Goal: Task Accomplishment & Management: Manage account settings

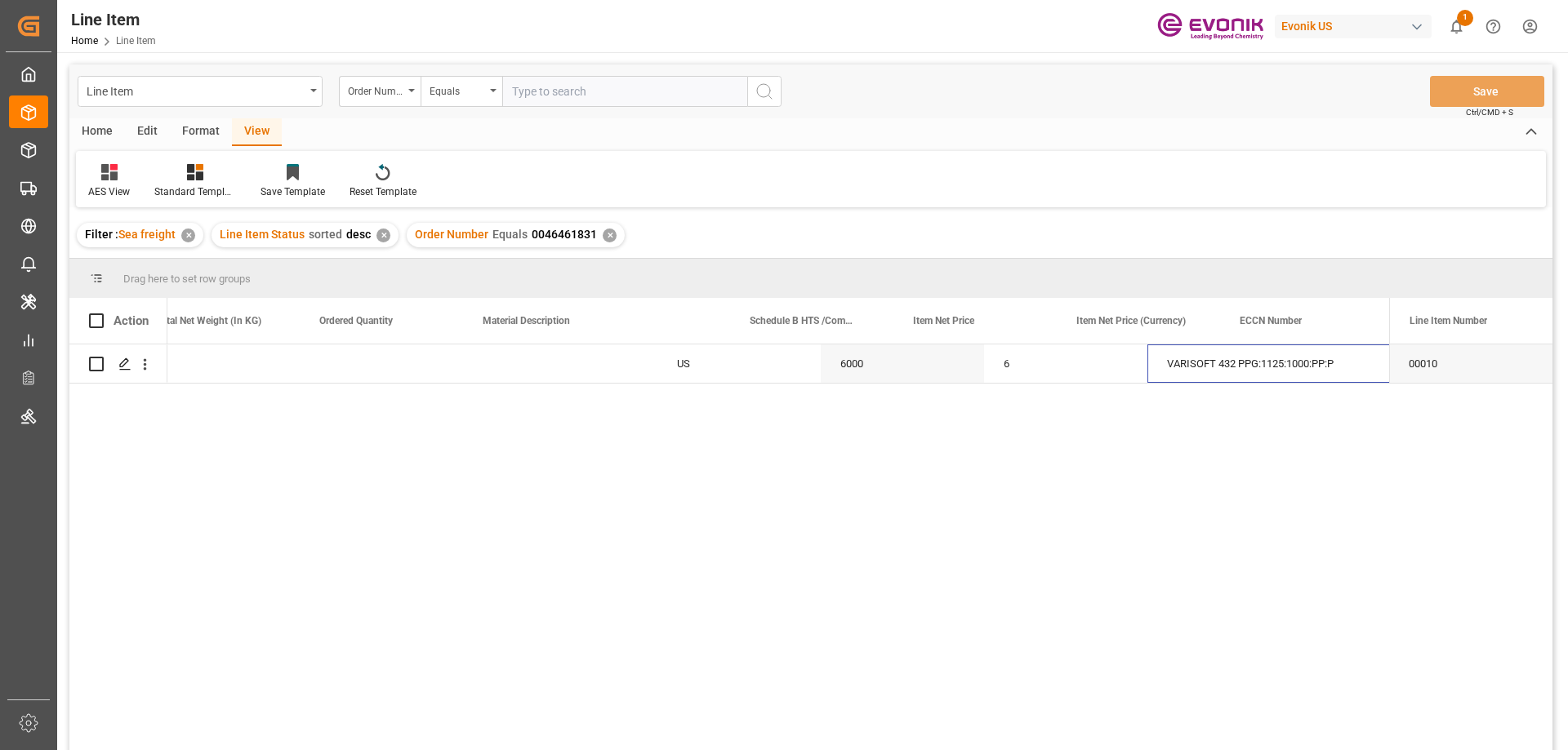
scroll to position [0, 684]
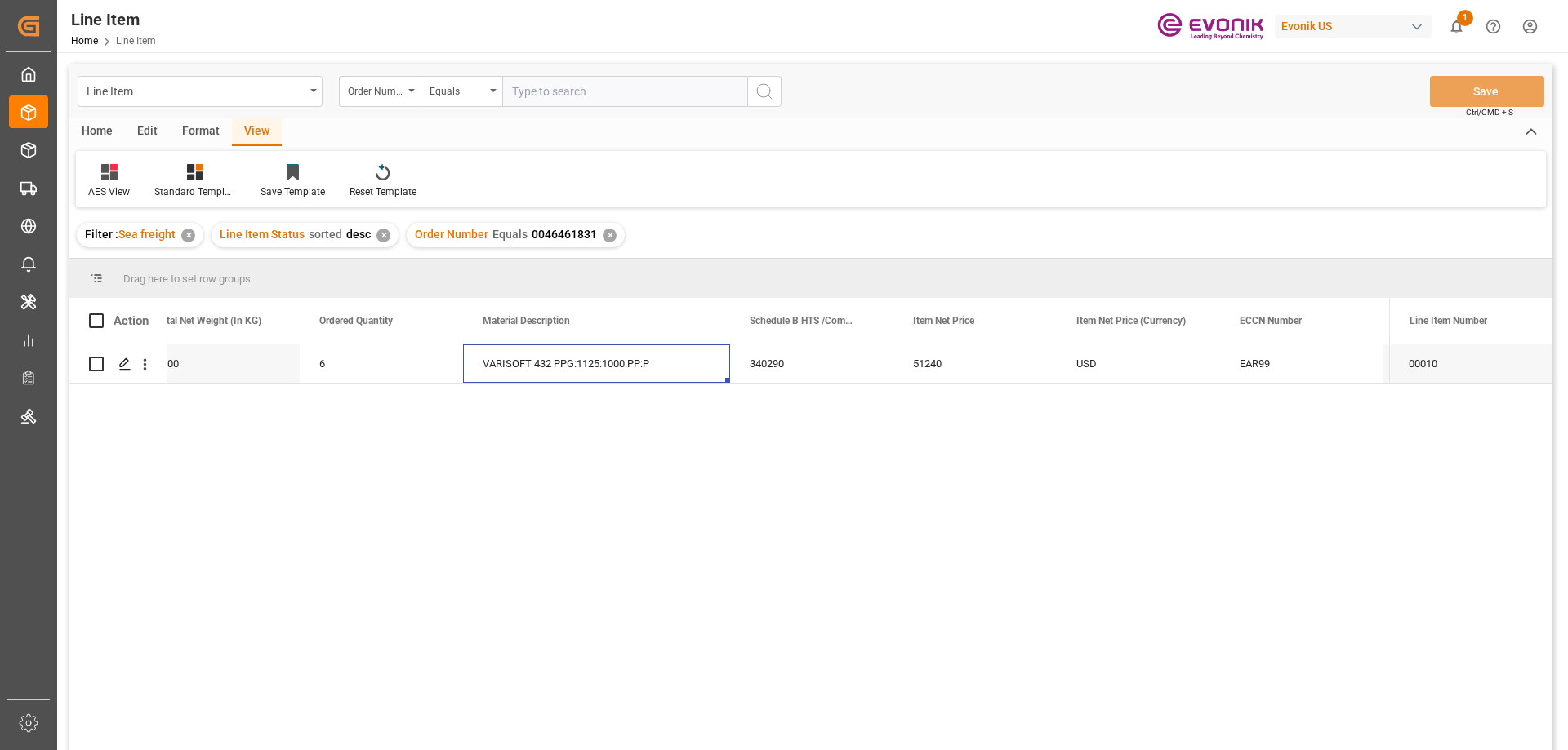
click at [616, 83] on input "text" at bounding box center [624, 91] width 245 height 31
paste input "0046467390"
type input "0046467390"
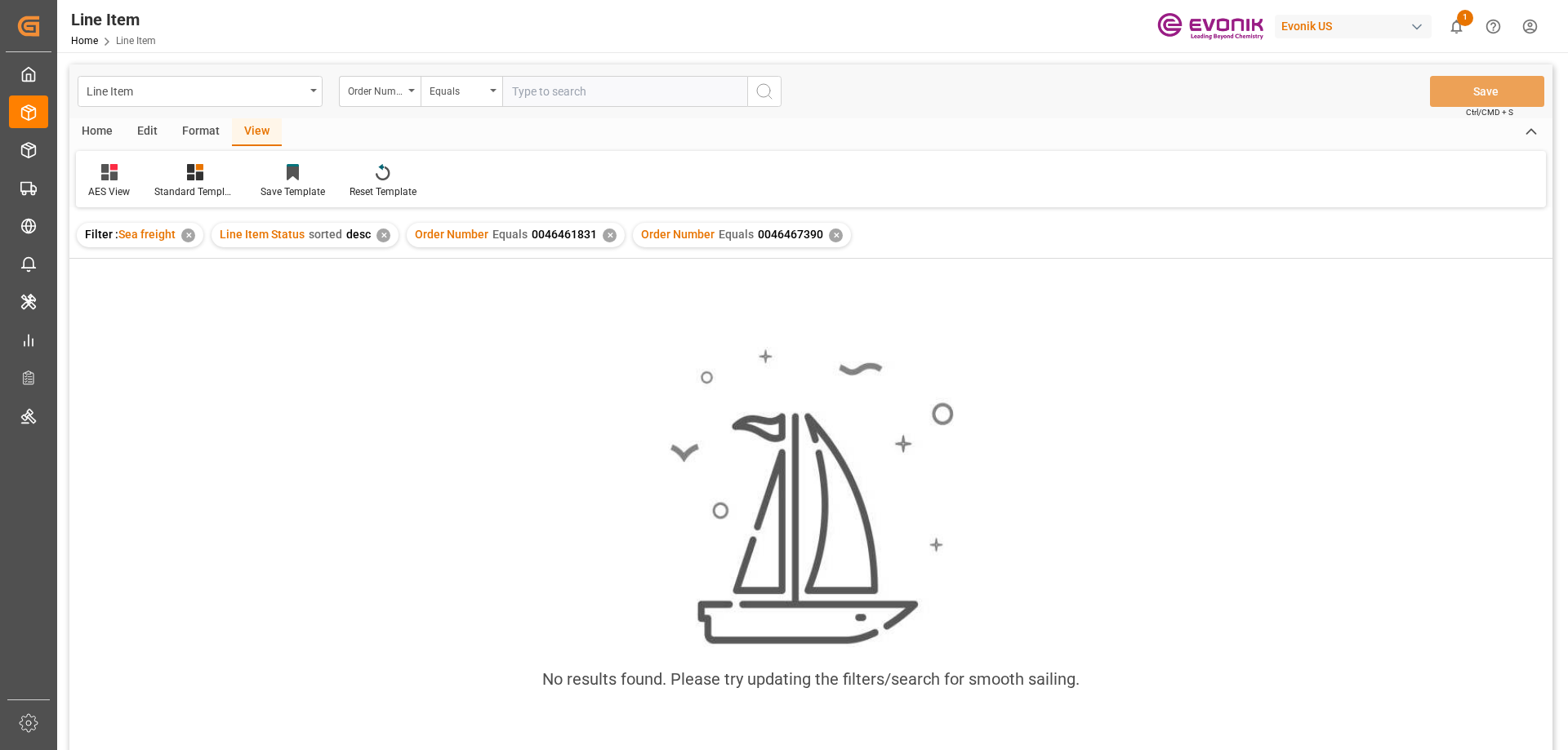
click at [607, 237] on div "✕" at bounding box center [609, 236] width 14 height 14
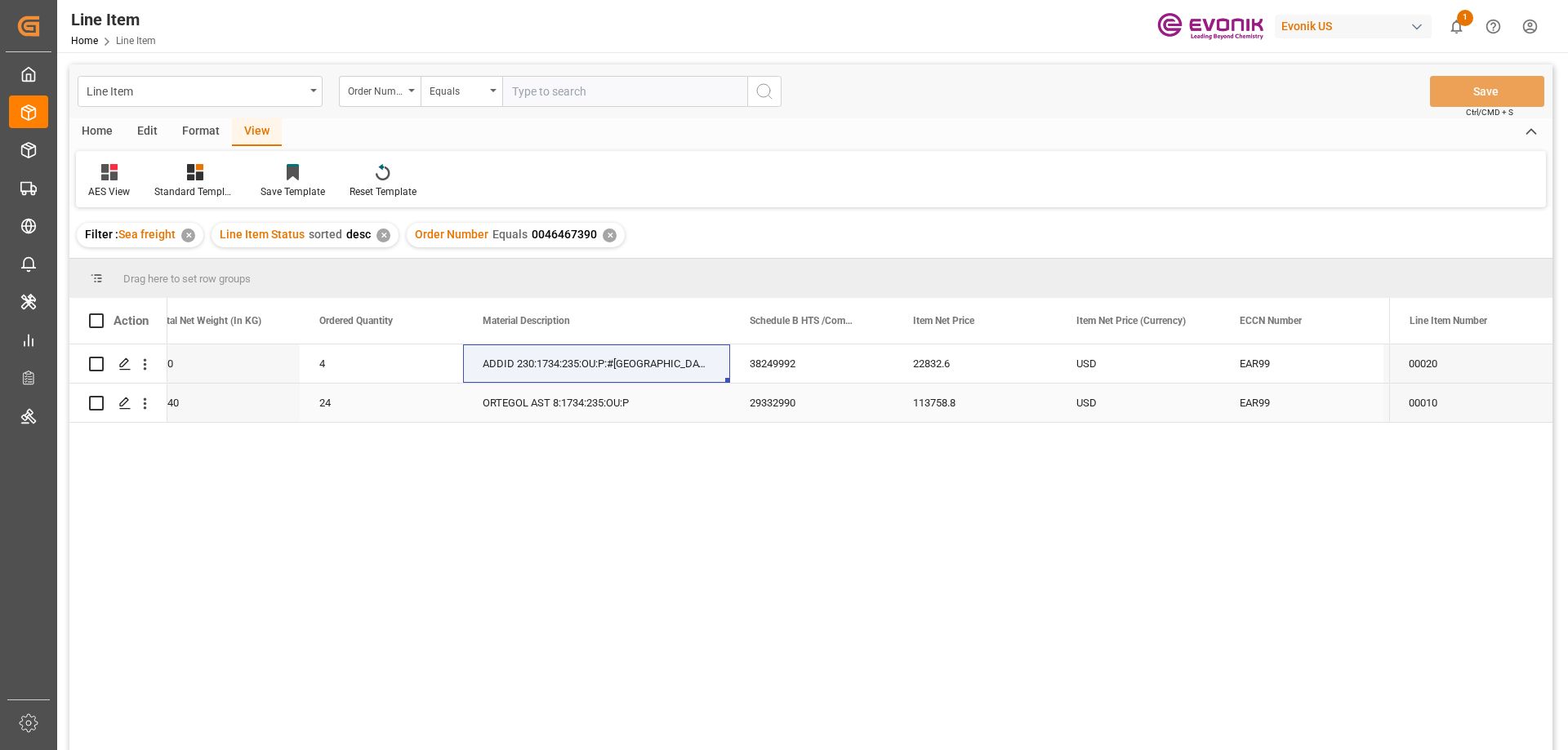
click at [396, 391] on div "24" at bounding box center [382, 402] width 164 height 38
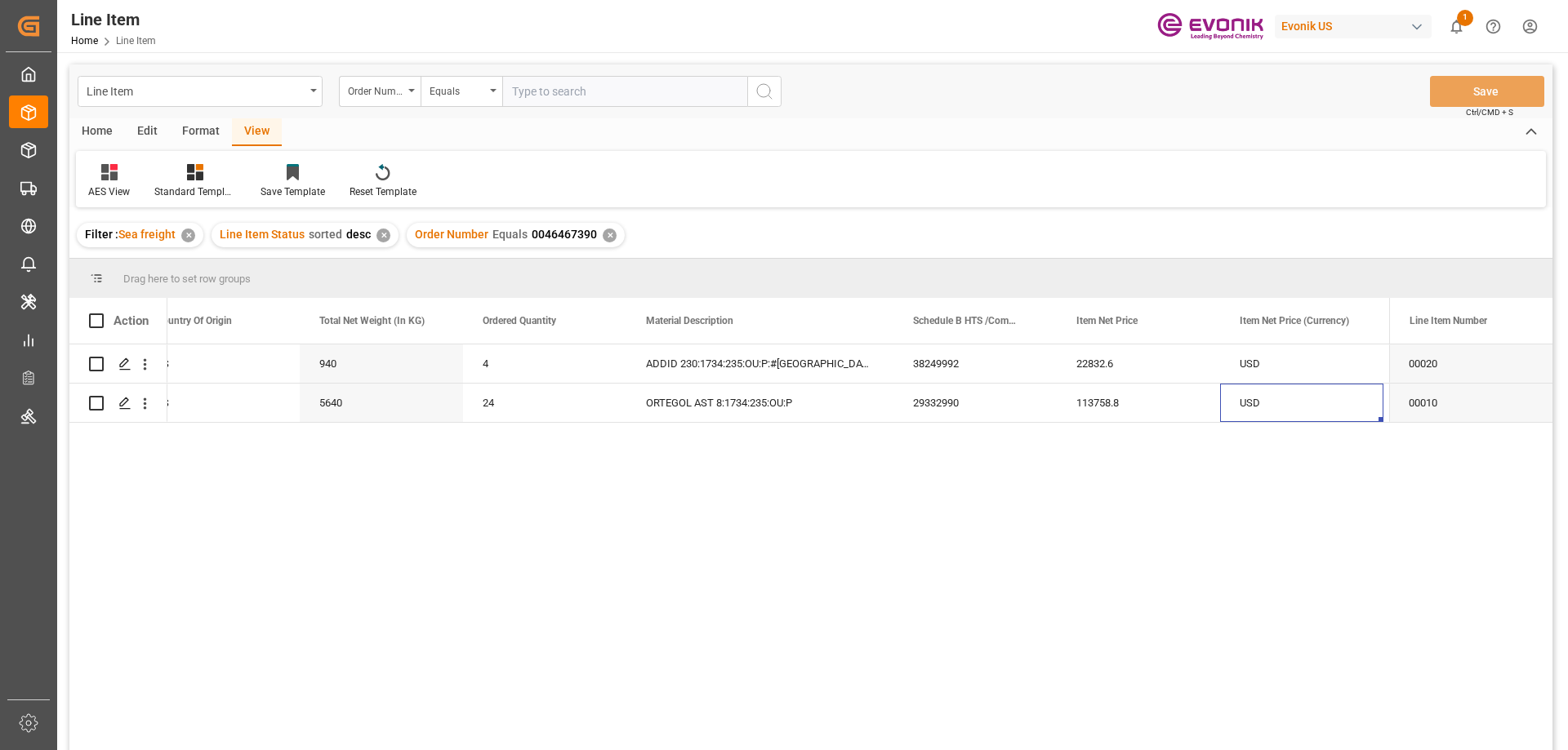
scroll to position [0, 684]
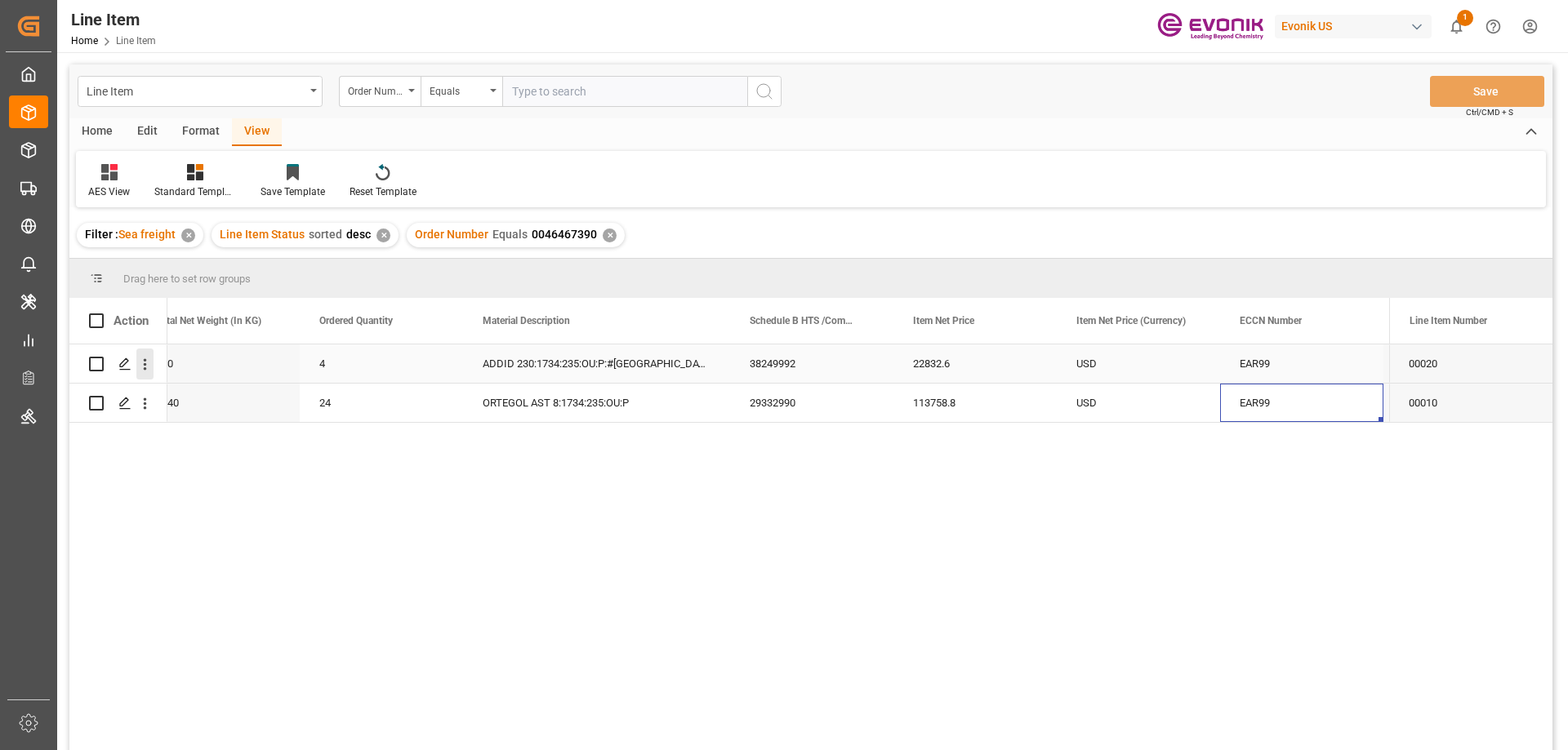
click at [149, 357] on icon "open menu" at bounding box center [145, 365] width 17 height 17
click at [191, 393] on span "Open in new tab" at bounding box center [252, 398] width 149 height 17
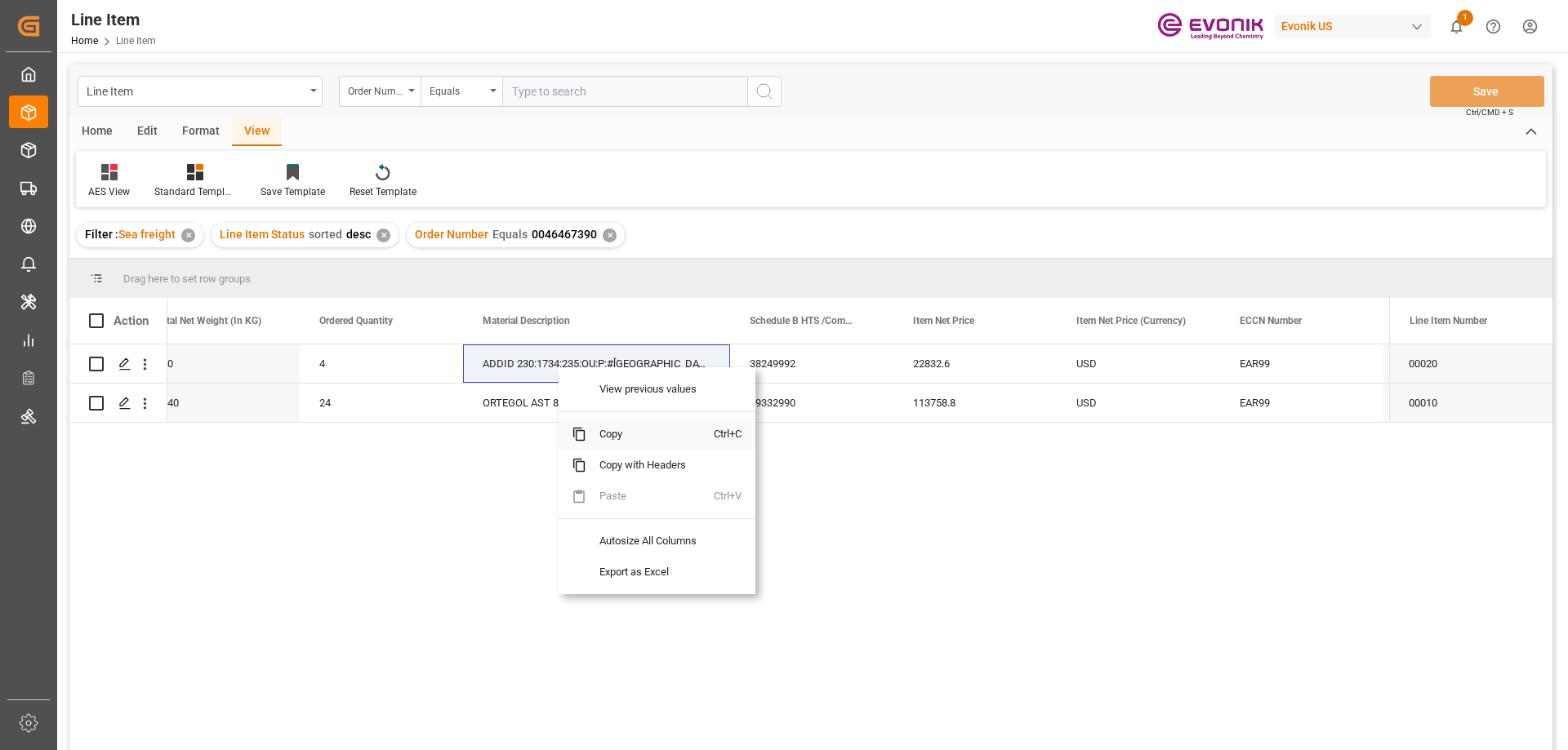
click at [615, 436] on span "Copy" at bounding box center [650, 433] width 128 height 31
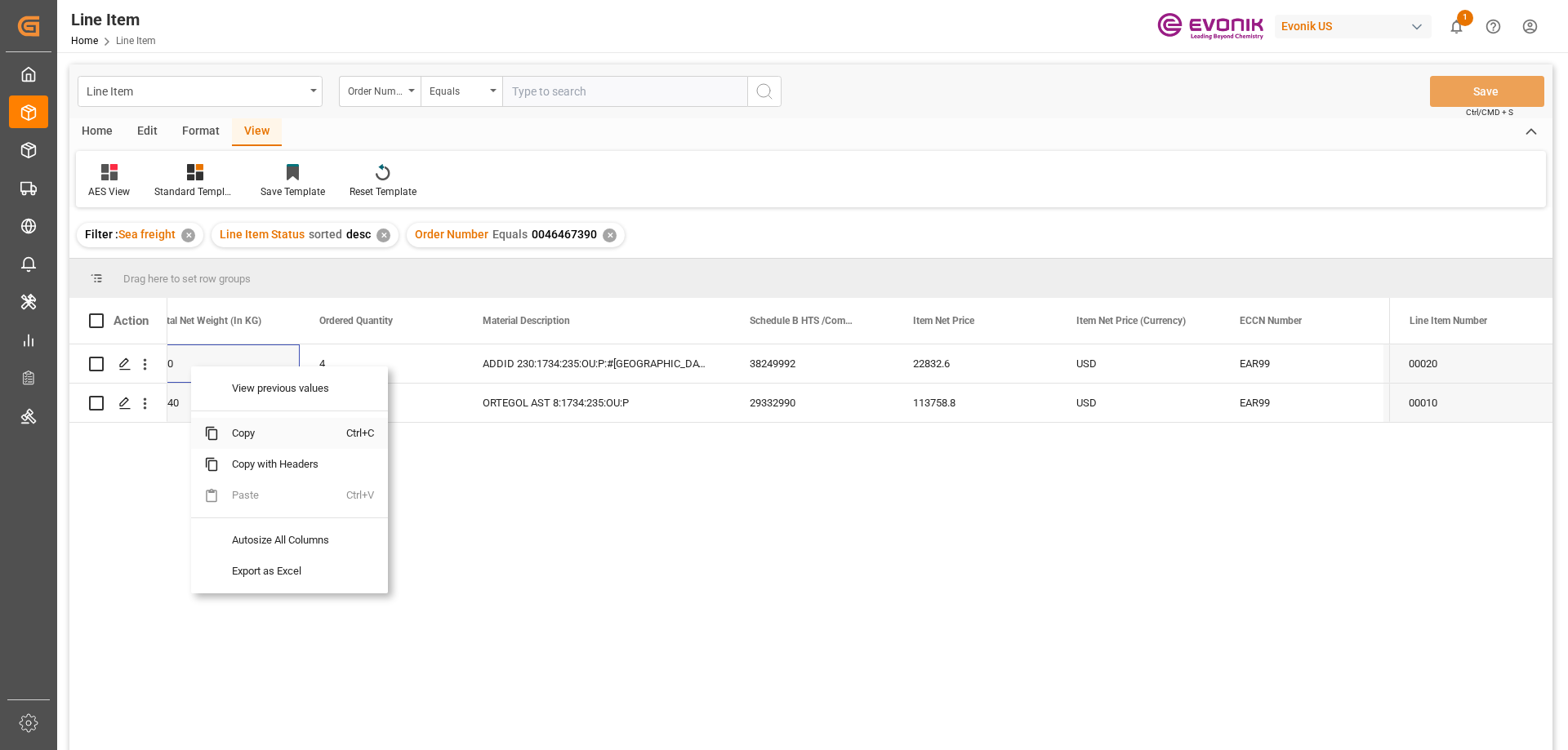
click at [254, 438] on span "Copy" at bounding box center [283, 433] width 128 height 31
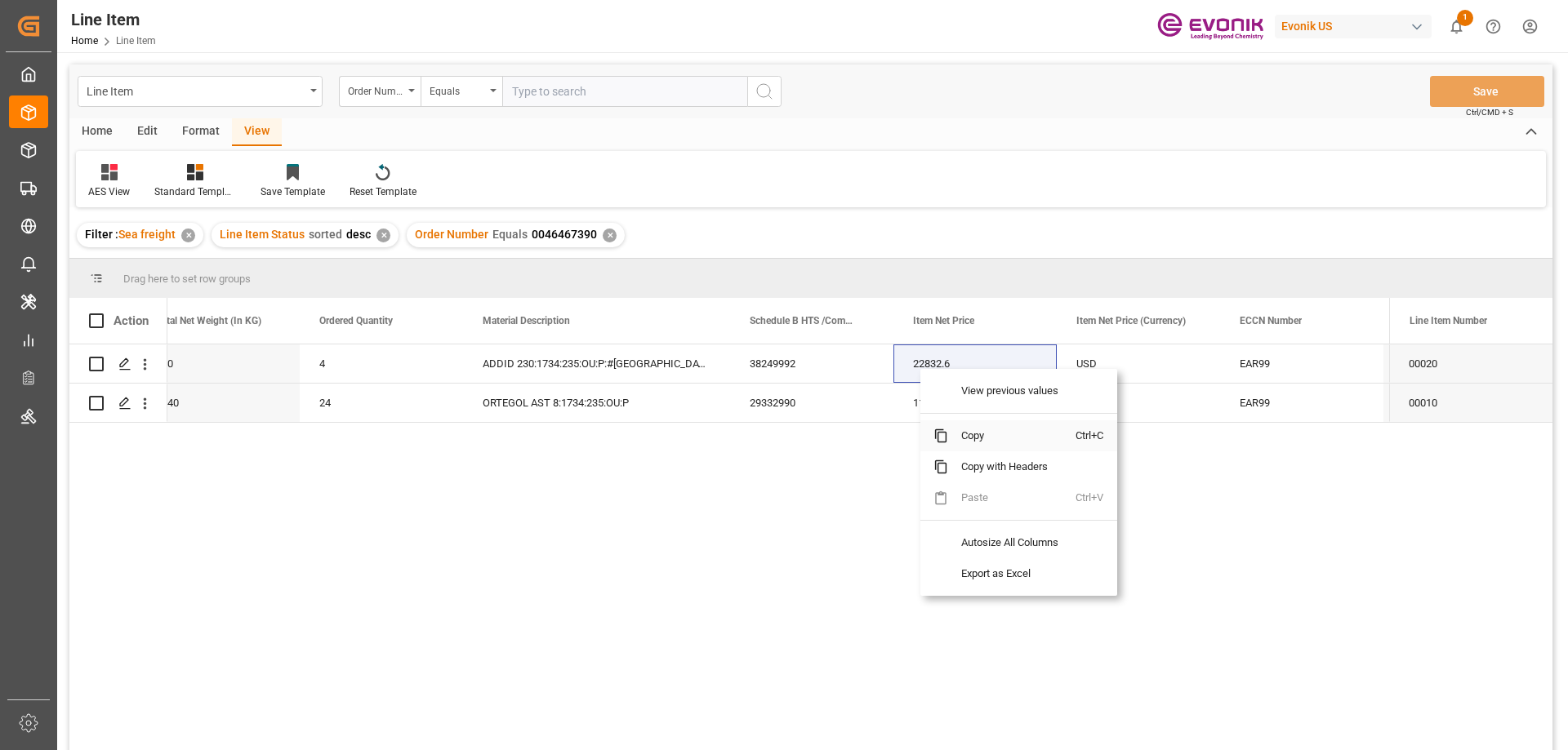
click at [957, 427] on span "Copy" at bounding box center [1012, 435] width 128 height 31
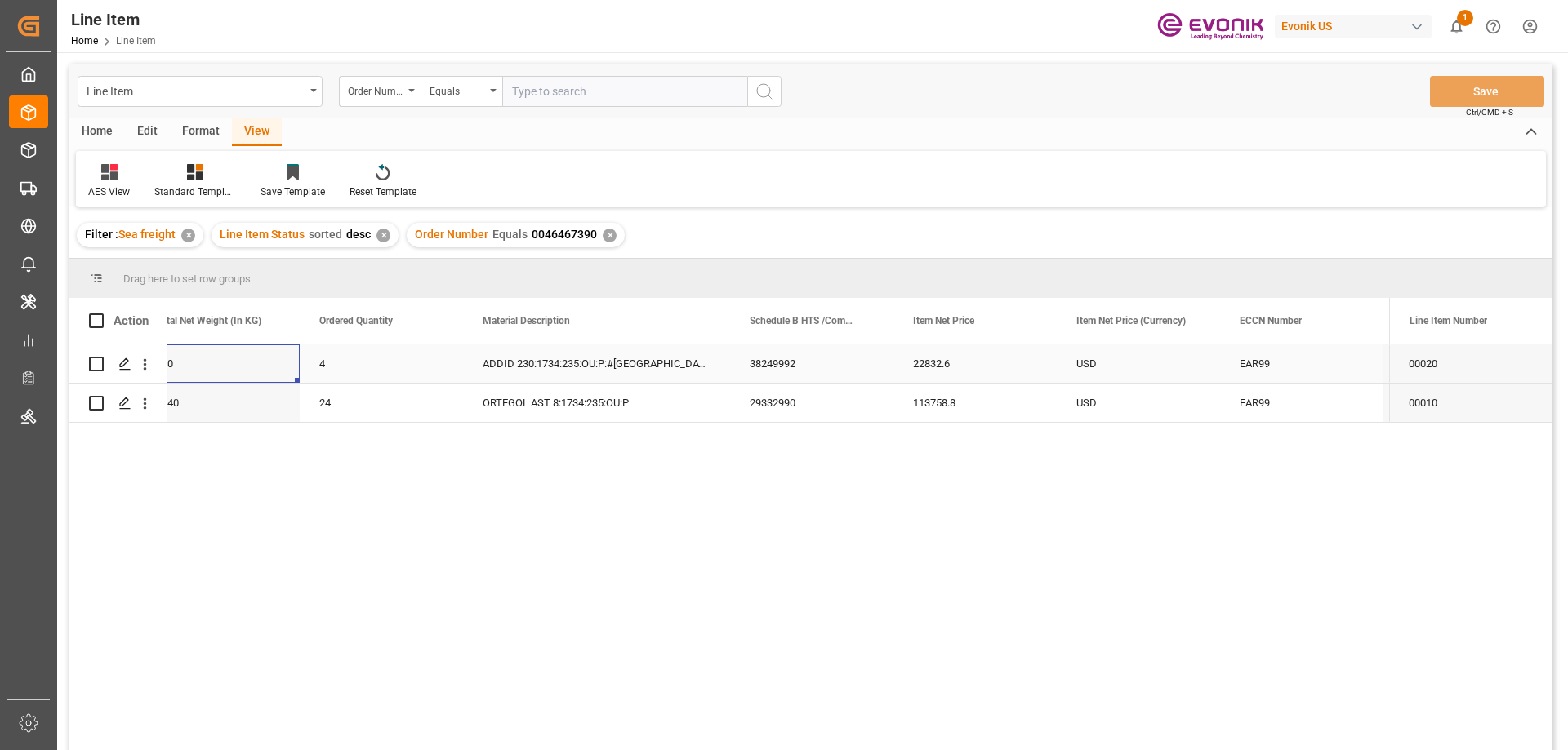
click at [200, 359] on div "940" at bounding box center [219, 364] width 164 height 38
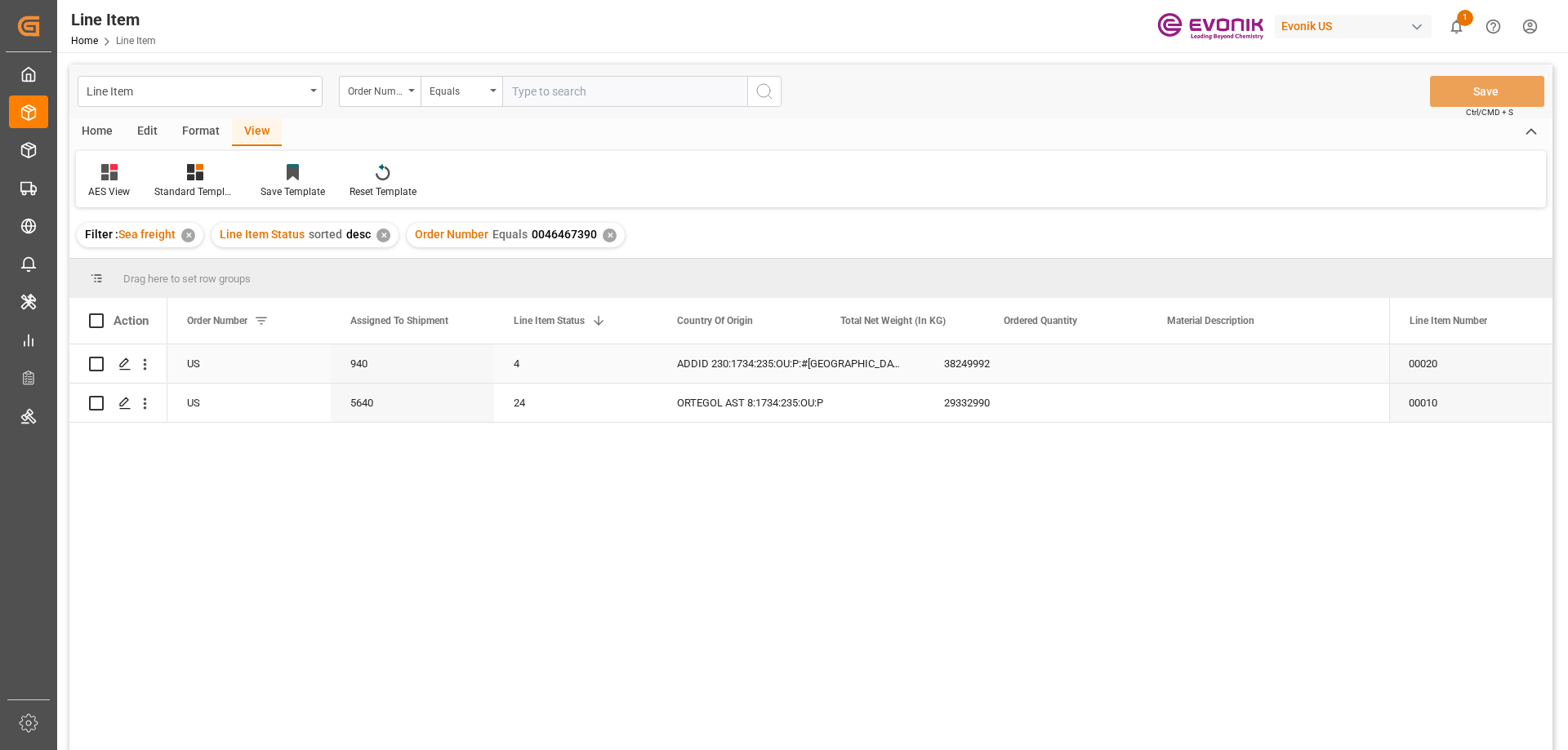
scroll to position [0, 0]
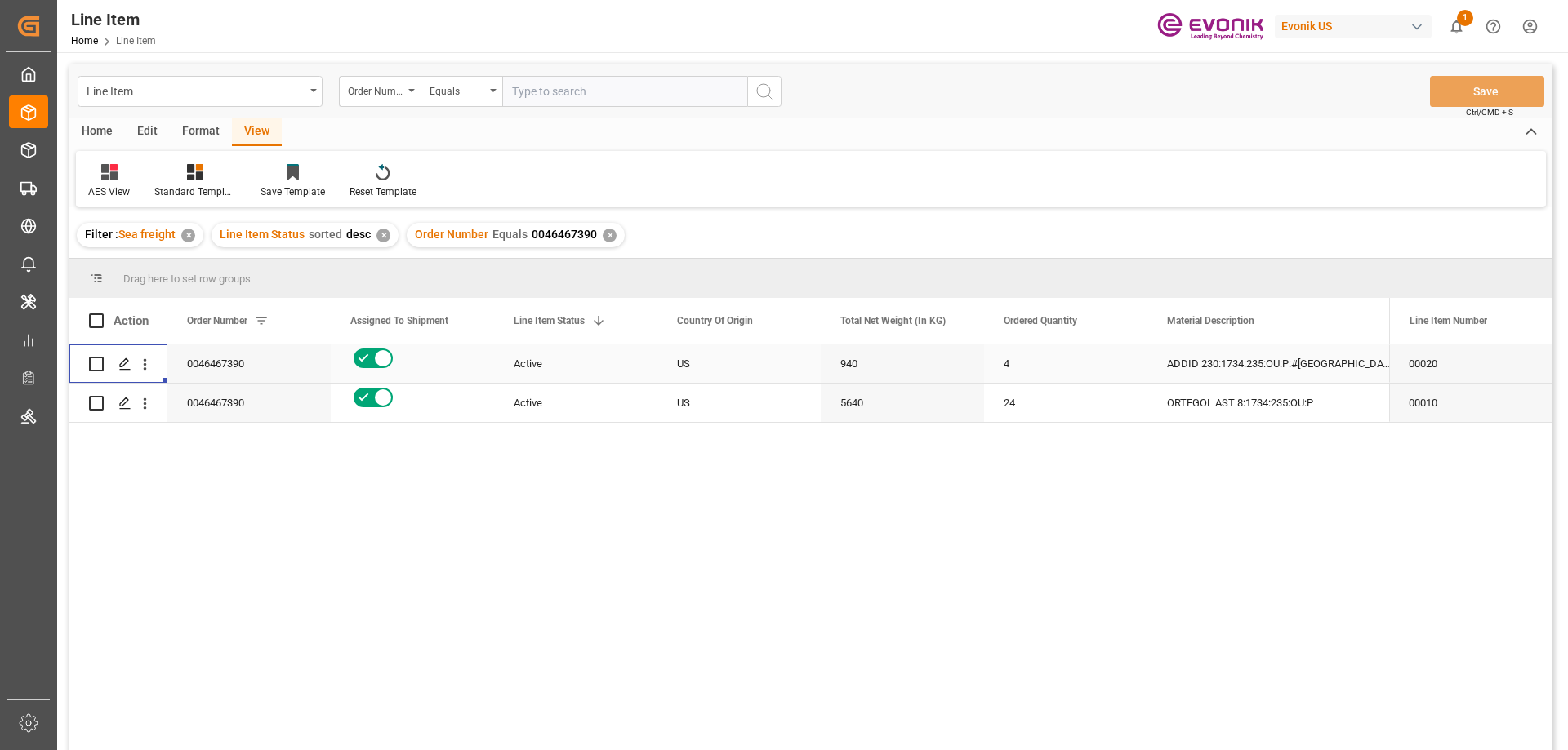
click at [1292, 358] on div "ADDID 230:1734:235:OU:P:#US" at bounding box center [1280, 364] width 267 height 38
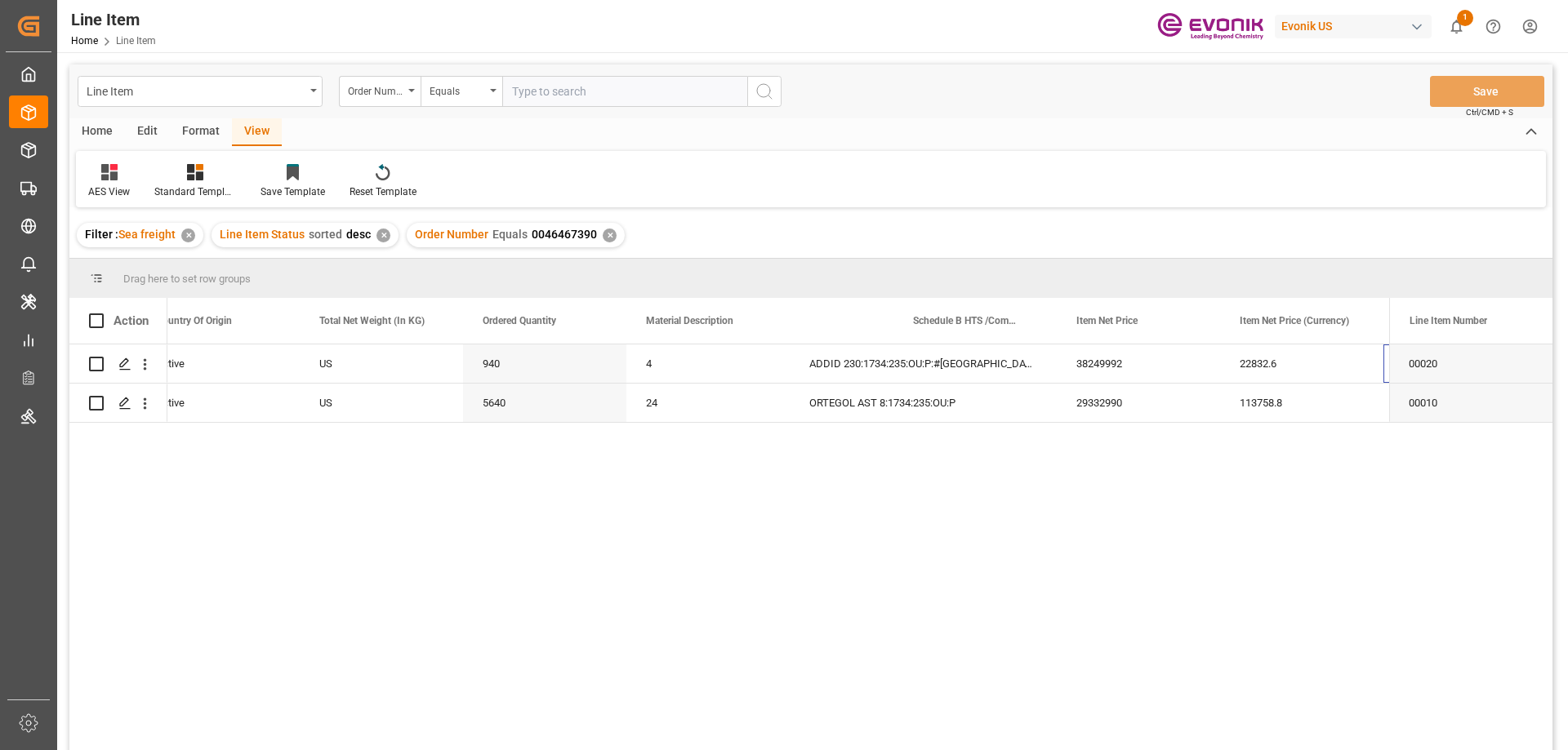
scroll to position [0, 521]
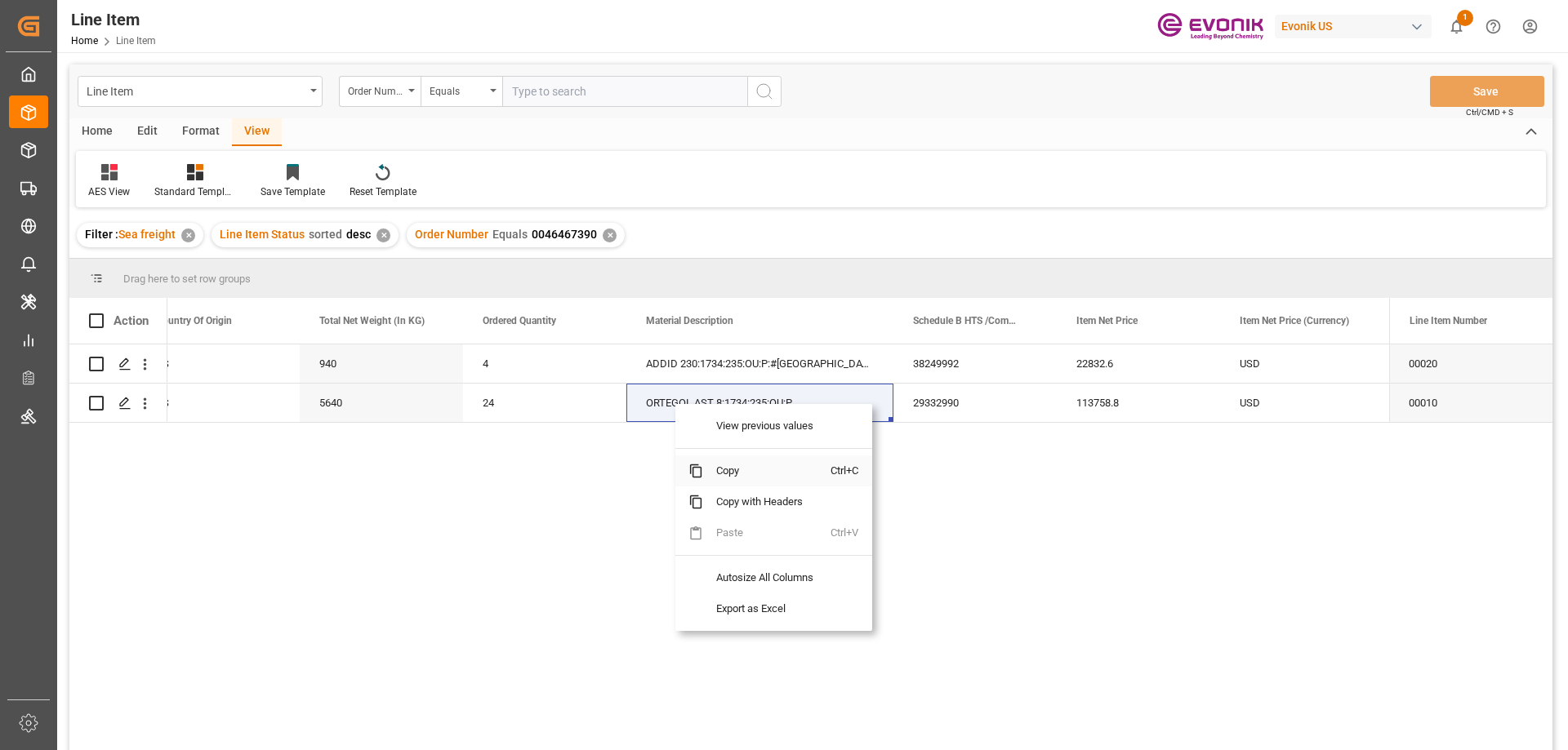
click at [736, 472] on span "Copy" at bounding box center [767, 470] width 128 height 31
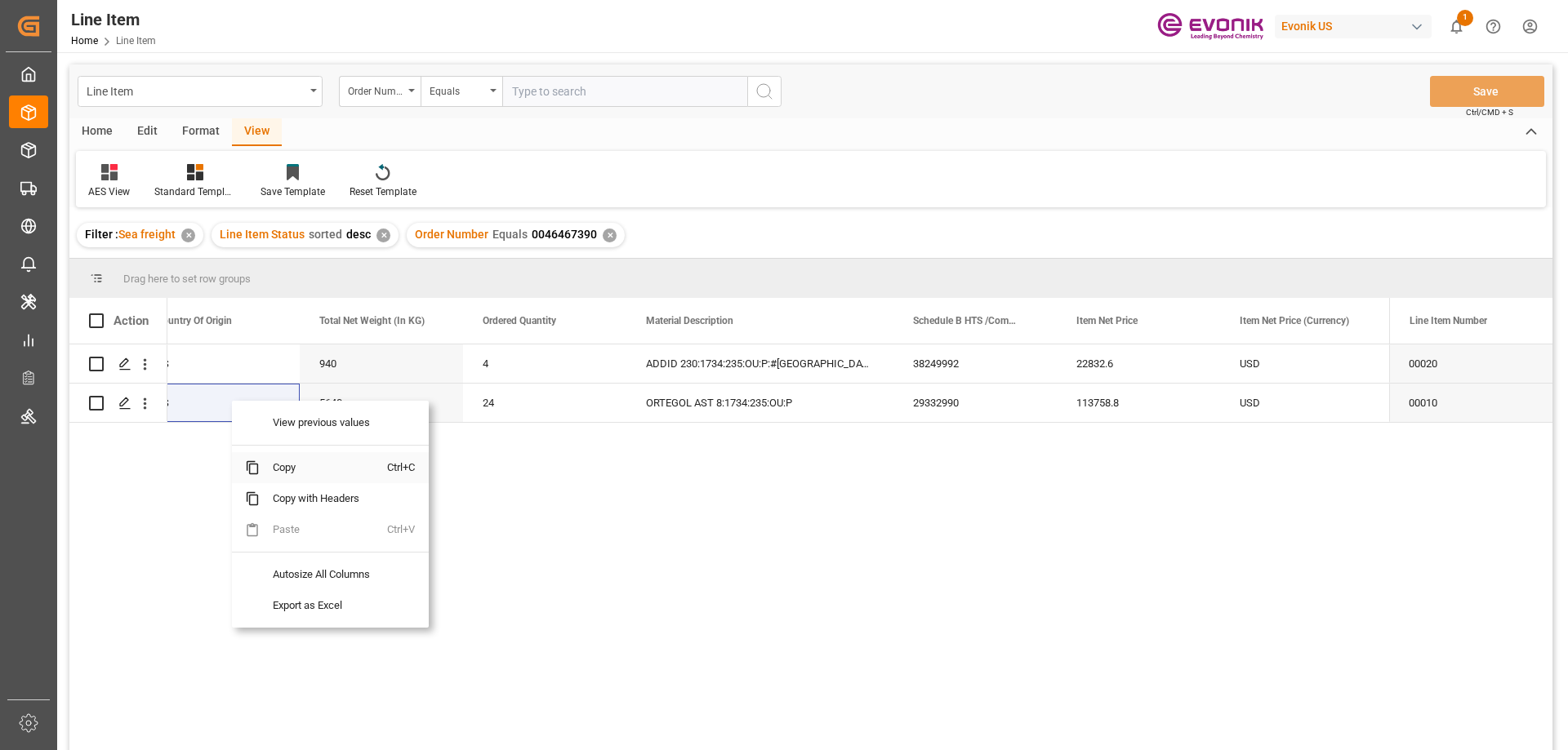
click at [267, 467] on span "Copy" at bounding box center [324, 467] width 128 height 31
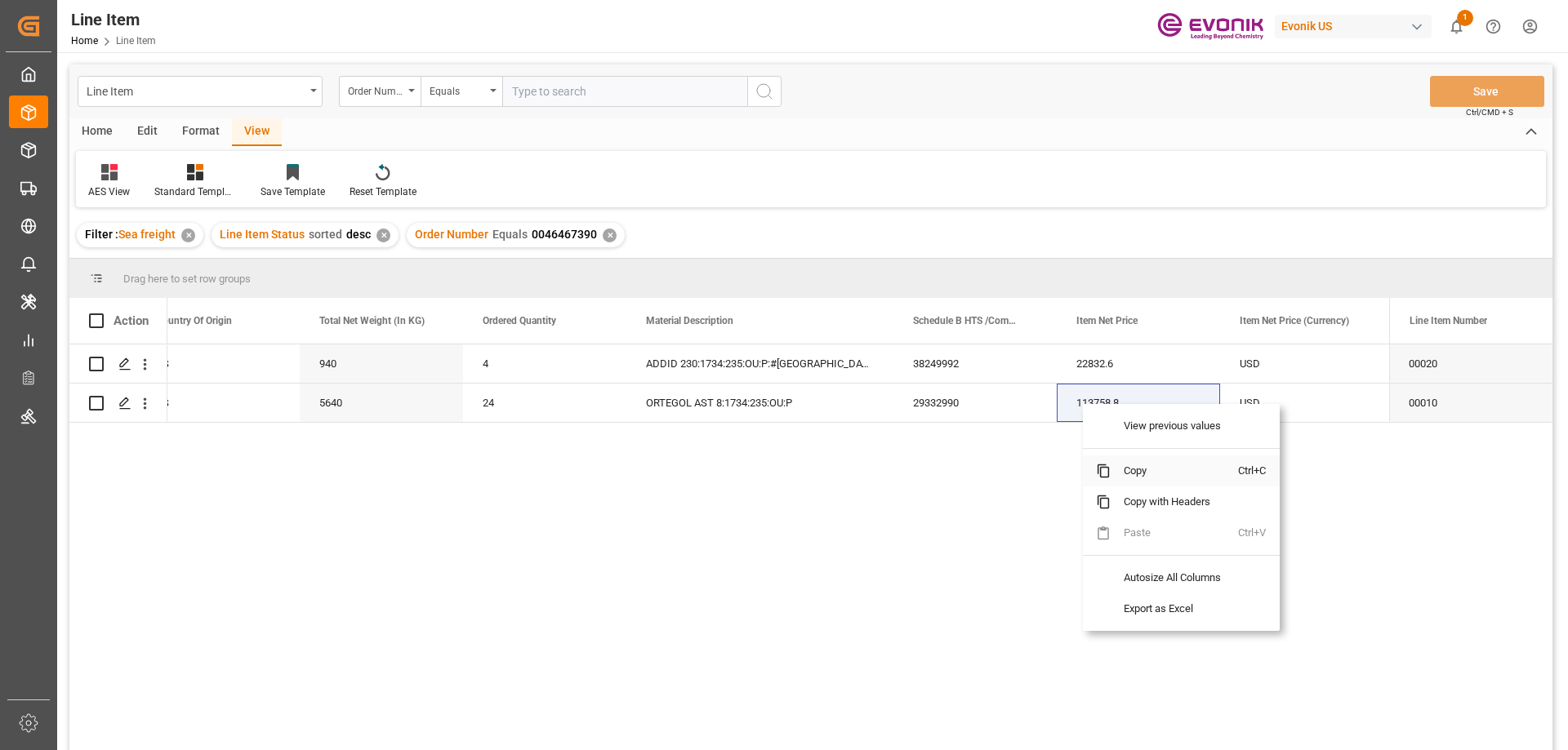
click at [1127, 472] on span "Copy" at bounding box center [1175, 470] width 128 height 31
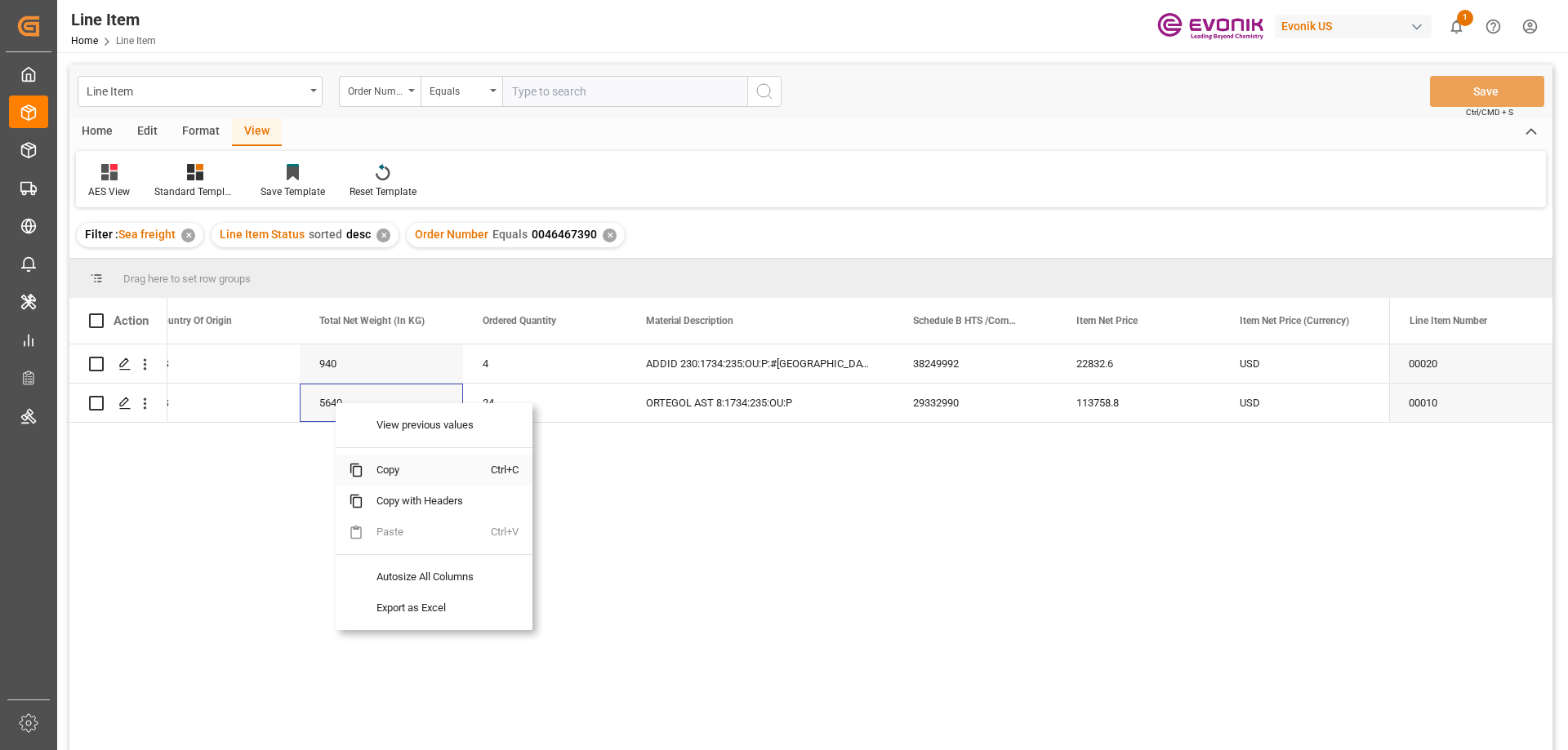
click at [382, 467] on span "Copy" at bounding box center [427, 469] width 128 height 31
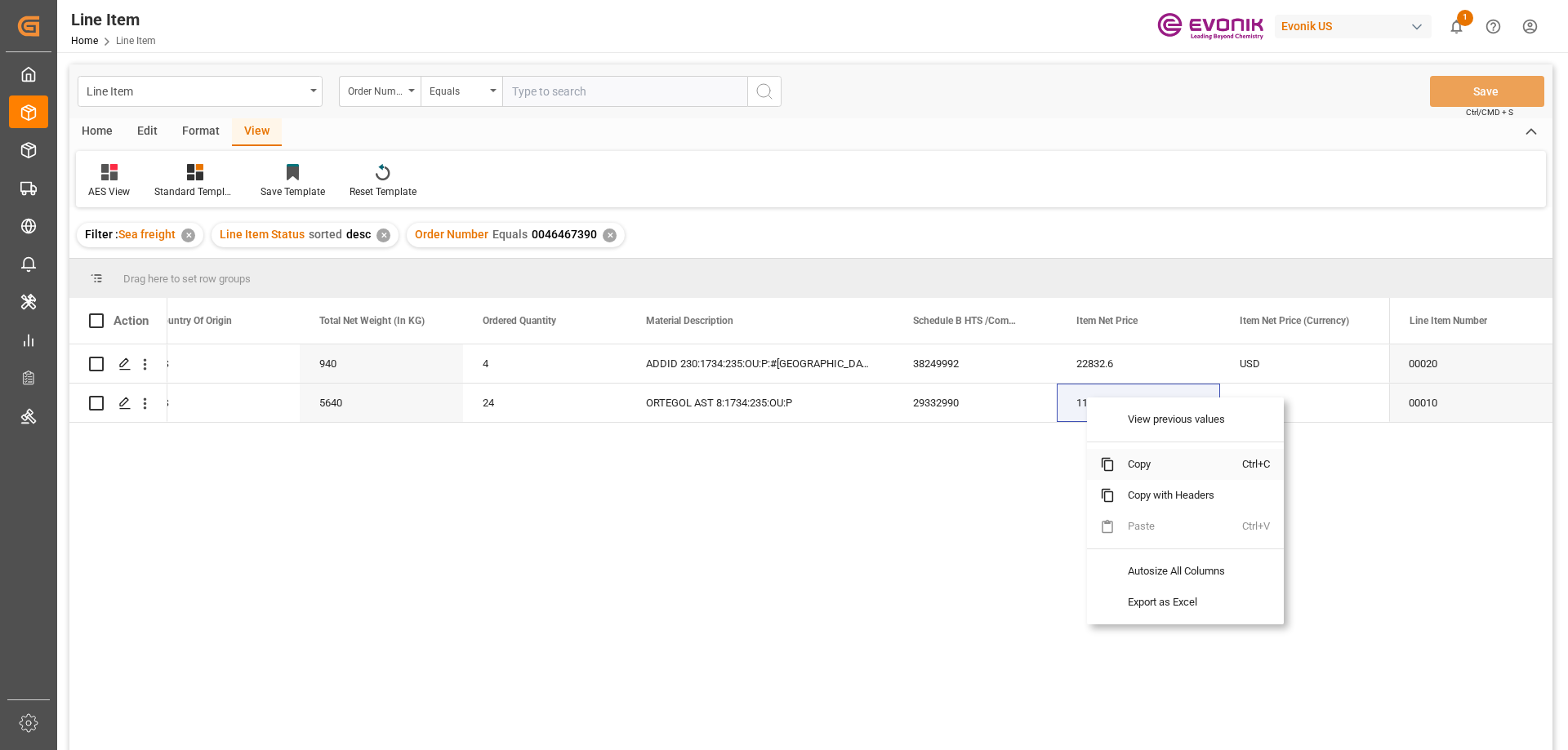
click at [1116, 466] on span "Copy" at bounding box center [1178, 464] width 128 height 31
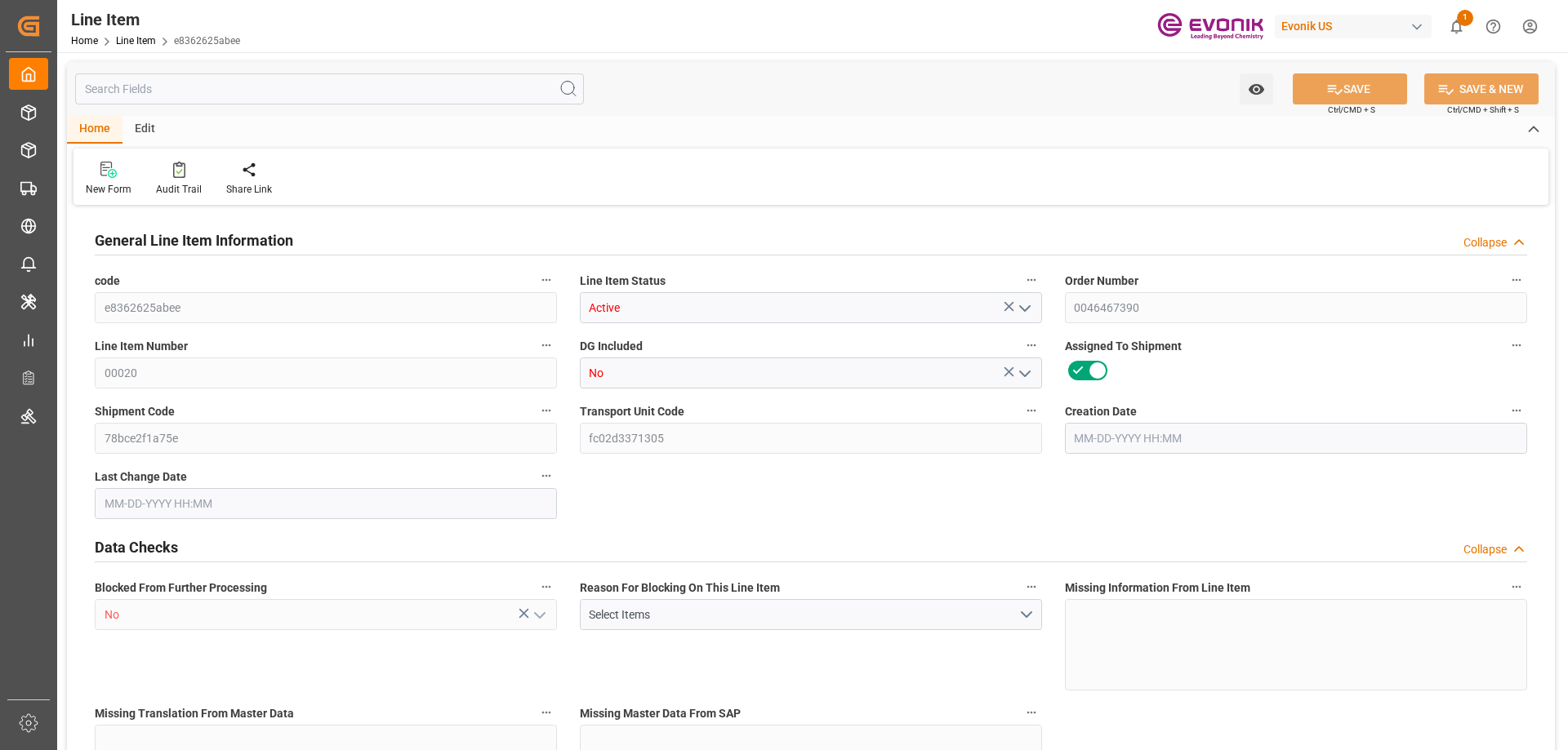
type input "1"
type input "1016"
type input "940"
type input "1.1708"
type input "4"
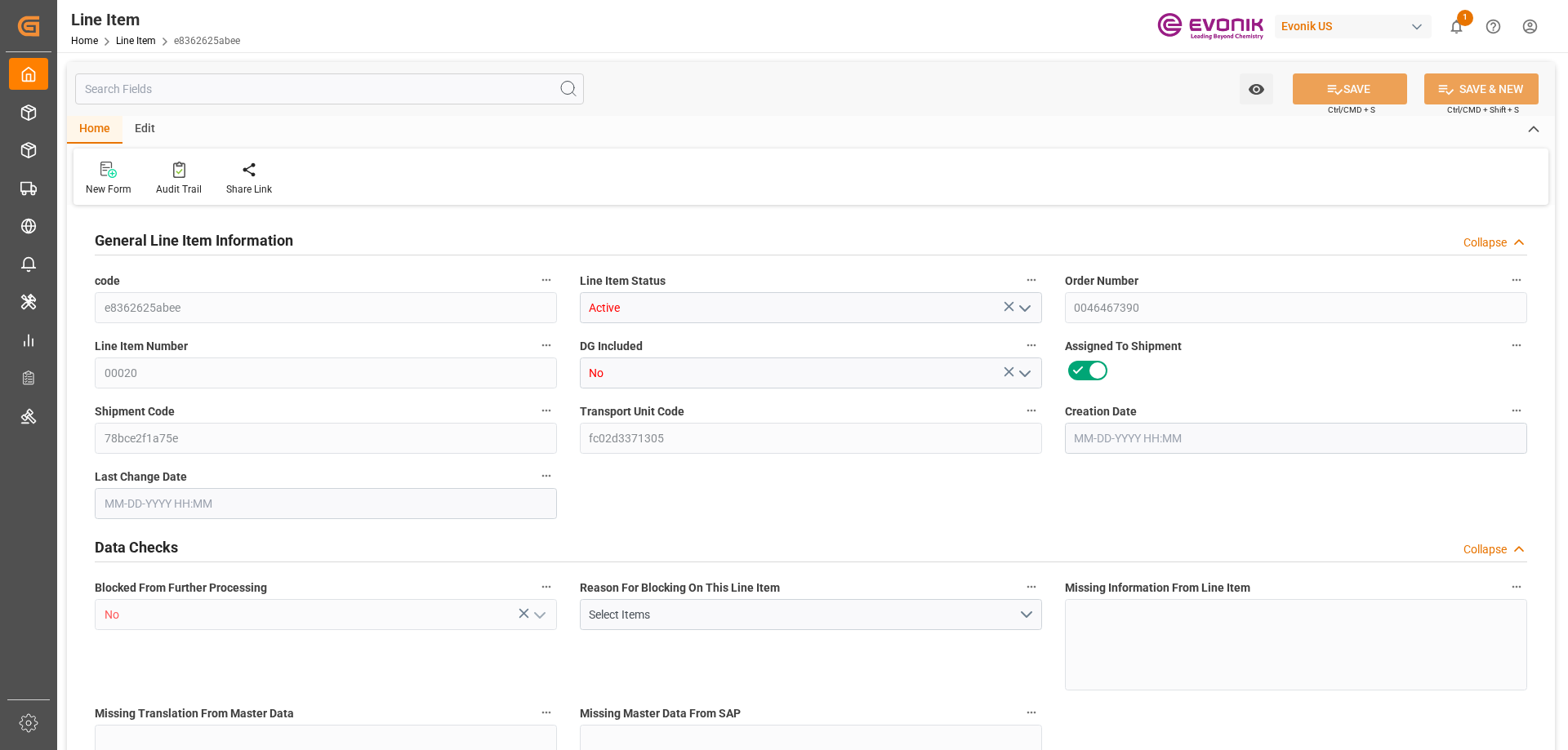
type input "22832.6"
type input "4"
type input "1016"
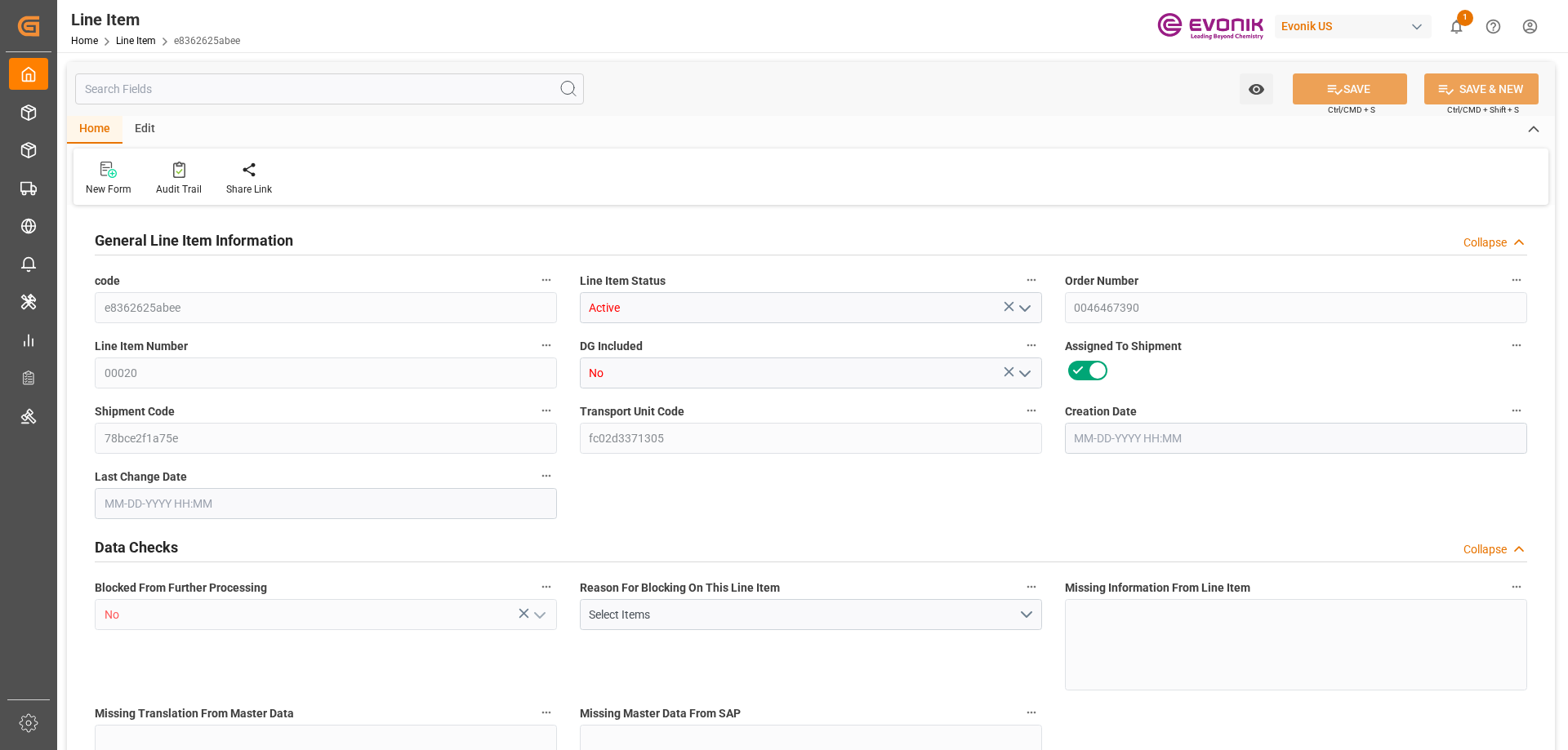
type input "1036"
type input "940"
type input "1.1708"
type input "1170.808"
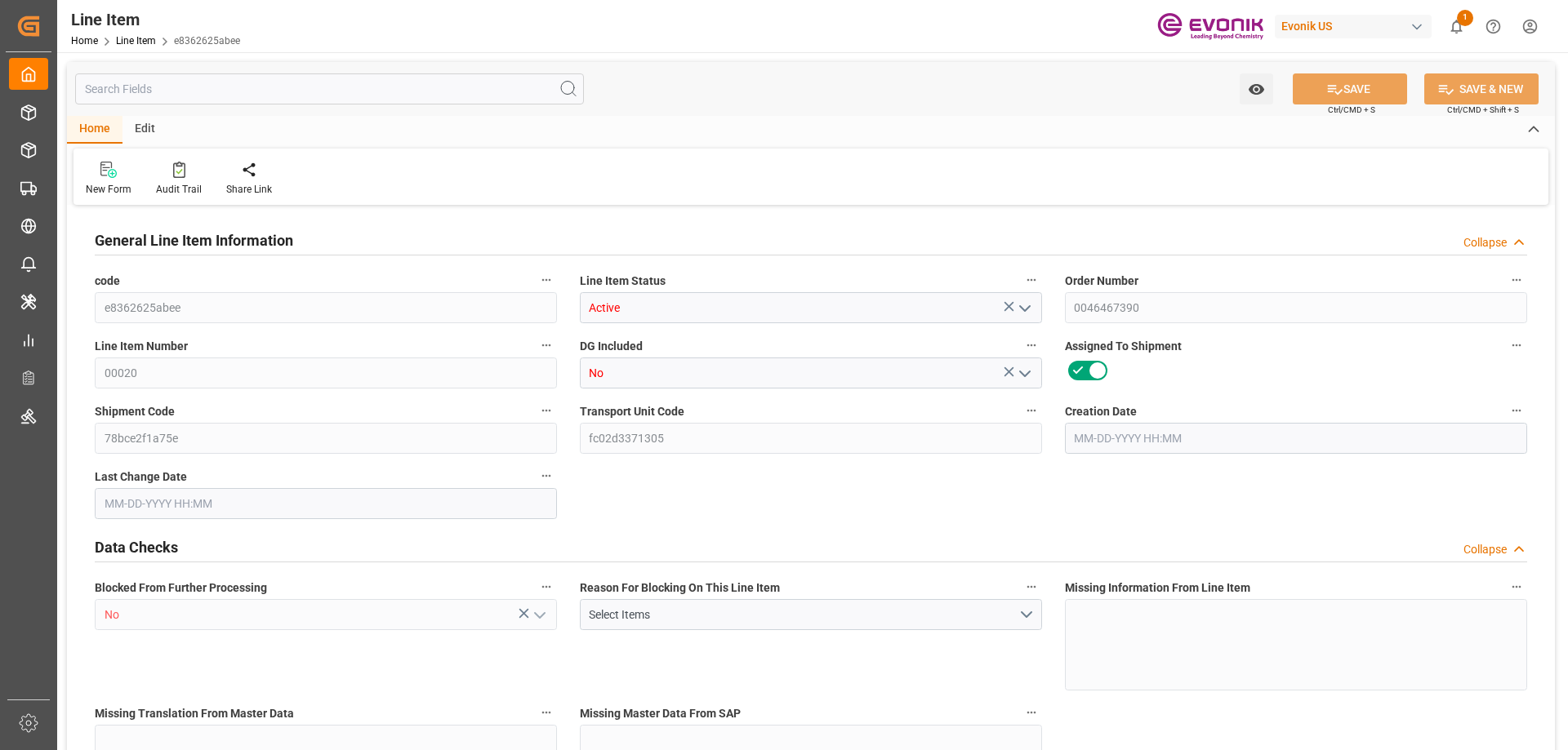
type input "0"
type input "08-07-2025 15:10"
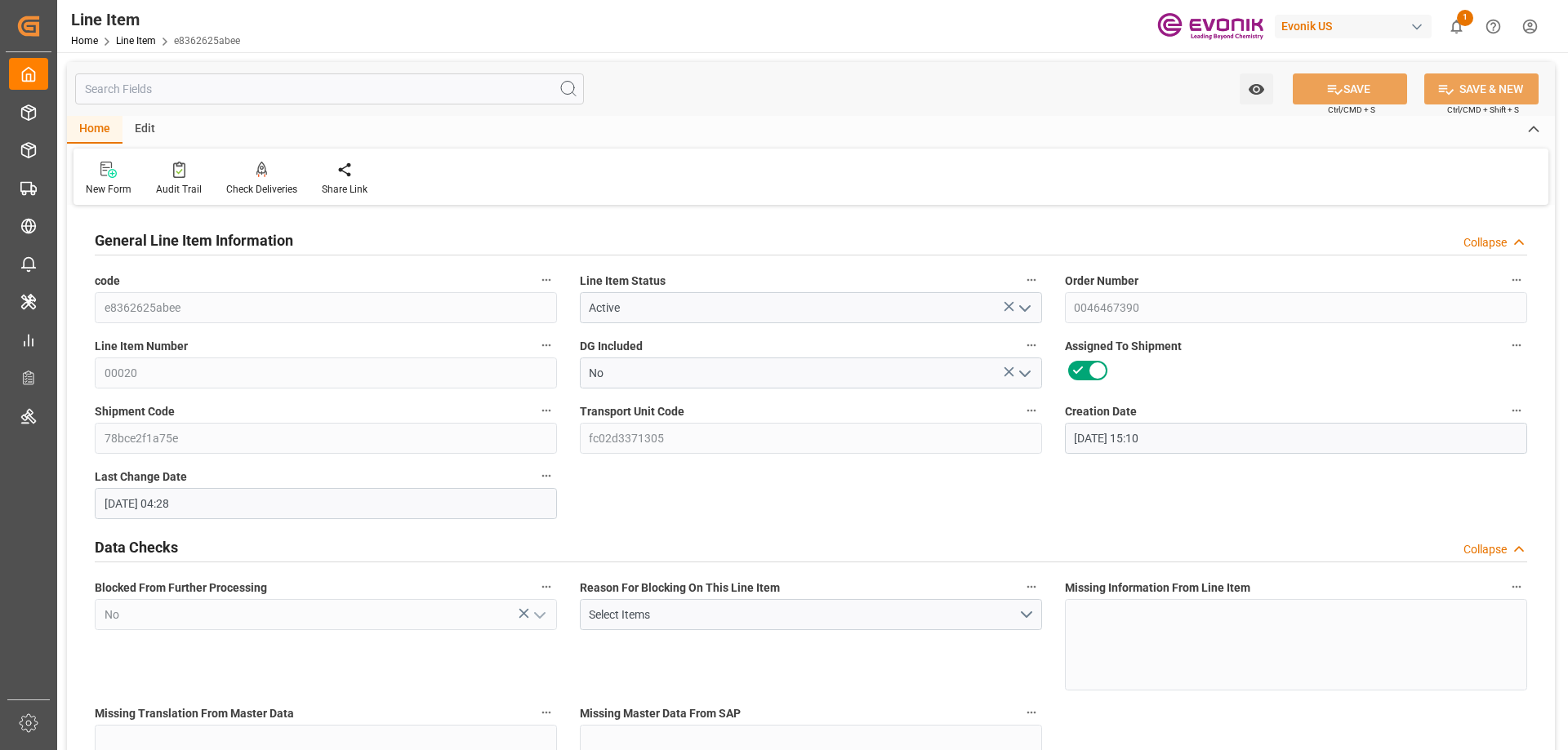
type input "08-08-2025 04:28"
type input "09-26-2025"
type input "08-15-2025"
type input "08-08-2025"
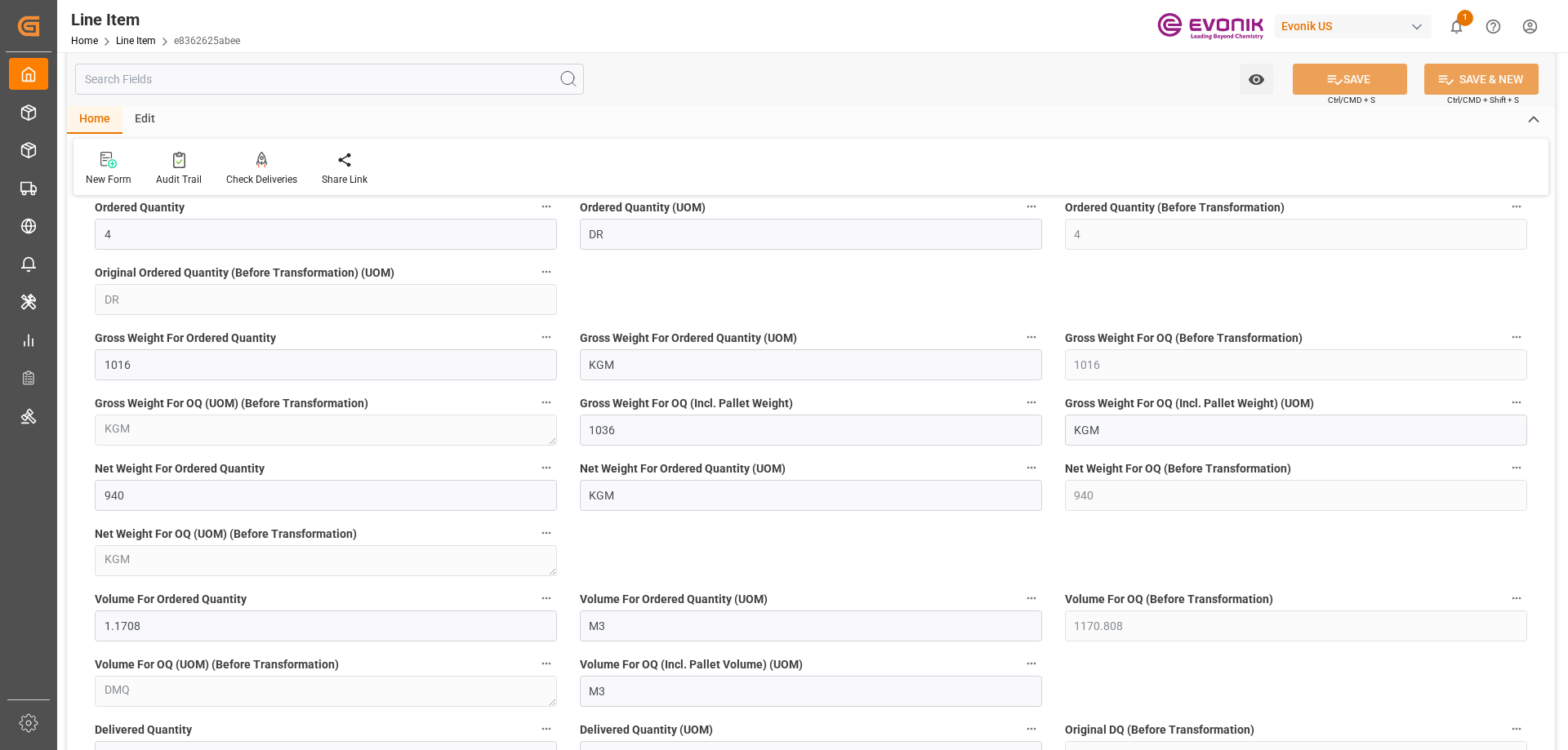
scroll to position [1470, 0]
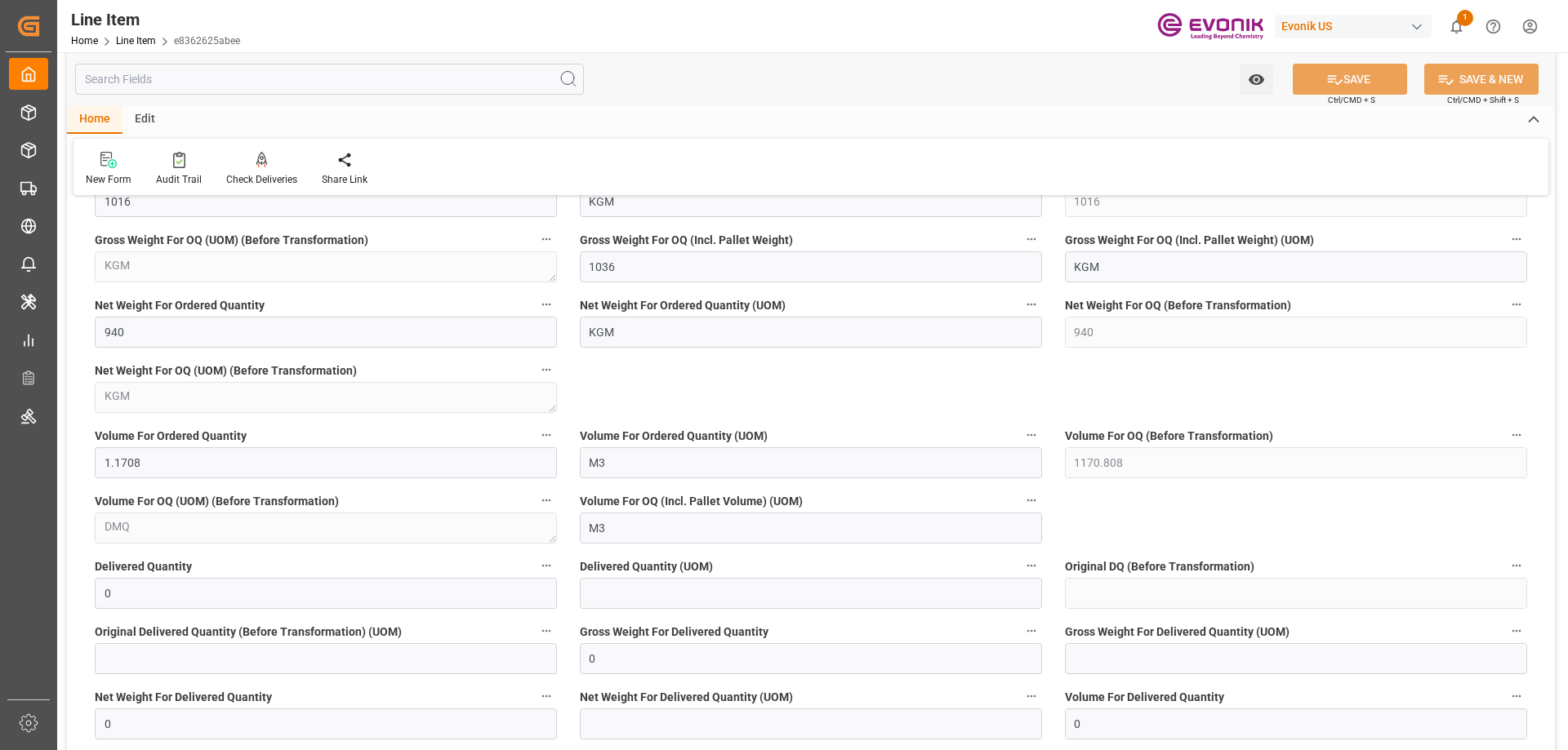
click at [195, 83] on input "text" at bounding box center [329, 79] width 508 height 31
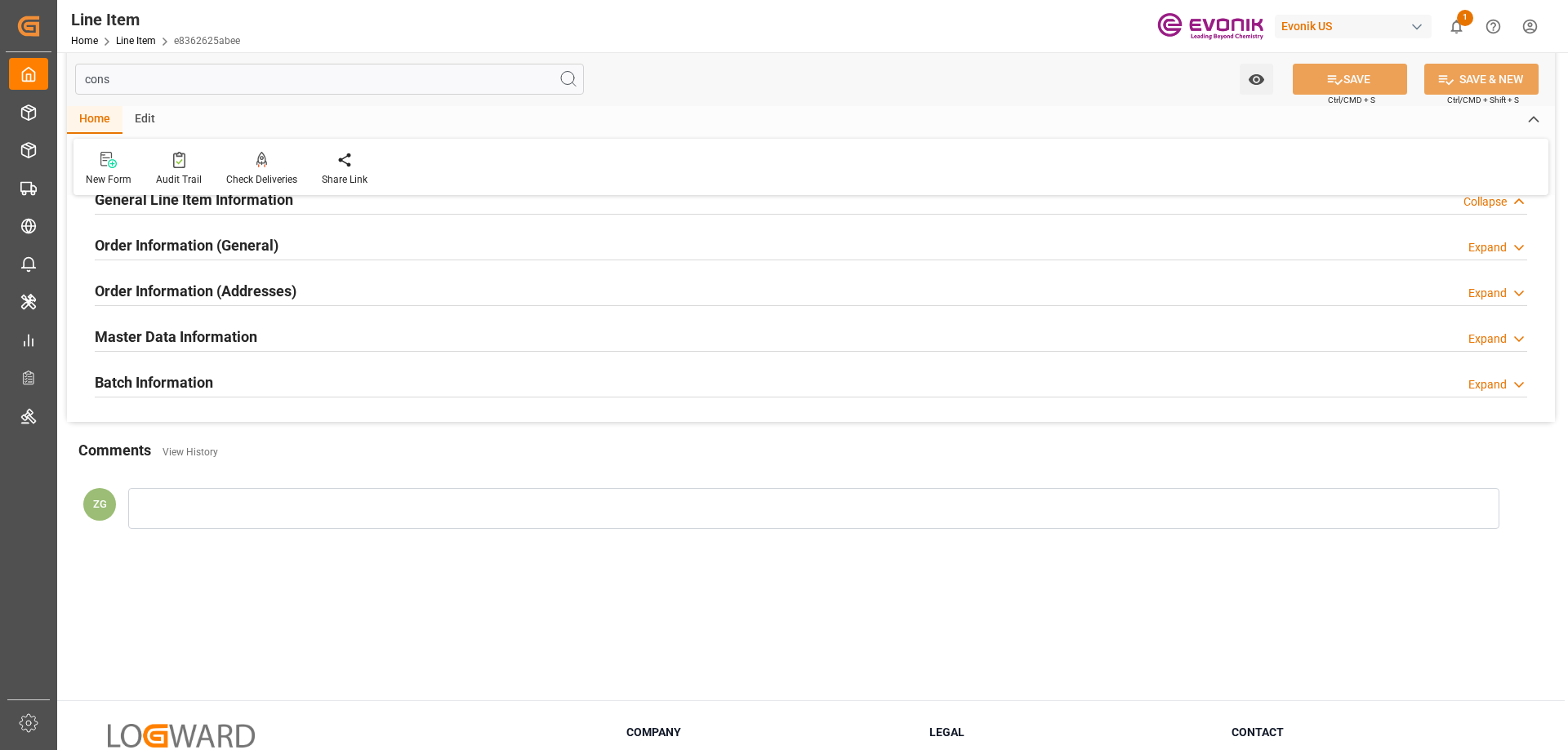
scroll to position [0, 0]
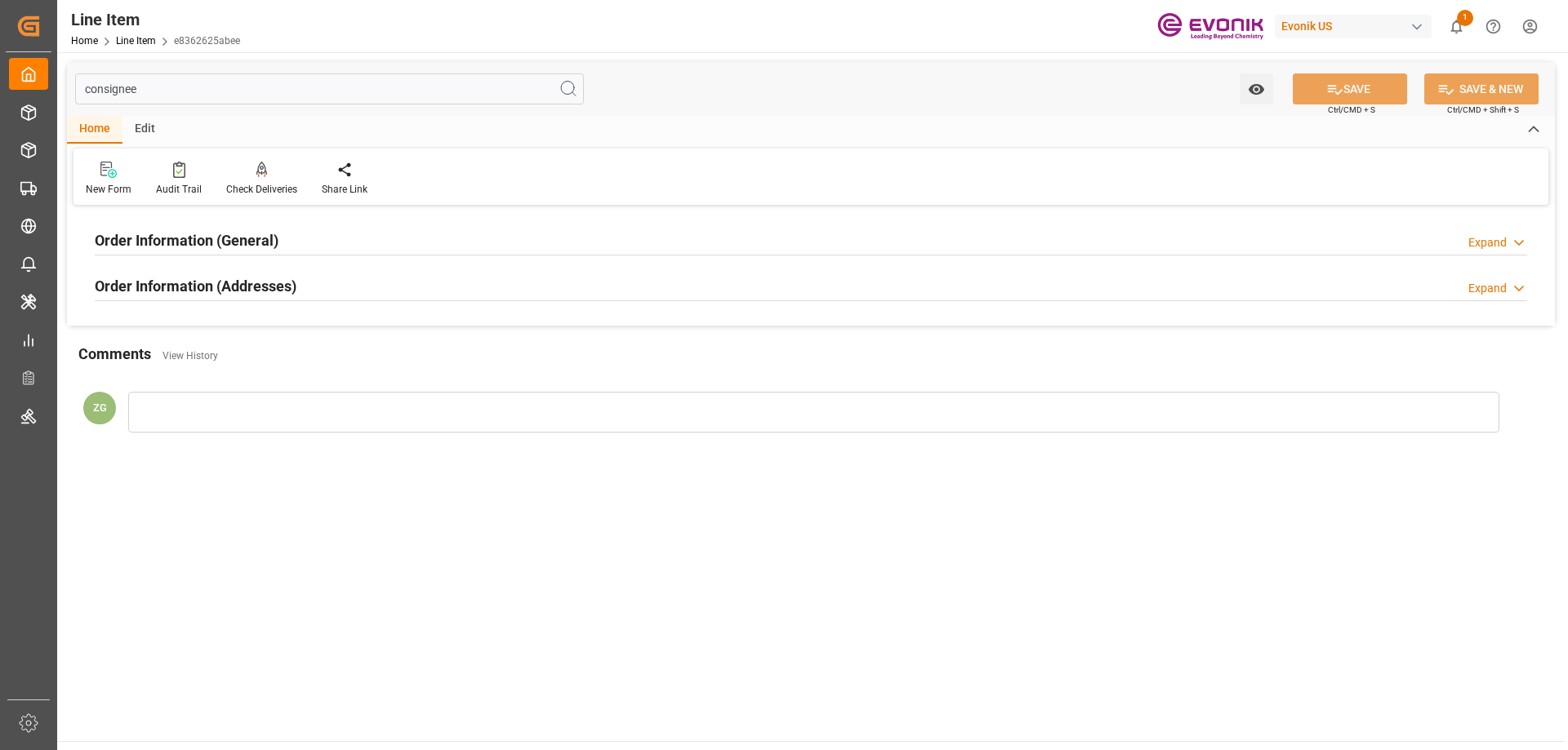
type input "consignee"
click at [207, 276] on h2 "Order Information (Addresses)" at bounding box center [196, 287] width 202 height 22
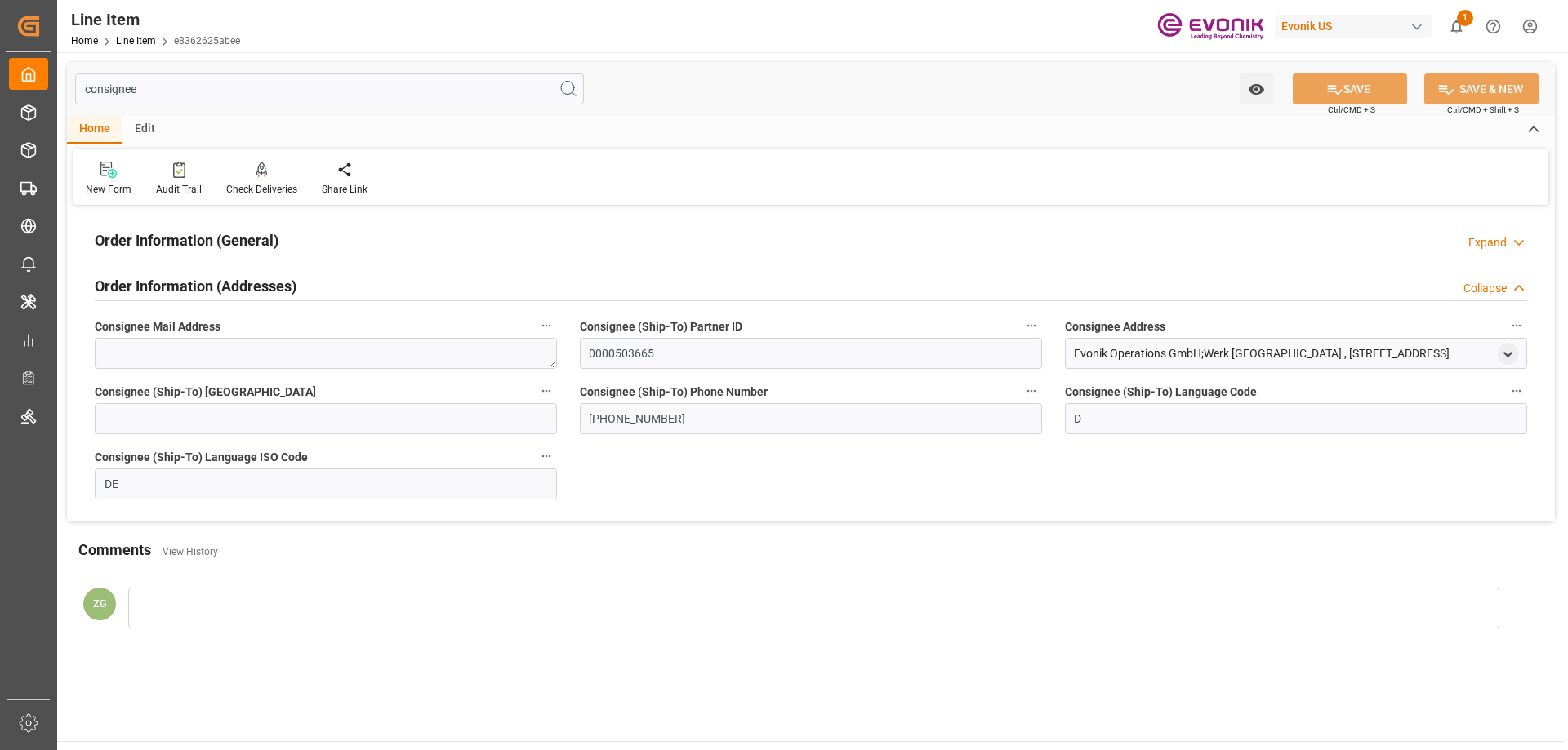
click at [209, 240] on h2 "Order Information (General)" at bounding box center [187, 241] width 184 height 22
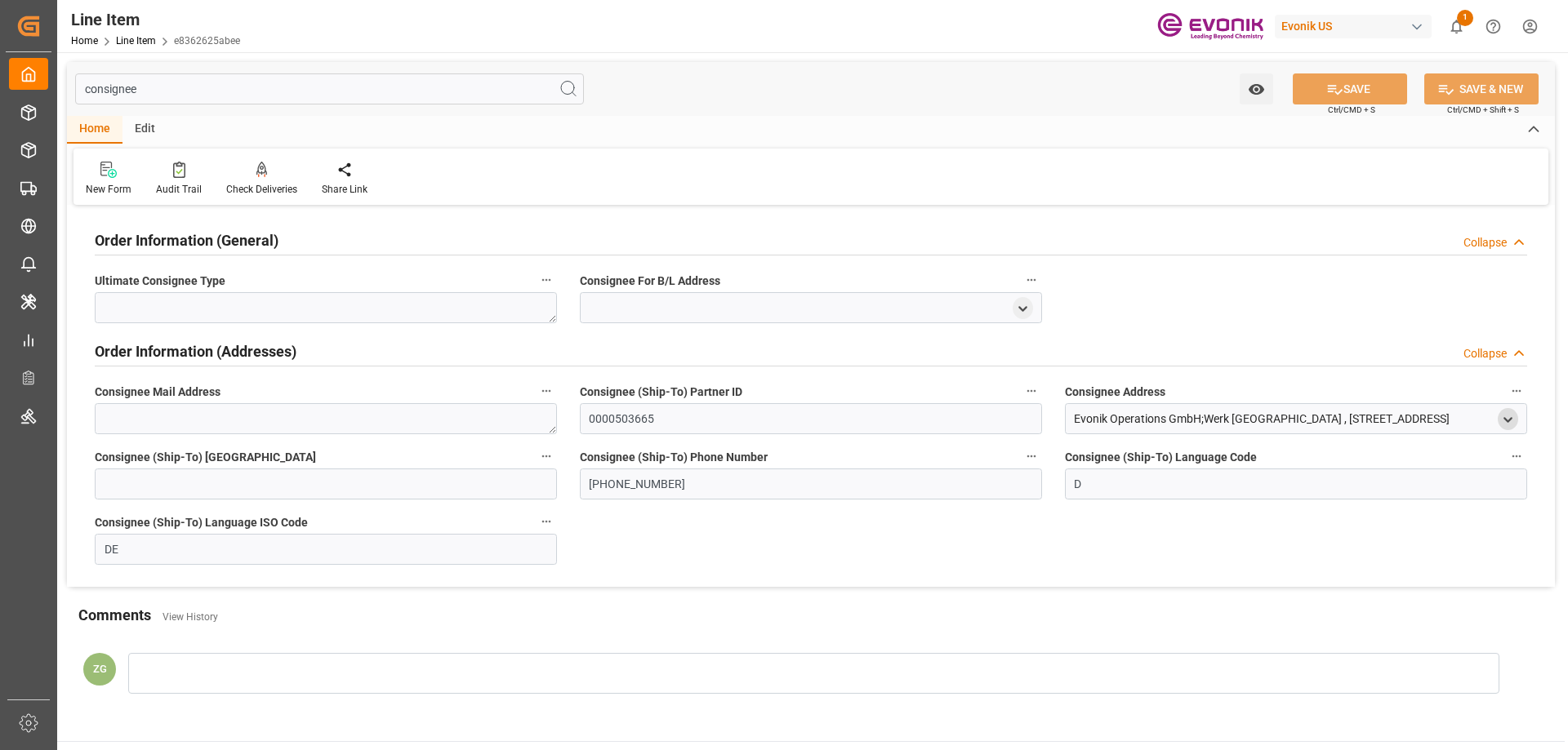
click at [1512, 418] on icon "open menu" at bounding box center [1508, 420] width 14 height 14
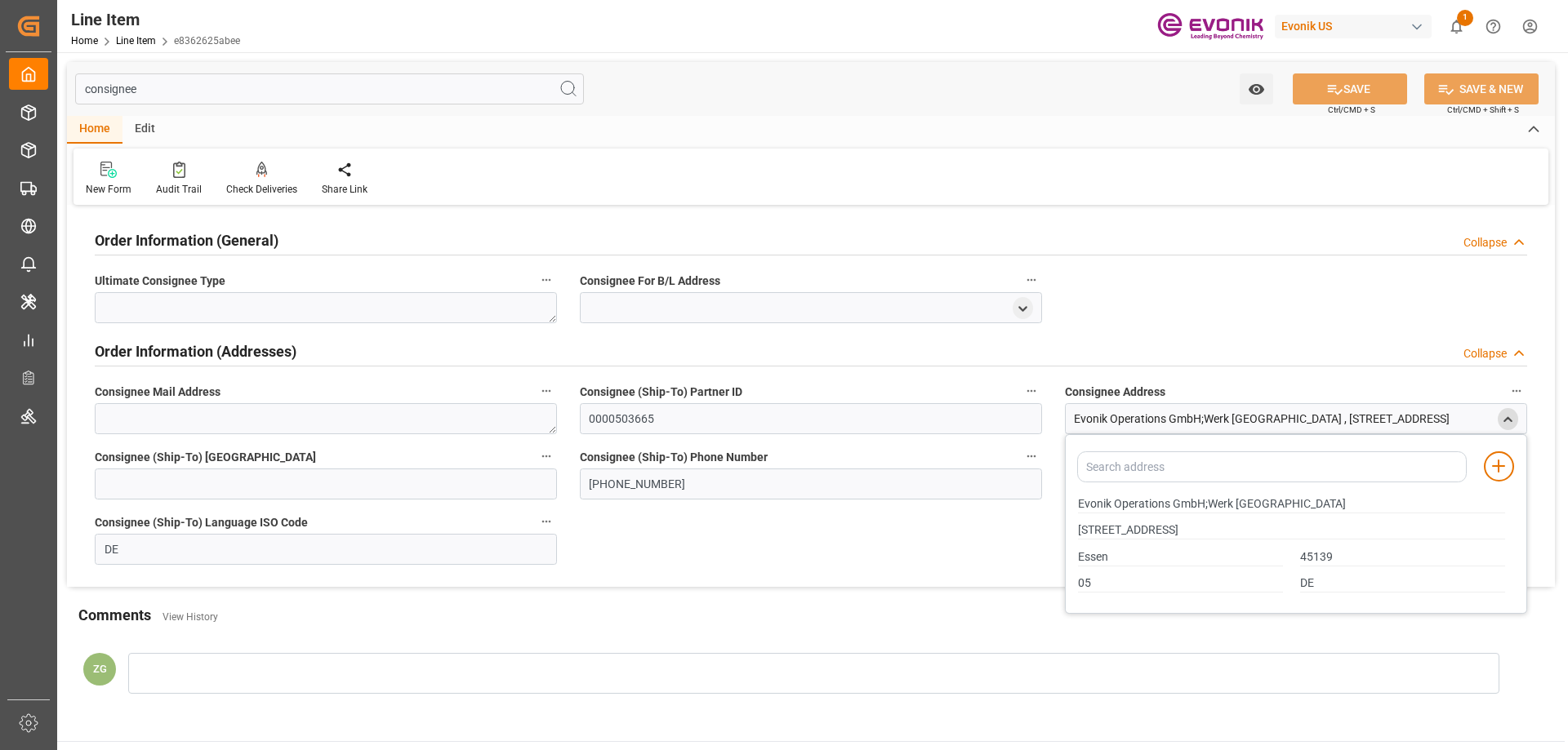
click at [1077, 502] on div "Evonik Operations GmbH;Werk Essen" at bounding box center [1291, 503] width 444 height 27
drag, startPoint x: 1081, startPoint y: 504, endPoint x: 1171, endPoint y: 505, distance: 90.0
click at [1171, 505] on input "Evonik Operations GmbH;Werk Essen" at bounding box center [1291, 504] width 427 height 18
click at [1096, 548] on input "Essen" at bounding box center [1179, 557] width 205 height 18
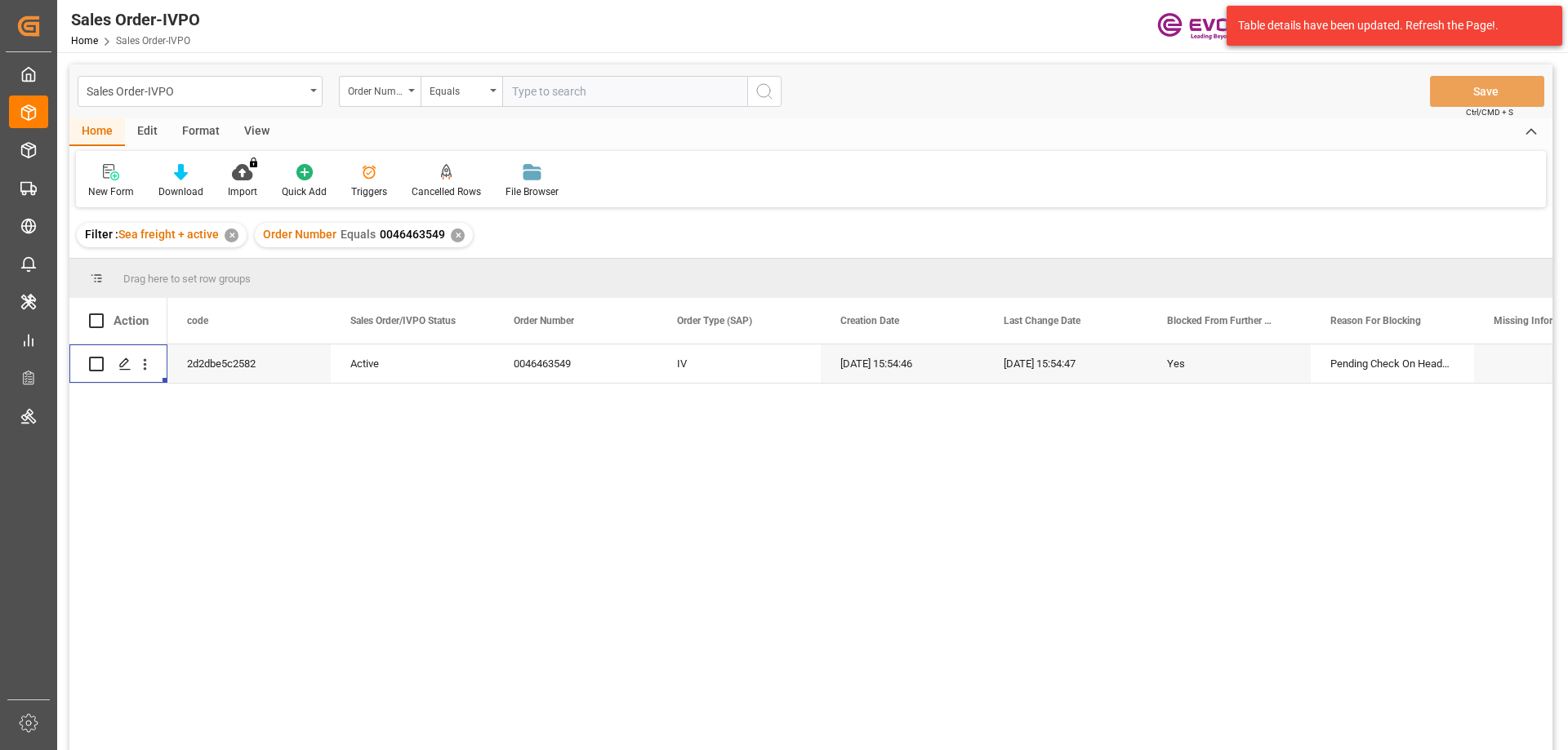
click at [575, 91] on input "text" at bounding box center [624, 91] width 245 height 31
paste input "2007054875"
type input "2007054875"
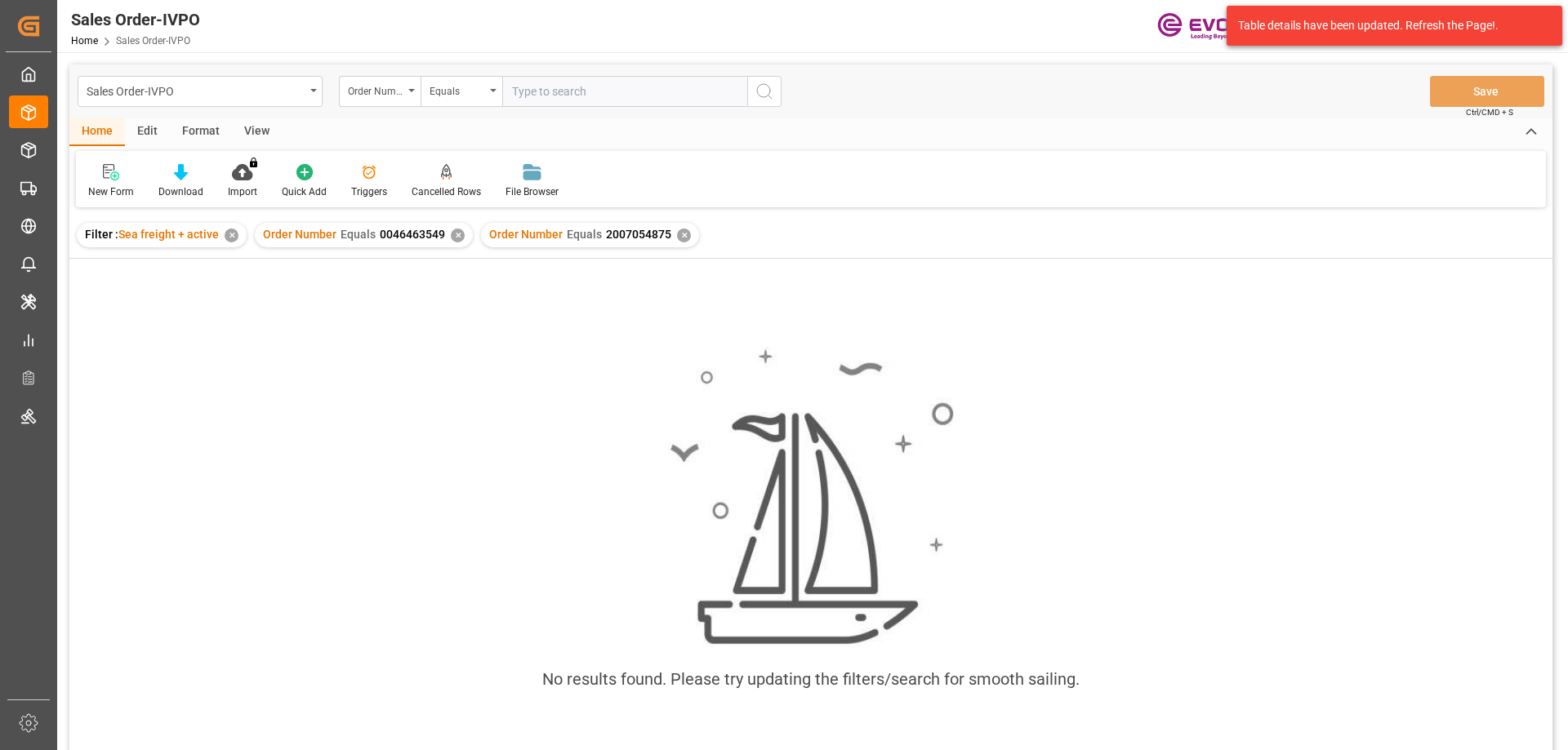
click at [455, 235] on div "✕" at bounding box center [457, 236] width 14 height 14
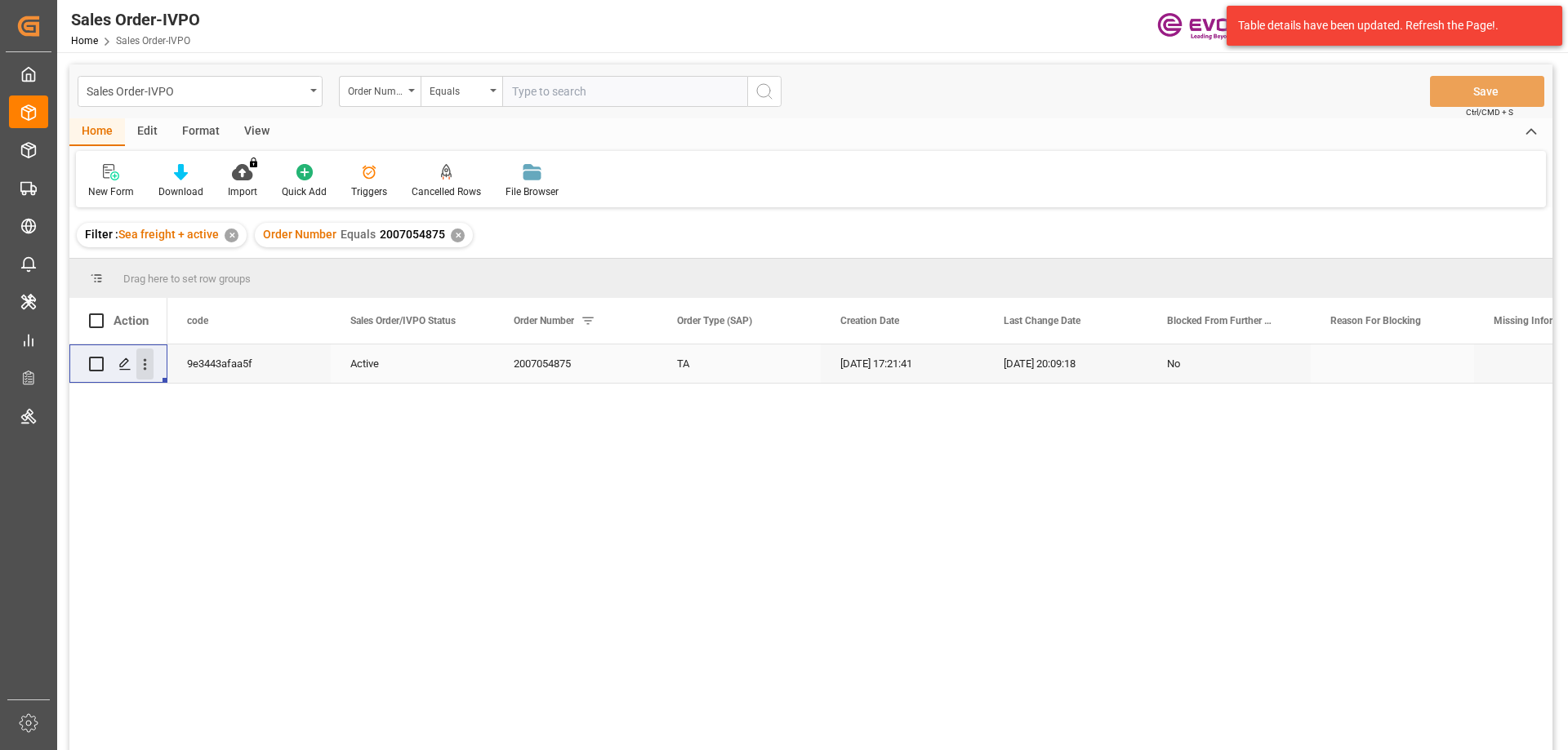
click at [141, 366] on icon "open menu" at bounding box center [145, 365] width 17 height 17
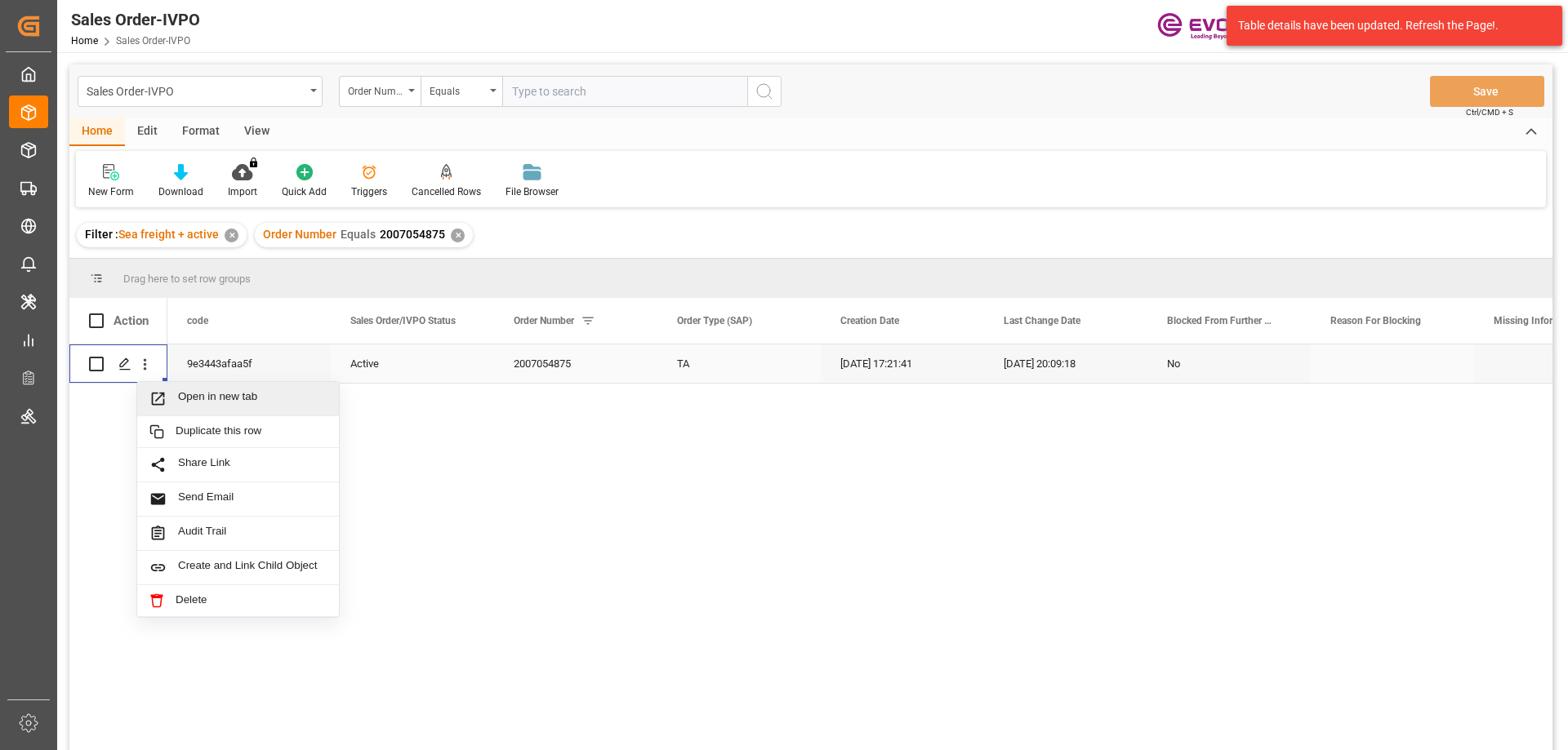
click at [187, 395] on span "Open in new tab" at bounding box center [252, 398] width 149 height 17
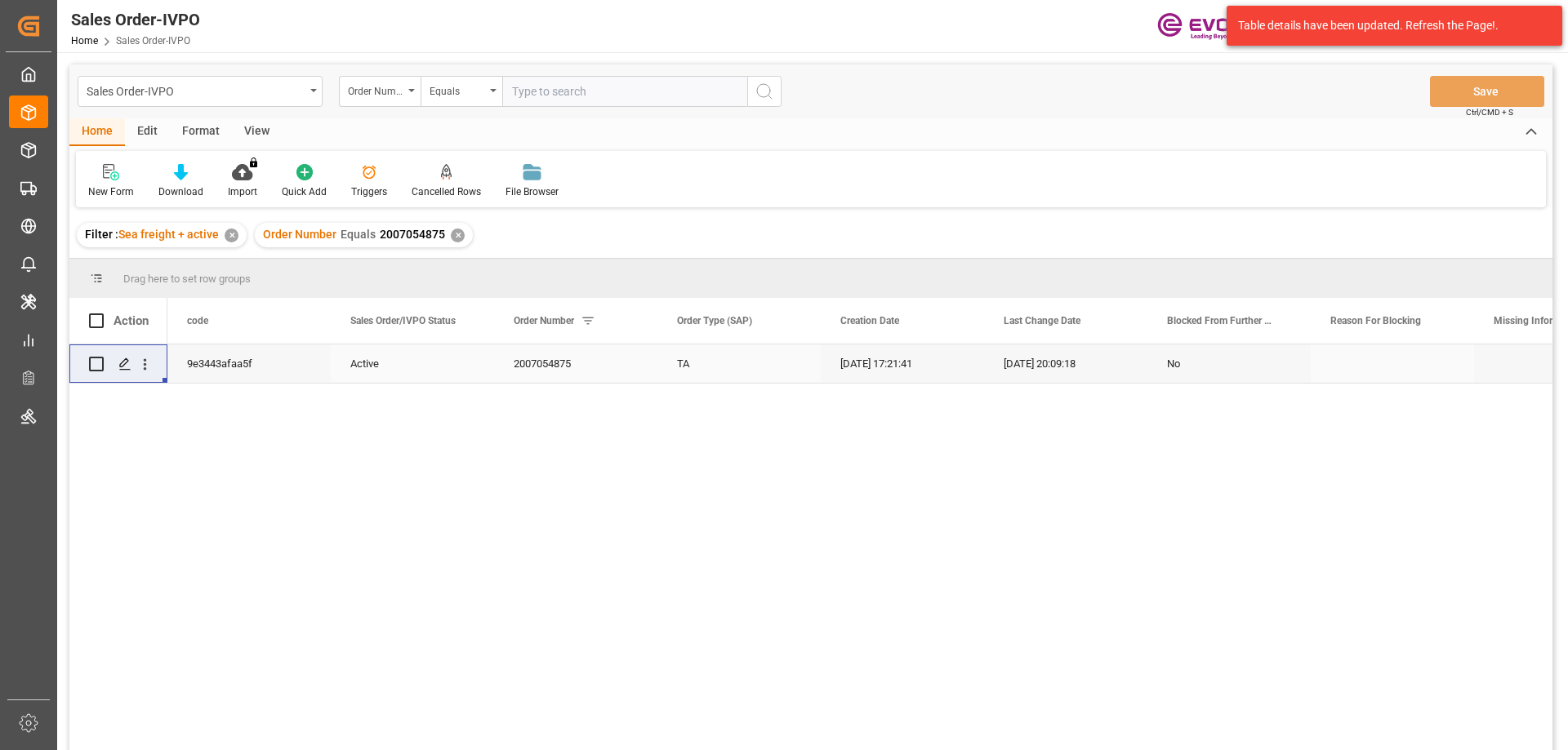
click at [582, 98] on input "text" at bounding box center [624, 91] width 245 height 31
paste input "0046466867"
type input "0046466867"
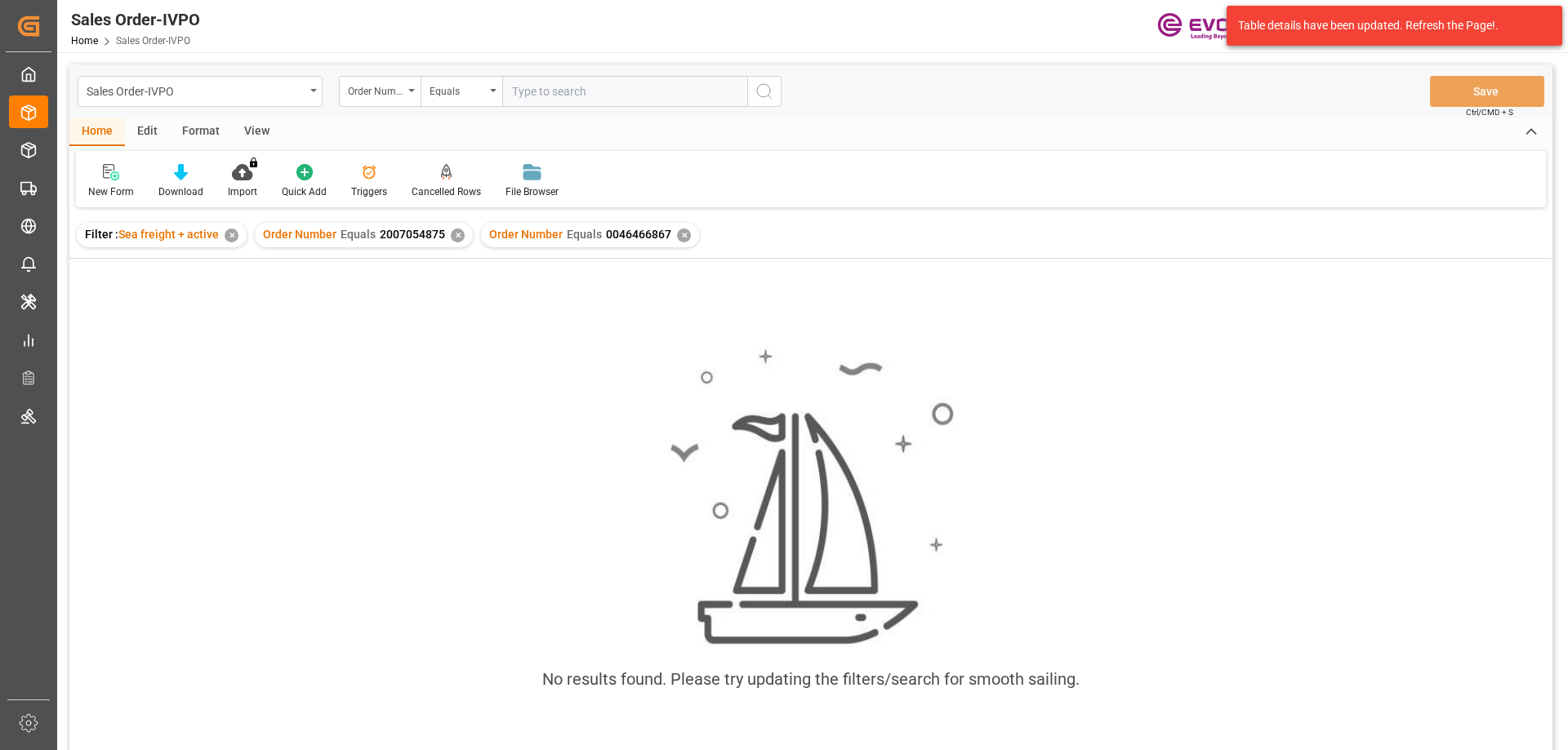
click at [456, 232] on div "✕" at bounding box center [457, 236] width 14 height 14
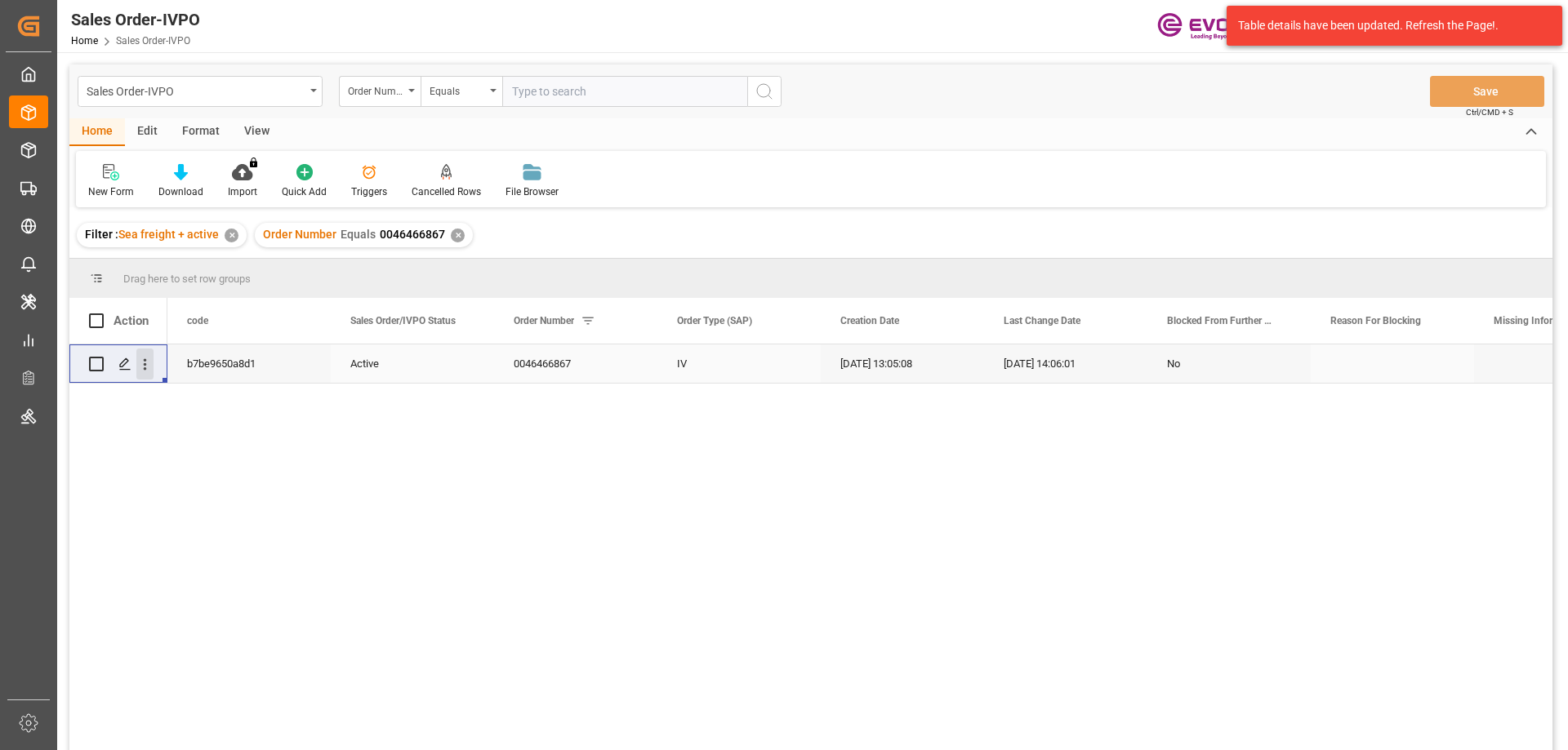
click at [142, 360] on icon "open menu" at bounding box center [145, 365] width 17 height 17
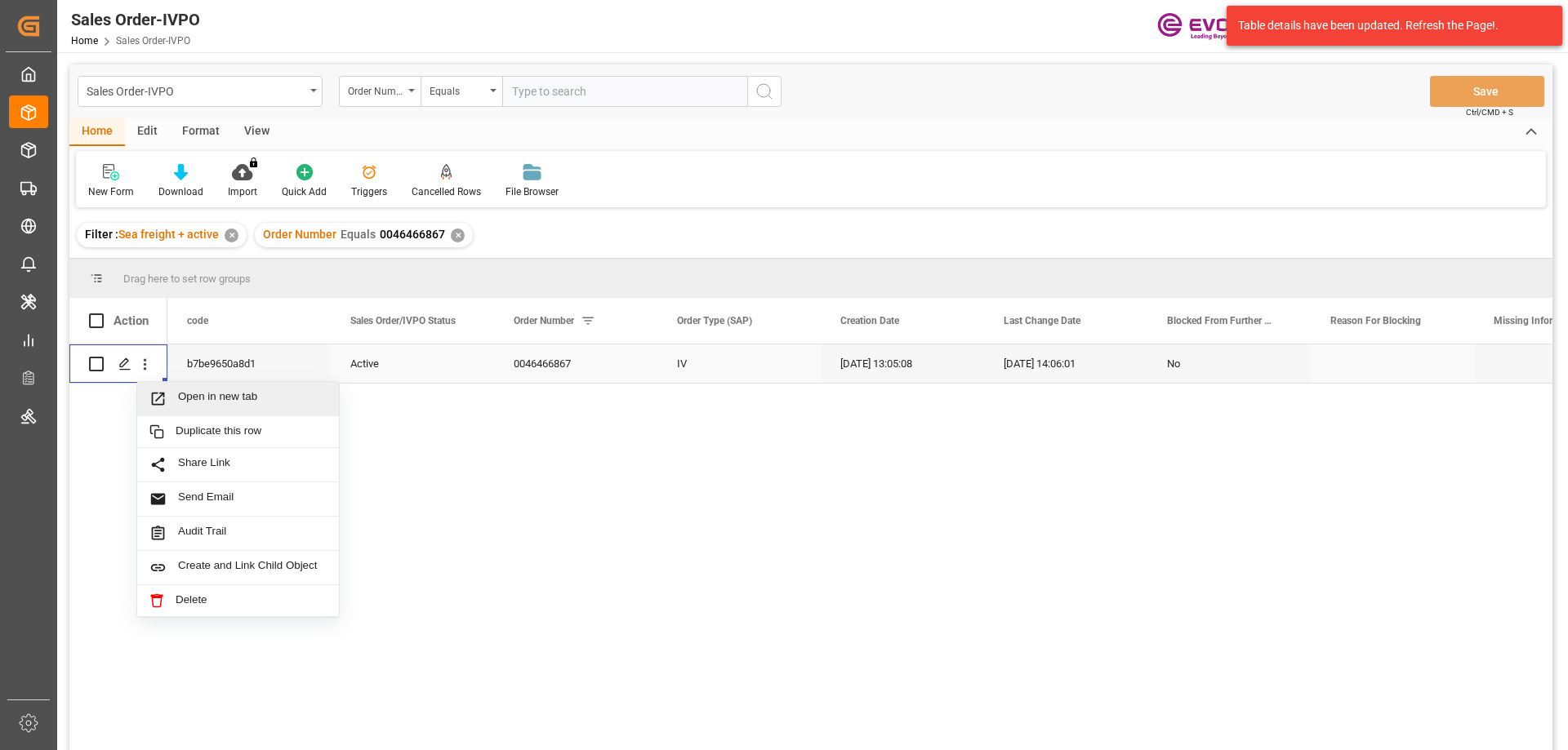
click at [202, 398] on span "Open in new tab" at bounding box center [252, 398] width 149 height 17
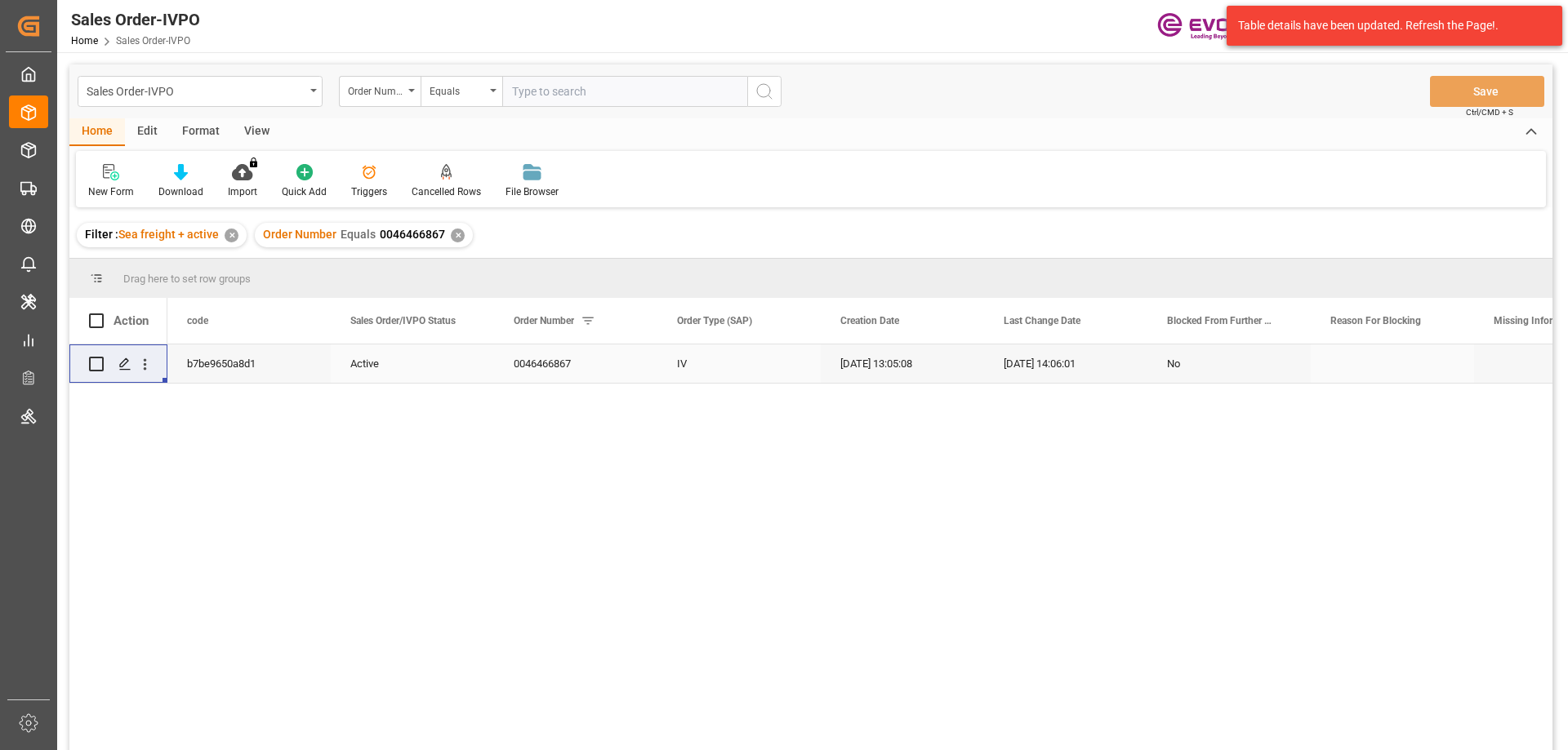
click at [580, 105] on input "text" at bounding box center [624, 91] width 245 height 31
paste input "2007132176"
type input "2007132176"
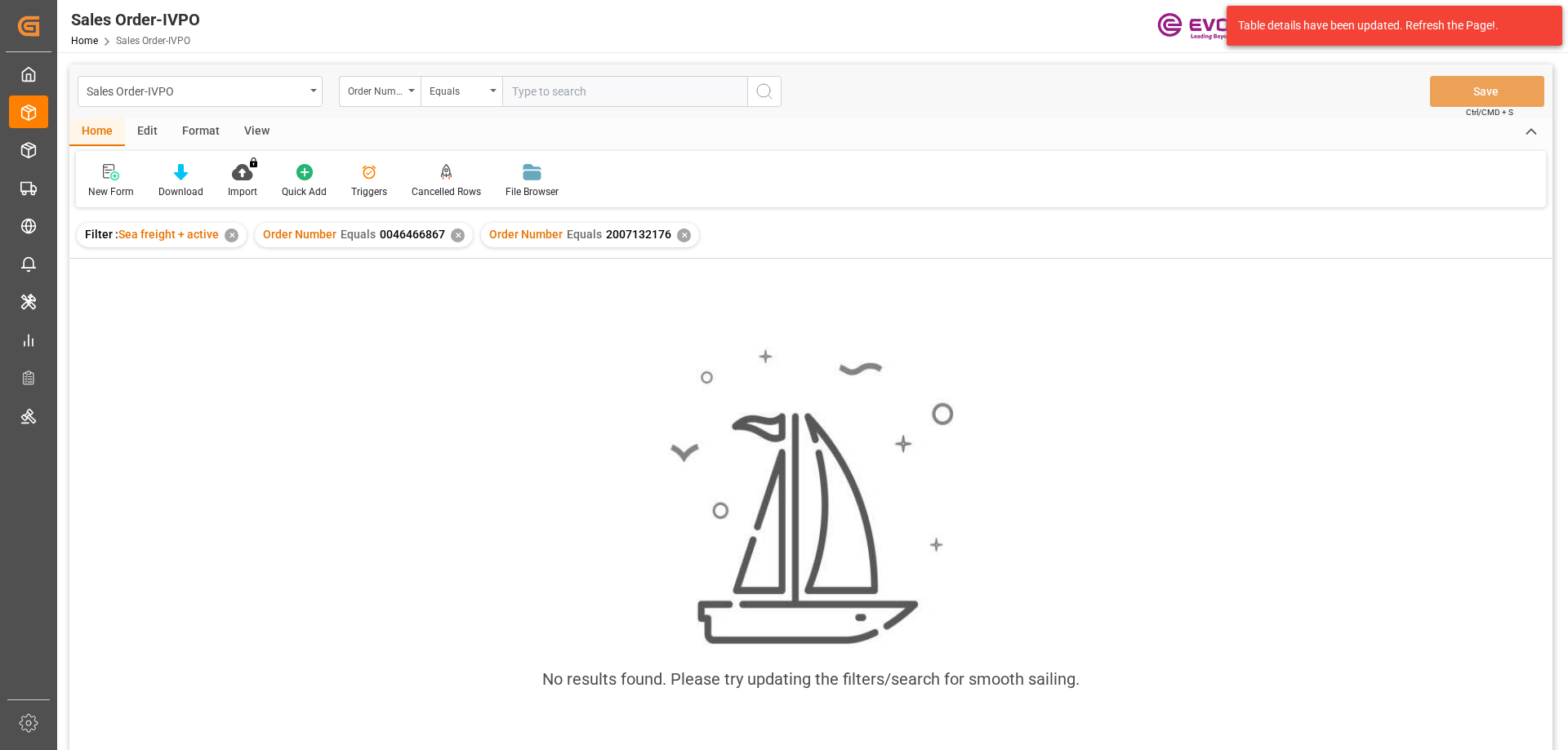
click at [452, 236] on div "✕" at bounding box center [457, 236] width 14 height 14
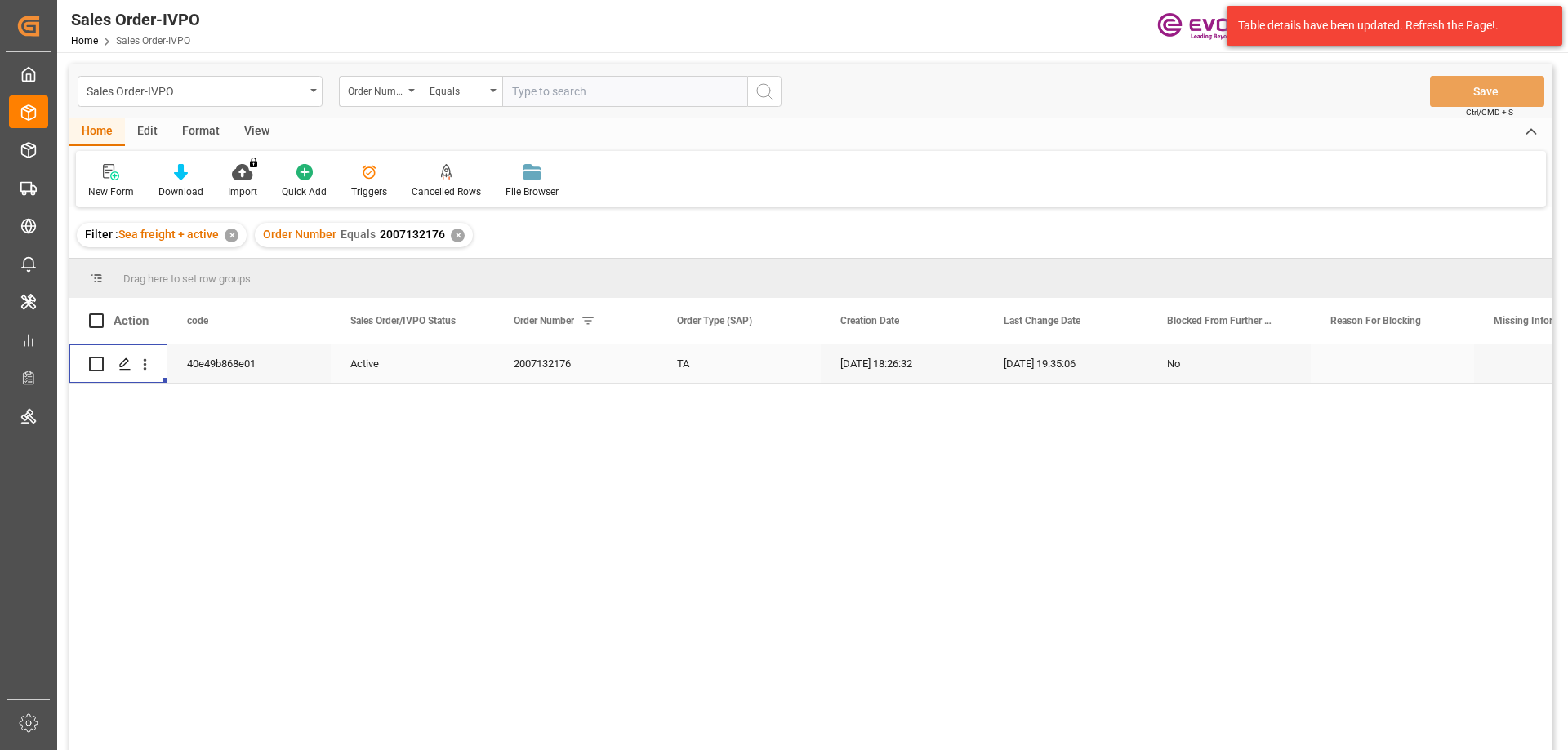
drag, startPoint x: 146, startPoint y: 366, endPoint x: 182, endPoint y: 385, distance: 40.7
click at [174, 381] on div "40e49b868e01 Active 2007132176 TA 08-08-2025 18:26:32 08-11-2025 19:35:06 No" at bounding box center [811, 549] width 1483 height 410
click at [132, 366] on div "Press SPACE to select this row." at bounding box center [124, 365] width 25 height 30
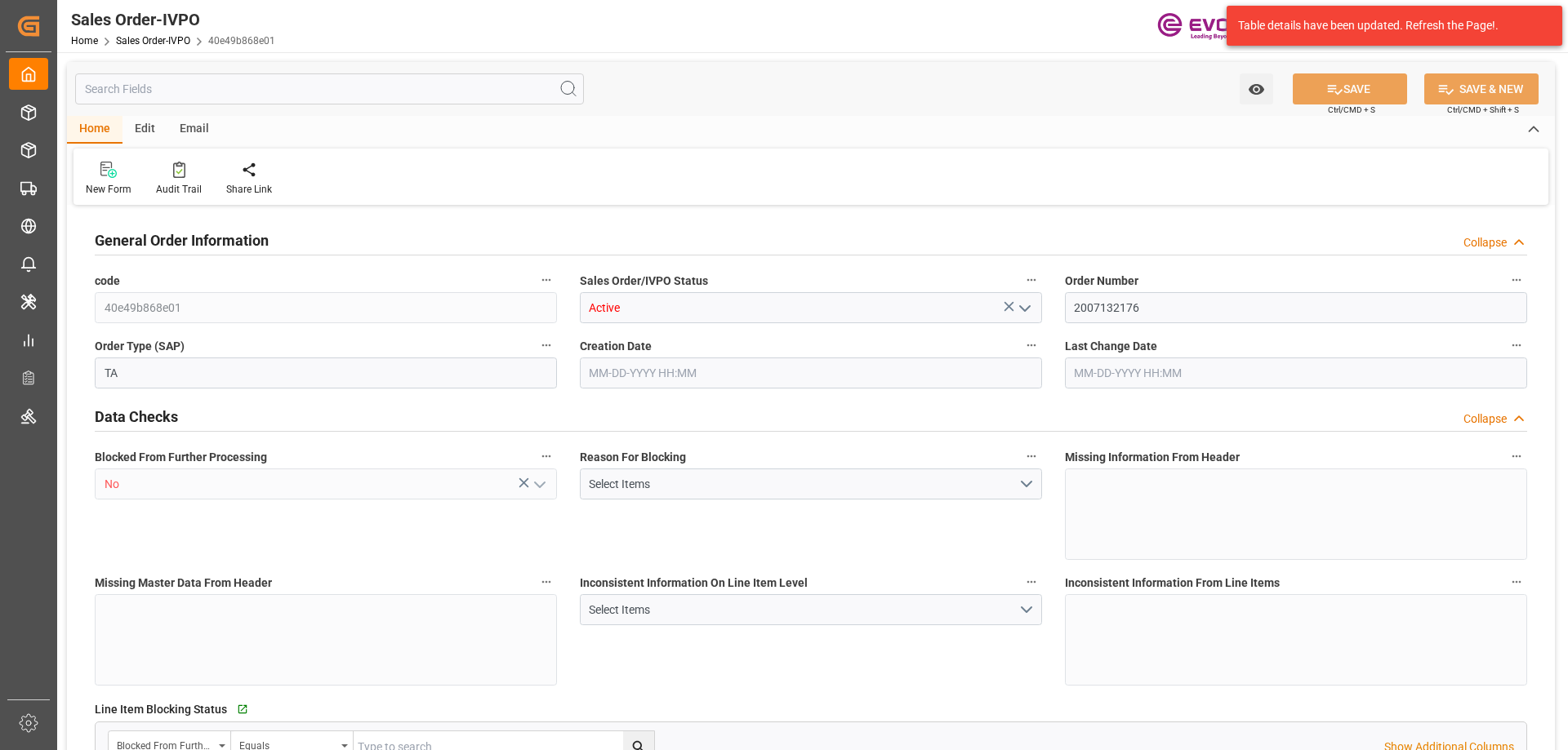
type input "NZAKL"
type input "0"
type input "1"
type input "946.2"
type input "08-08-2025 18:26"
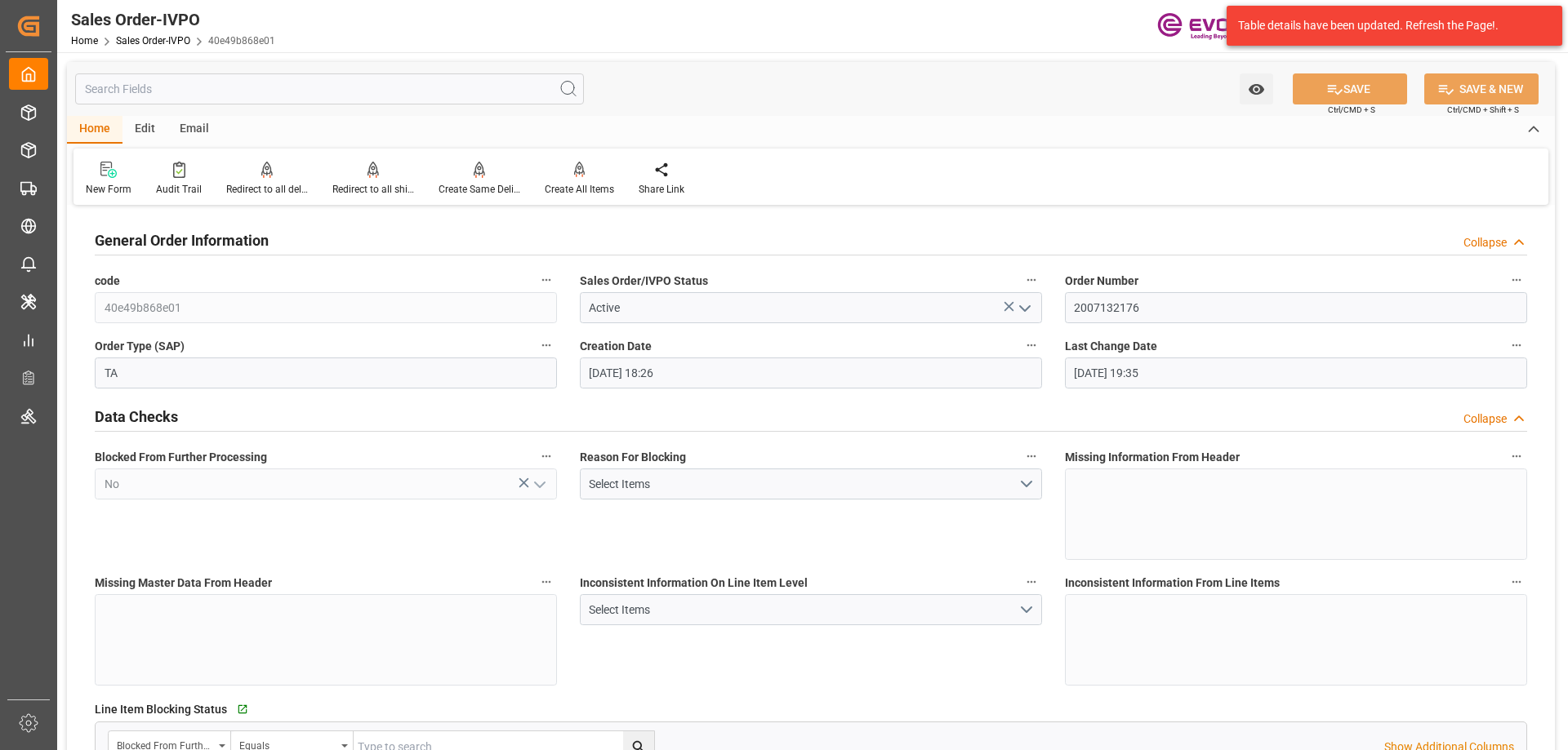
type input "08-11-2025 19:35"
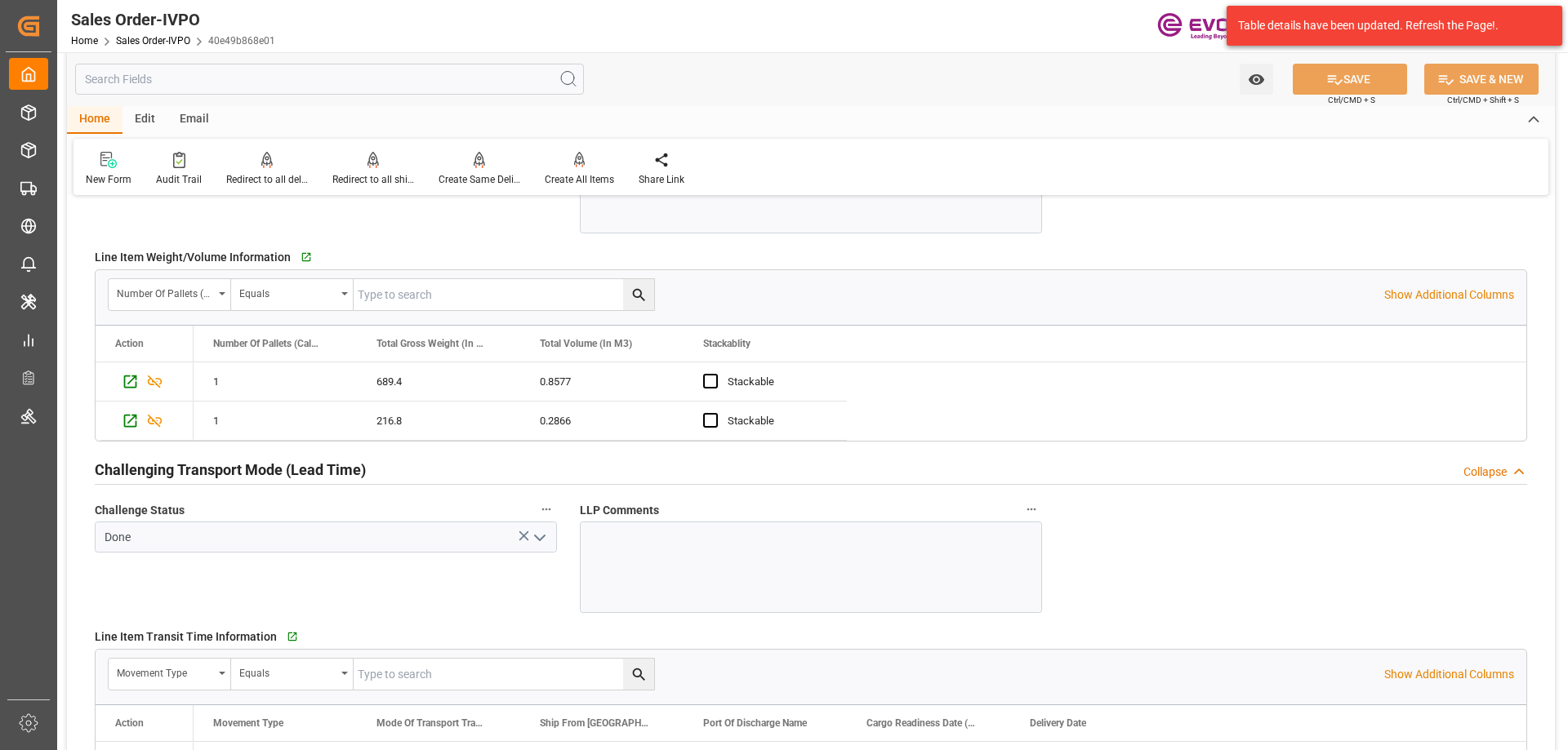
scroll to position [2694, 0]
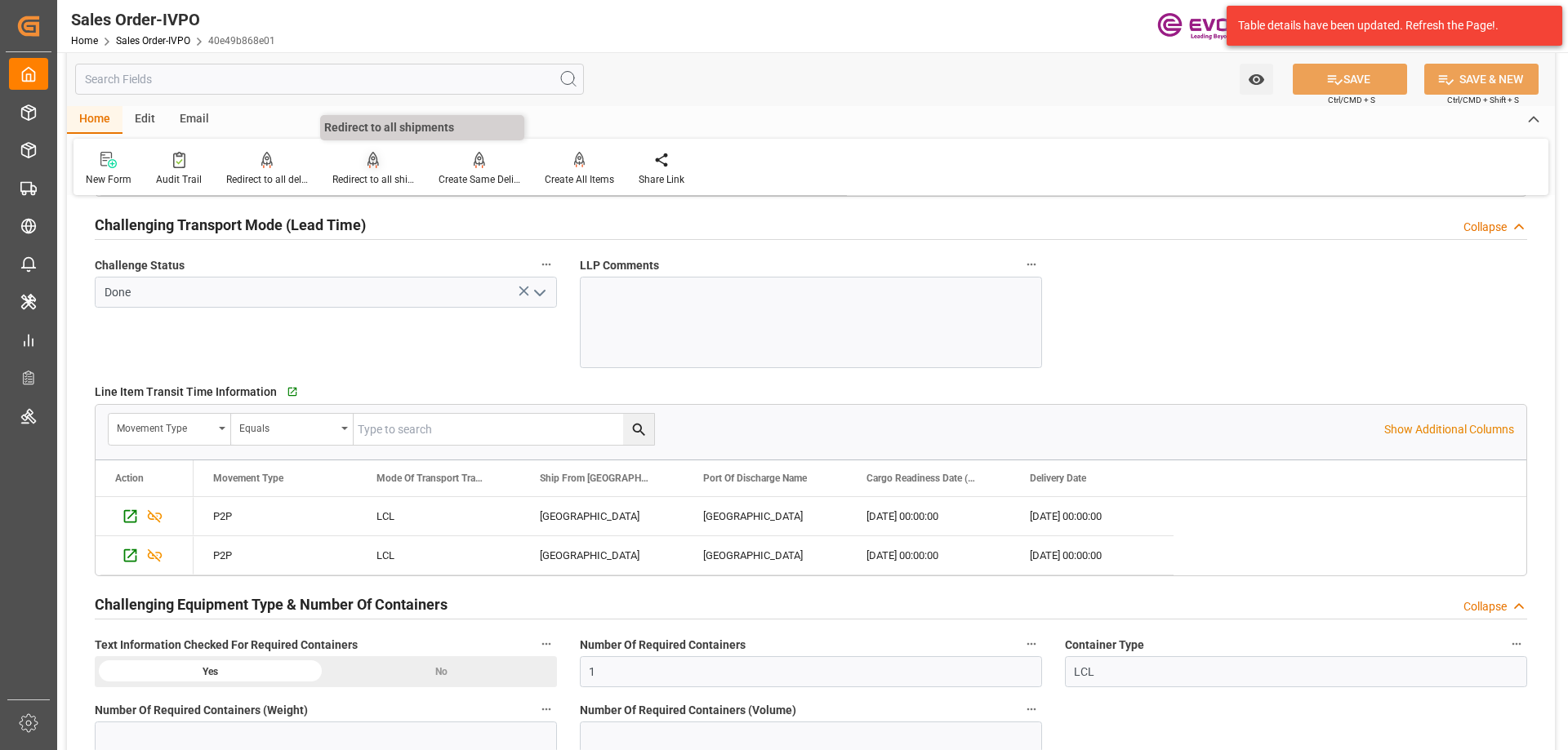
click at [355, 179] on div "Redirect to all shipments" at bounding box center [374, 180] width 82 height 15
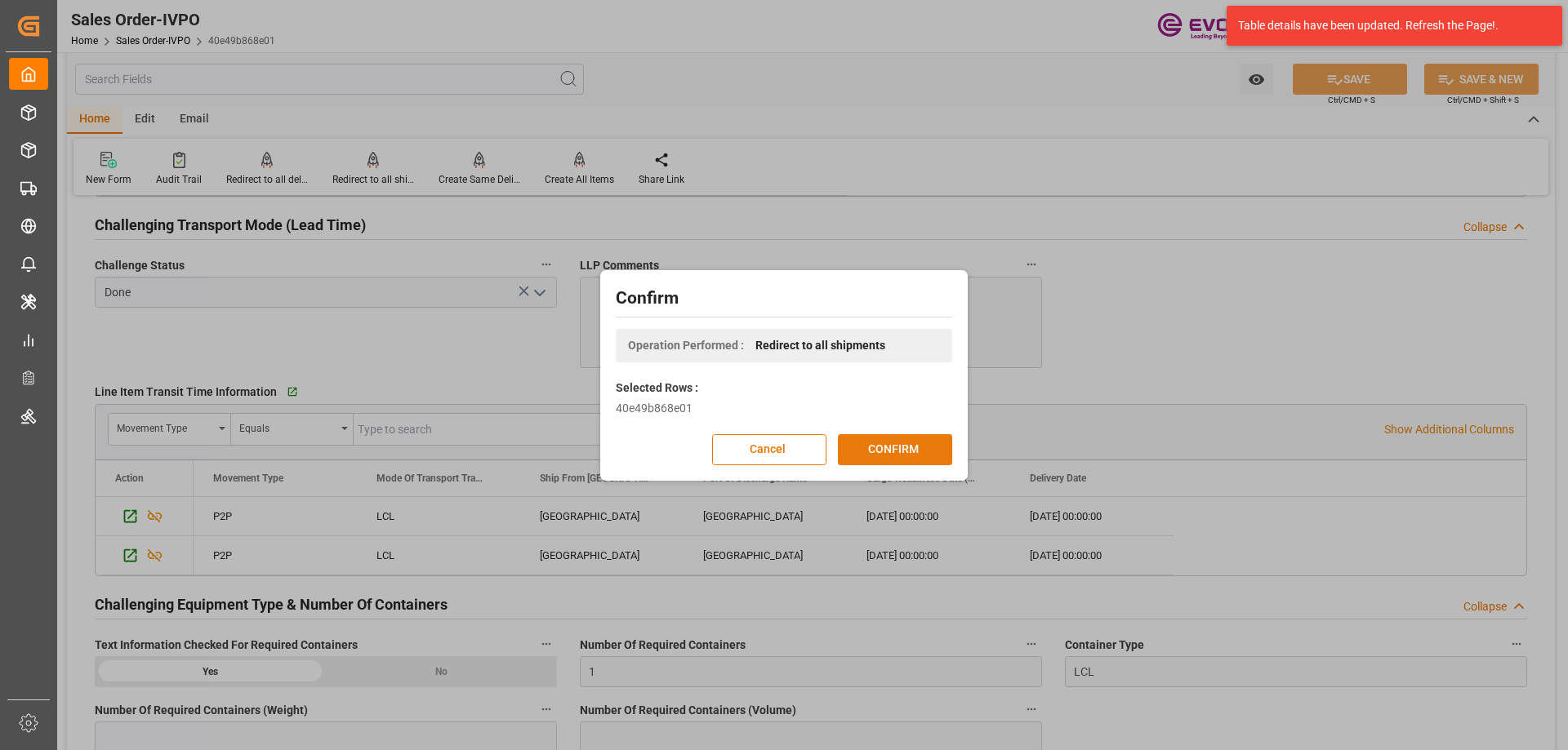
click at [880, 443] on button "CONFIRM" at bounding box center [895, 449] width 114 height 31
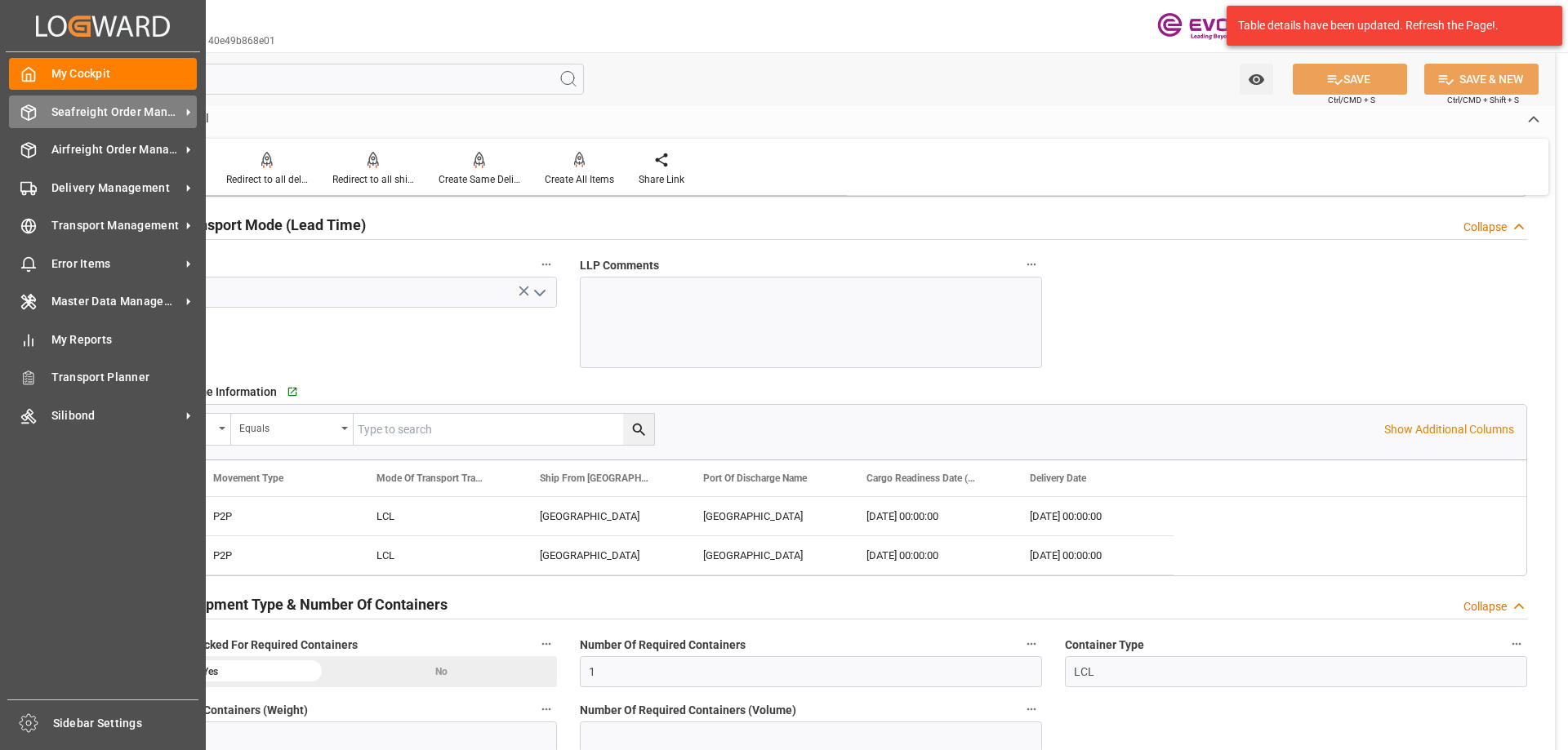
click at [141, 114] on span "Seafreight Order Management" at bounding box center [116, 112] width 129 height 17
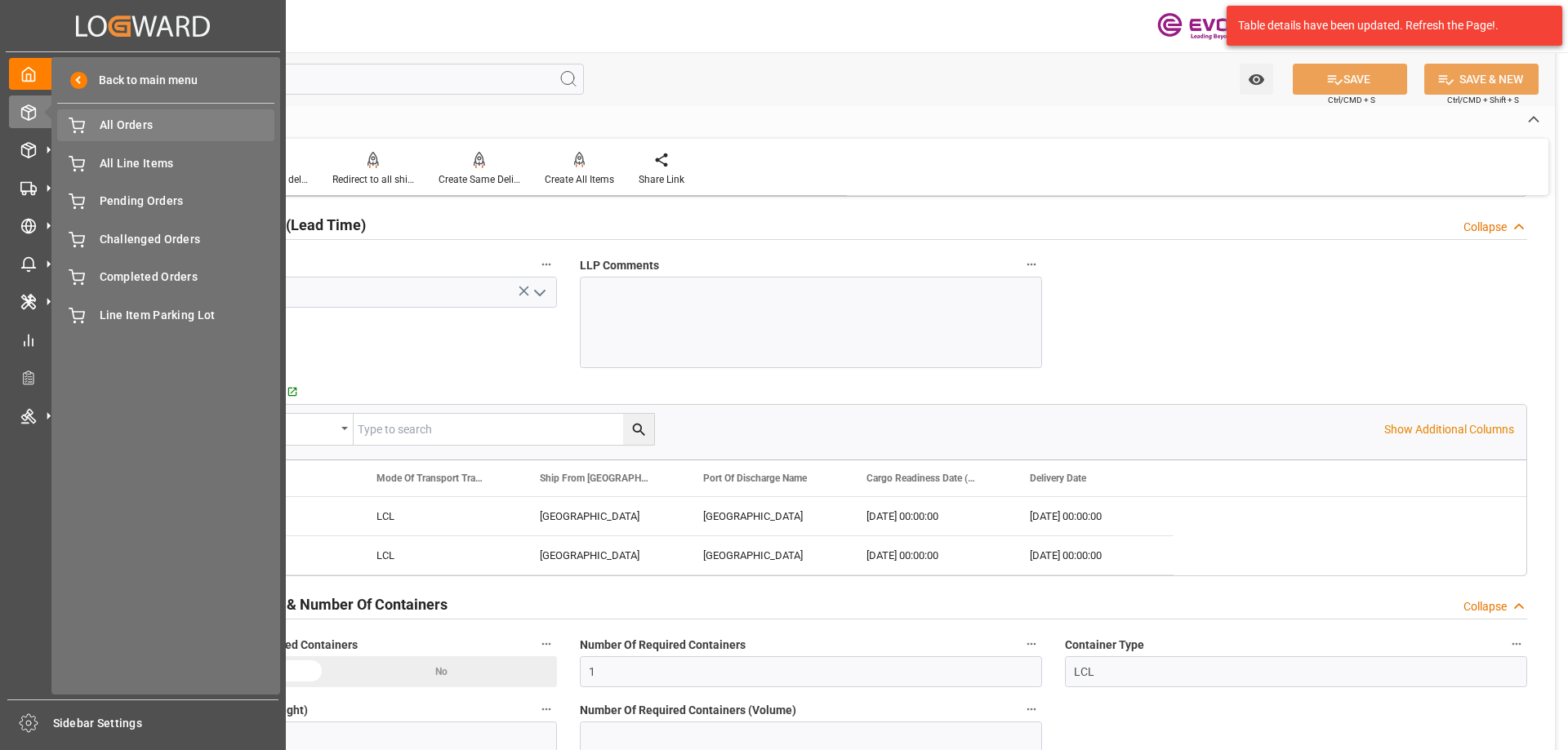
click at [114, 120] on span "All Orders" at bounding box center [188, 125] width 176 height 17
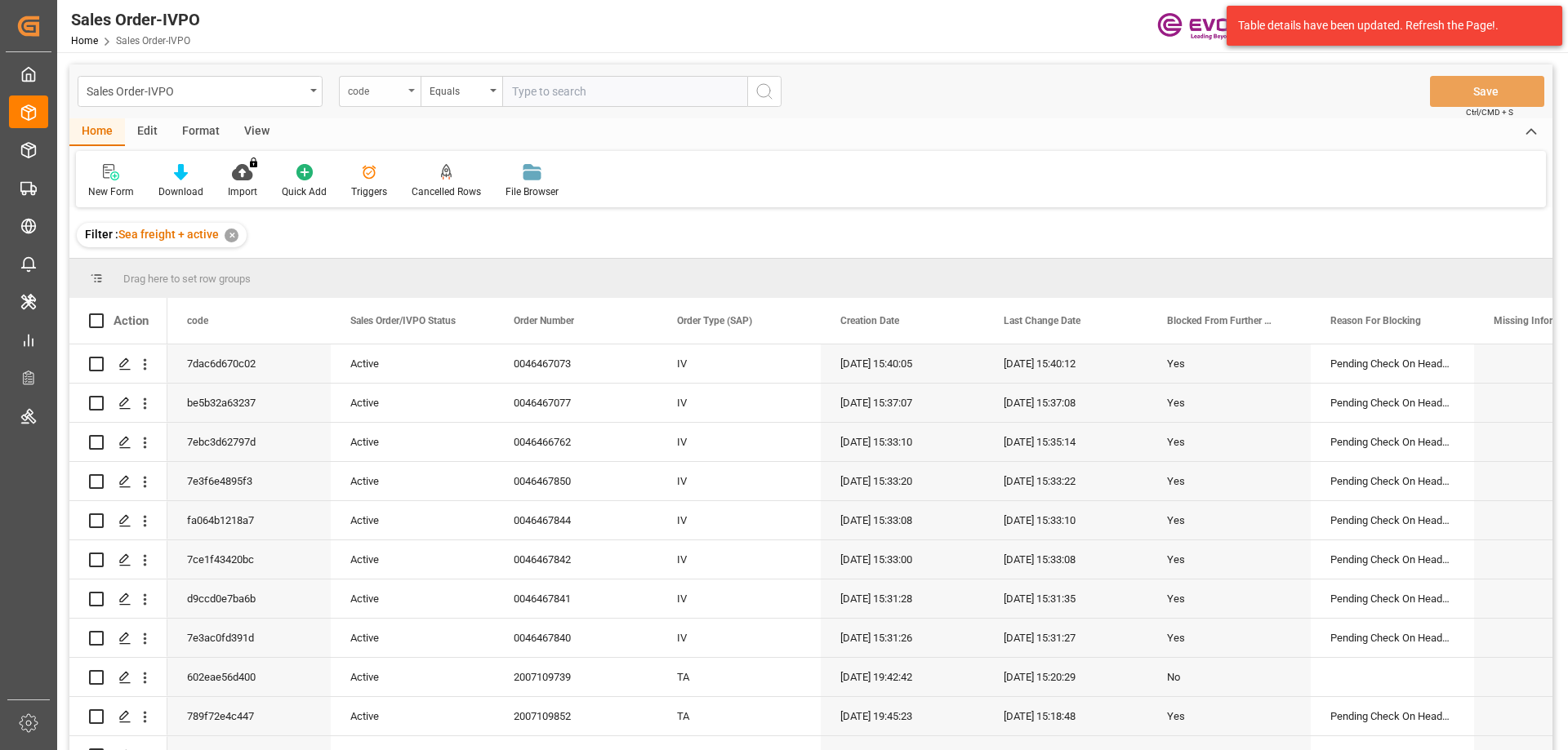
click at [385, 92] on div "code" at bounding box center [376, 89] width 56 height 19
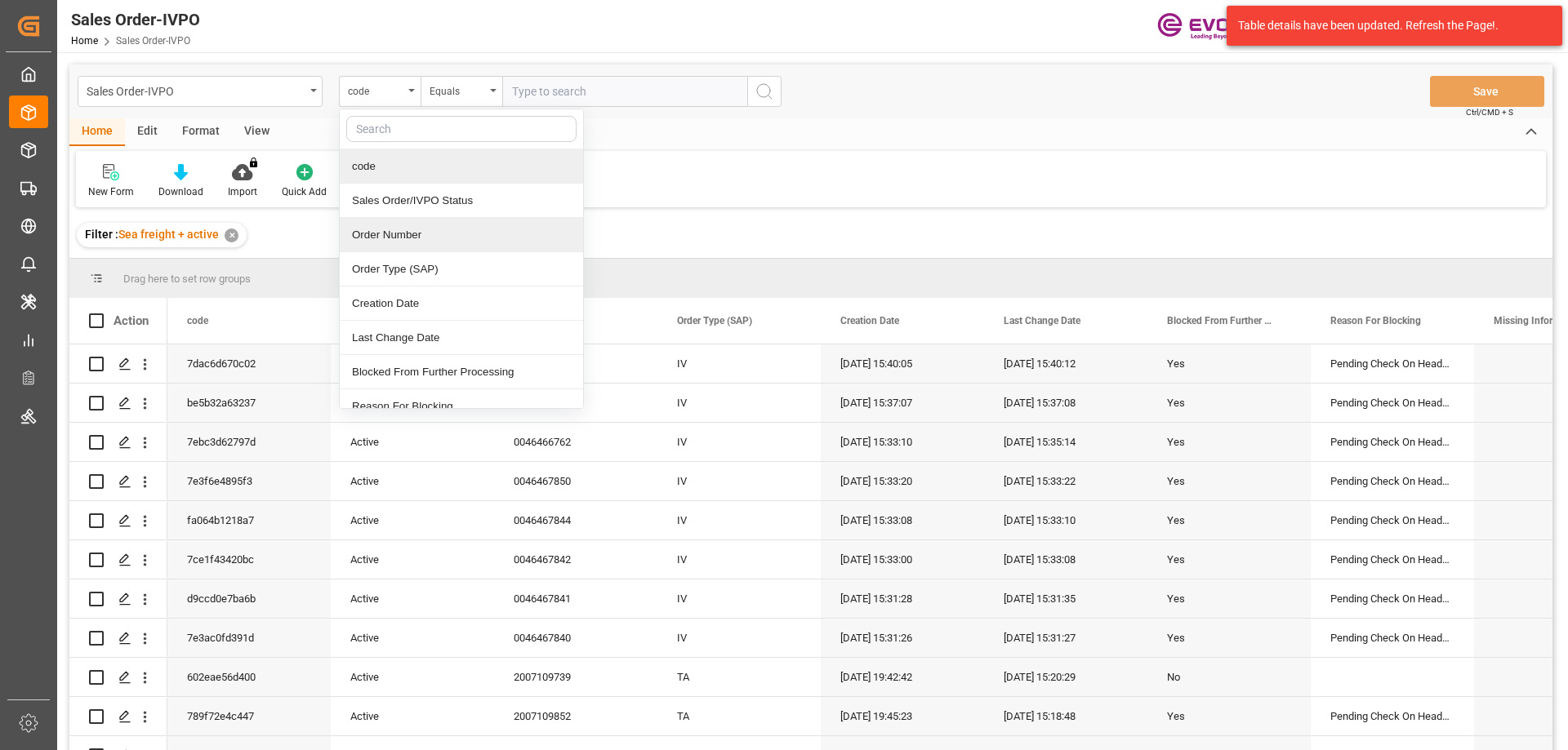
click at [378, 233] on div "Order Number" at bounding box center [461, 235] width 244 height 34
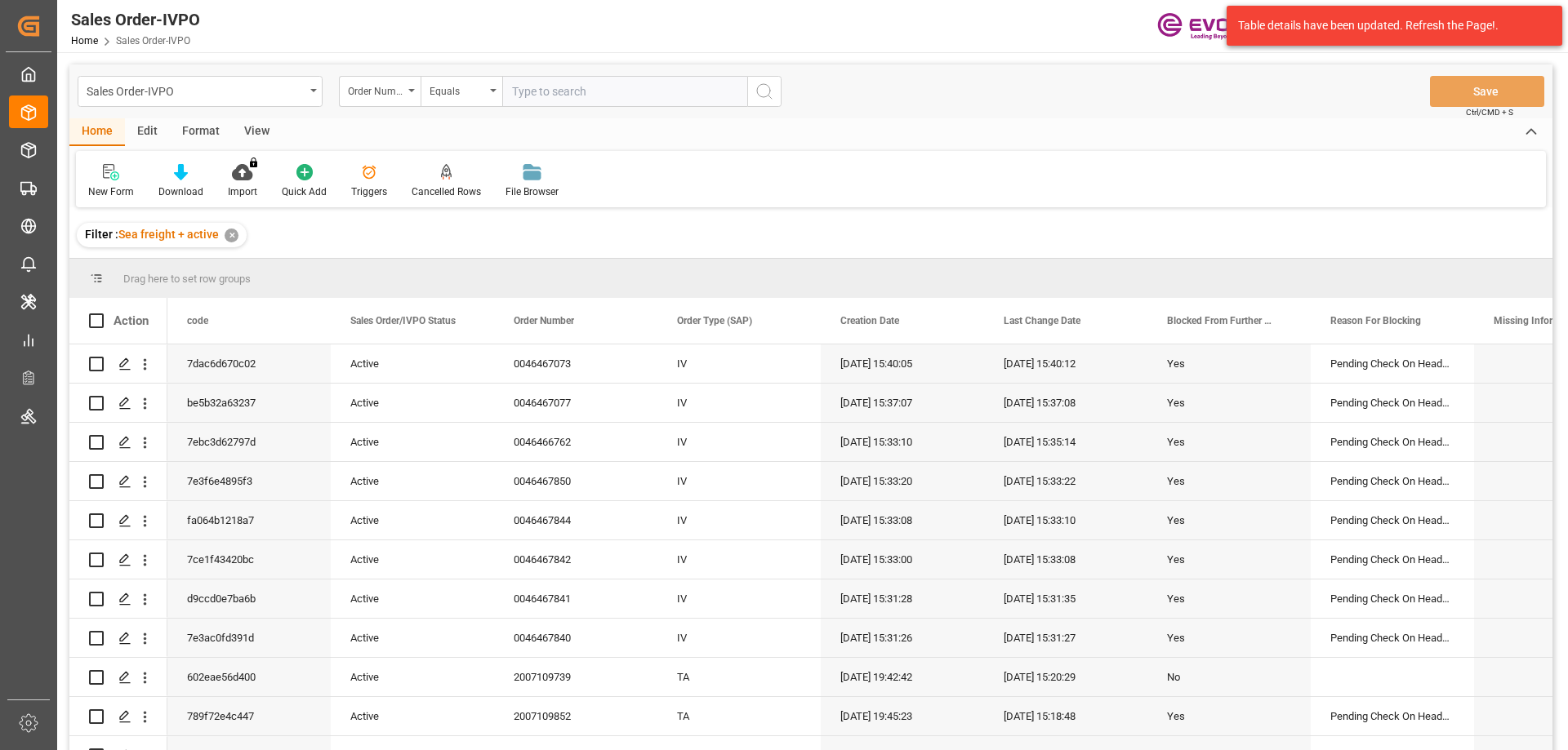
click at [590, 97] on input "text" at bounding box center [624, 91] width 245 height 31
paste input "46466103"
click at [508, 90] on input "46466103" at bounding box center [624, 91] width 245 height 31
type input "0046466103"
click at [591, 90] on input "0046466103" at bounding box center [624, 91] width 245 height 31
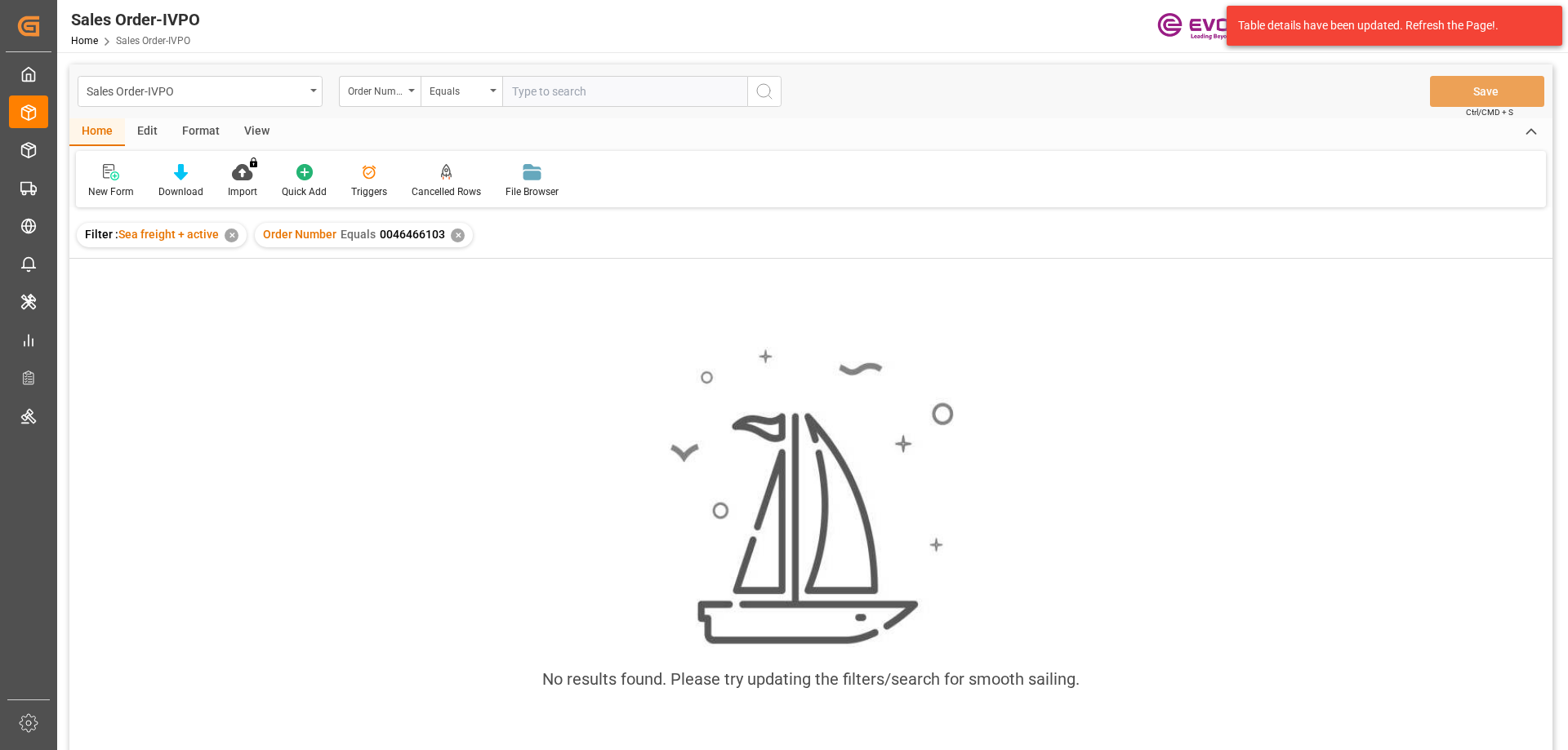
click at [230, 228] on div "Filter : Sea freight + active ✕" at bounding box center [162, 235] width 170 height 25
click at [228, 235] on div "✕" at bounding box center [232, 236] width 14 height 14
click at [605, 94] on input "text" at bounding box center [624, 91] width 245 height 31
paste input "46465543"
type input "0046465543"
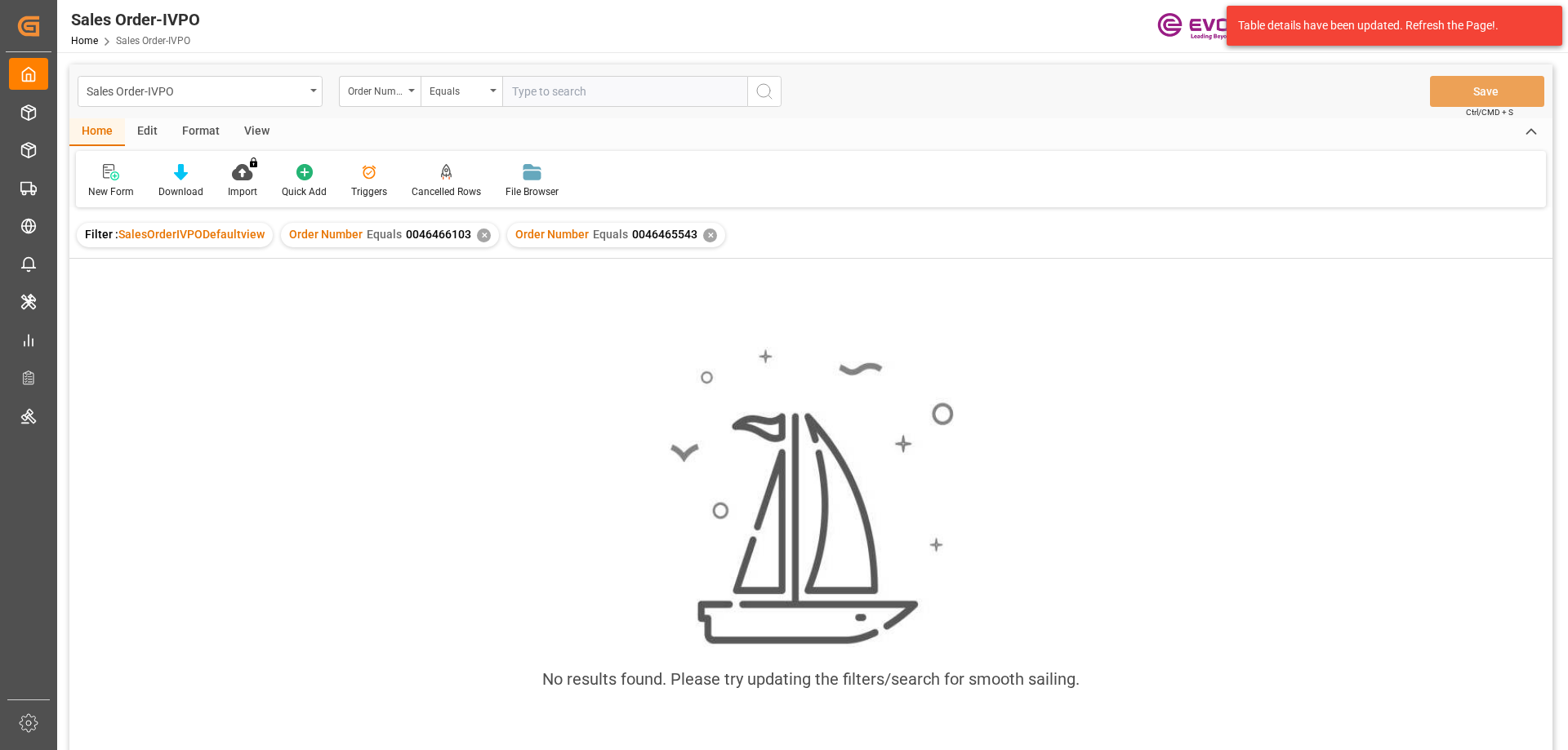
click at [478, 239] on div "✕" at bounding box center [484, 236] width 14 height 14
click at [576, 92] on input "text" at bounding box center [624, 91] width 245 height 31
paste input "0046463687"
type input "0046463687"
click at [480, 234] on div "✕" at bounding box center [484, 236] width 14 height 14
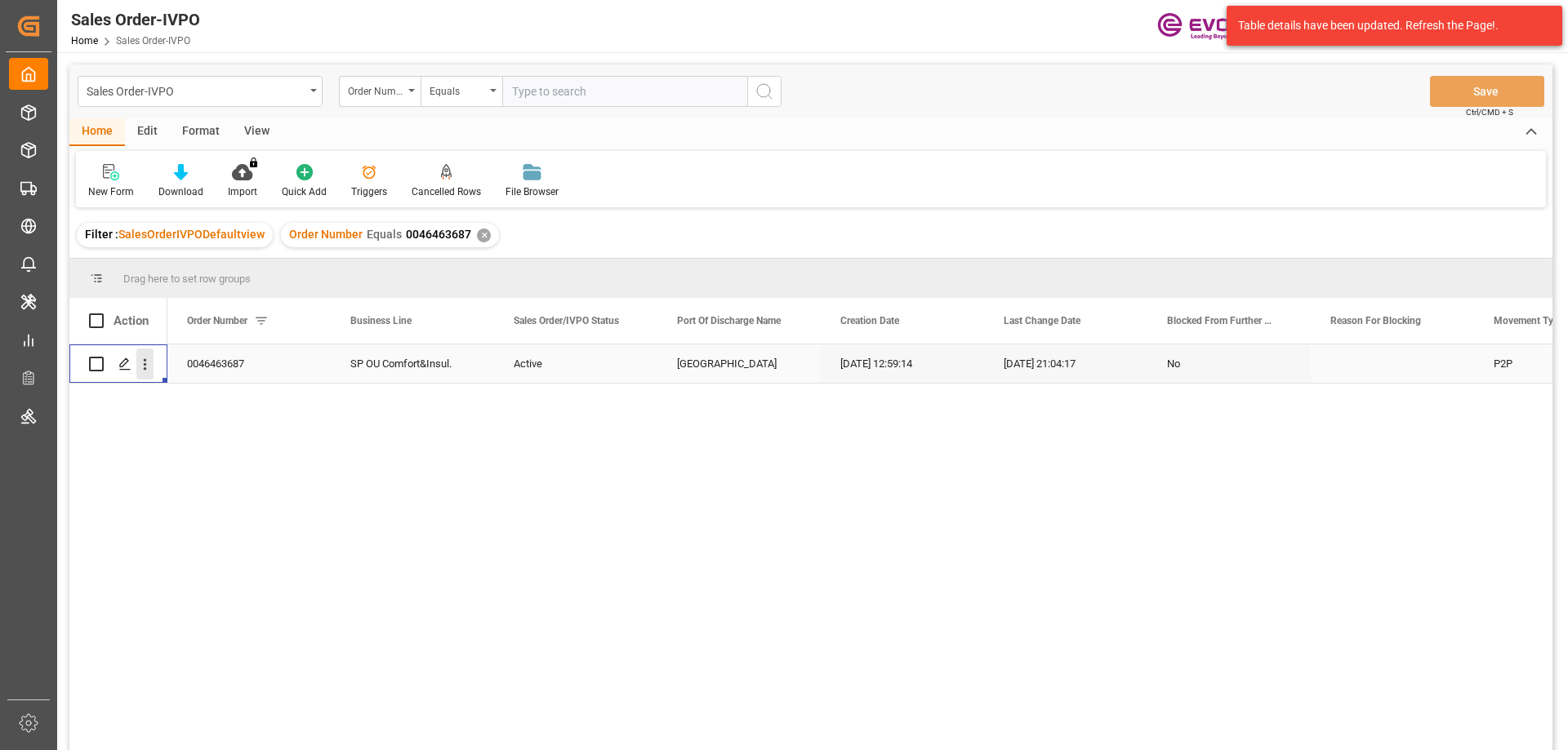
click at [142, 364] on icon "open menu" at bounding box center [145, 365] width 17 height 17
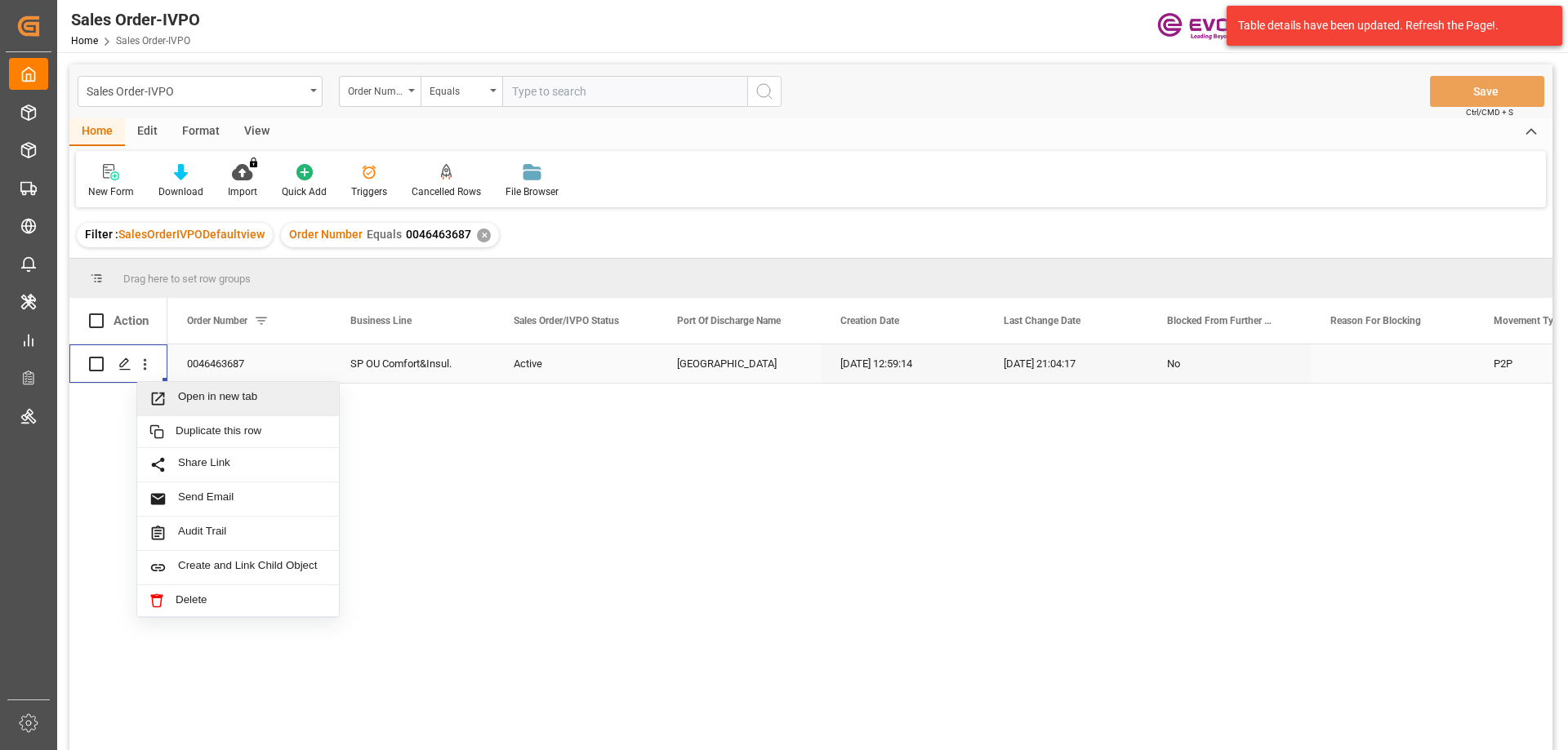
click at [238, 401] on span "Open in new tab" at bounding box center [252, 398] width 149 height 17
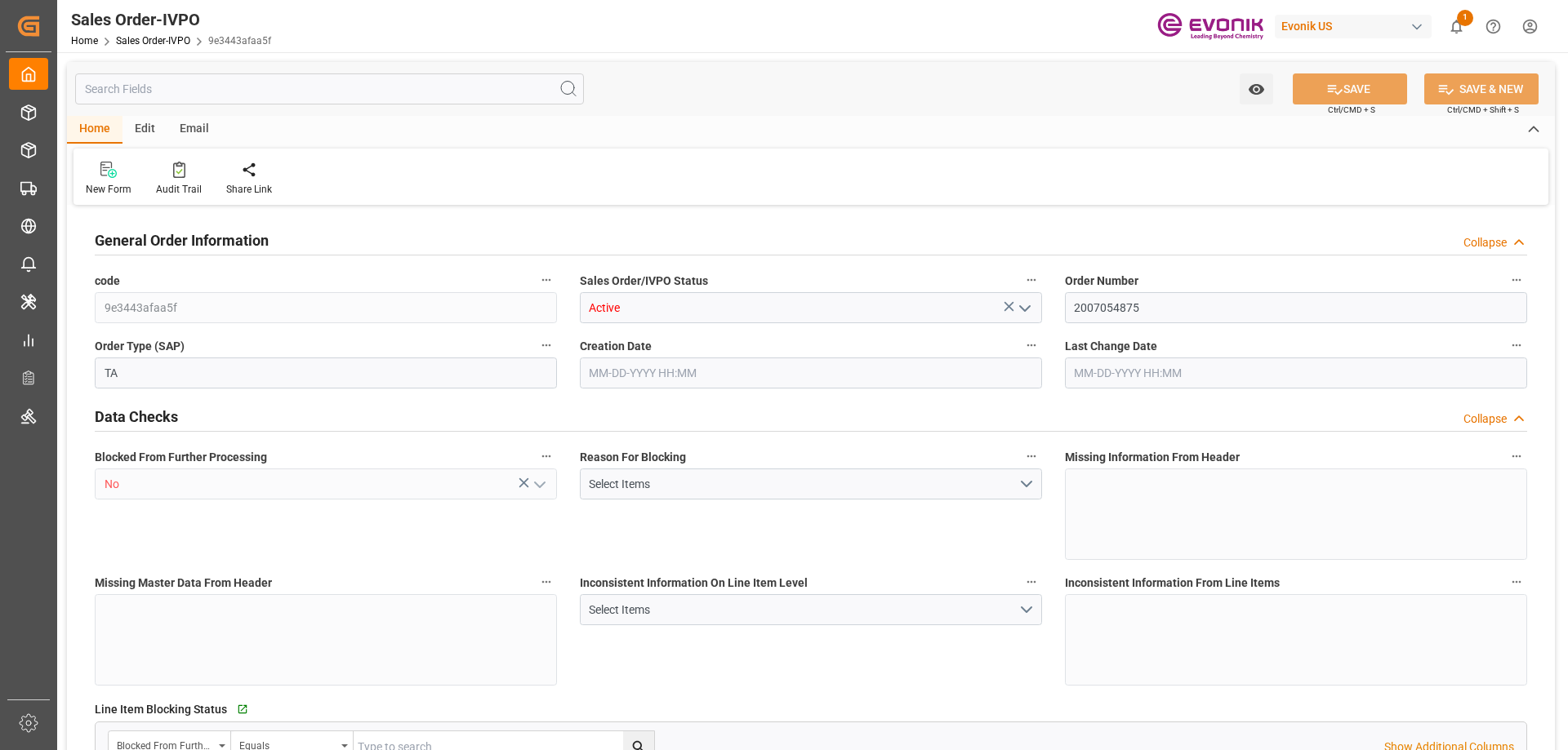
type input "TNTUN"
type input "0"
type input "2"
type input "3"
type input "2"
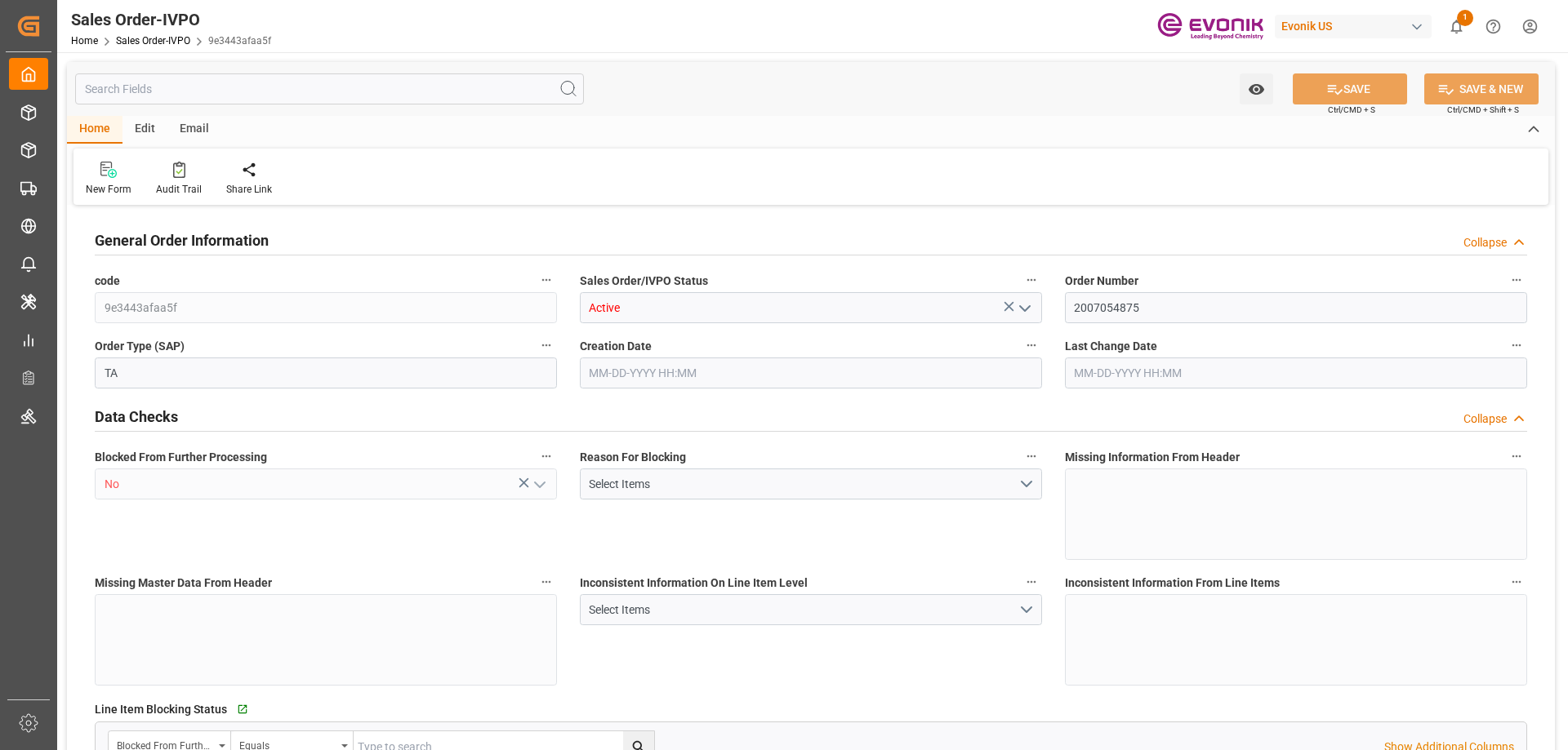
type input "39602.08"
type input "35.7032"
type input "34000"
type input "60"
type input "06-17-2025 17:21"
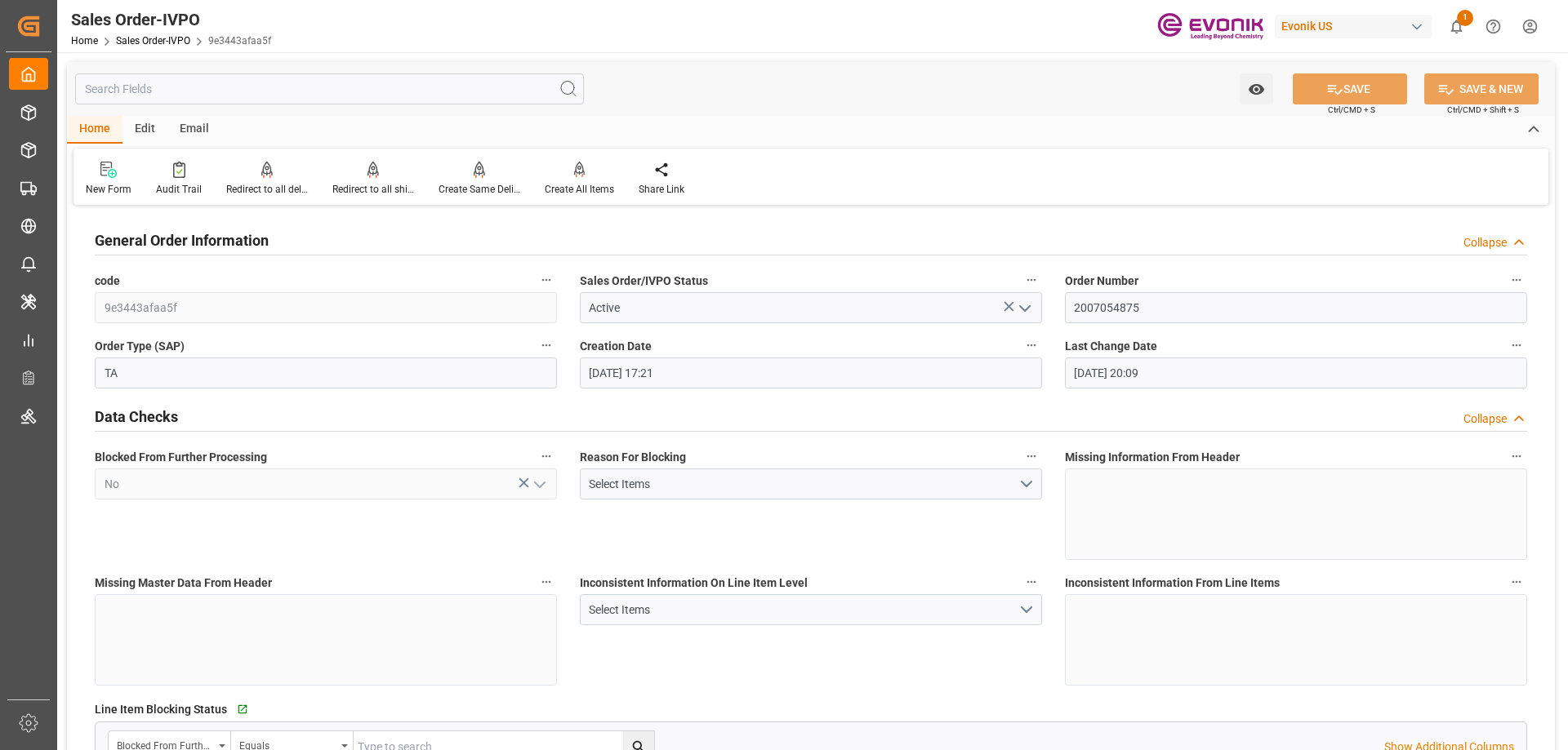
type input "08-11-2025 20:09"
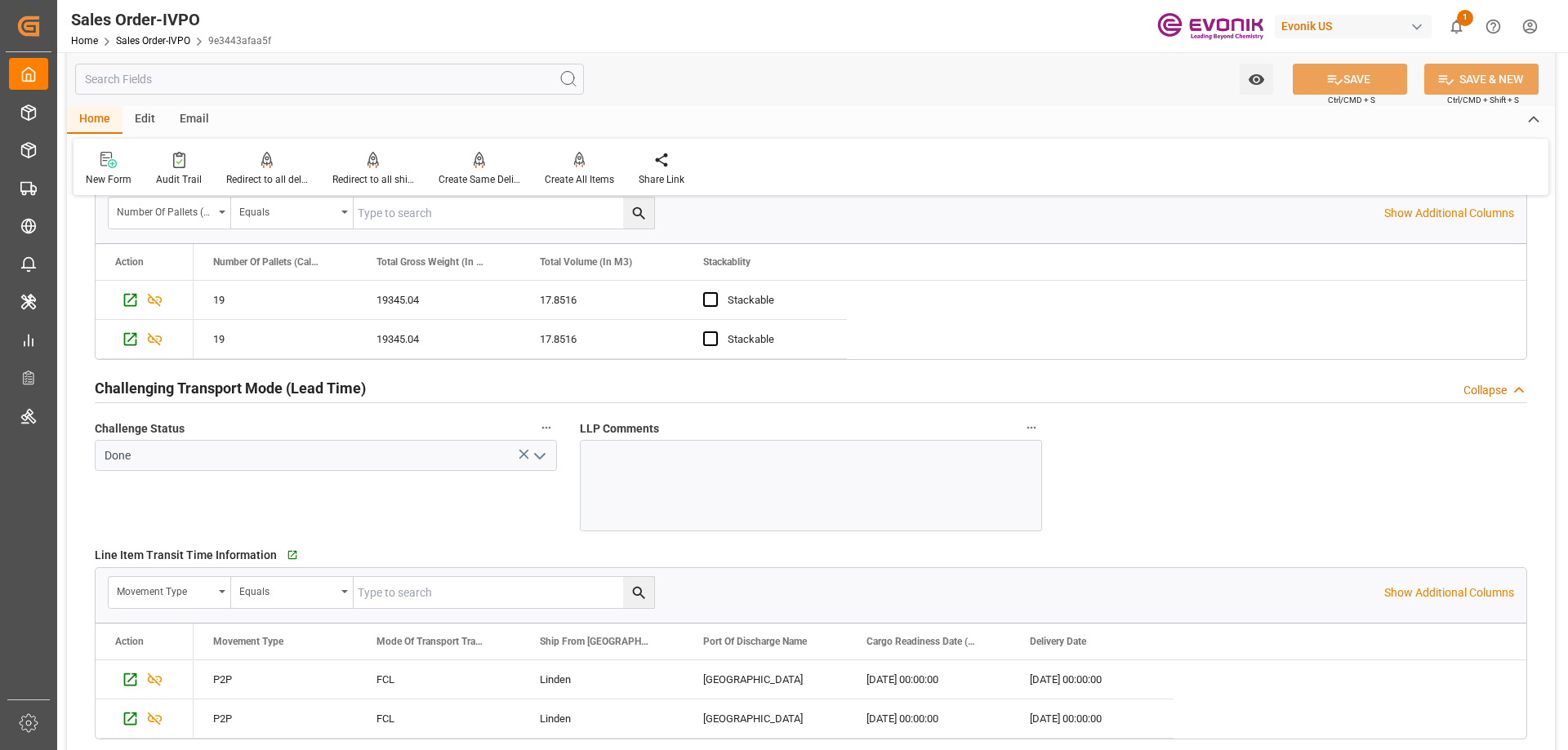
scroll to position [2694, 0]
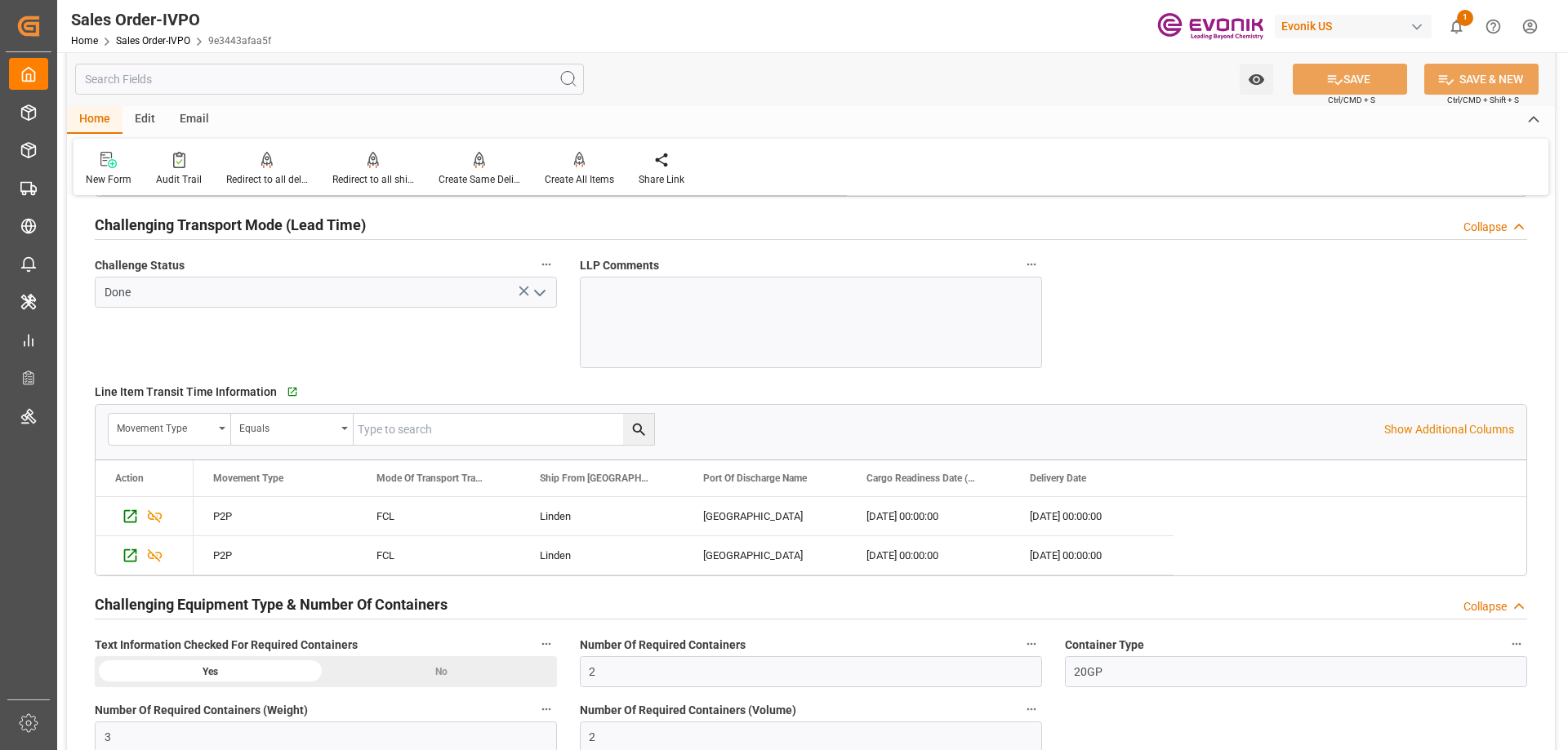
click at [391, 85] on input "text" at bounding box center [329, 79] width 508 height 31
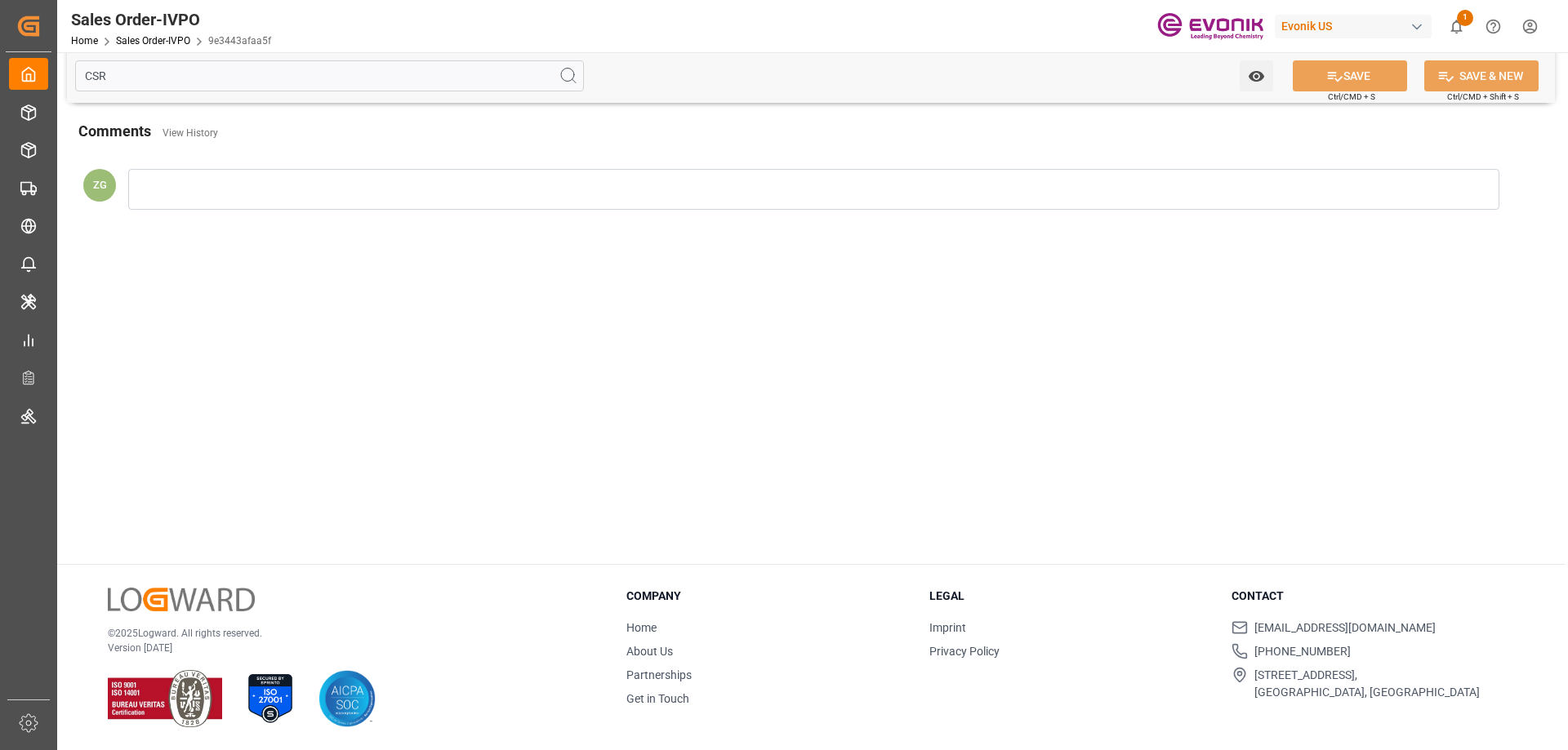
scroll to position [0, 0]
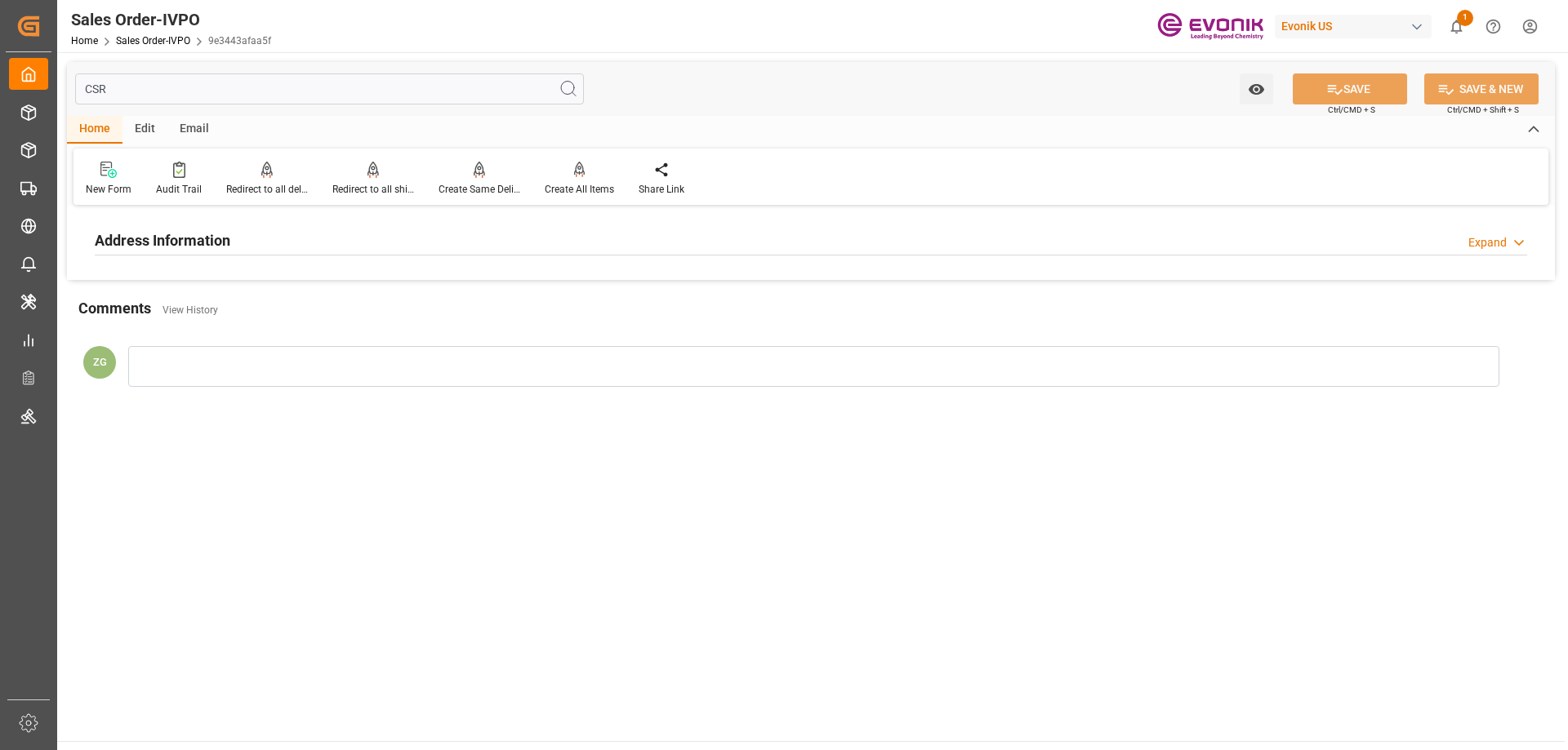
type input "CSR"
click at [328, 247] on div "Address Information Expand" at bounding box center [811, 239] width 1432 height 31
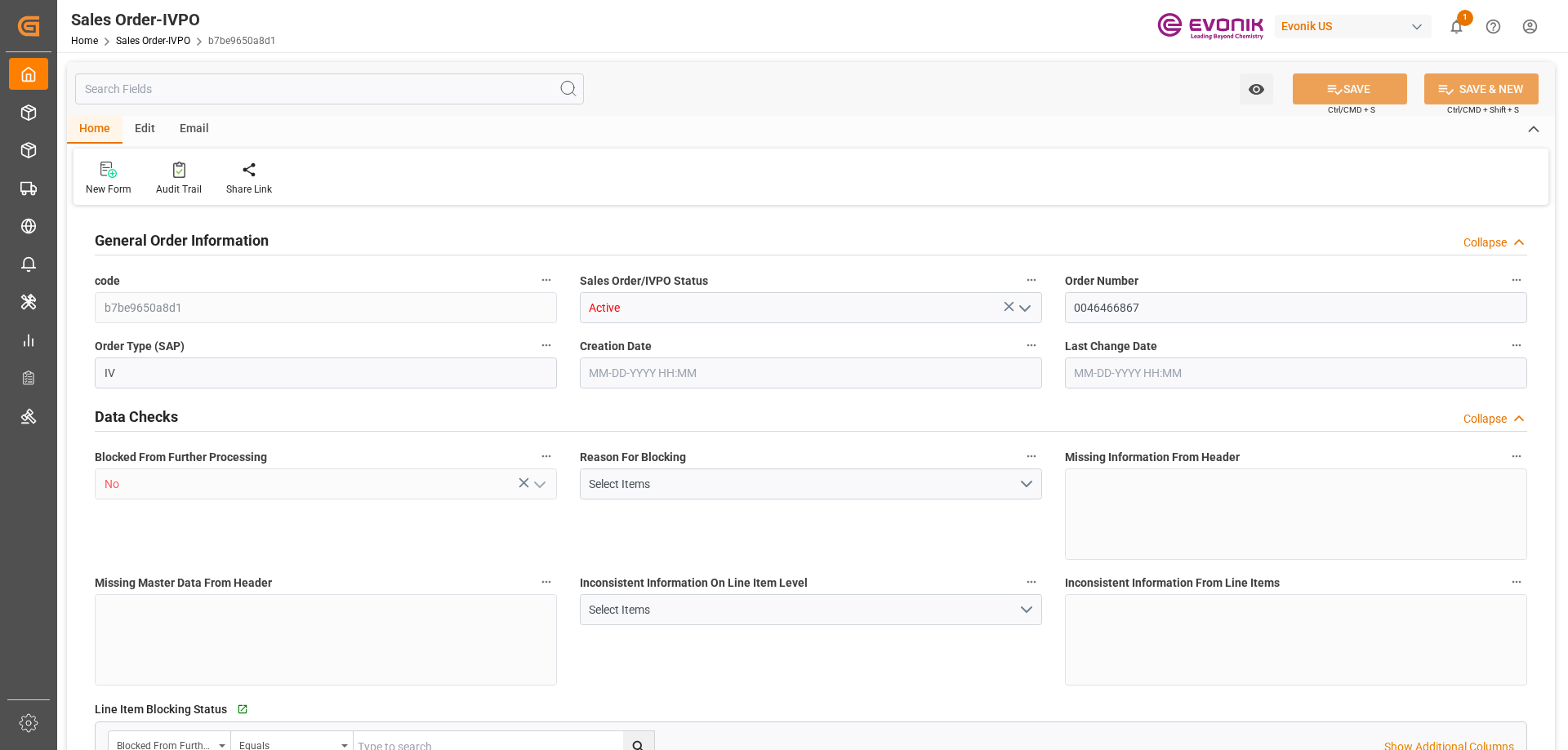
type input "SGSIN"
type input "0"
type input "1"
type input "2"
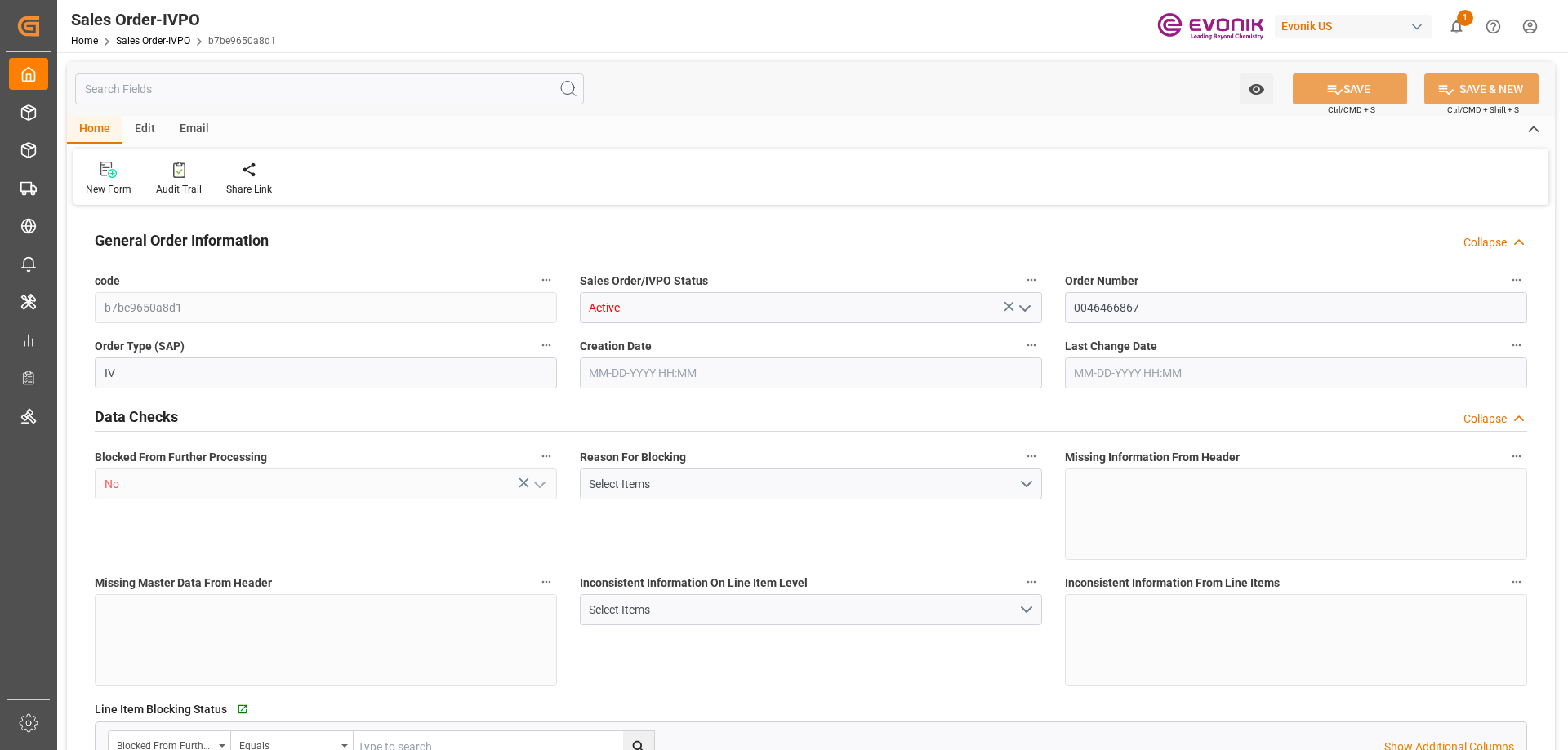
type input "13063.68"
type input "32.6987"
type input "17000"
type input "30"
type input "[DATE] 13:05"
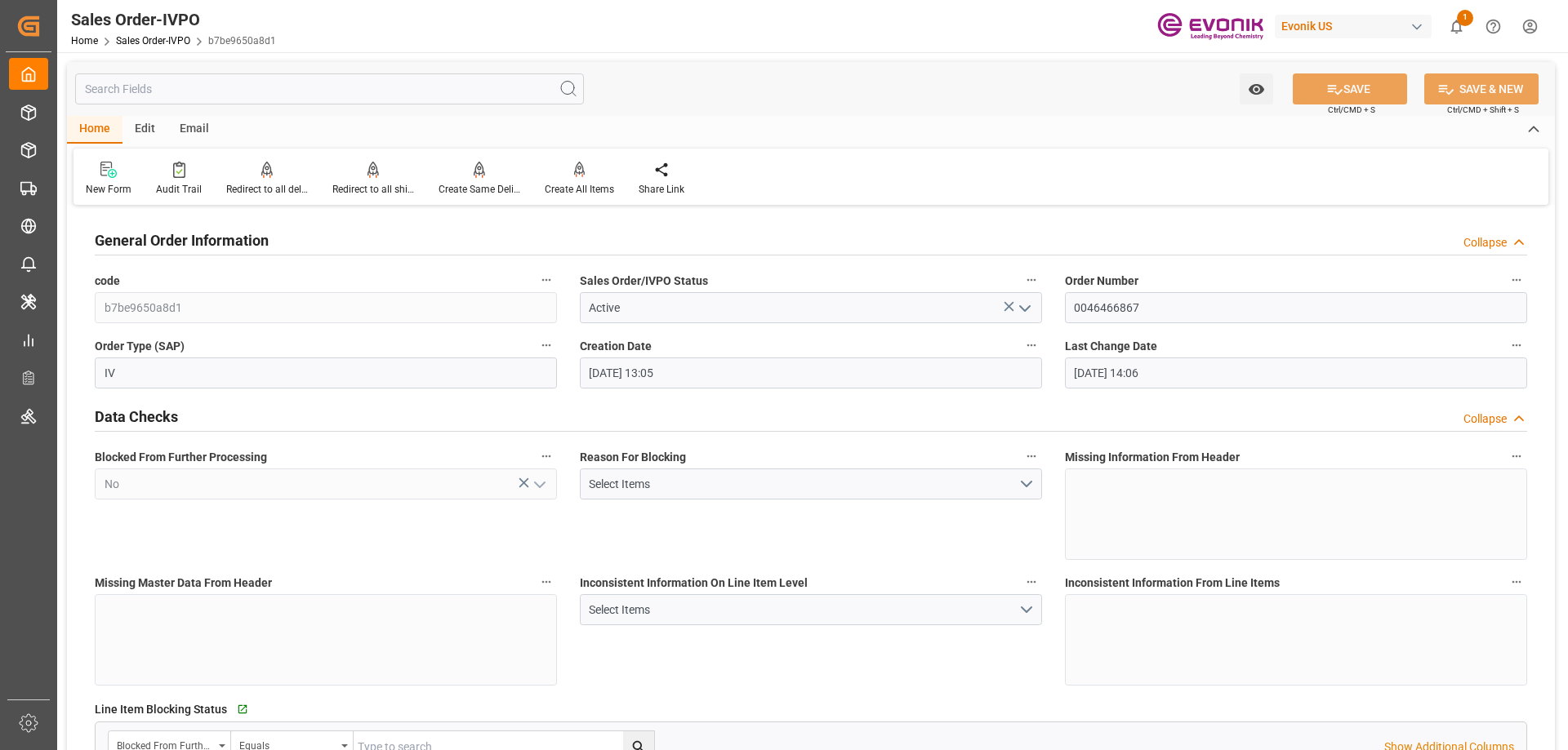
type input "[DATE] 14:06"
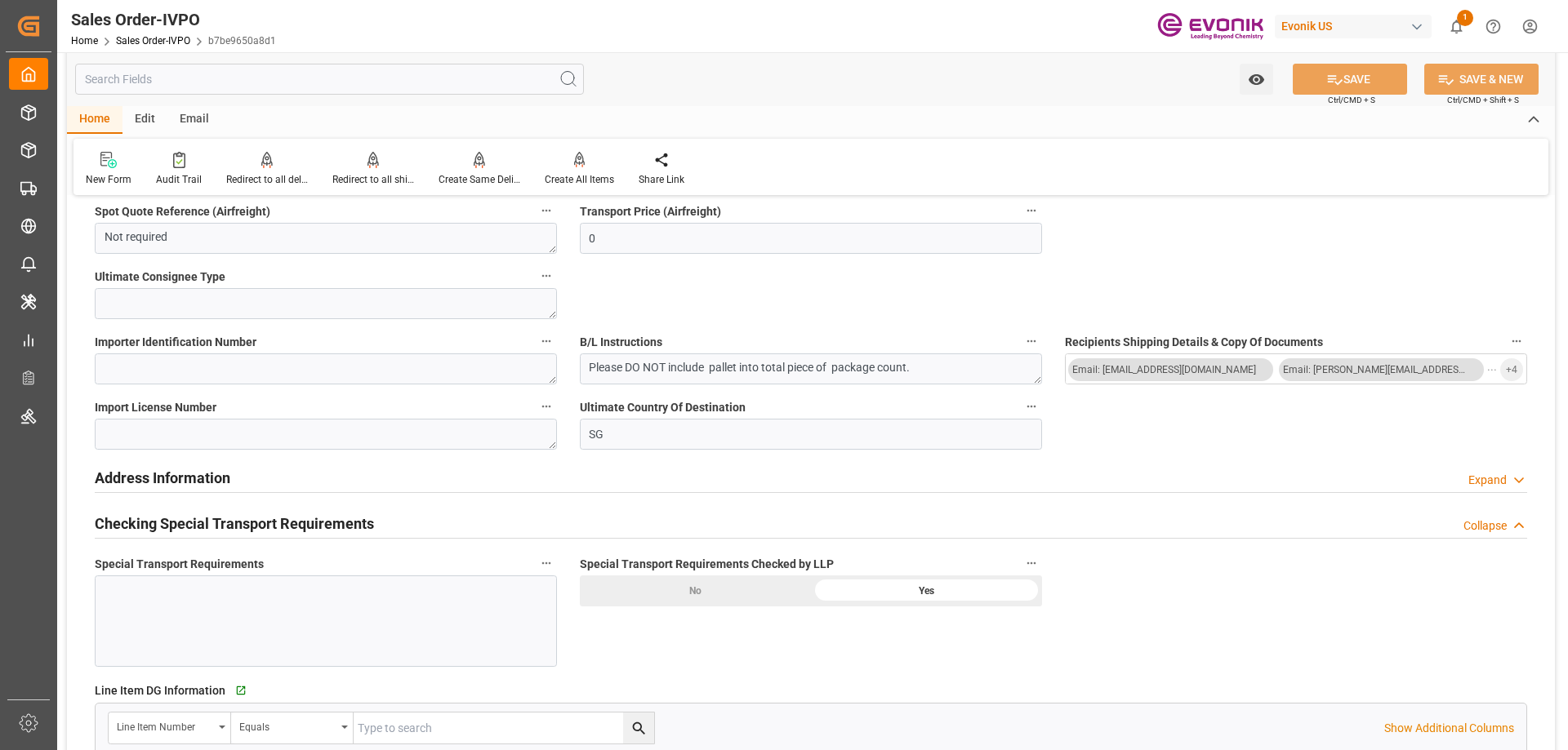
scroll to position [2123, 0]
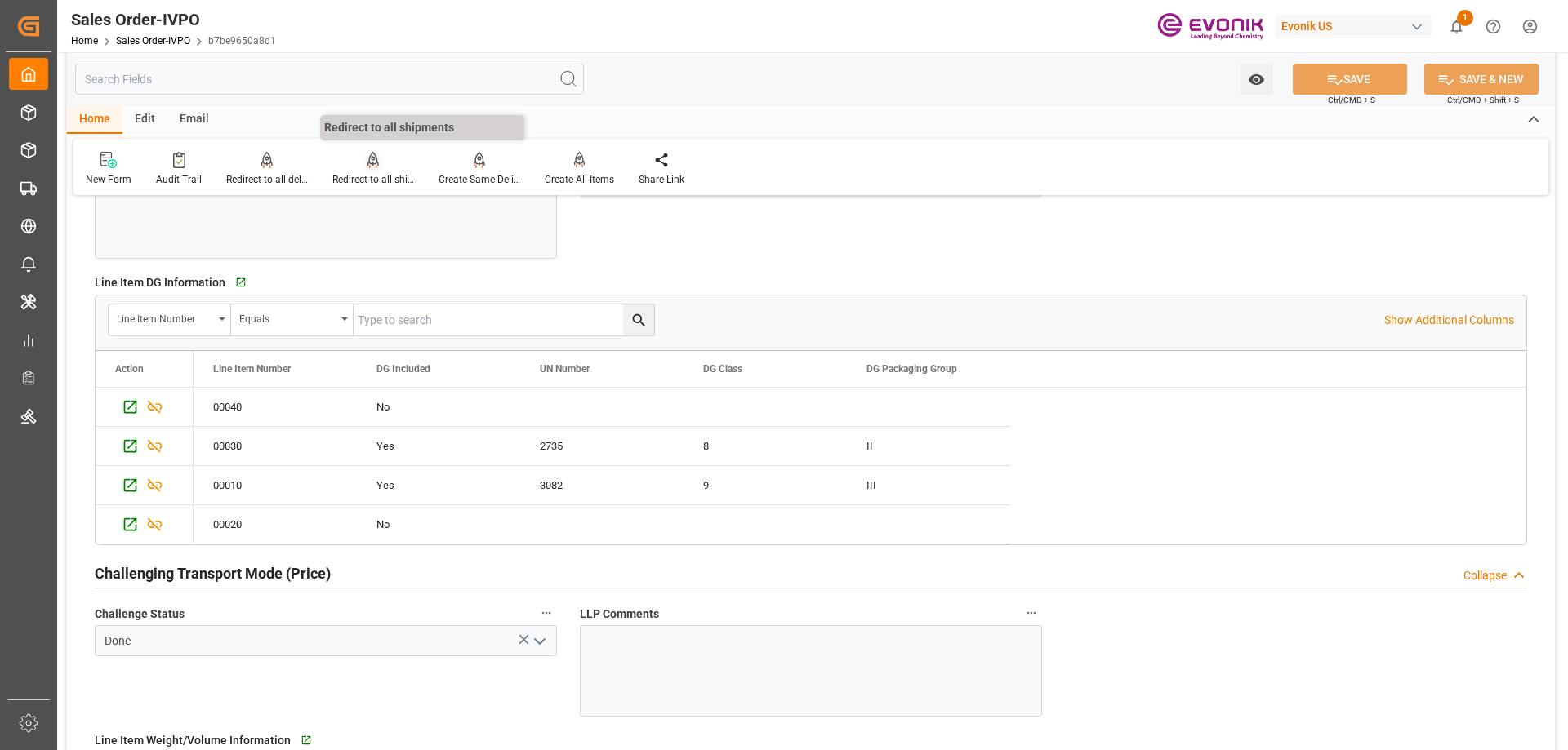
click at [361, 162] on div at bounding box center [374, 159] width 82 height 17
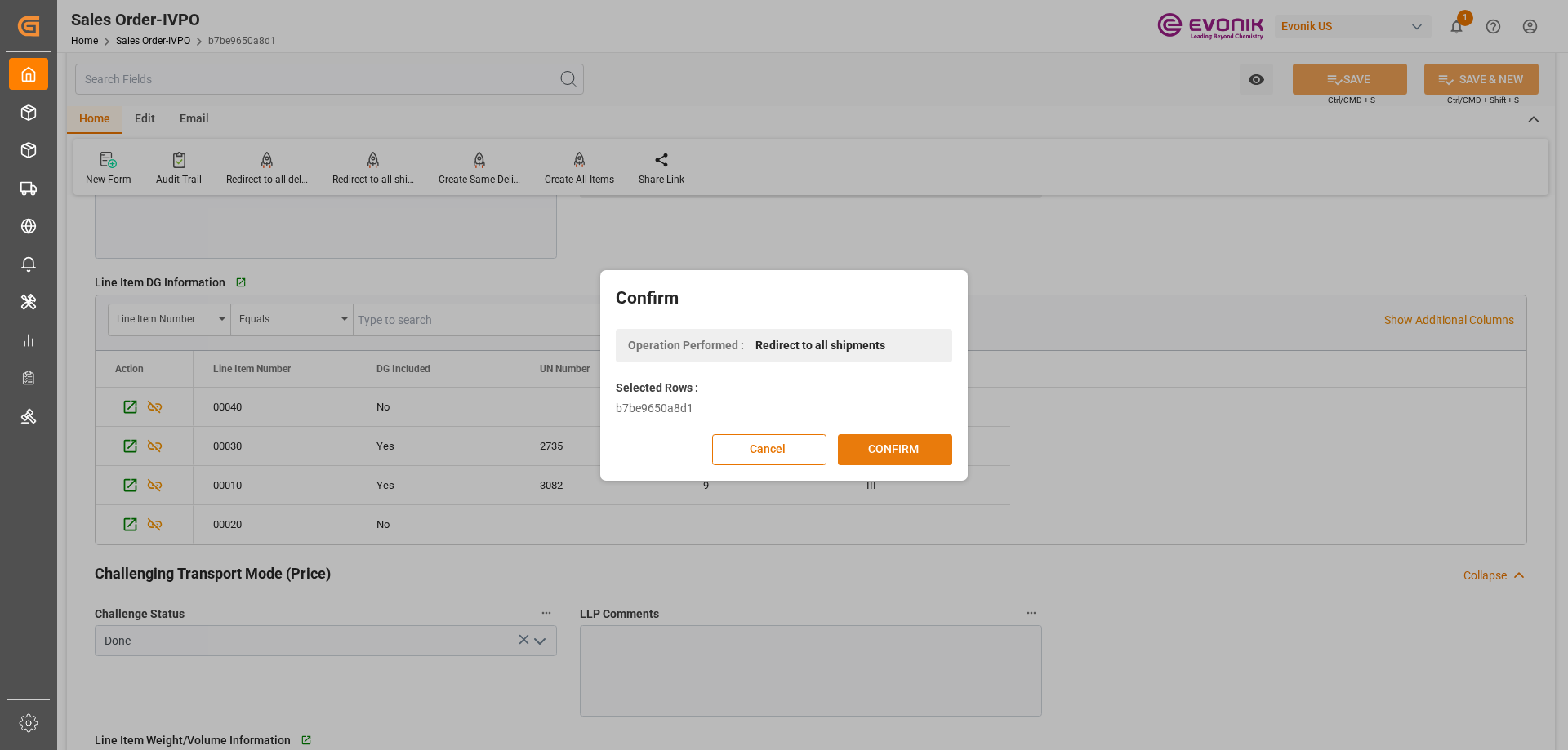
click at [885, 446] on button "CONFIRM" at bounding box center [895, 449] width 114 height 31
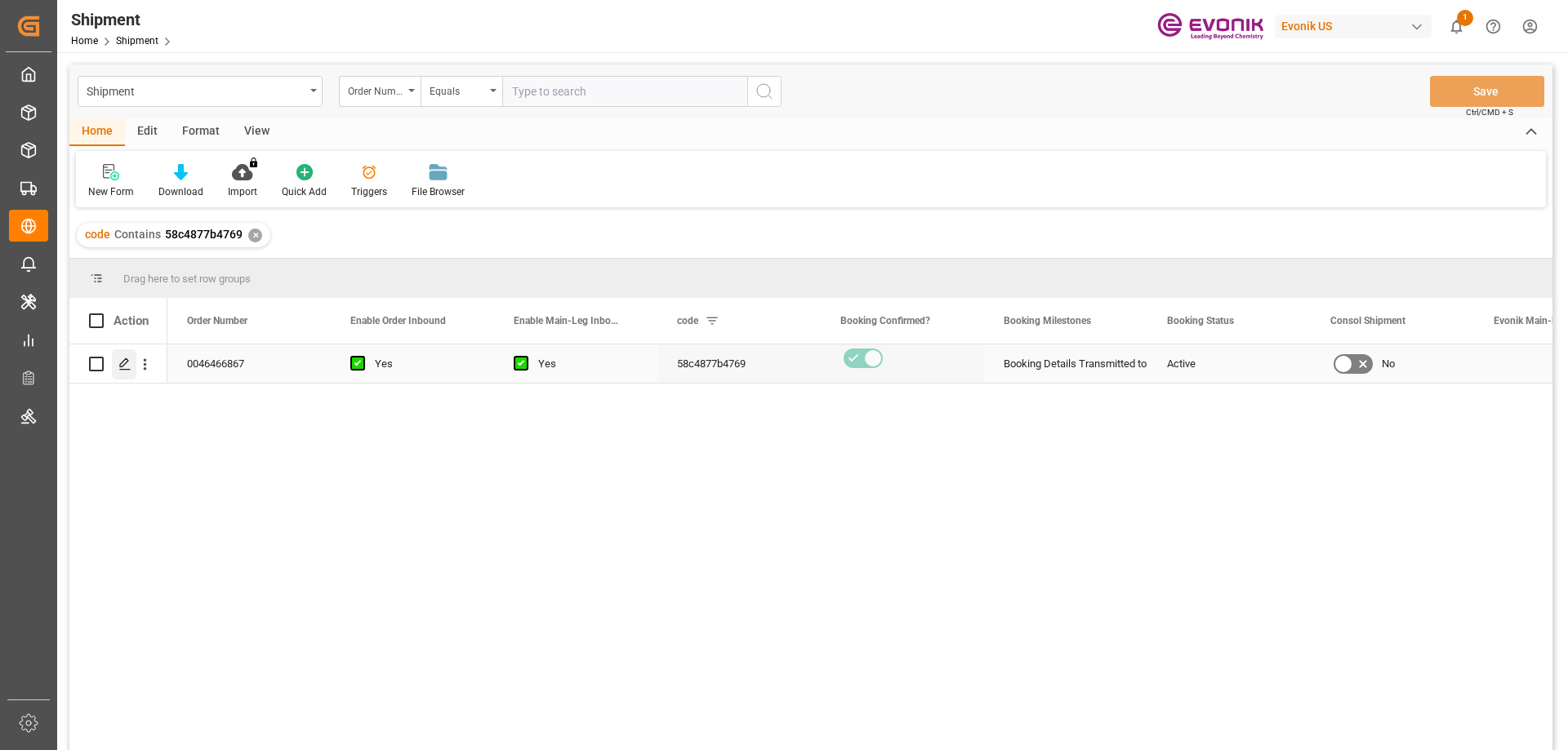
click at [119, 368] on icon "Press SPACE to select this row." at bounding box center [125, 364] width 13 height 13
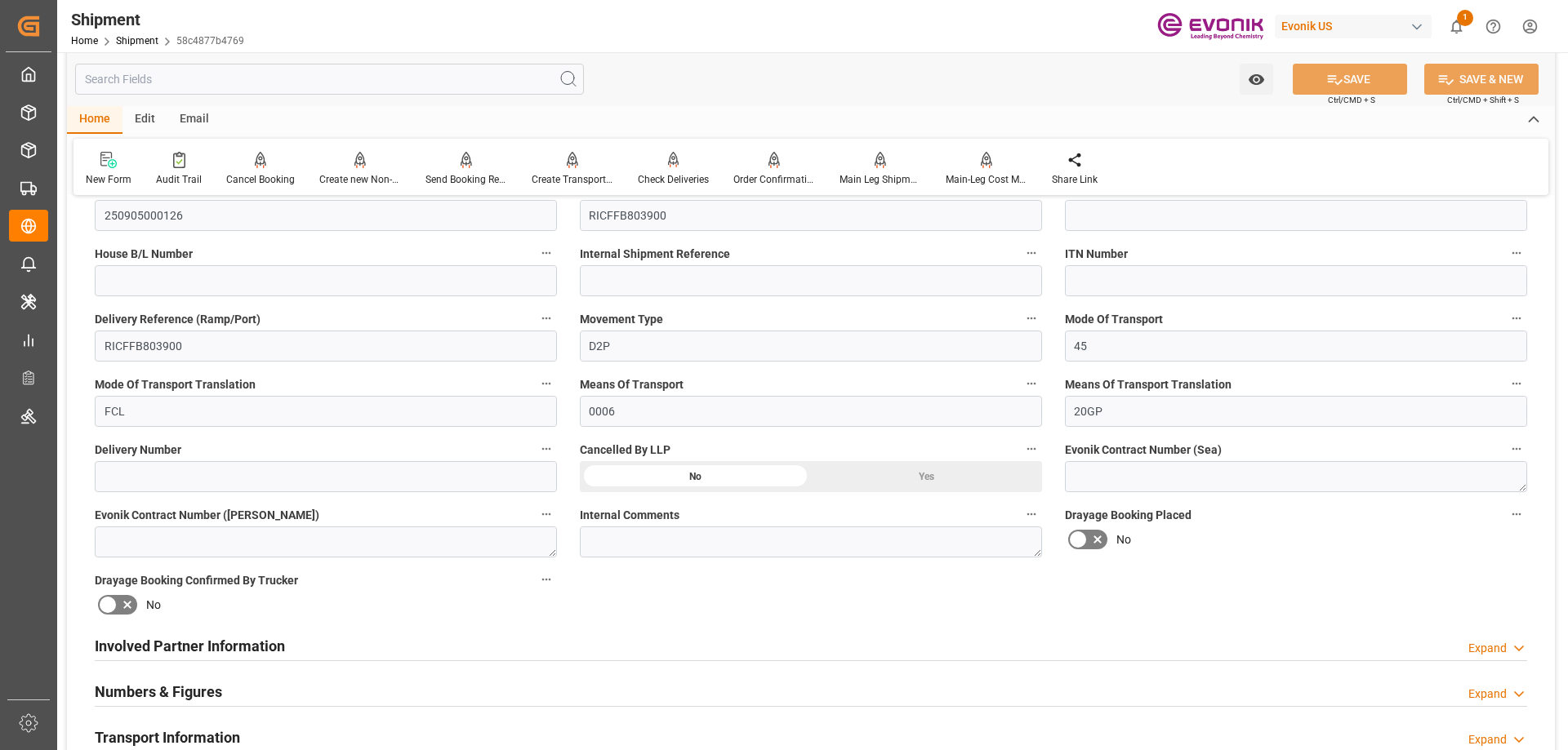
scroll to position [1062, 0]
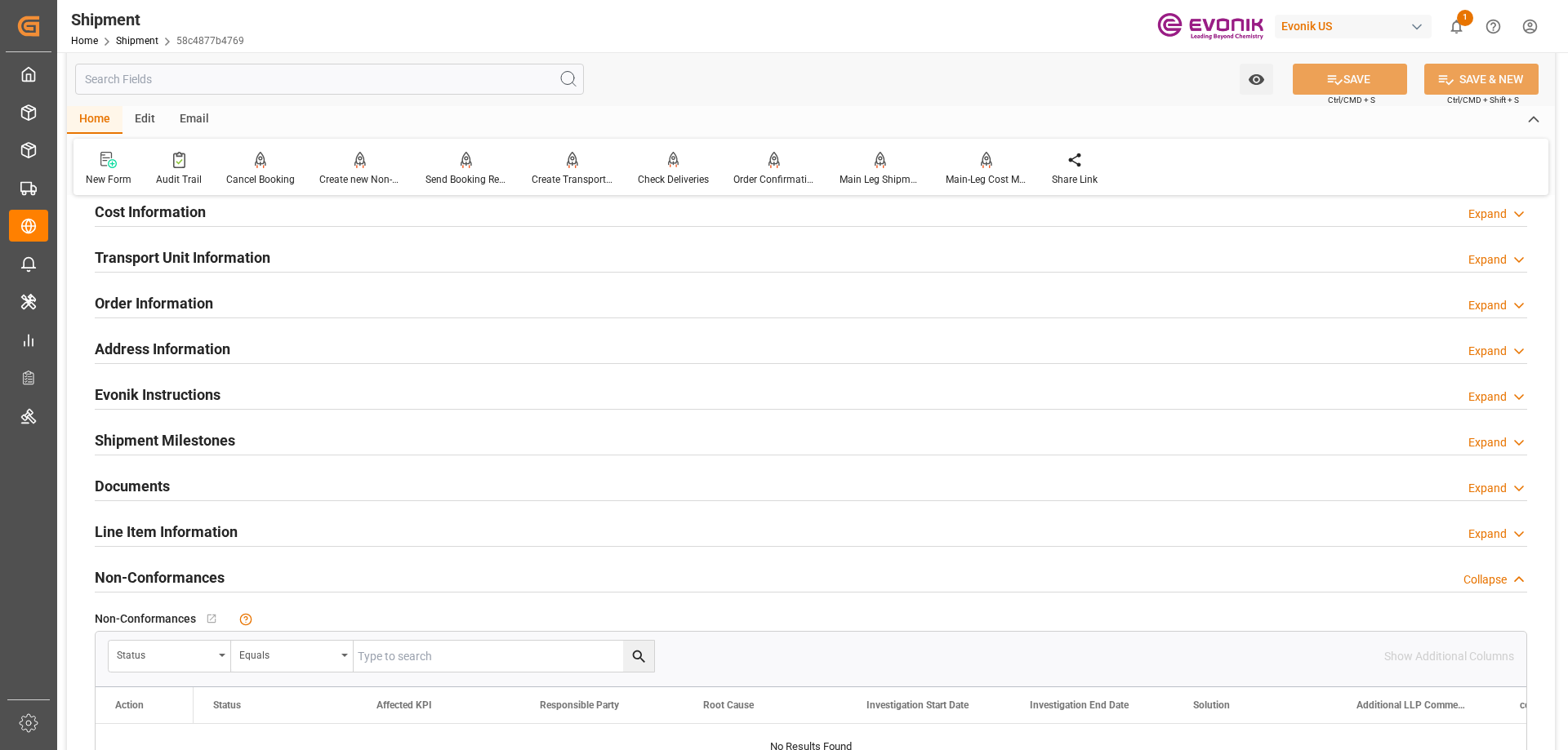
click at [186, 531] on h2 "Line Item Information" at bounding box center [166, 532] width 143 height 22
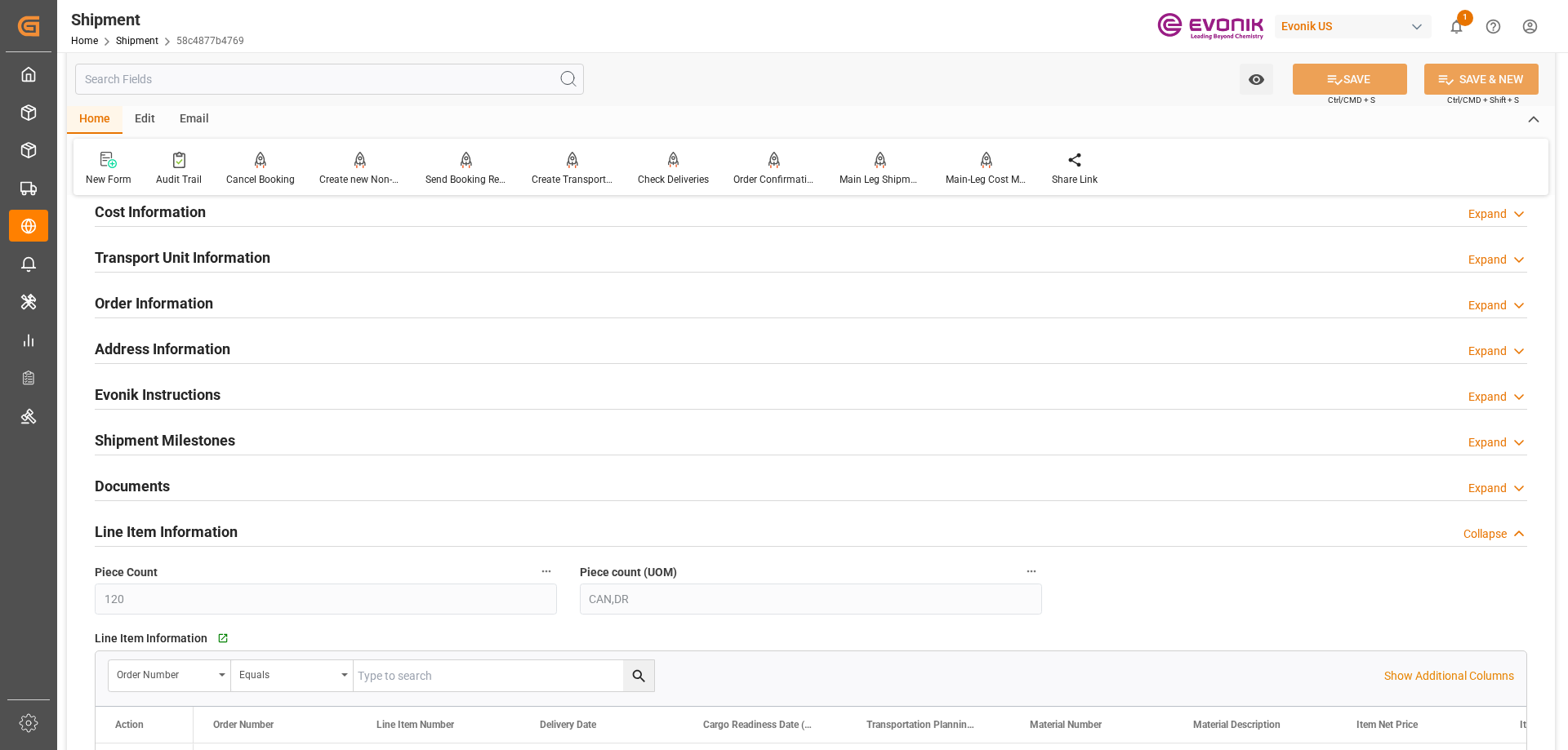
scroll to position [1225, 0]
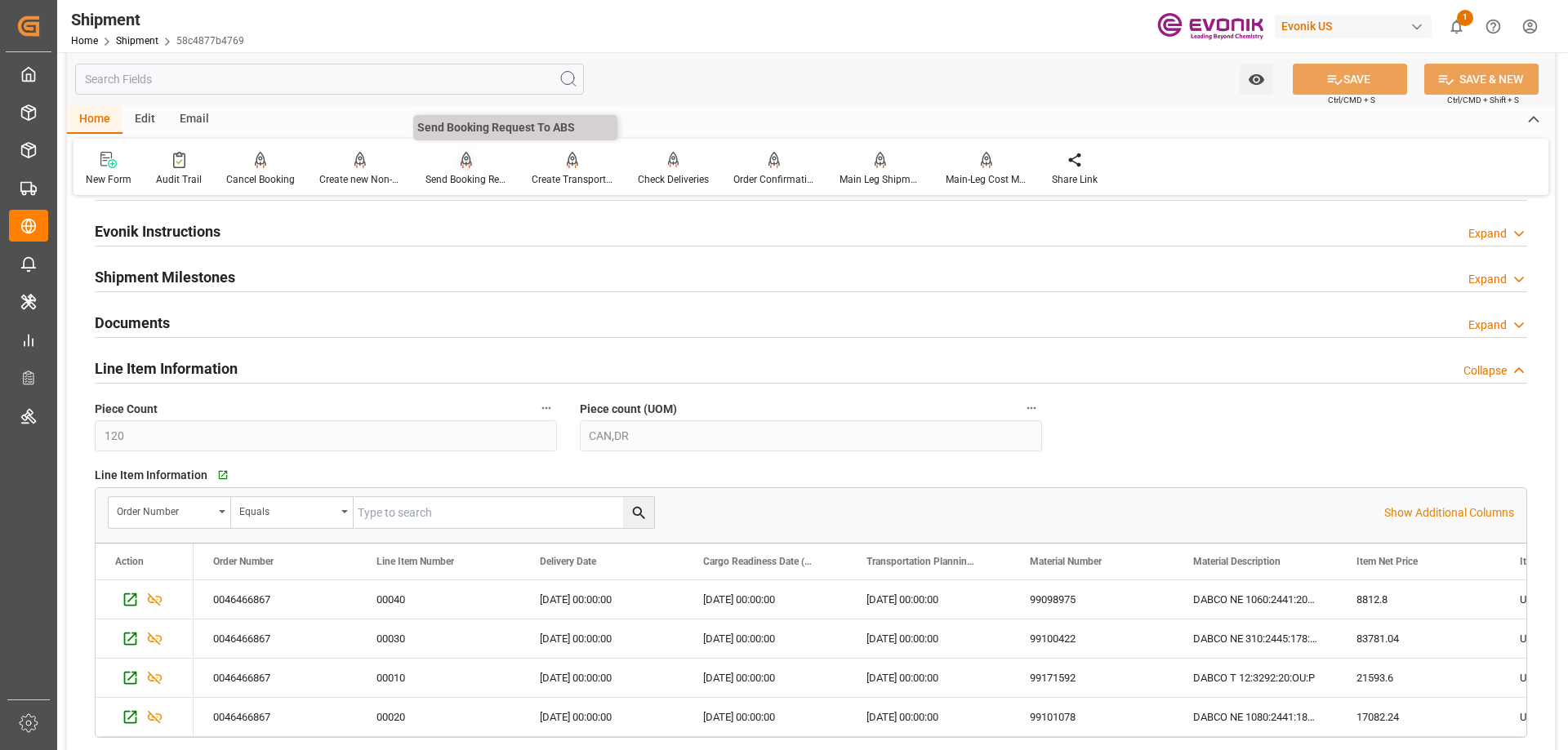
click at [464, 169] on div "Send Booking Request To ABS" at bounding box center [466, 169] width 106 height 36
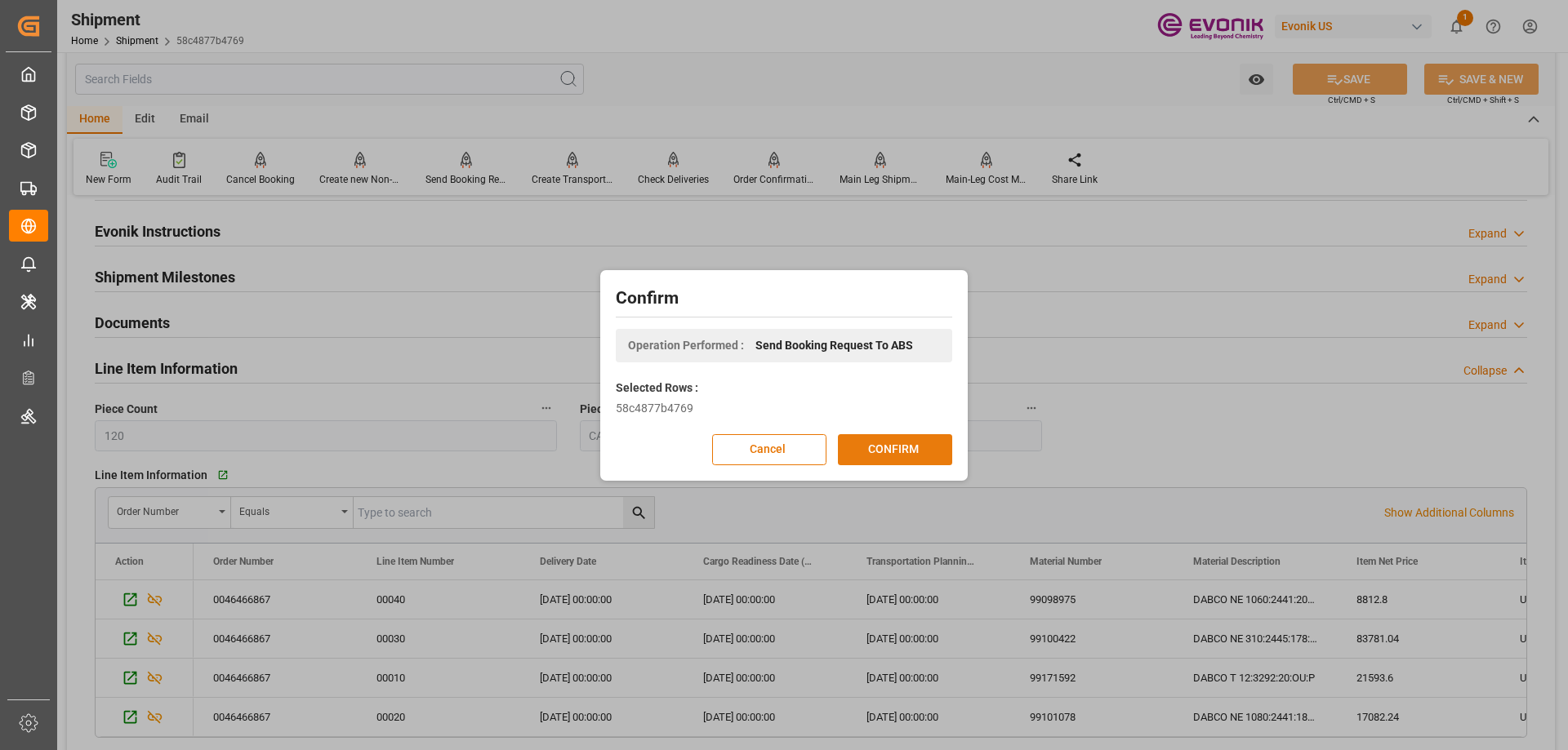
click at [881, 436] on button "CONFIRM" at bounding box center [895, 449] width 114 height 31
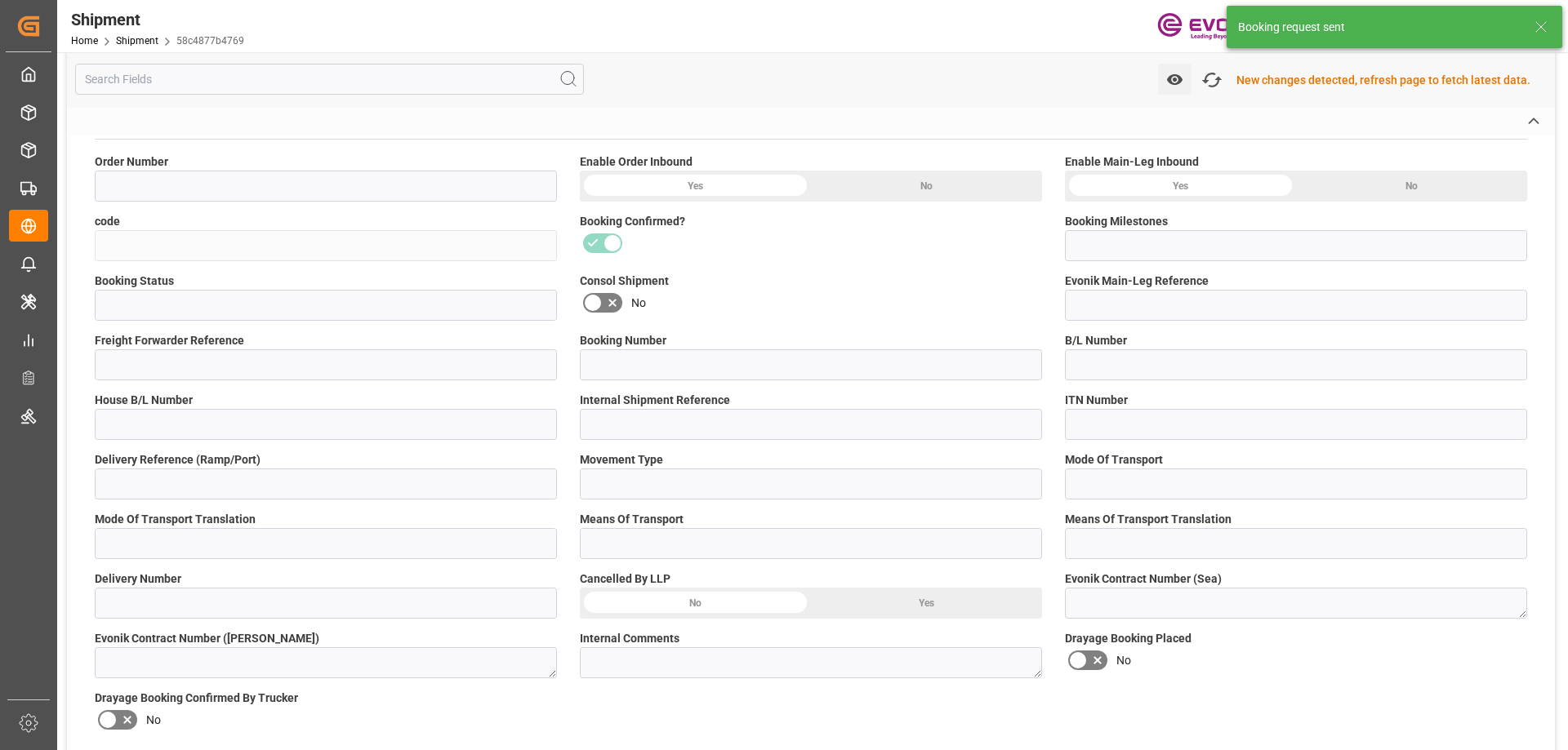
type input "0046466867"
type input "58c4877b4769"
type input "Booking Details Transmitted to SAP"
type input "Active"
type input "250905000126"
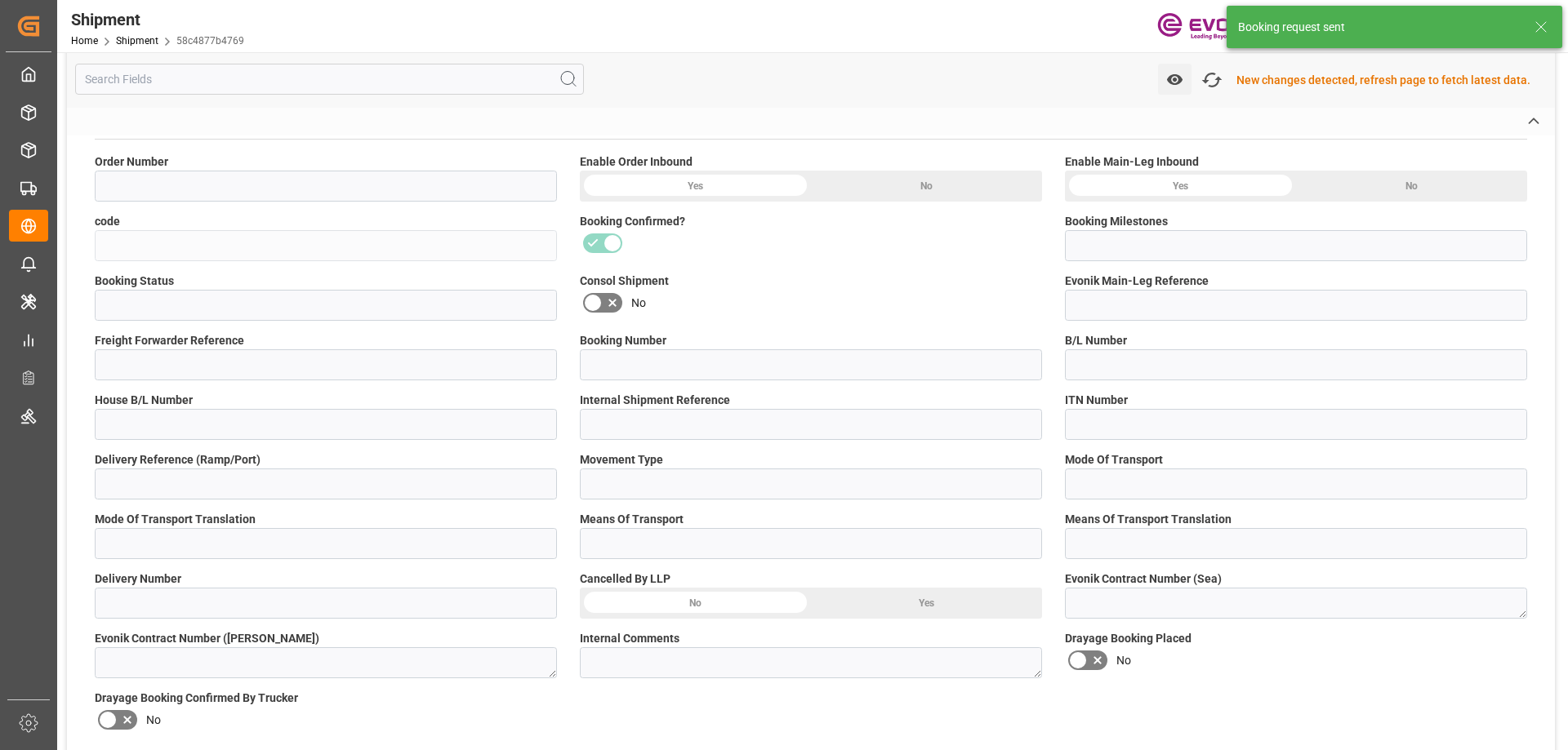
type input "RICFFB803900"
type input "D2P"
type input "45"
type input "FCL"
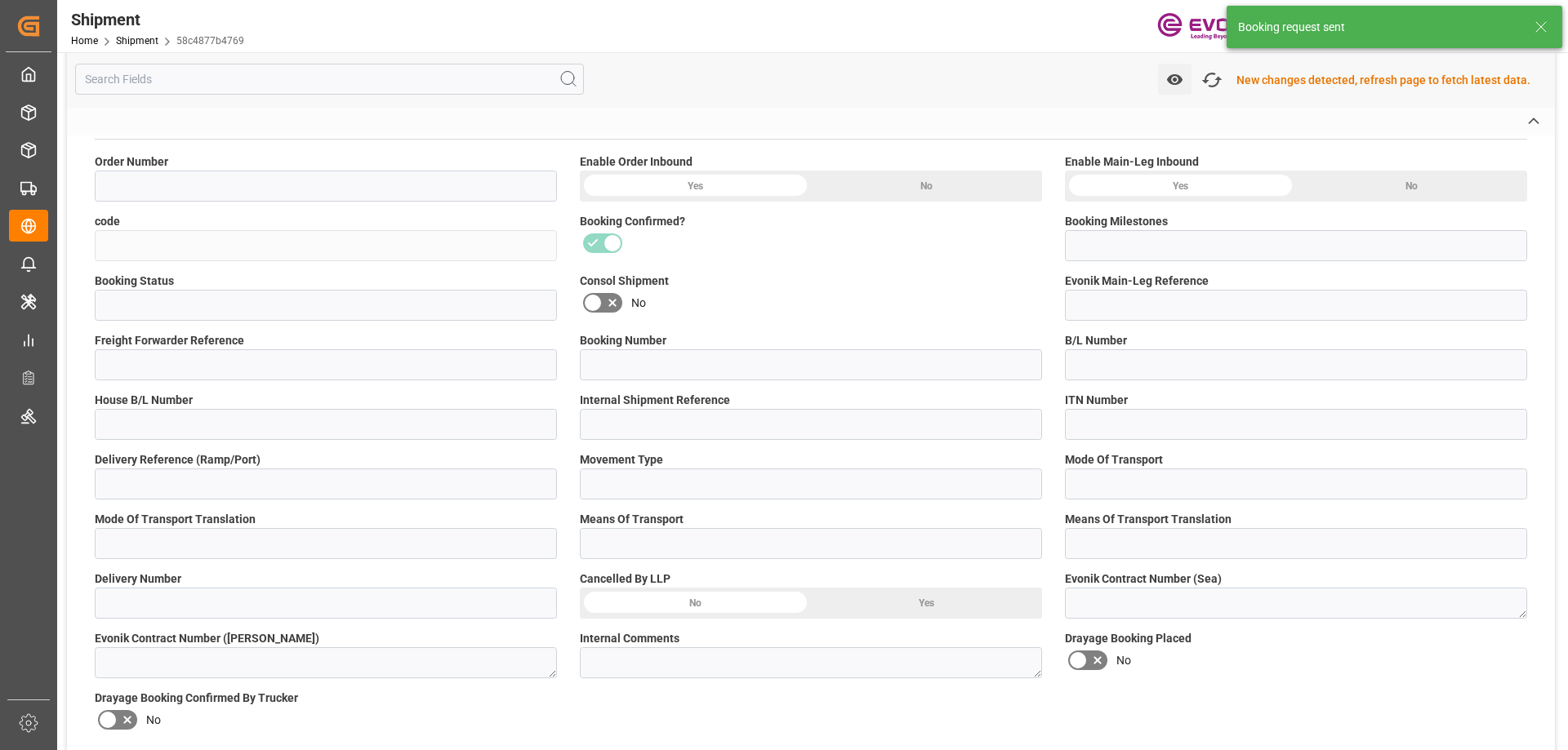
type input "0006"
type input "20GP"
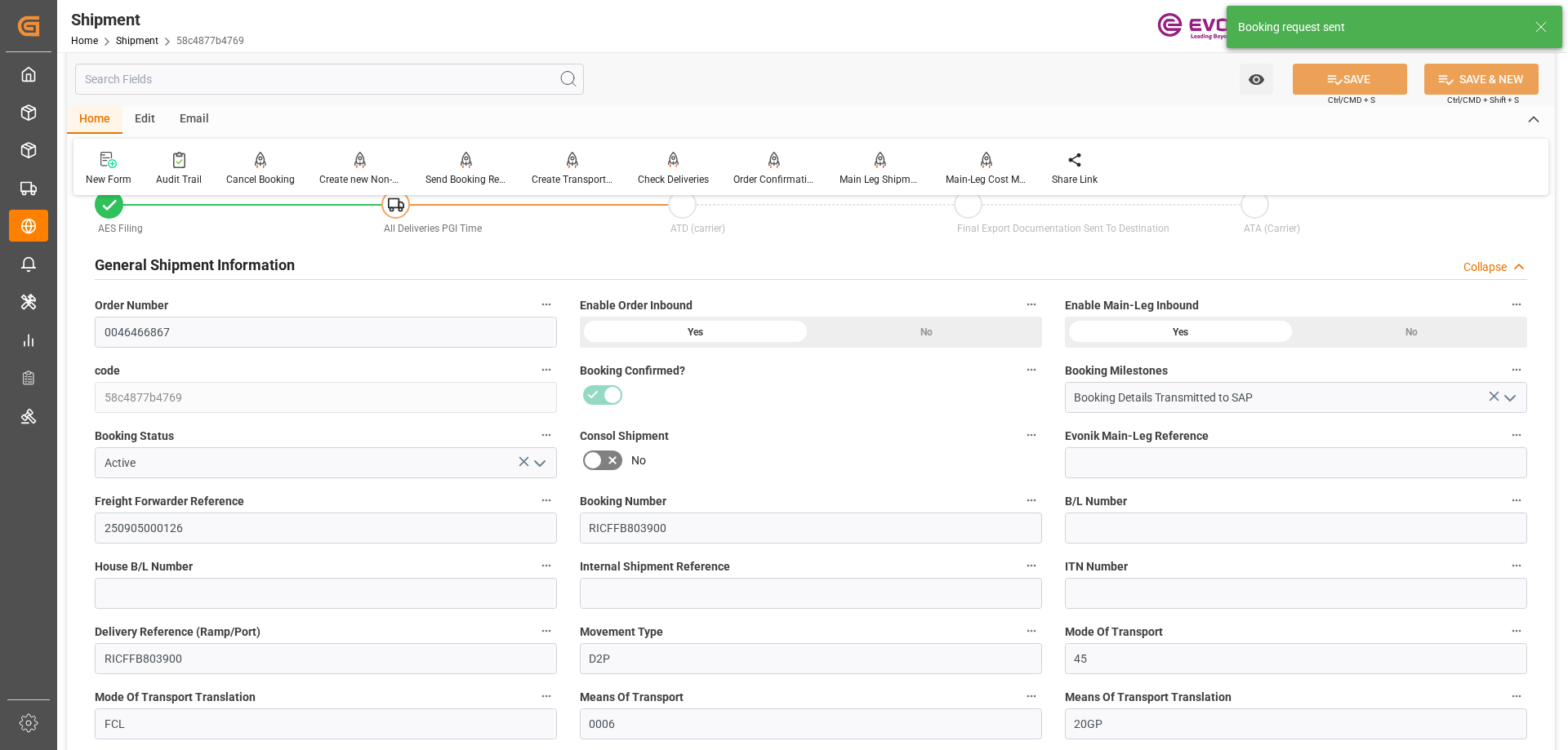
scroll to position [1225, 0]
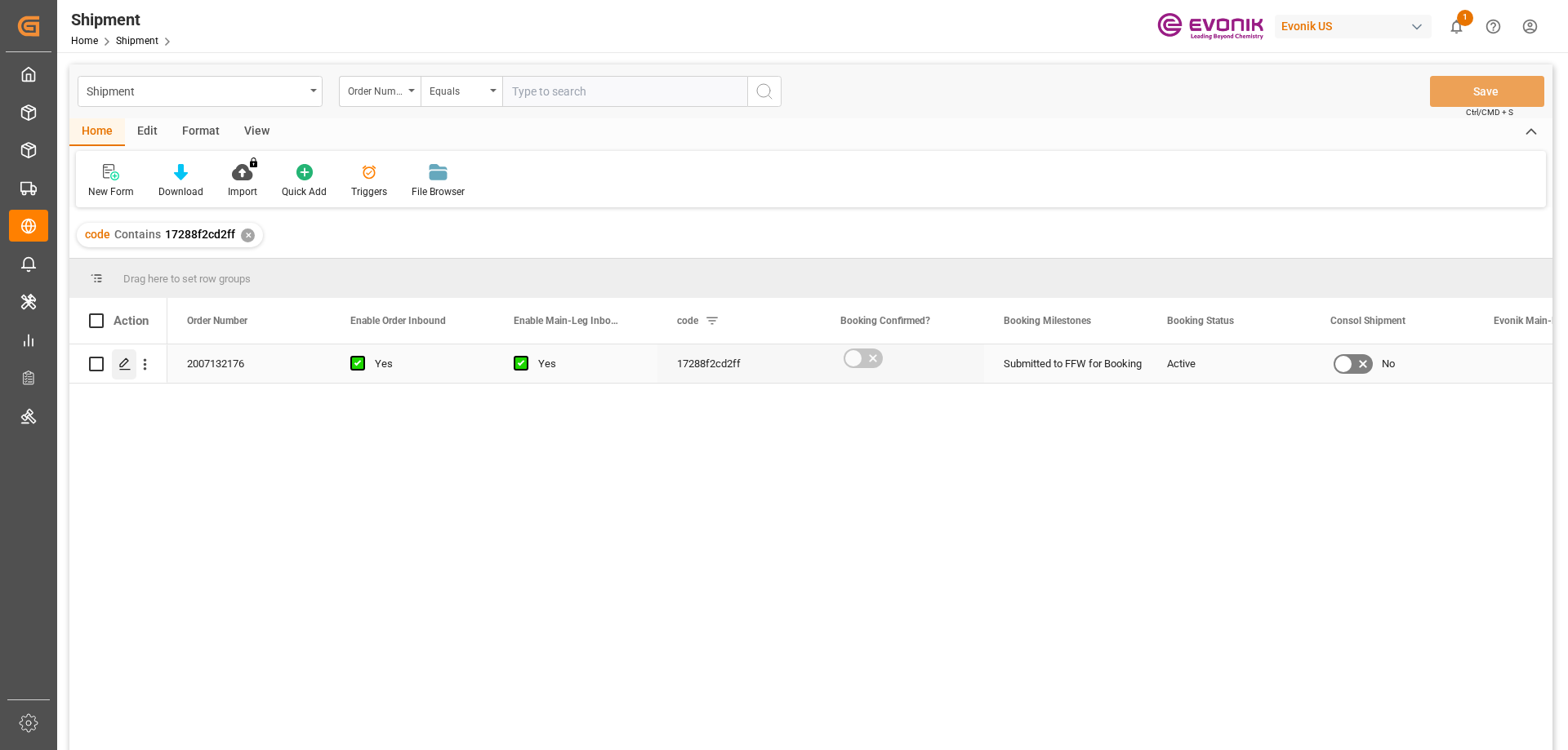
click at [129, 361] on icon "Press SPACE to select this row." at bounding box center [125, 364] width 13 height 13
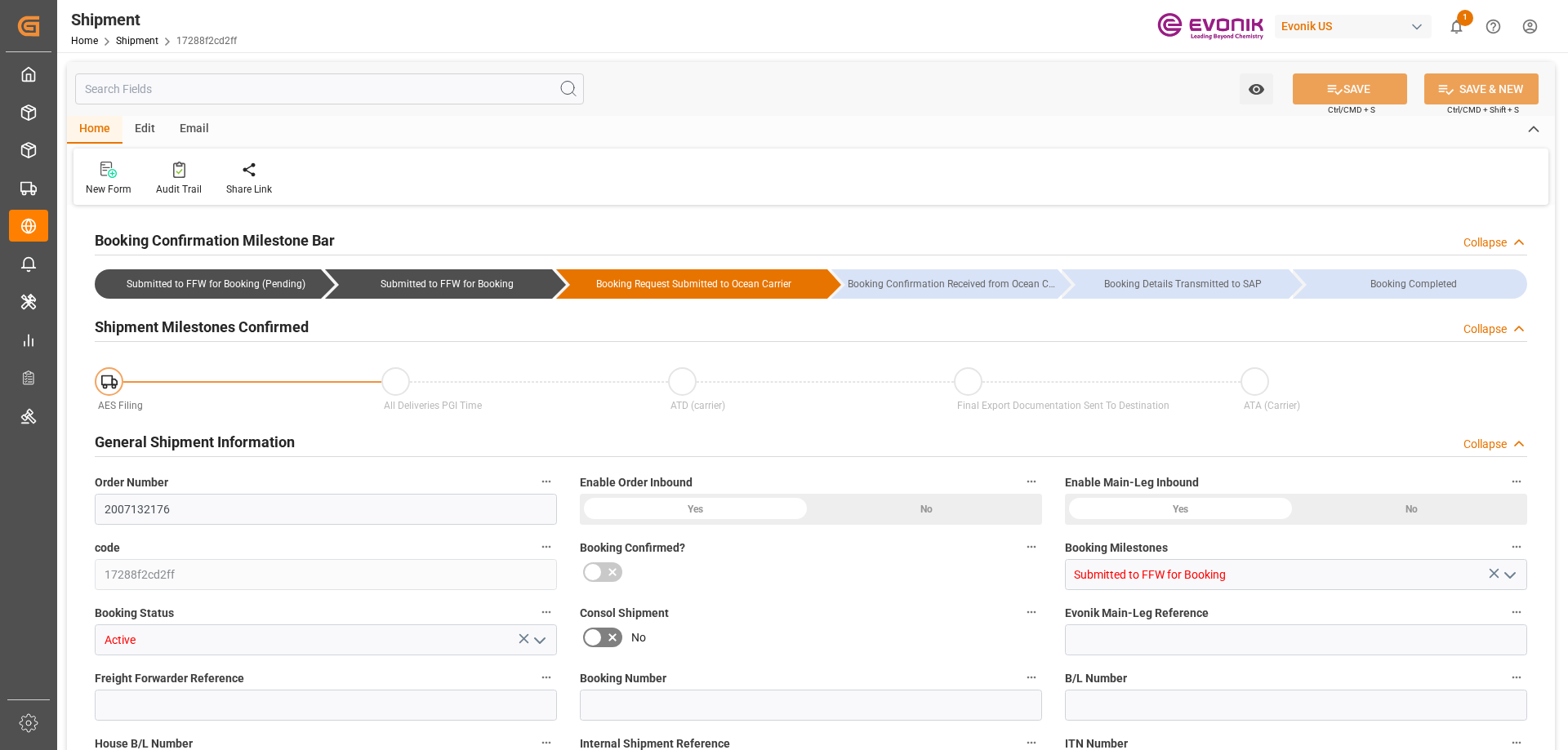
type input "AC Containerline"
type input "Leschaco Inc."
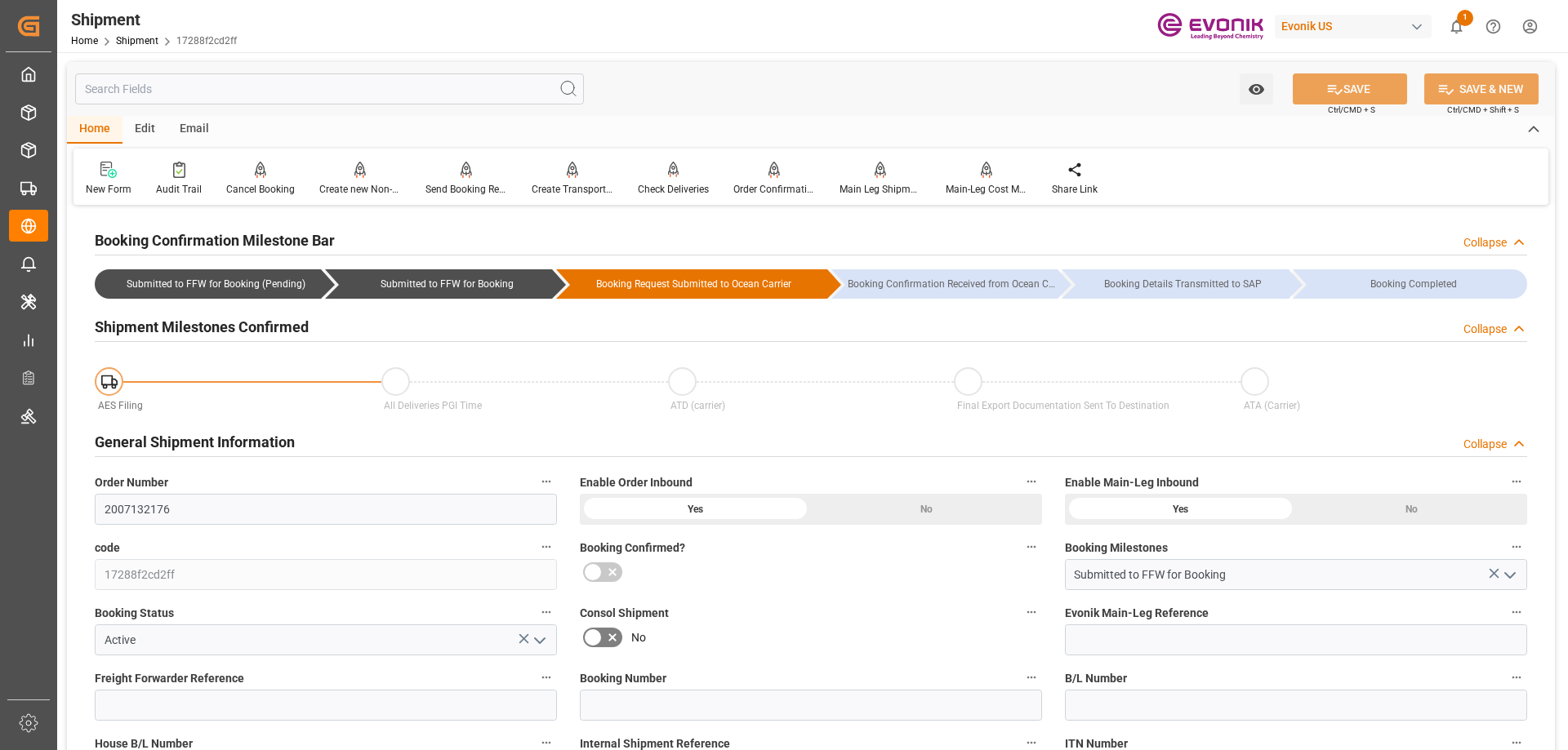
type input "[DATE] 00:00"
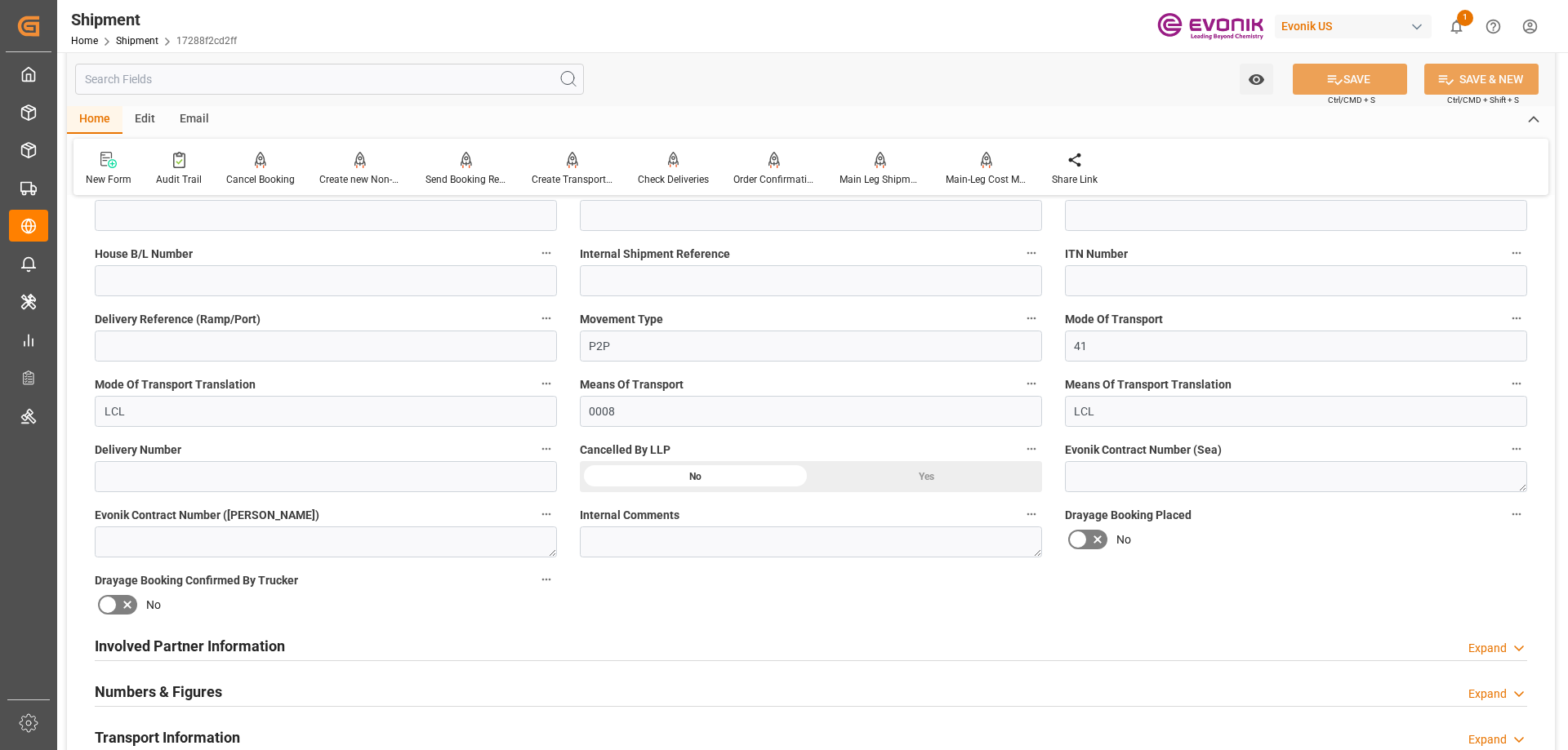
scroll to position [653, 0]
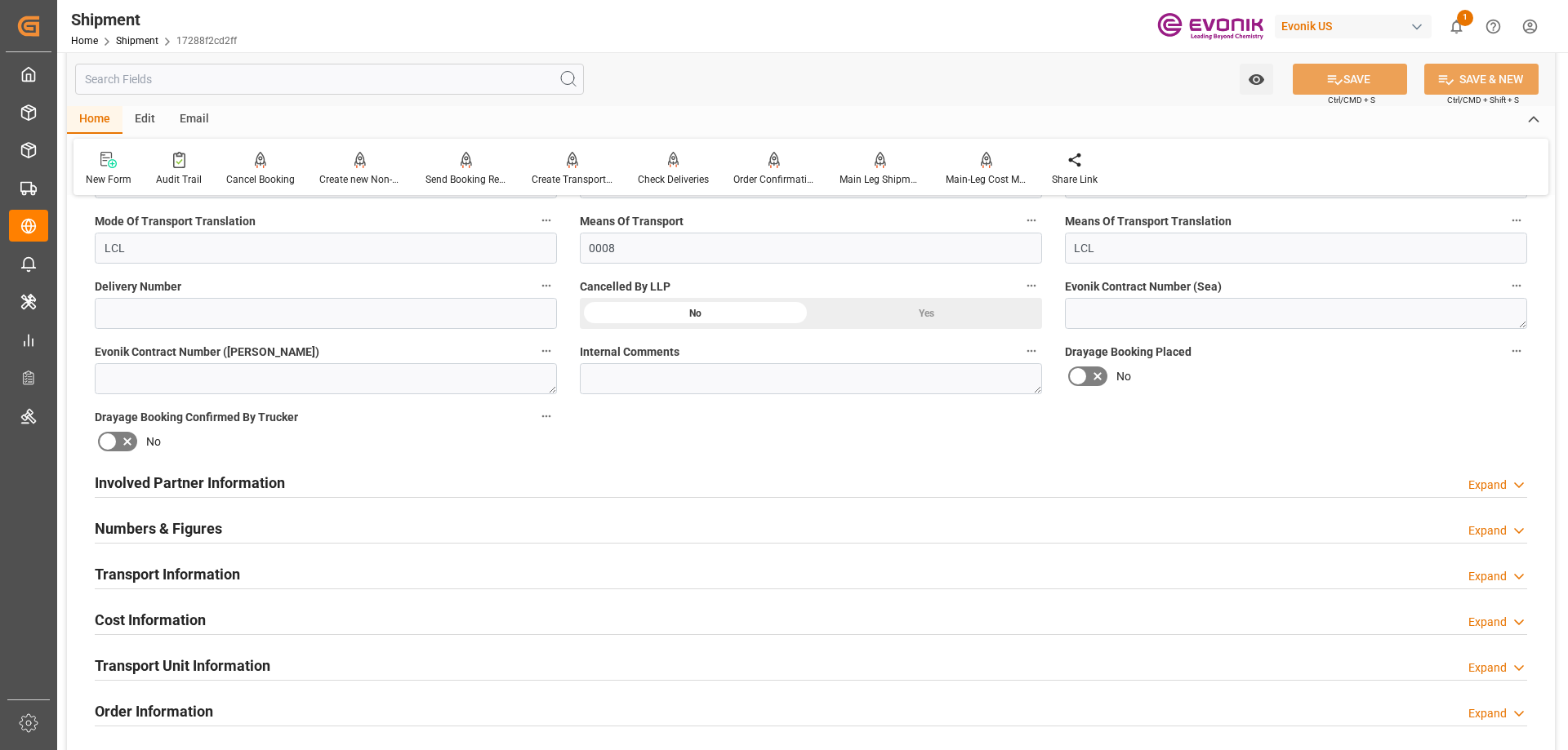
click at [200, 480] on h2 "Involved Partner Information" at bounding box center [190, 483] width 191 height 22
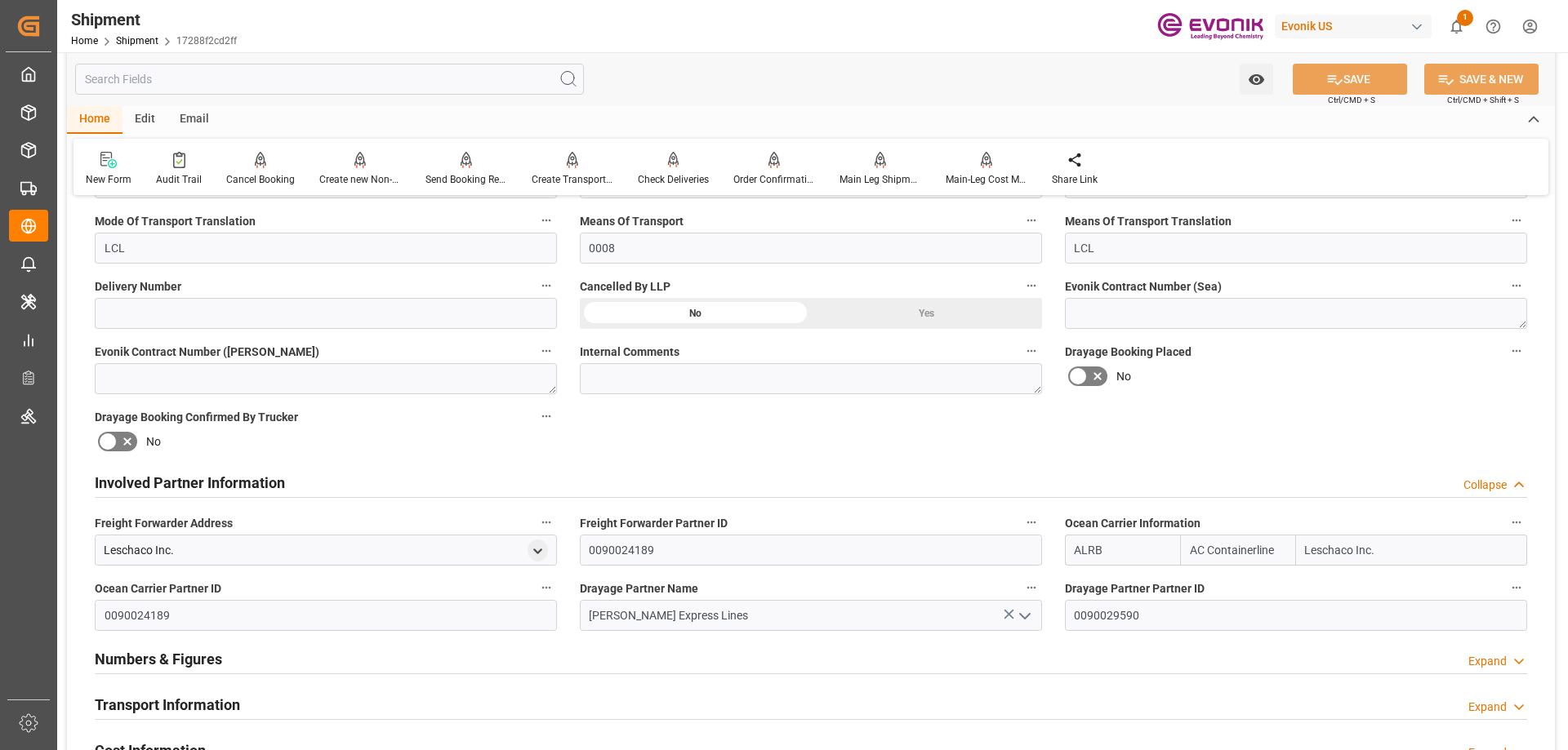
click at [177, 695] on h2 "Transport Information" at bounding box center [168, 705] width 146 height 22
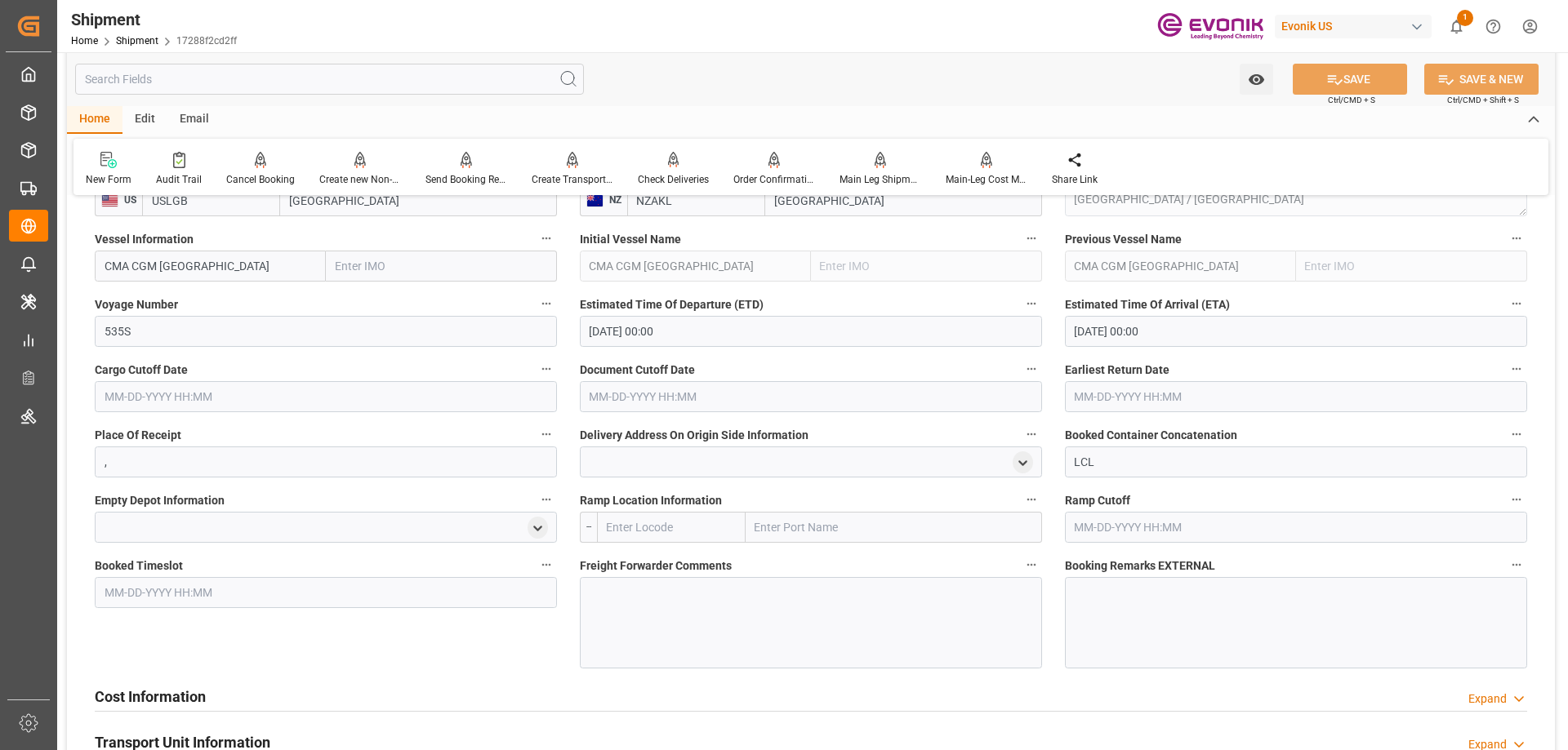
scroll to position [1306, 0]
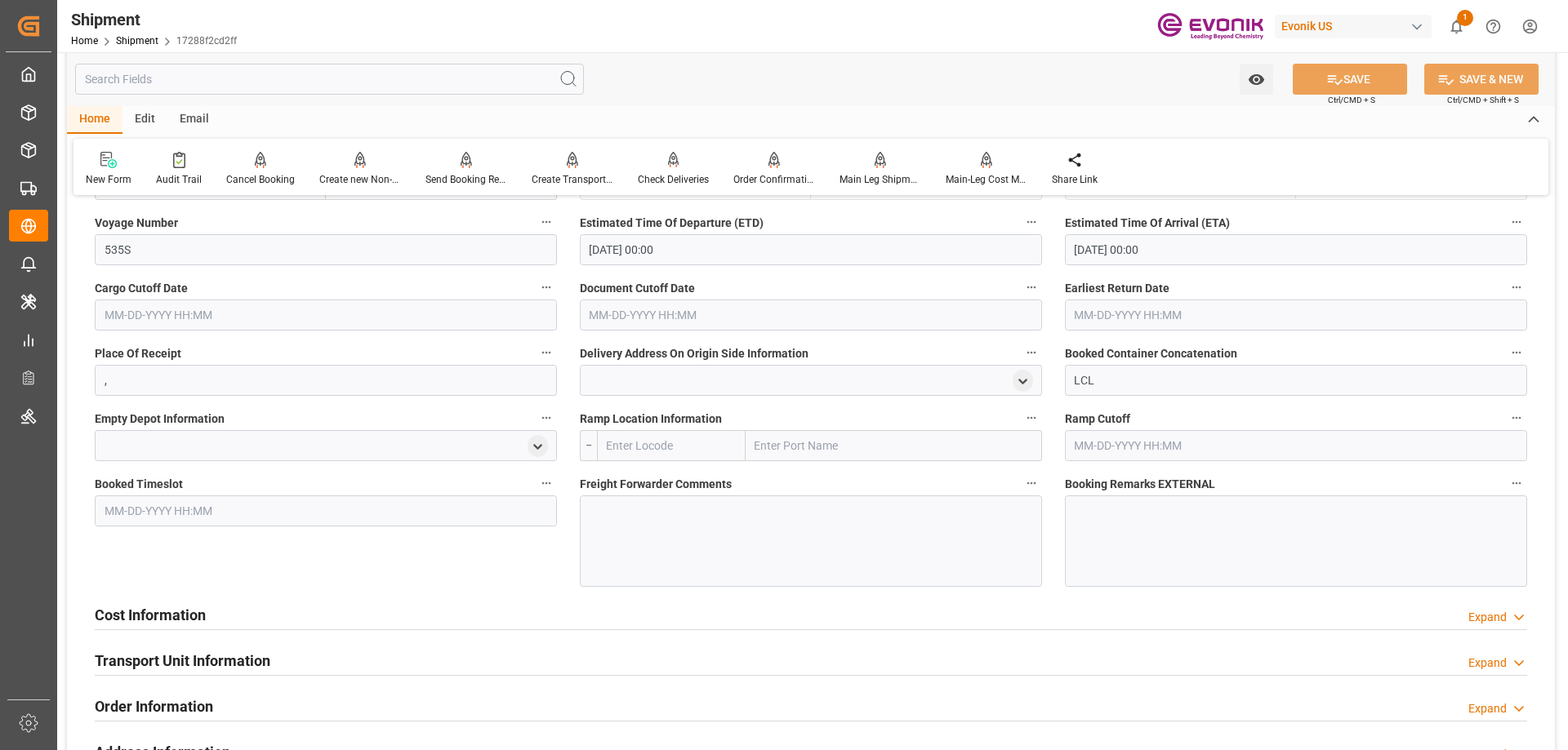
click at [278, 619] on div "Cost Information Expand" at bounding box center [811, 613] width 1432 height 31
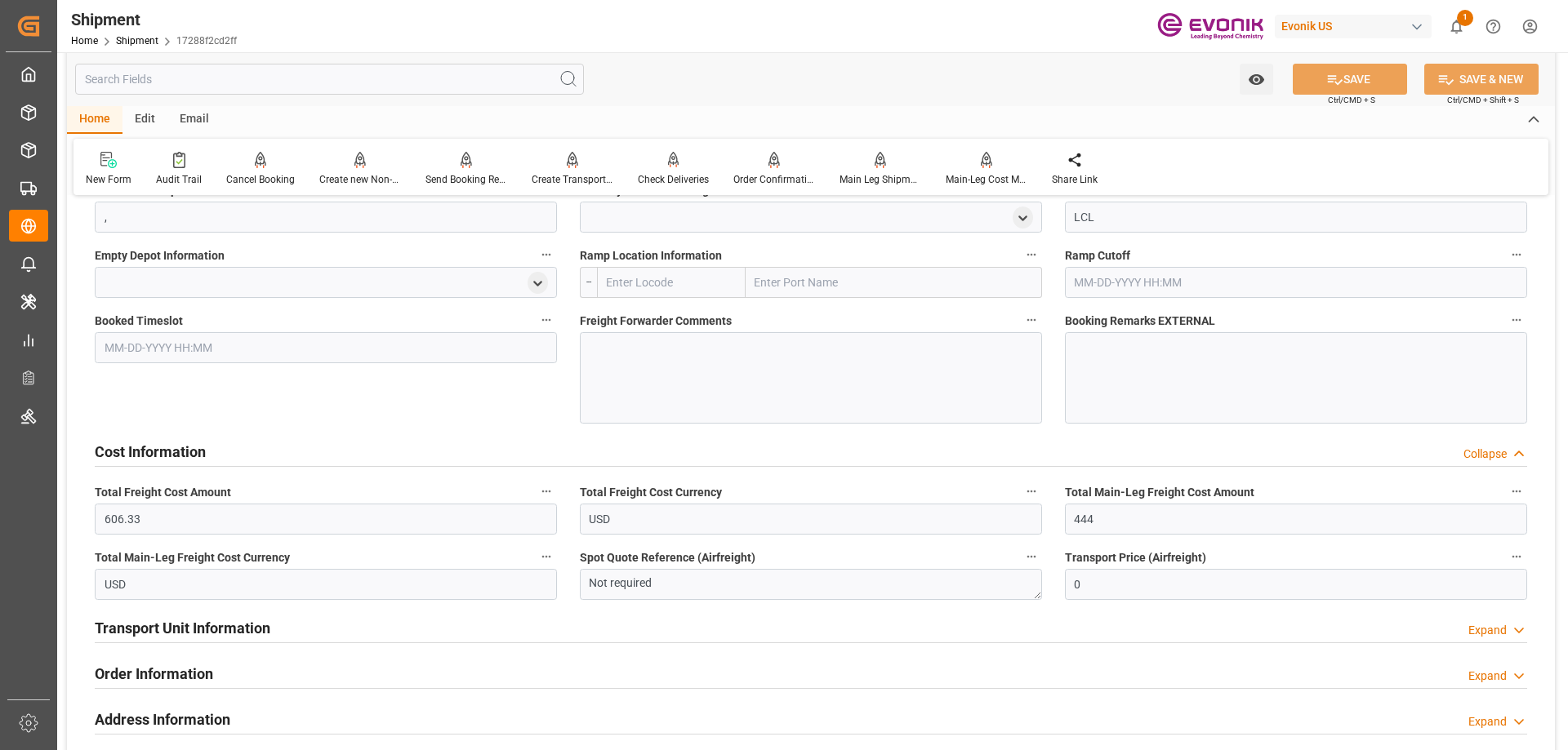
scroll to position [1225, 0]
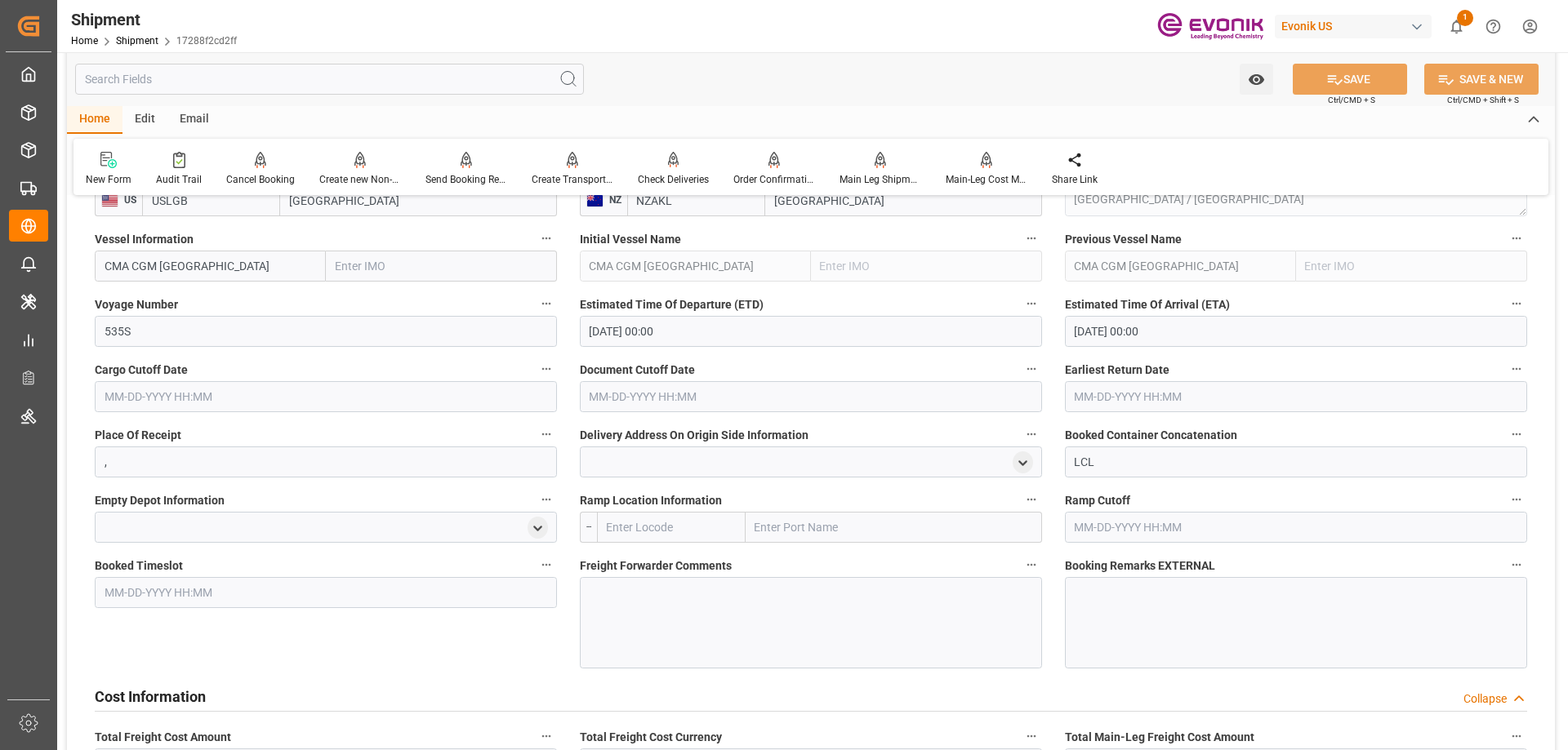
click at [834, 526] on input "text" at bounding box center [894, 527] width 297 height 31
type input "chicago"
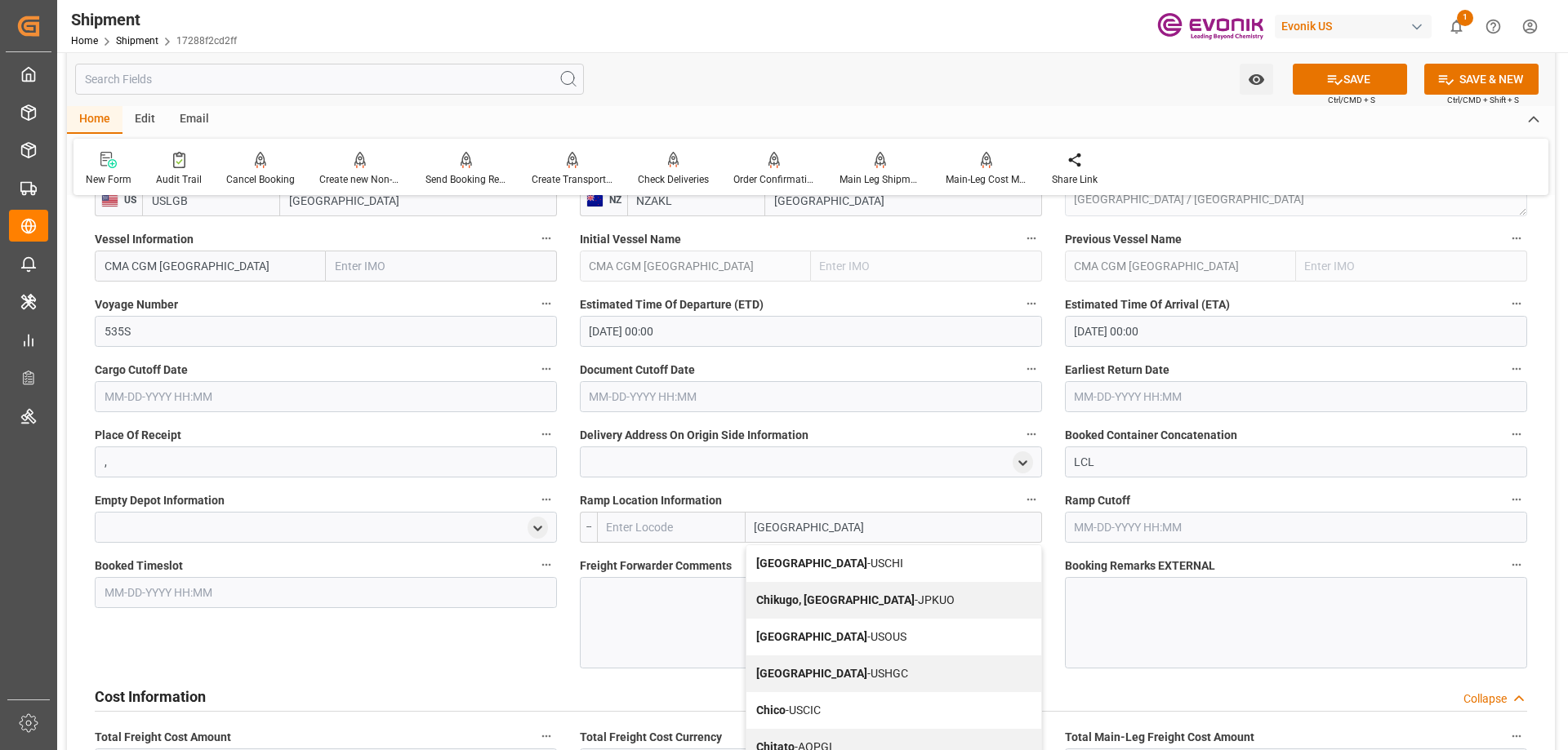
click at [834, 553] on div "Chicago - USCHI" at bounding box center [893, 563] width 295 height 37
type input "USCHI"
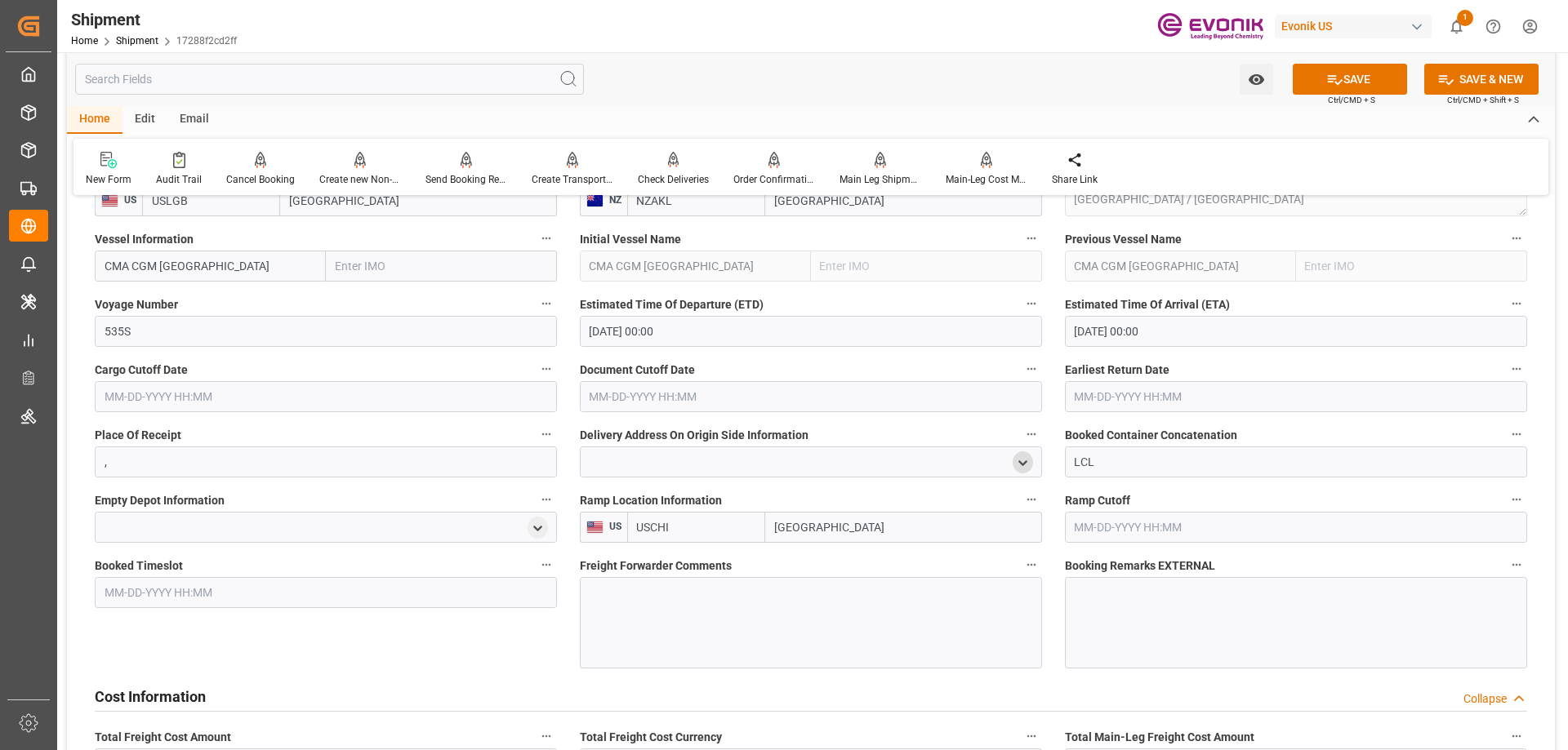
type input "Chicago"
click at [1028, 457] on icon "open menu" at bounding box center [1023, 463] width 14 height 14
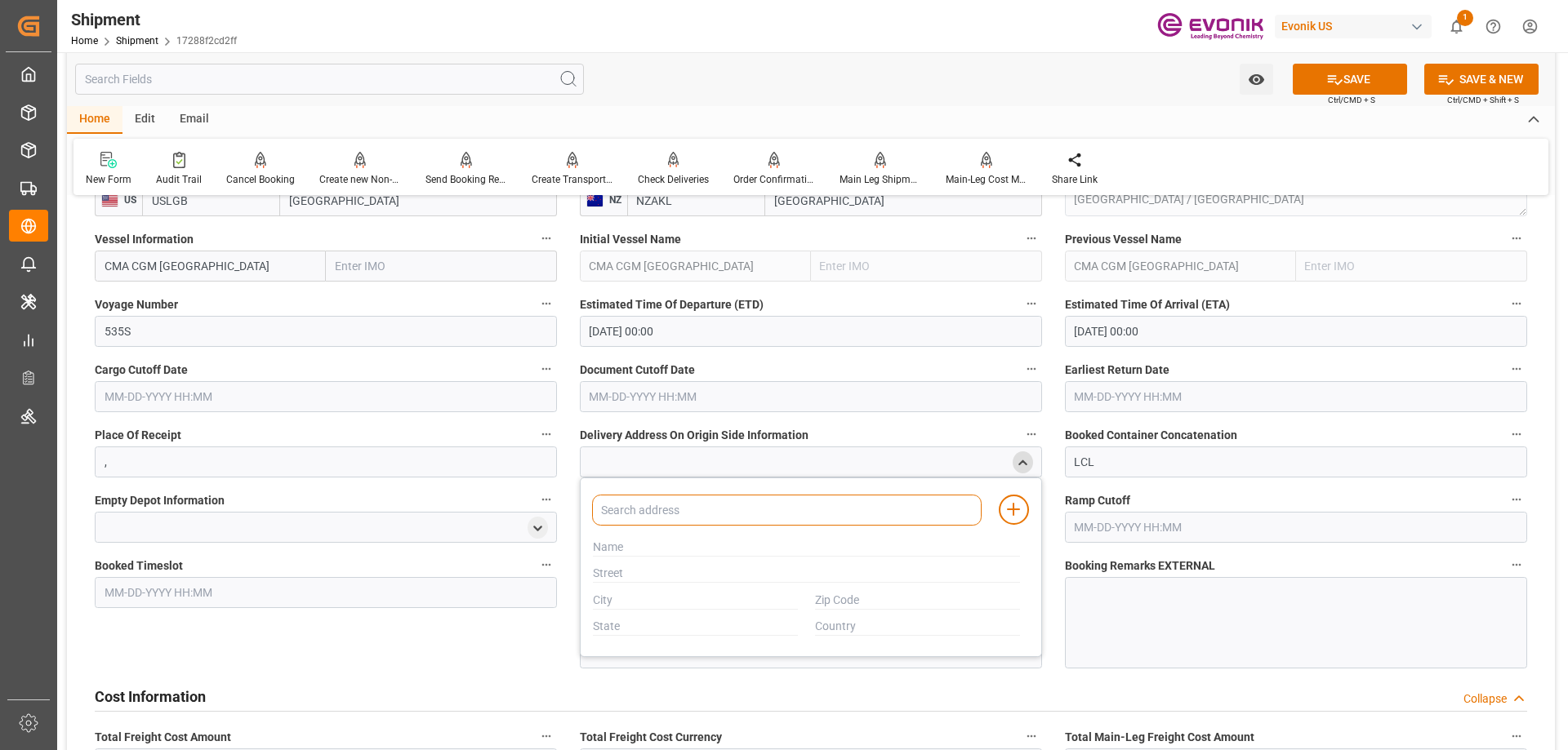
click at [731, 517] on input at bounding box center [787, 510] width 390 height 31
type input "951"
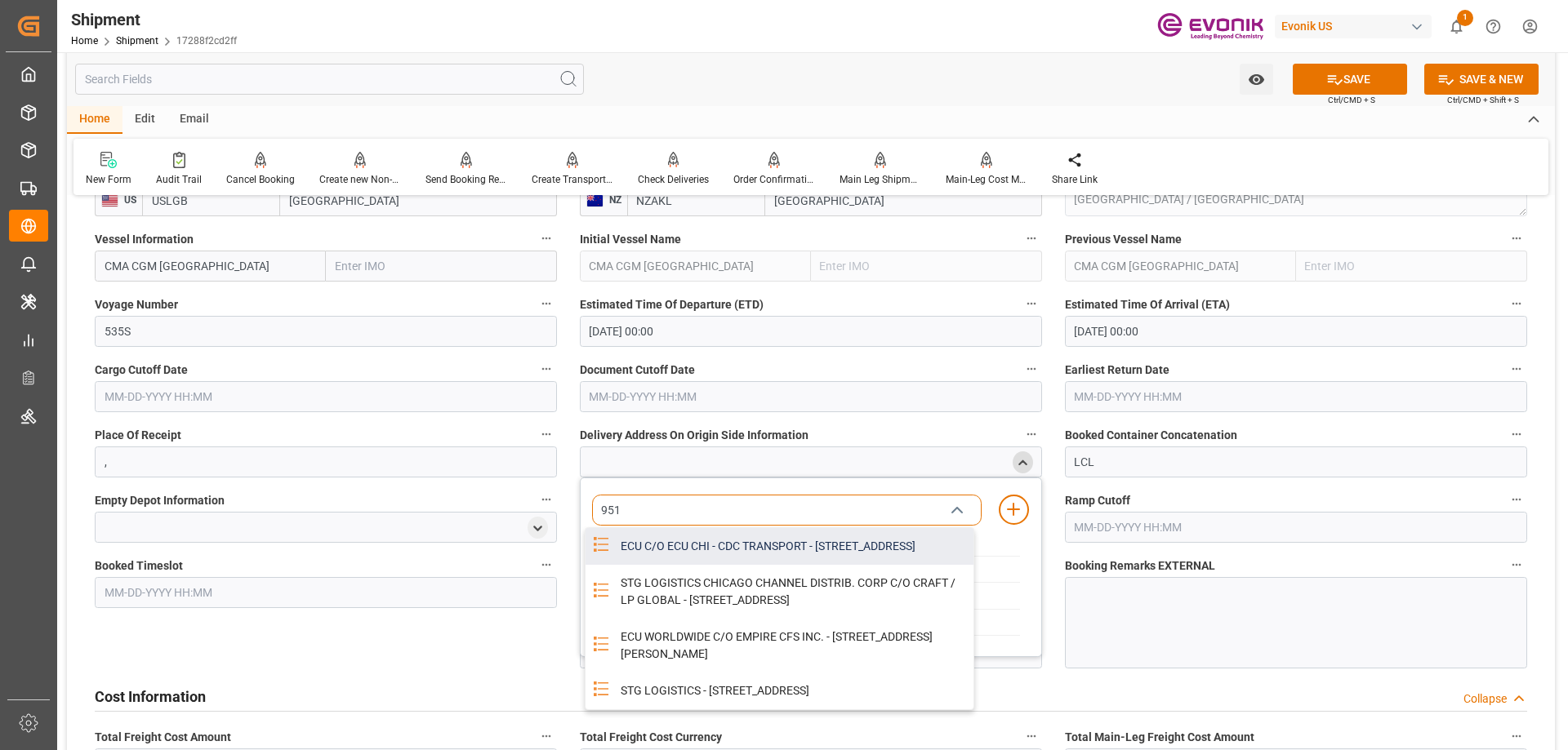
click at [726, 554] on div "ECU C/O ECU CHI - CDC TRANSPORT - 951 THORNDALE AVE, BENSENVILLE, IL, USA, 60106" at bounding box center [792, 546] width 363 height 37
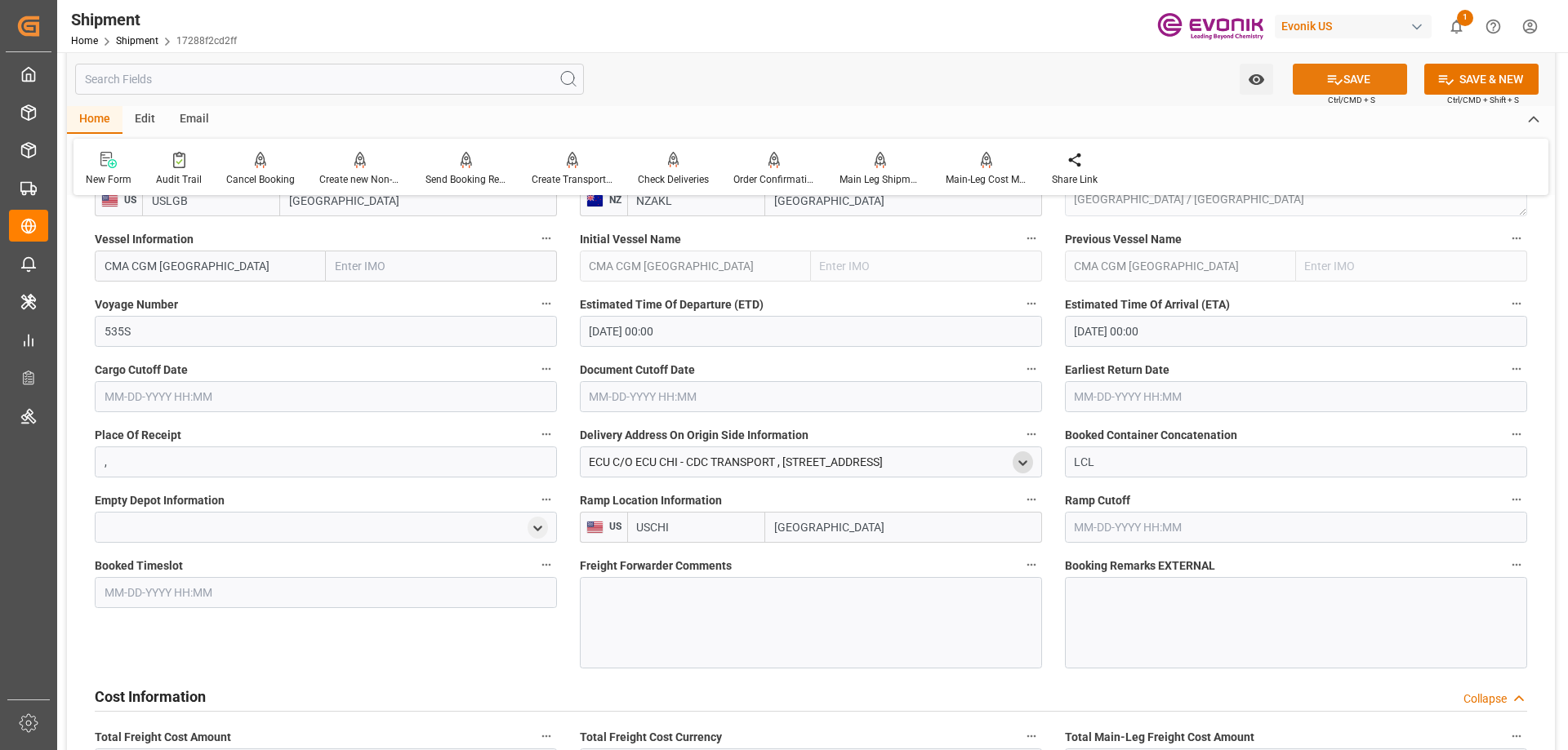
click at [1311, 84] on button "SAVE" at bounding box center [1349, 79] width 114 height 31
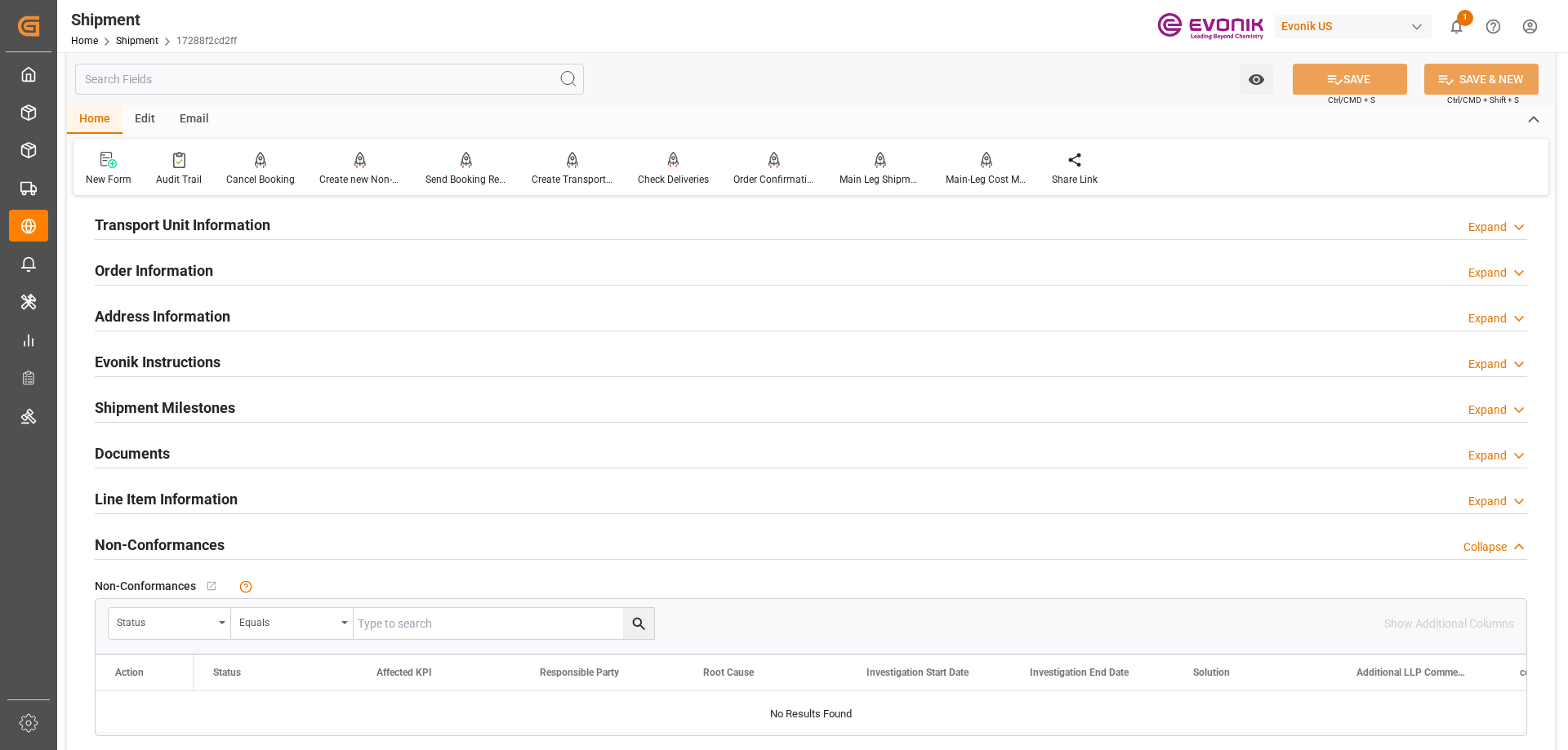
scroll to position [849, 0]
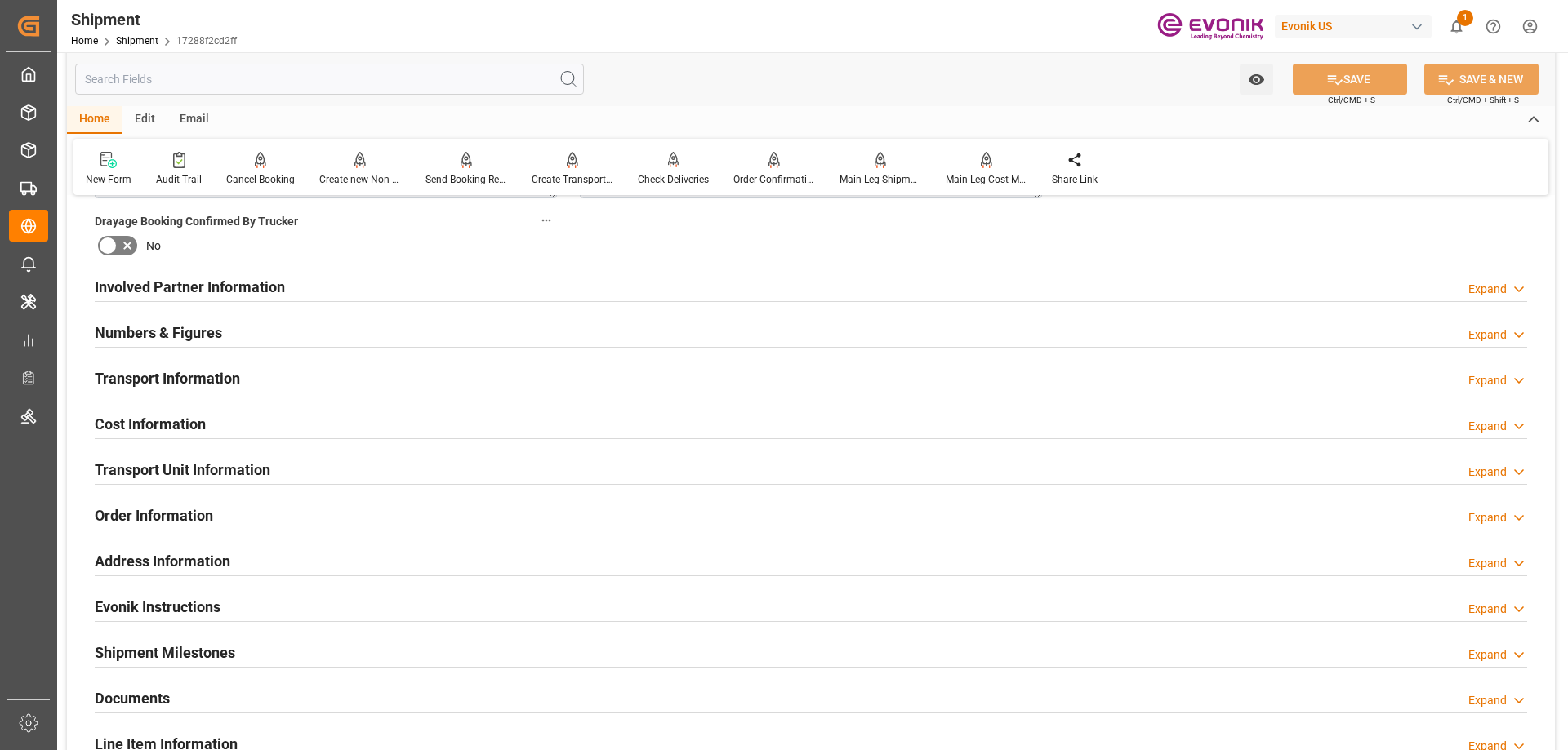
click at [171, 368] on h2 "Transport Information" at bounding box center [168, 378] width 146 height 22
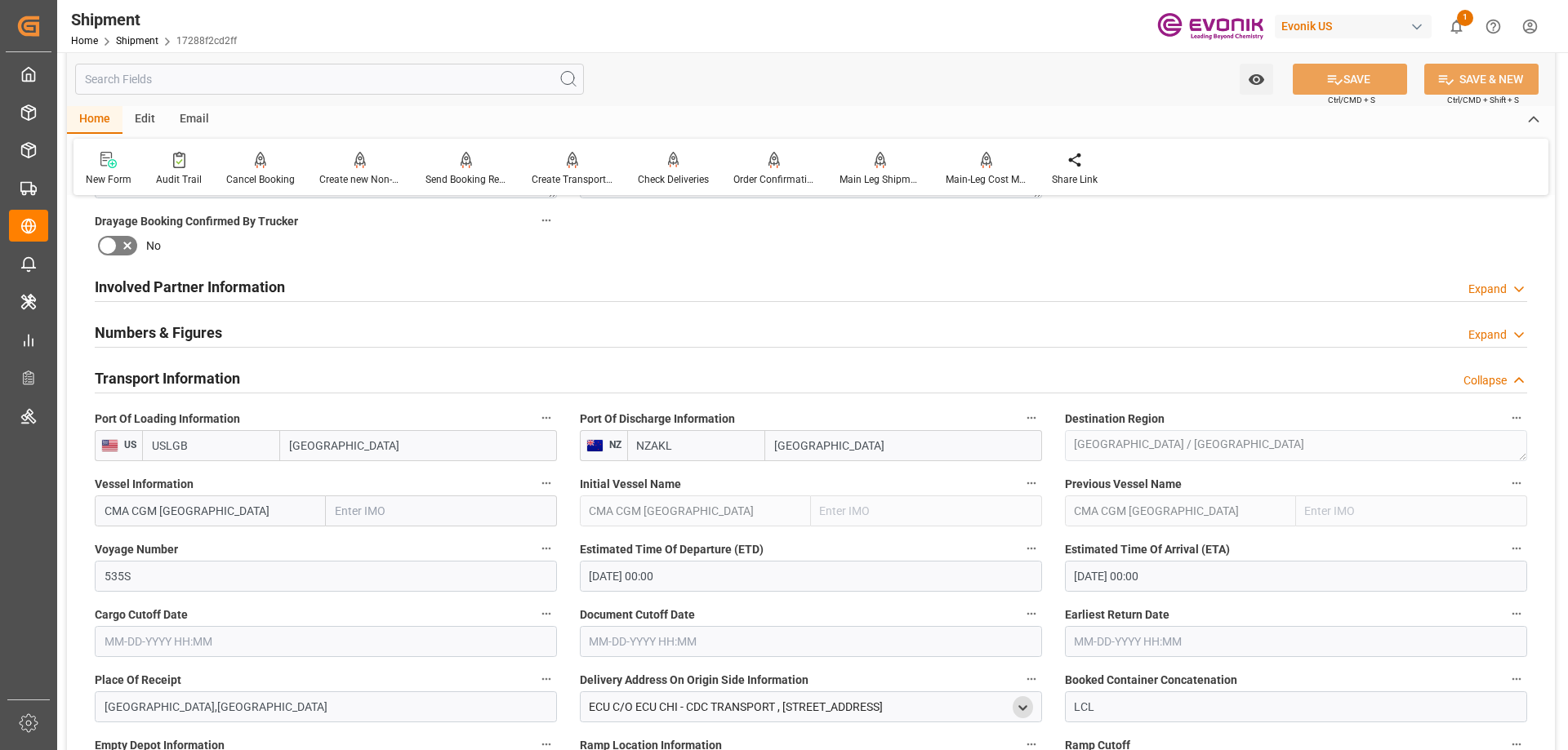
click at [229, 651] on input "text" at bounding box center [326, 641] width 462 height 31
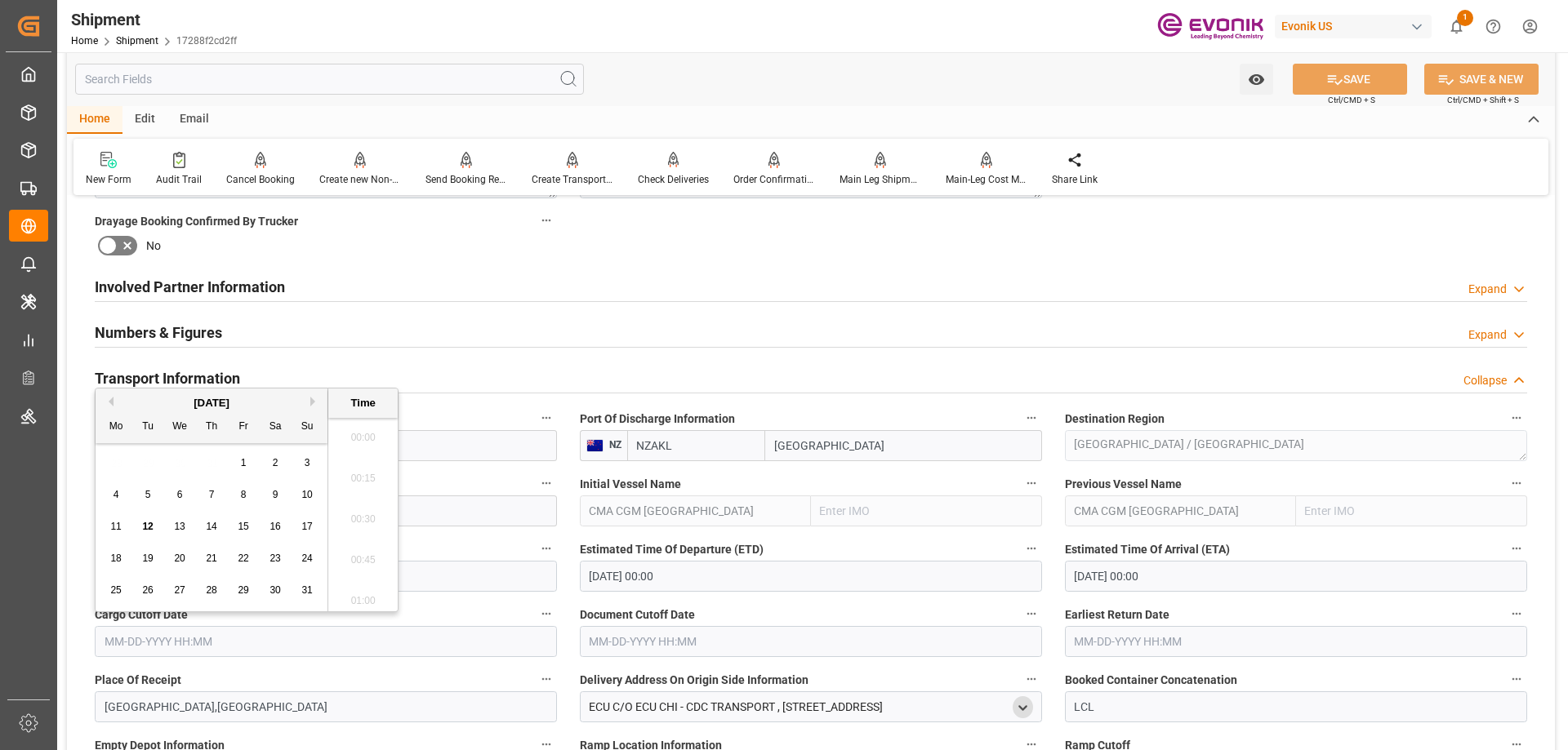
scroll to position [1762, 0]
type input "8/27/2025"
type input "08-27-2025 00:00"
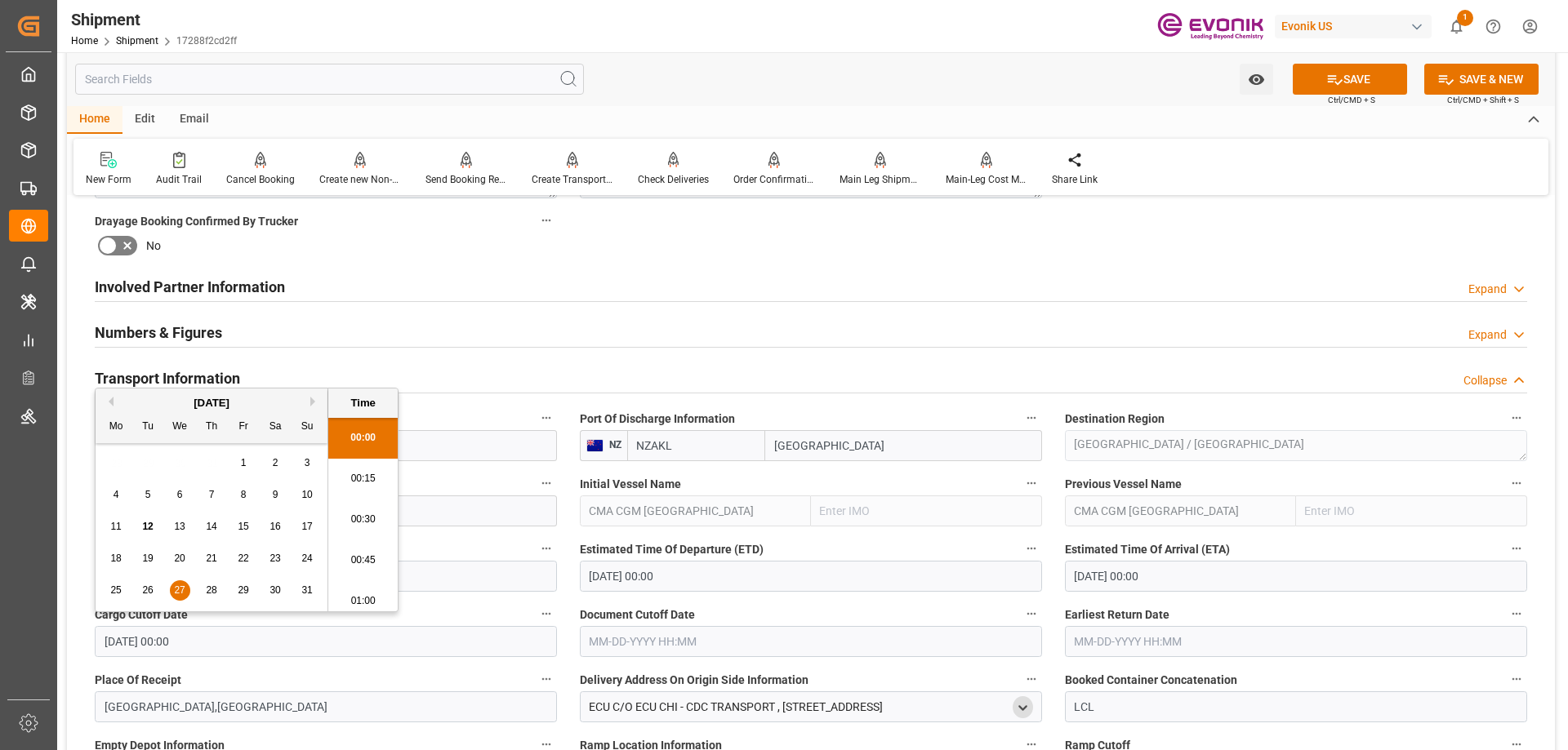
drag, startPoint x: 229, startPoint y: 651, endPoint x: 96, endPoint y: 652, distance: 133.0
click at [96, 652] on input "08-27-2025 00:00" at bounding box center [326, 641] width 462 height 31
click at [641, 656] on input "text" at bounding box center [811, 641] width 462 height 31
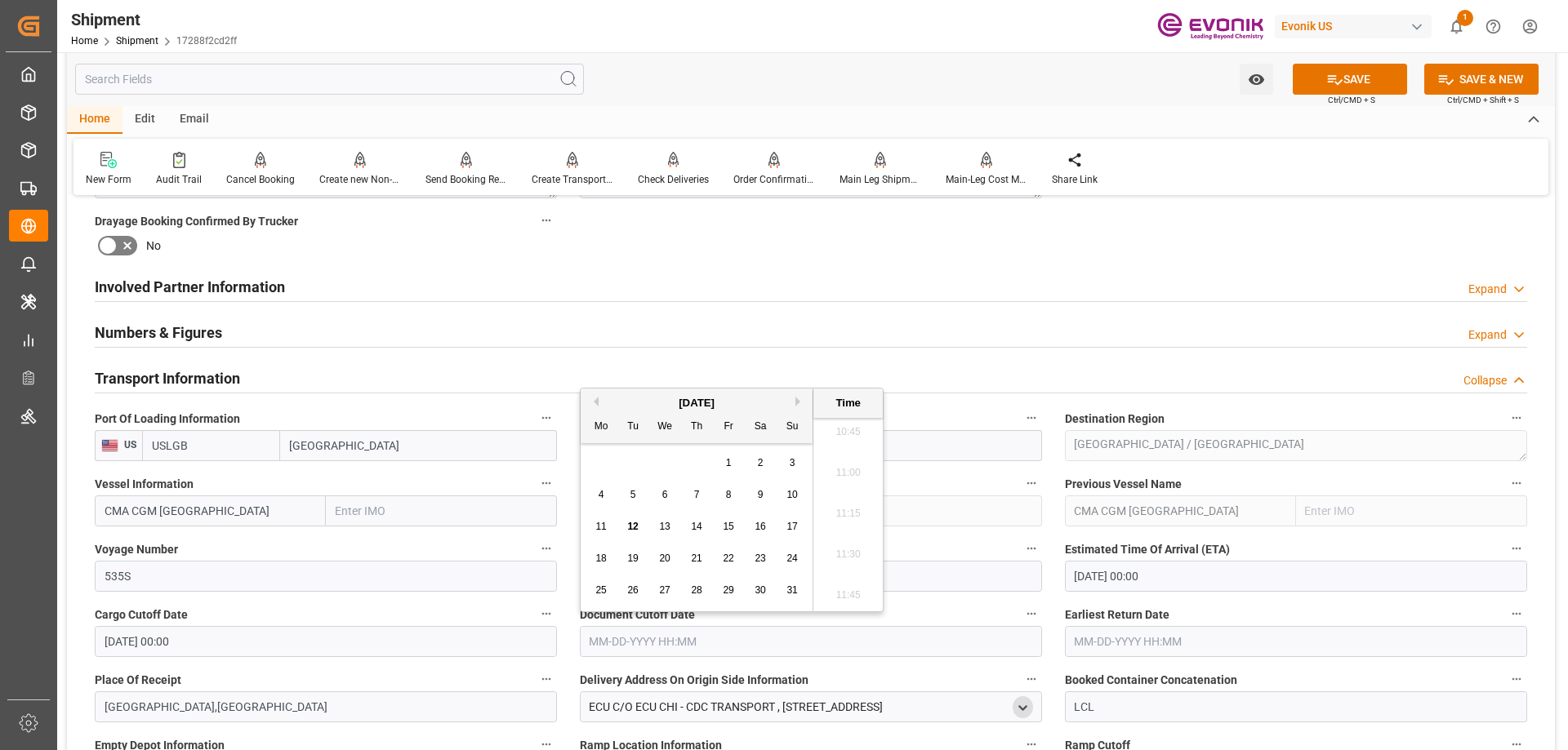
paste input "08-27-2025 00:00"
type input "08-27-2025 00:00"
click at [1127, 647] on input "text" at bounding box center [1295, 641] width 462 height 31
paste input "08-27-2025 00:00"
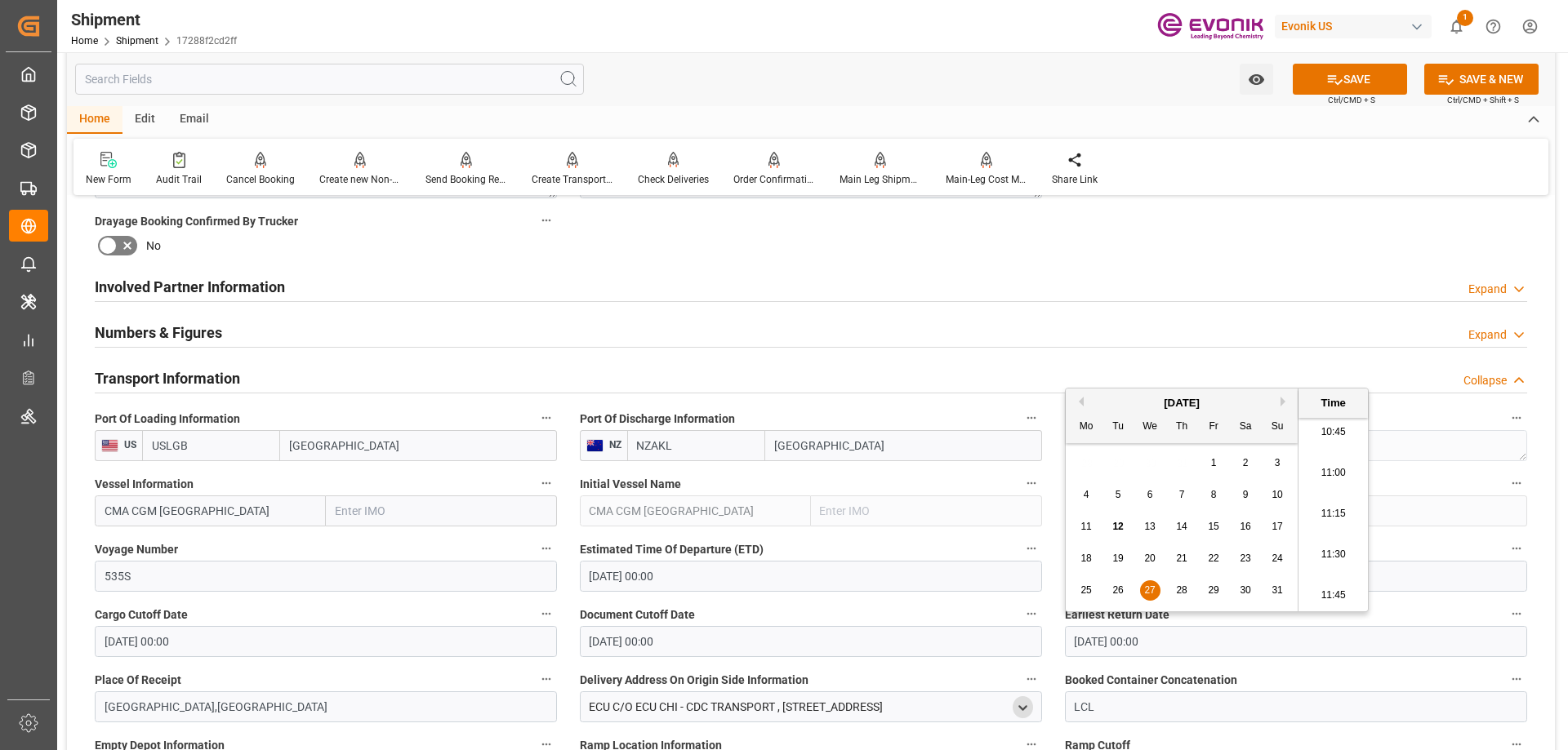
type input "08-27-2025 00:00"
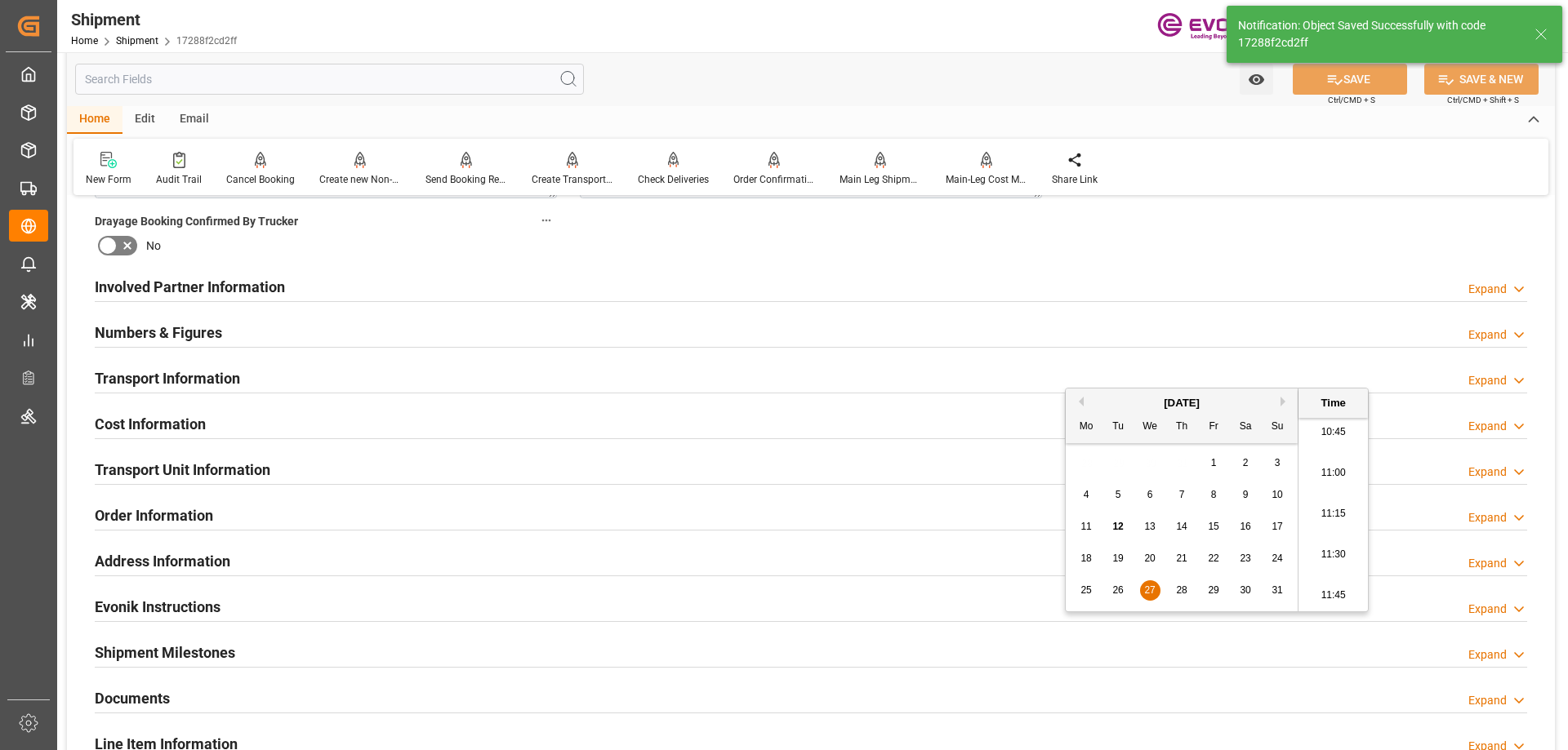
drag, startPoint x: 805, startPoint y: 74, endPoint x: 609, endPoint y: 199, distance: 232.5
click at [805, 74] on div "Watch Option SAVE Ctrl/CMD + S SAVE & NEW Ctrl/CMD + Shift + S" at bounding box center [811, 79] width 1488 height 54
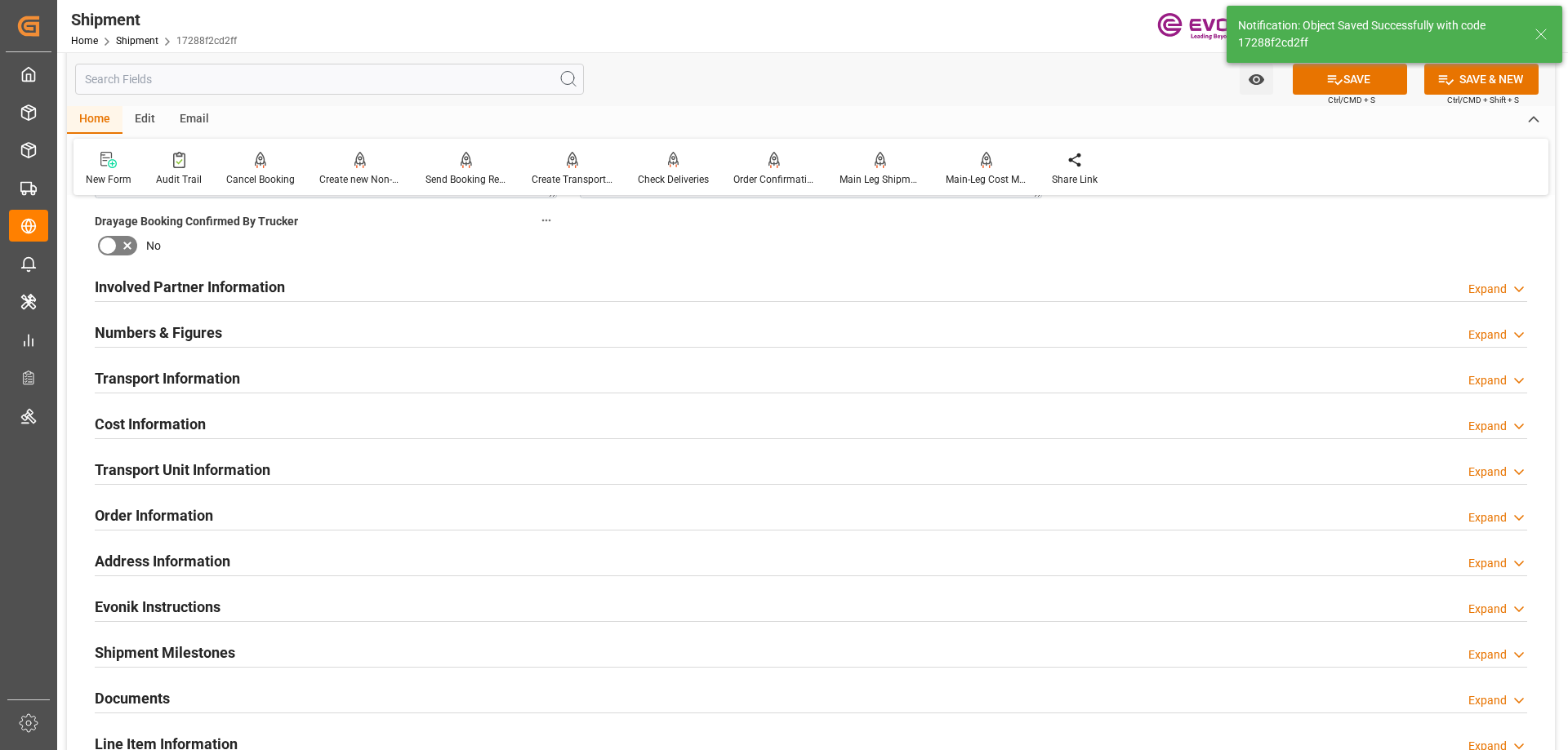
click at [197, 372] on h2 "Transport Information" at bounding box center [168, 378] width 146 height 22
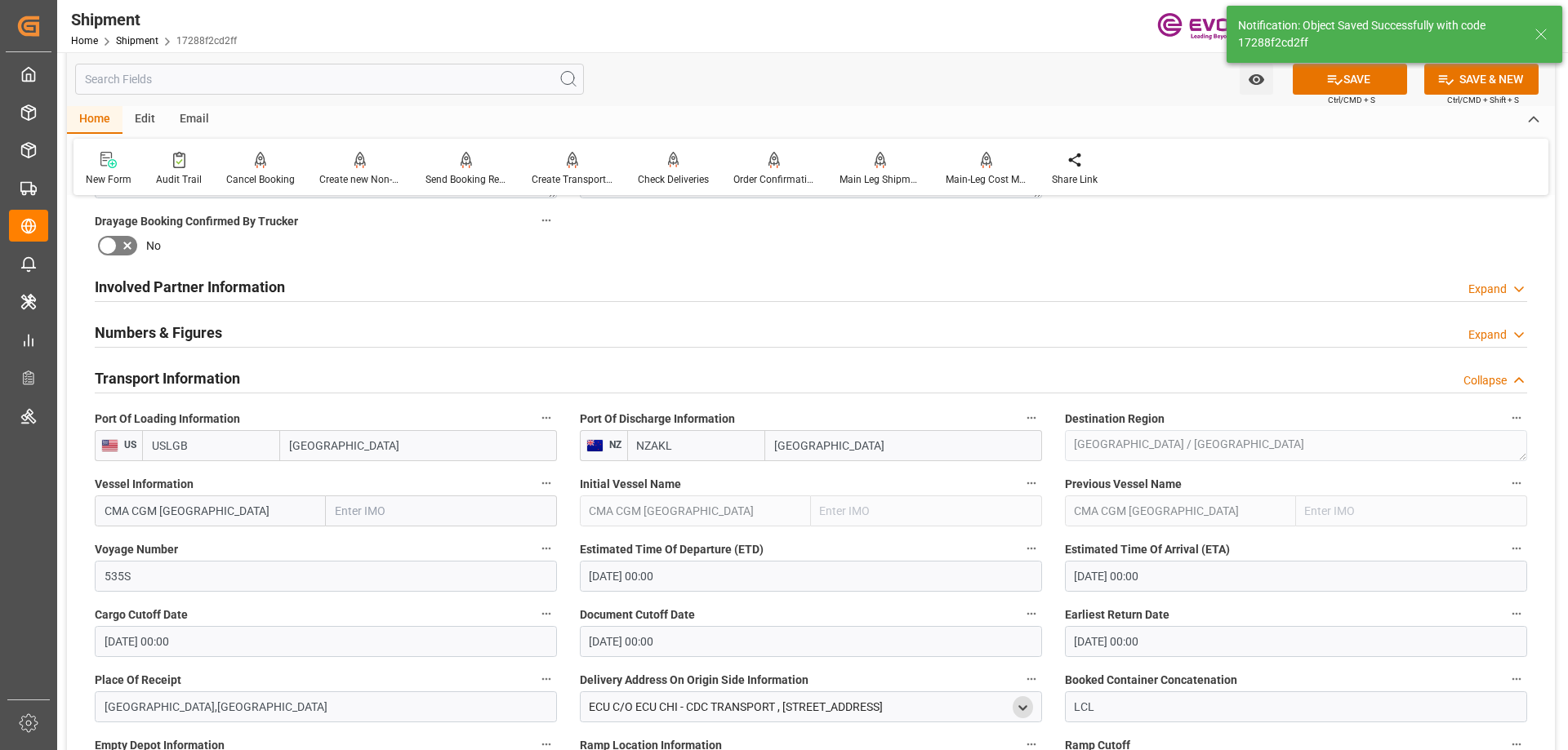
scroll to position [1095, 0]
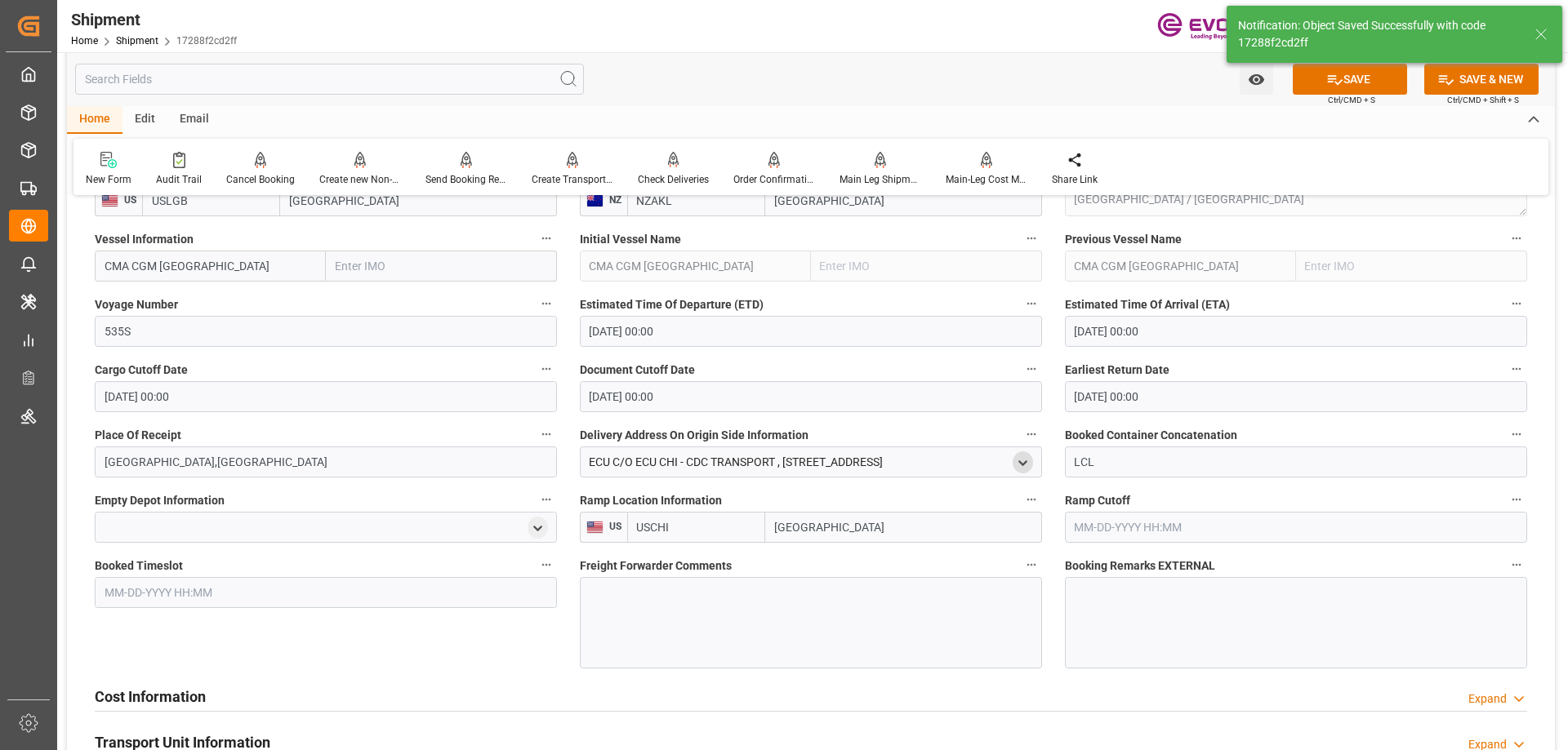
click at [648, 570] on span "Freight Forwarder Comments" at bounding box center [656, 565] width 152 height 17
click at [1021, 570] on button "Freight Forwarder Comments" at bounding box center [1031, 564] width 21 height 21
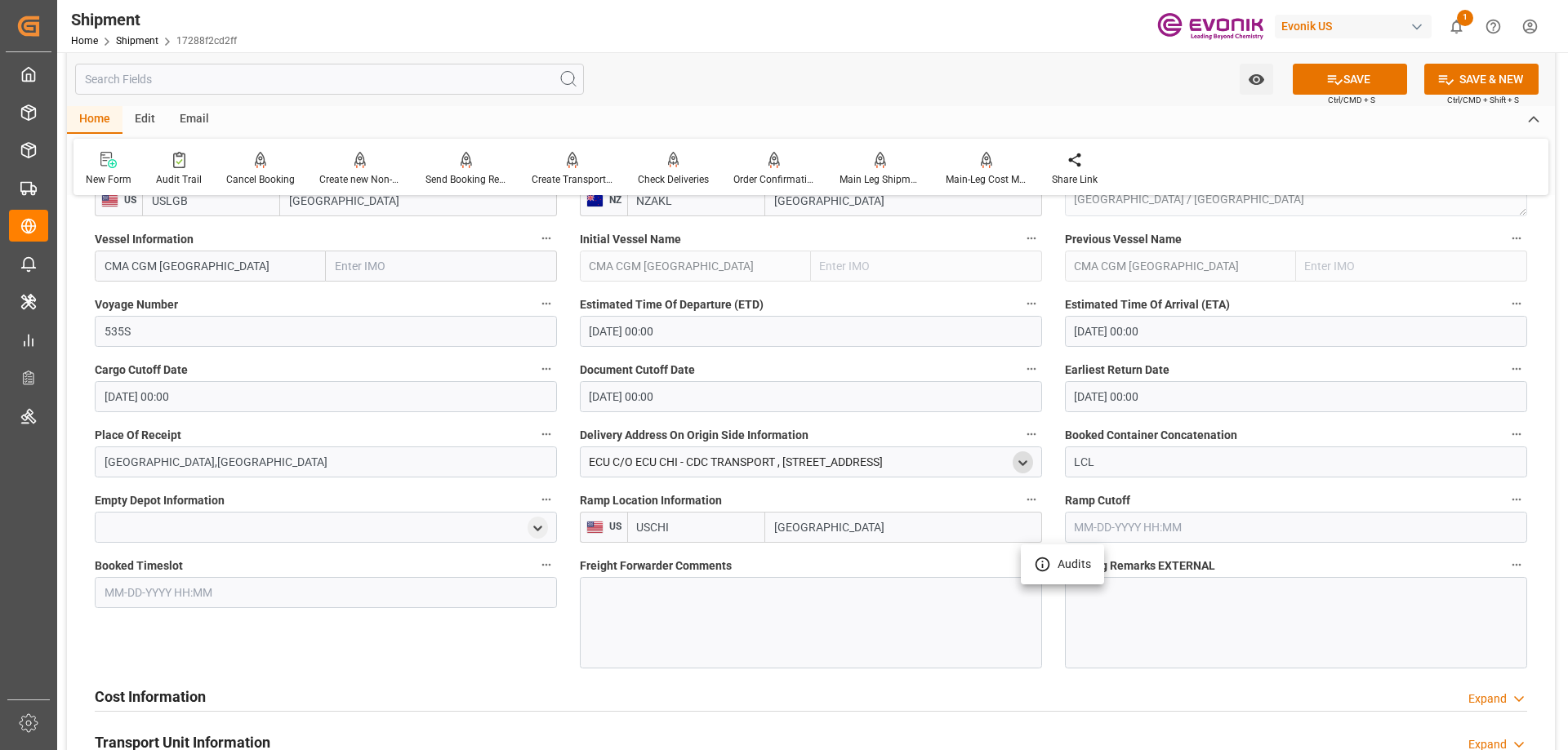
click at [647, 598] on div at bounding box center [784, 375] width 1568 height 750
click at [644, 601] on div at bounding box center [811, 623] width 462 height 92
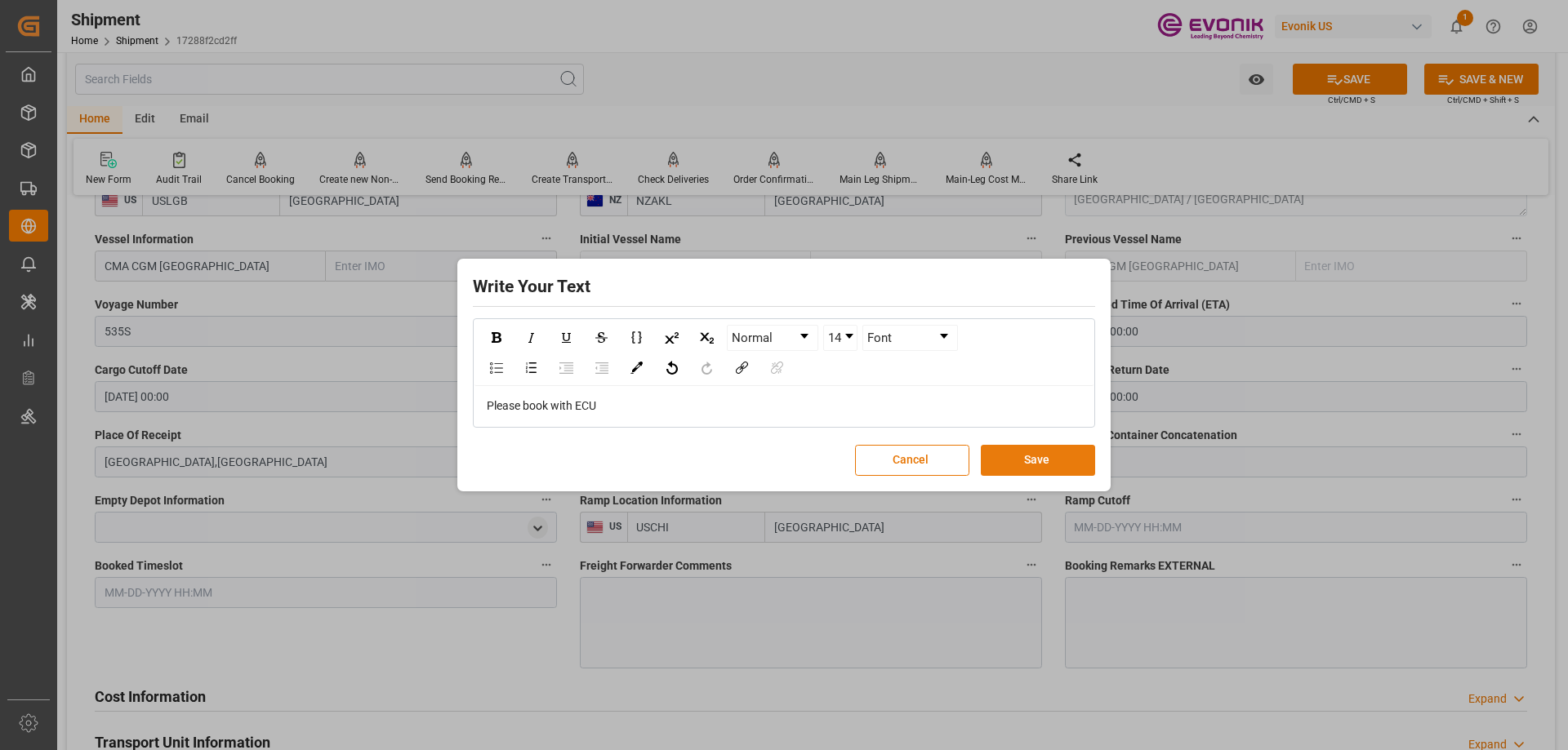
click at [1003, 456] on button "Save" at bounding box center [1038, 460] width 114 height 31
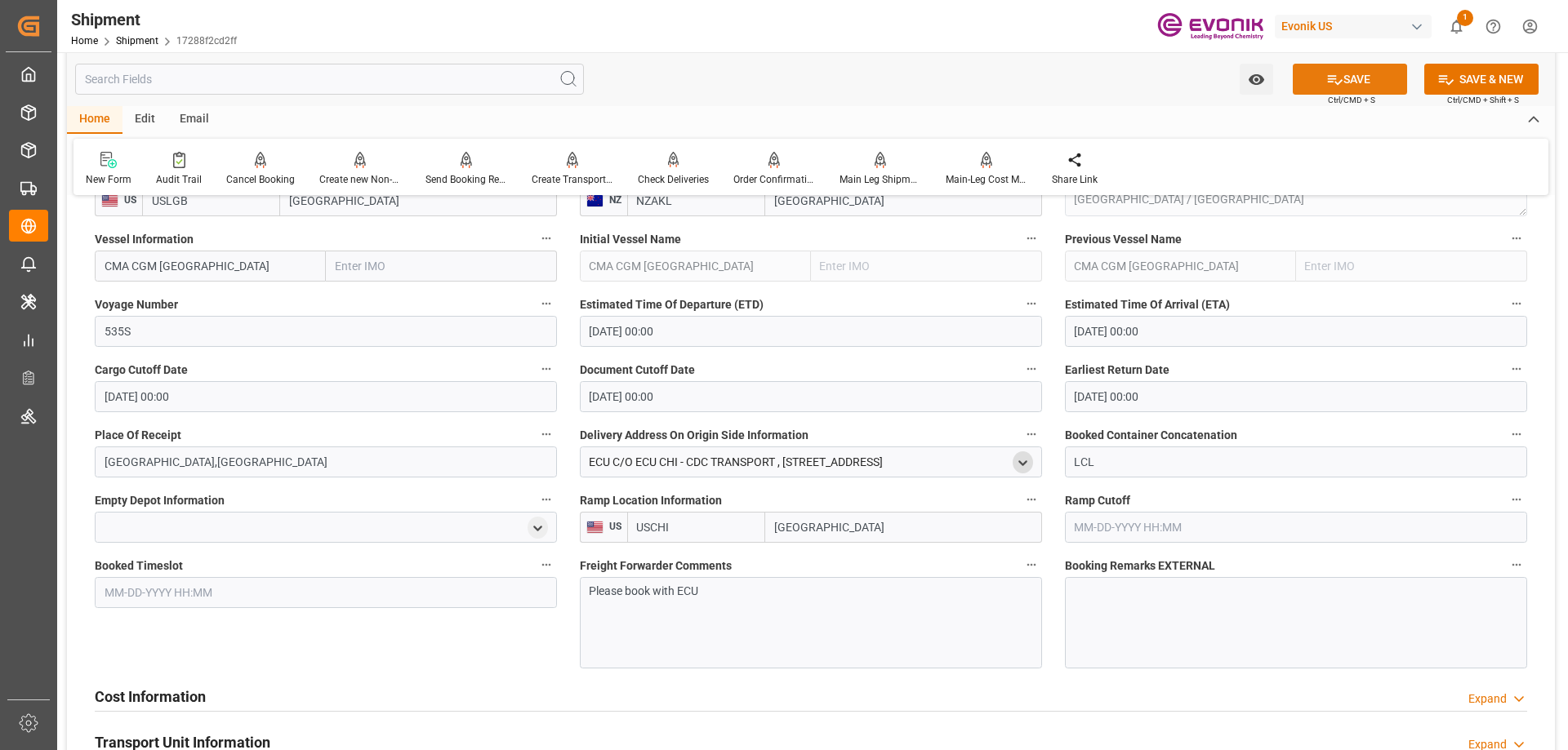
click at [1382, 83] on button "SAVE" at bounding box center [1349, 79] width 114 height 31
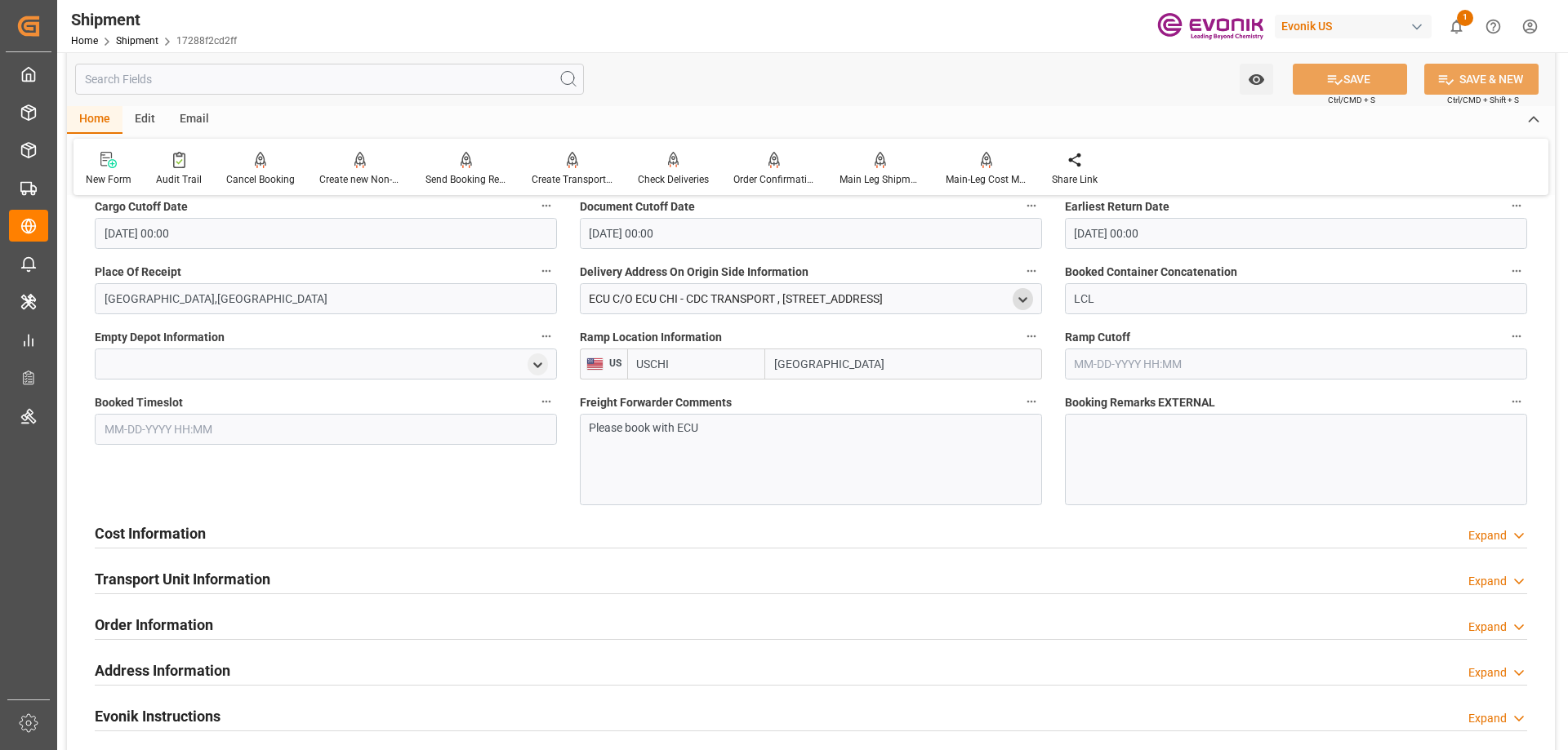
click at [150, 537] on h2 "Cost Information" at bounding box center [150, 533] width 111 height 22
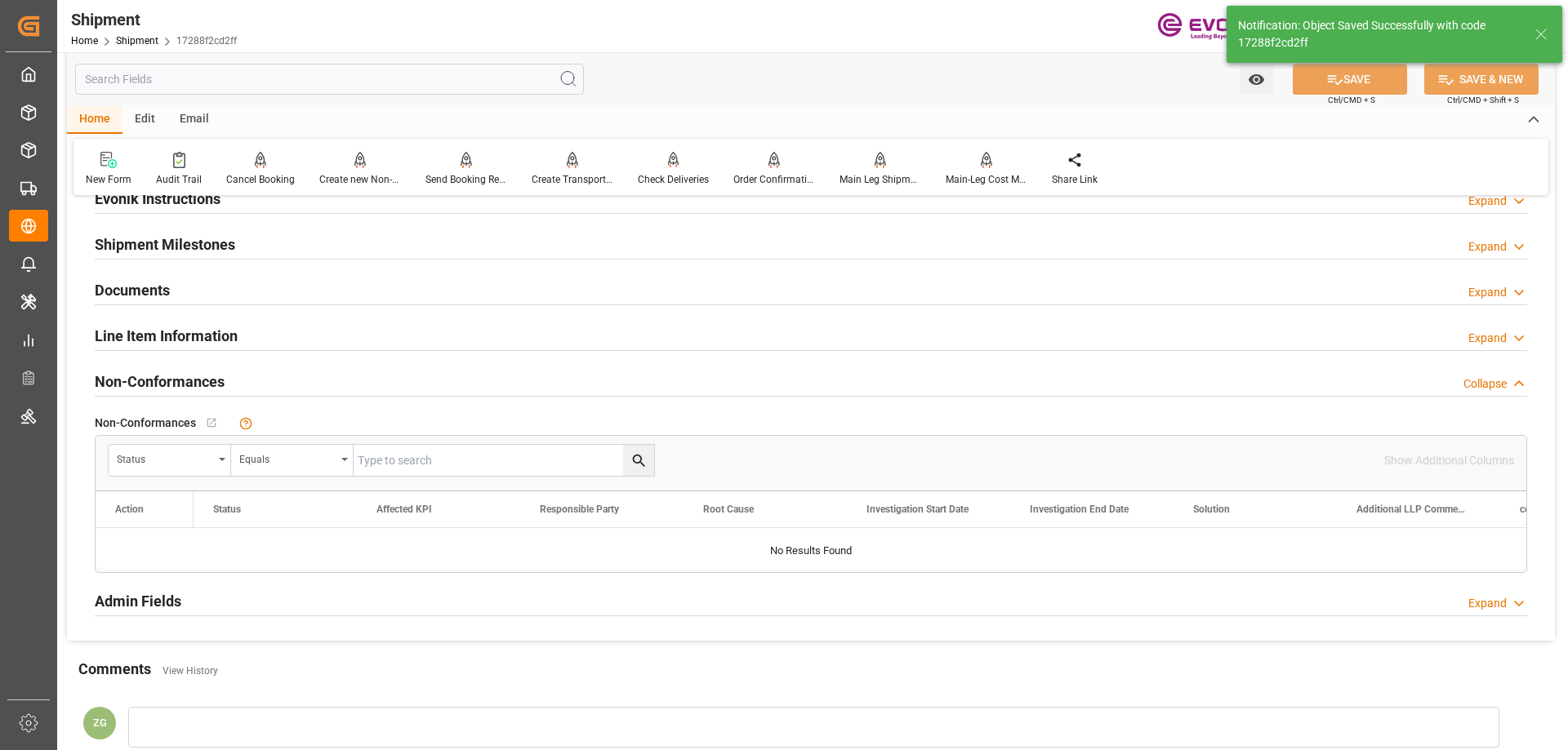
scroll to position [740, 0]
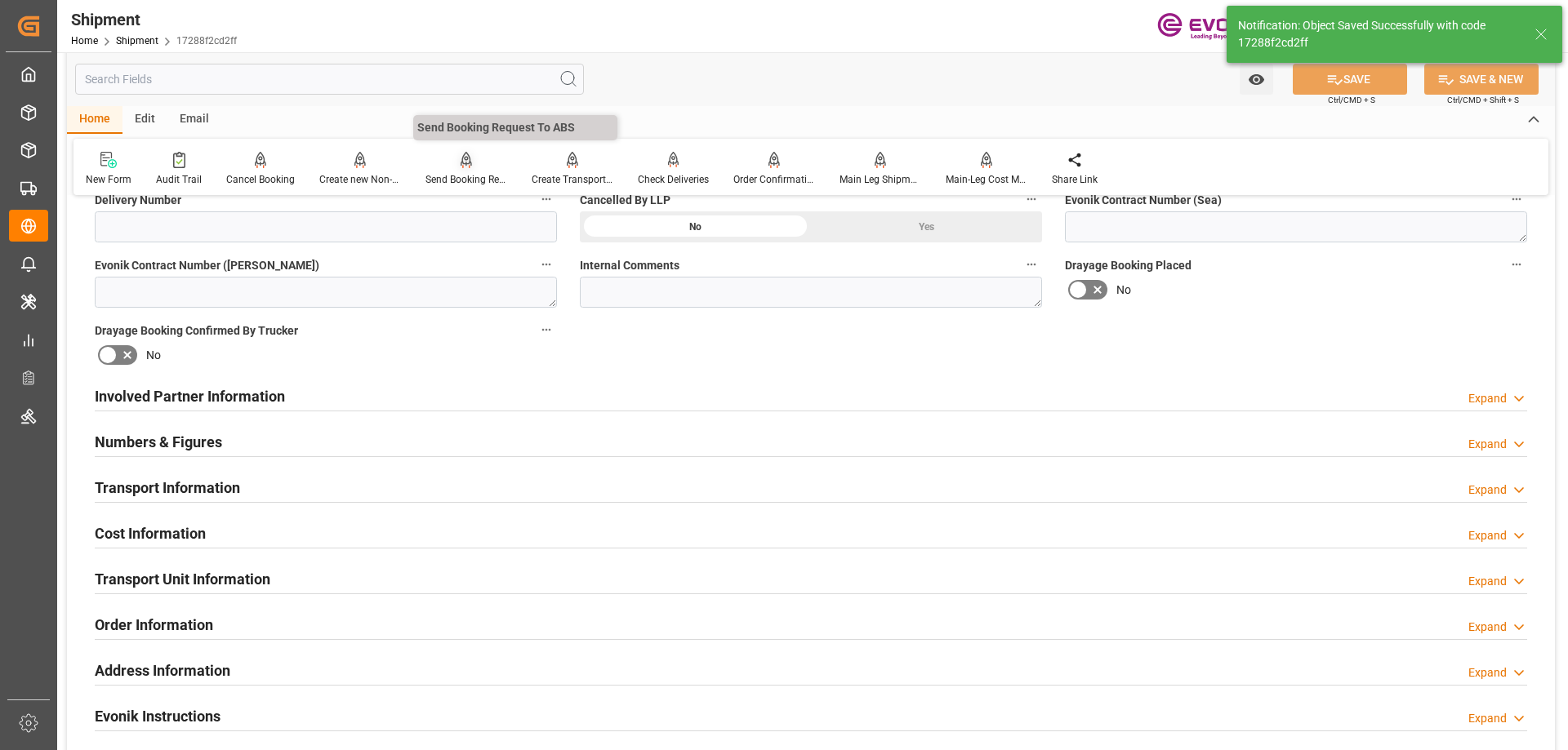
click at [468, 172] on div "Send Booking Request To ABS" at bounding box center [466, 169] width 106 height 36
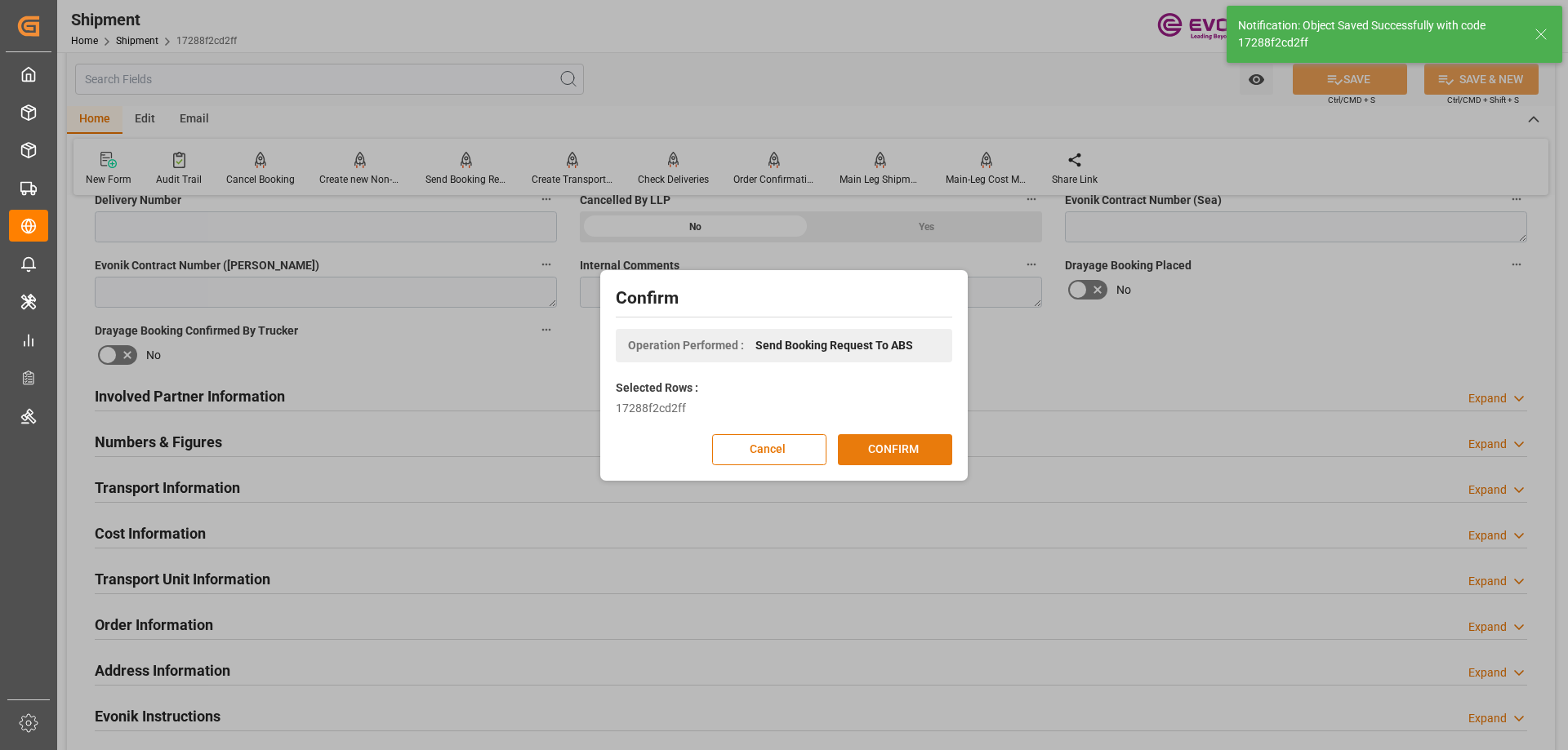
click at [878, 443] on button "CONFIRM" at bounding box center [895, 449] width 114 height 31
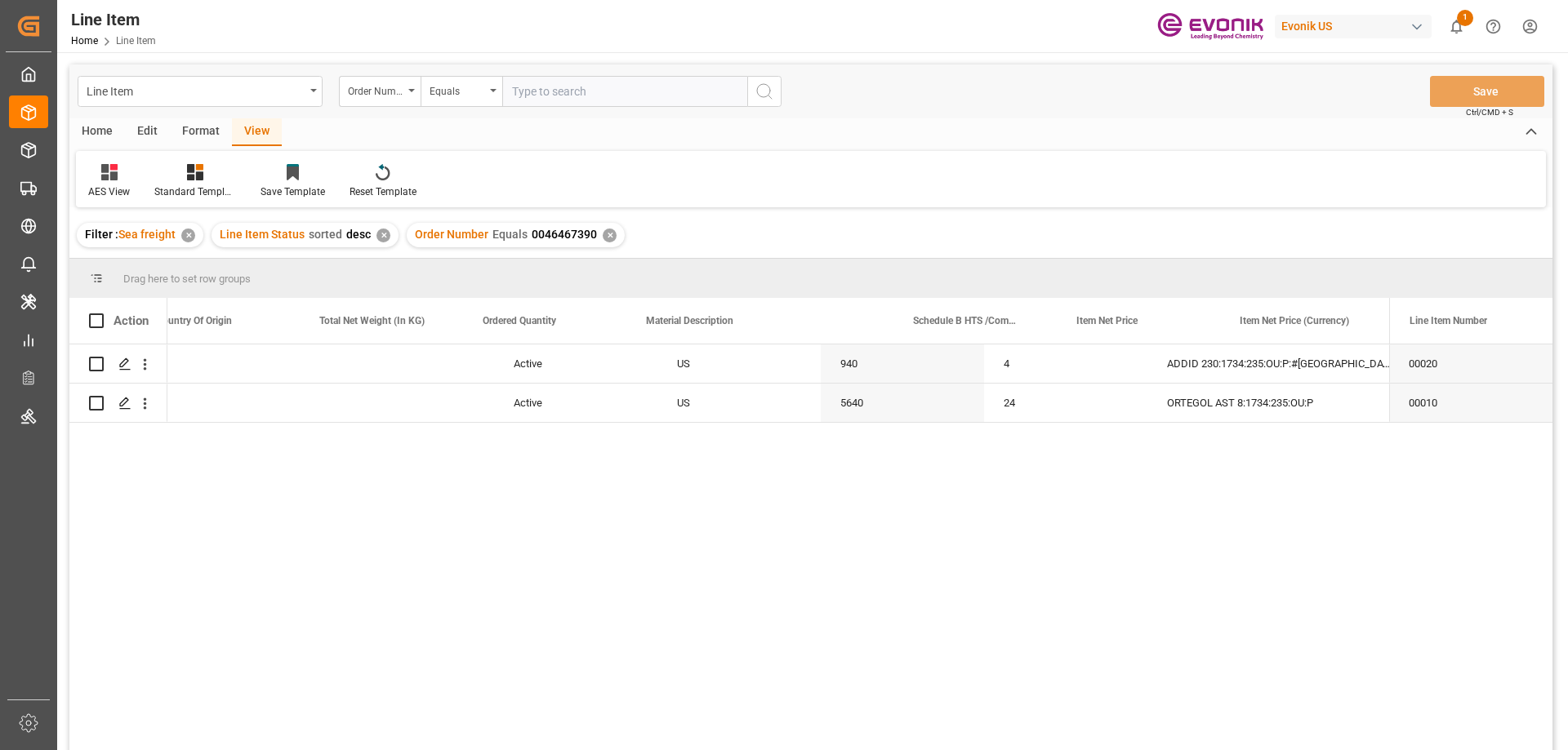
scroll to position [0, 521]
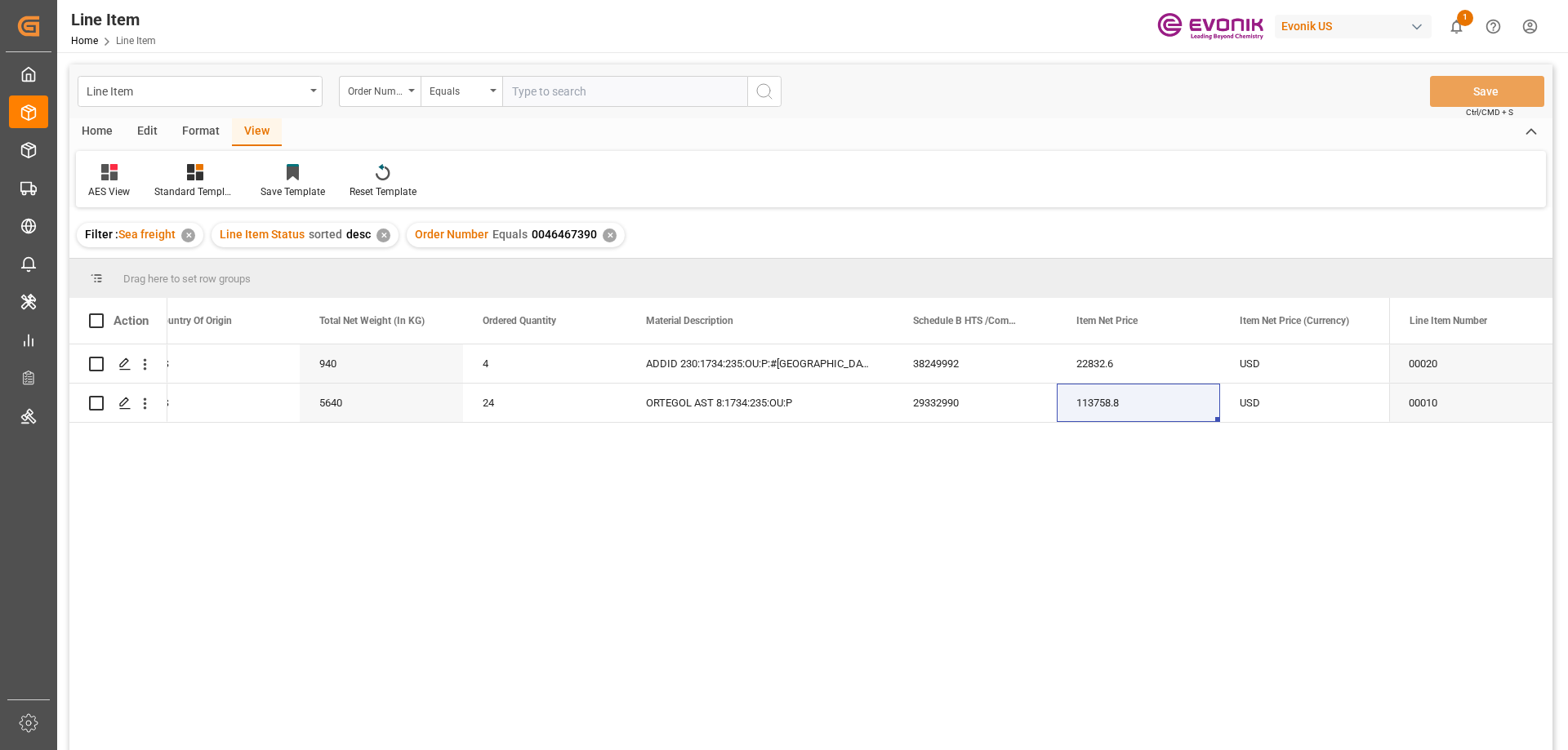
click at [555, 98] on input "text" at bounding box center [624, 91] width 245 height 31
paste input "46466103"
type input "46466103"
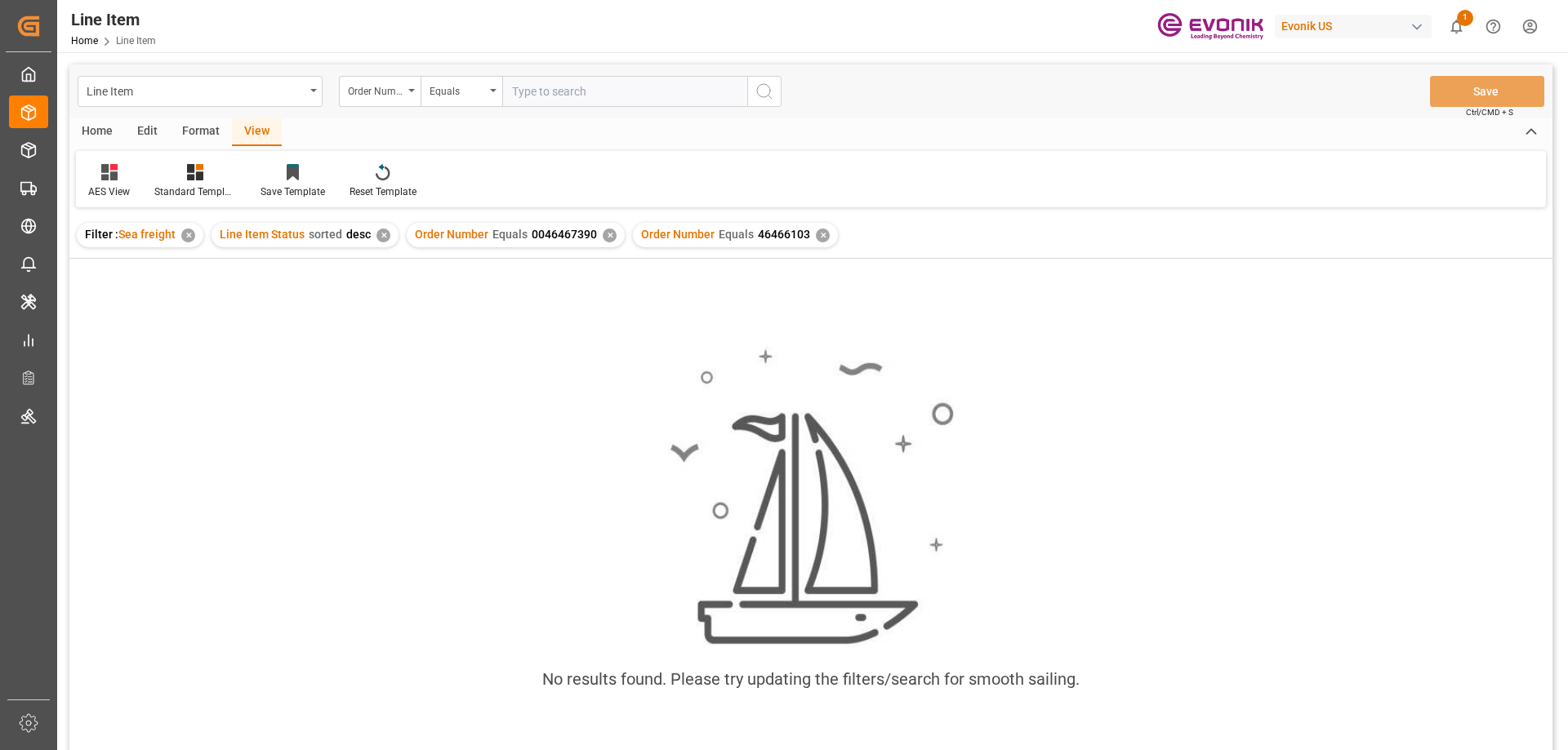
click at [513, 96] on input "text" at bounding box center [624, 91] width 245 height 31
click at [607, 228] on div "Order Number Equals 0046467390 ✕" at bounding box center [515, 235] width 218 height 25
click at [606, 231] on div "✕" at bounding box center [609, 236] width 14 height 14
click at [578, 90] on input "text" at bounding box center [624, 91] width 245 height 31
paste input "46466103"
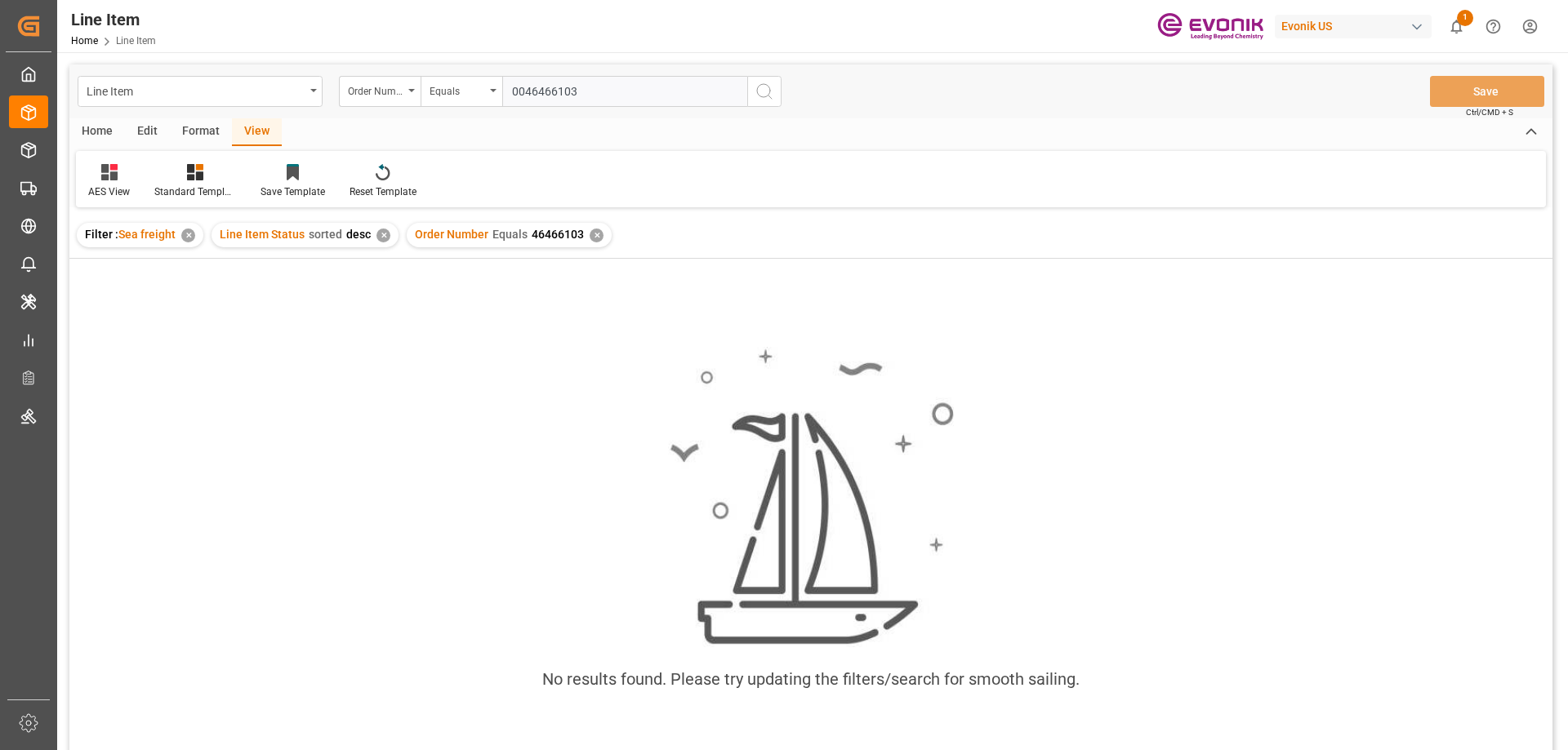
type input "0046466103"
click at [589, 239] on div "✕" at bounding box center [596, 236] width 14 height 14
click at [595, 92] on input "text" at bounding box center [624, 91] width 245 height 31
paste input "46465543"
type input "0046465543"
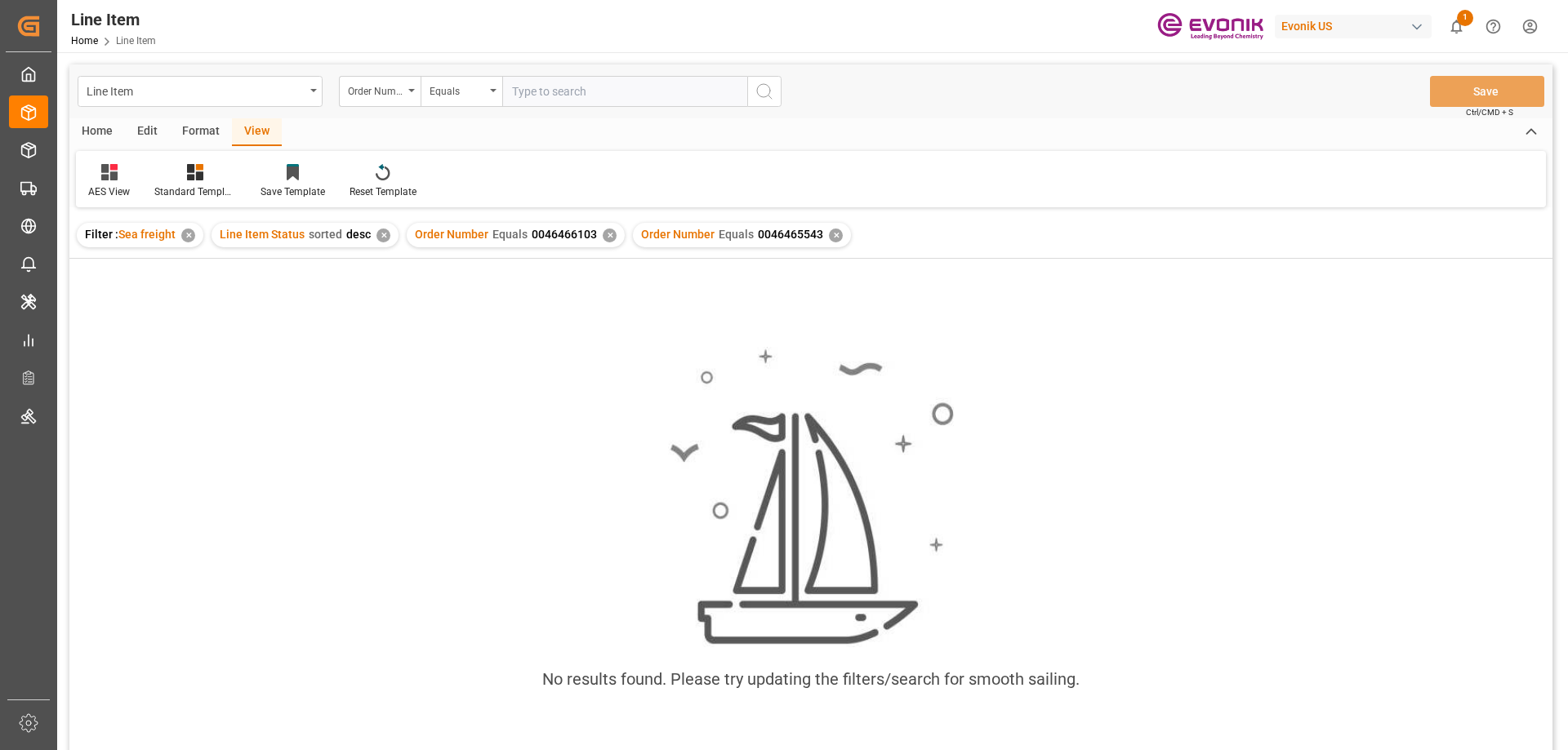
click at [609, 241] on div "Order Number Equals 0046466103 ✕" at bounding box center [515, 235] width 218 height 25
click at [603, 237] on div "✕" at bounding box center [609, 236] width 14 height 14
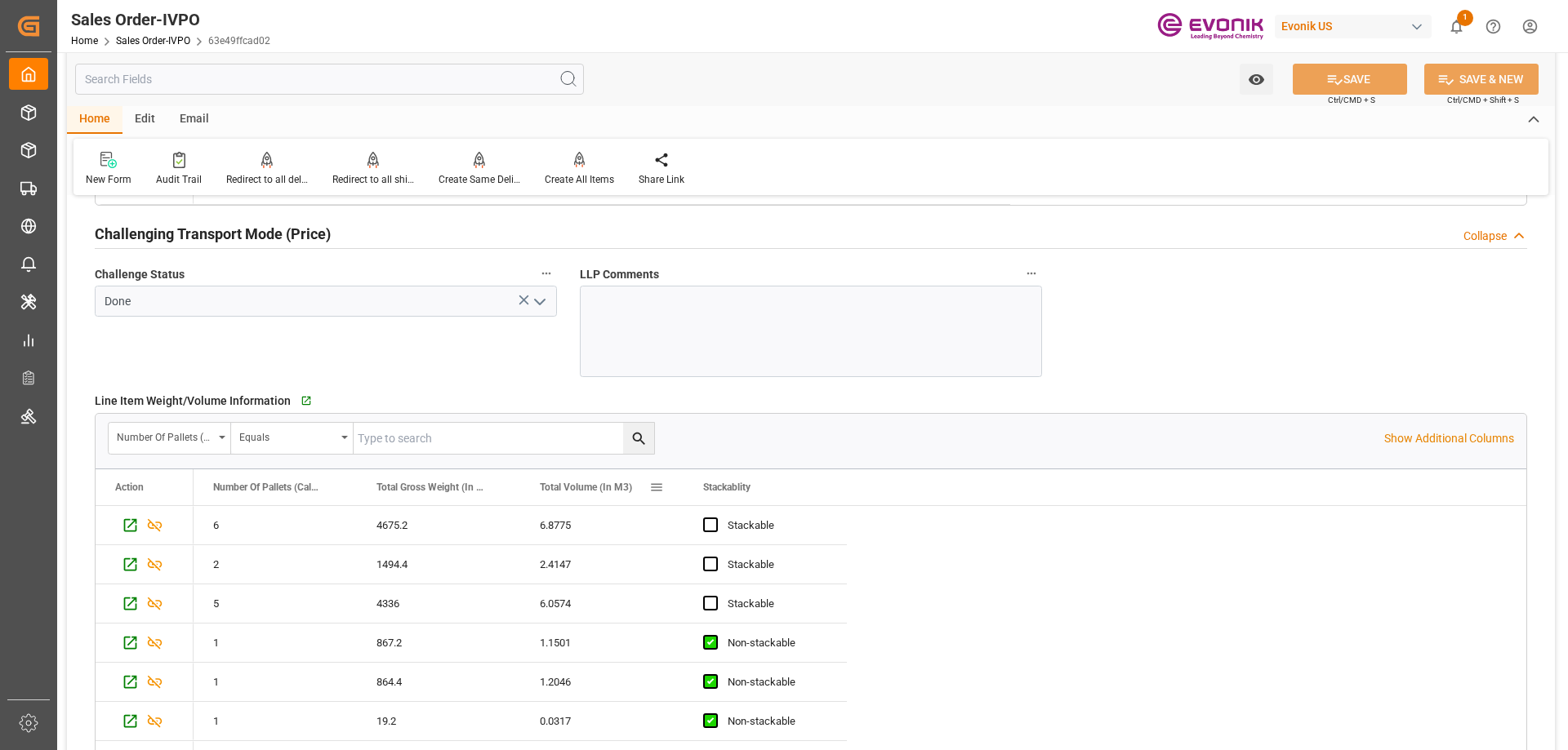
scroll to position [3267, 0]
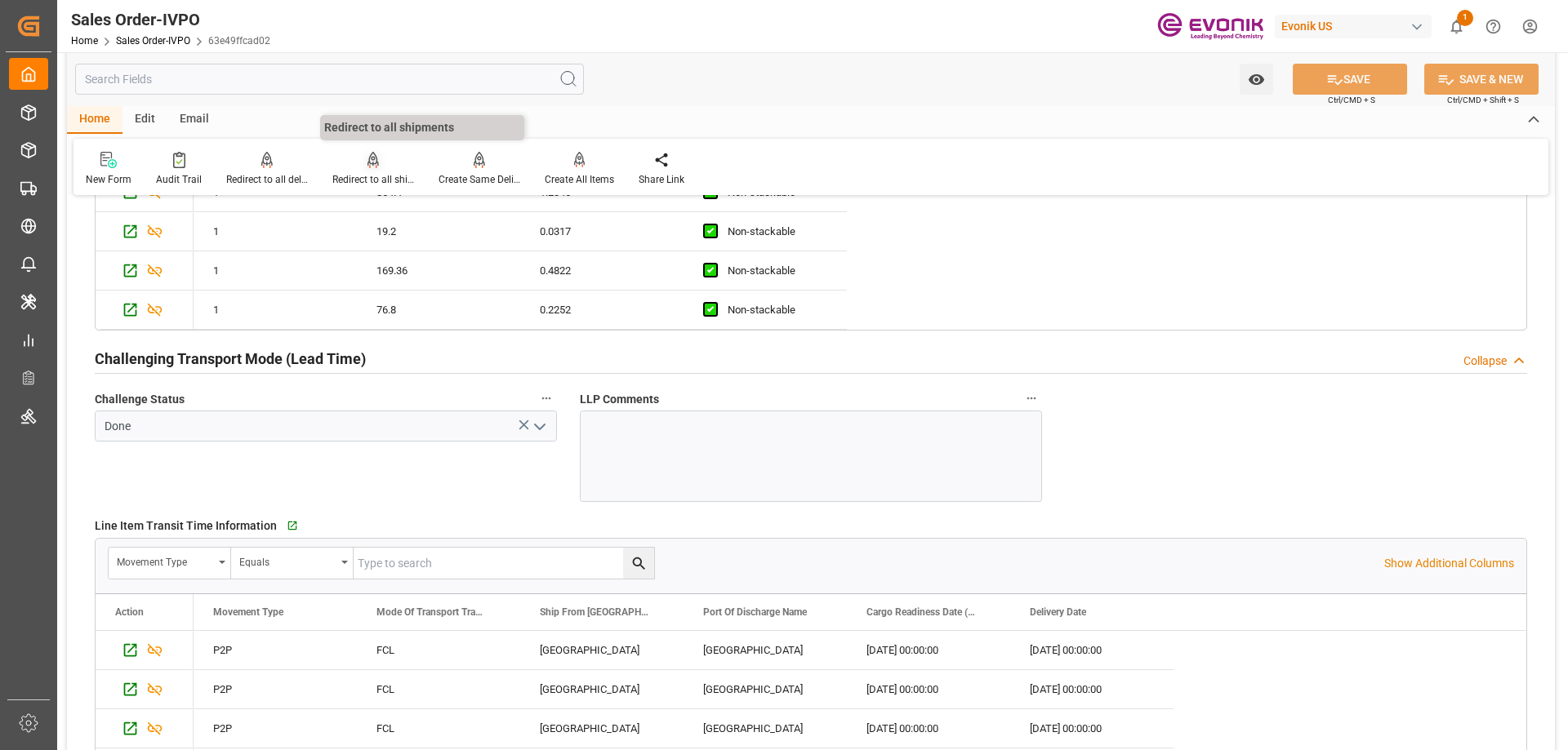
click at [359, 179] on div "Redirect to all shipments" at bounding box center [374, 180] width 82 height 15
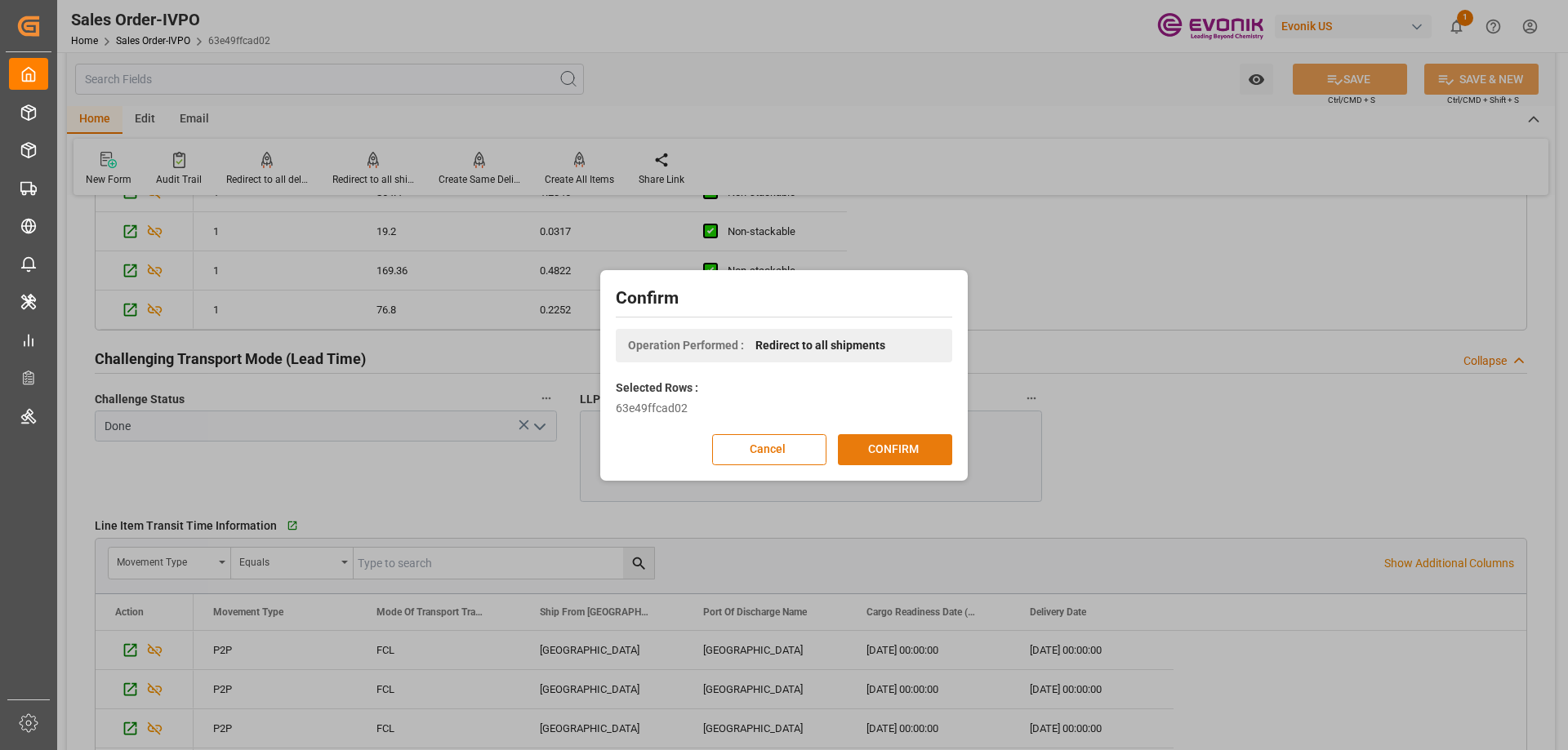
click at [852, 438] on button "CONFIRM" at bounding box center [895, 449] width 114 height 31
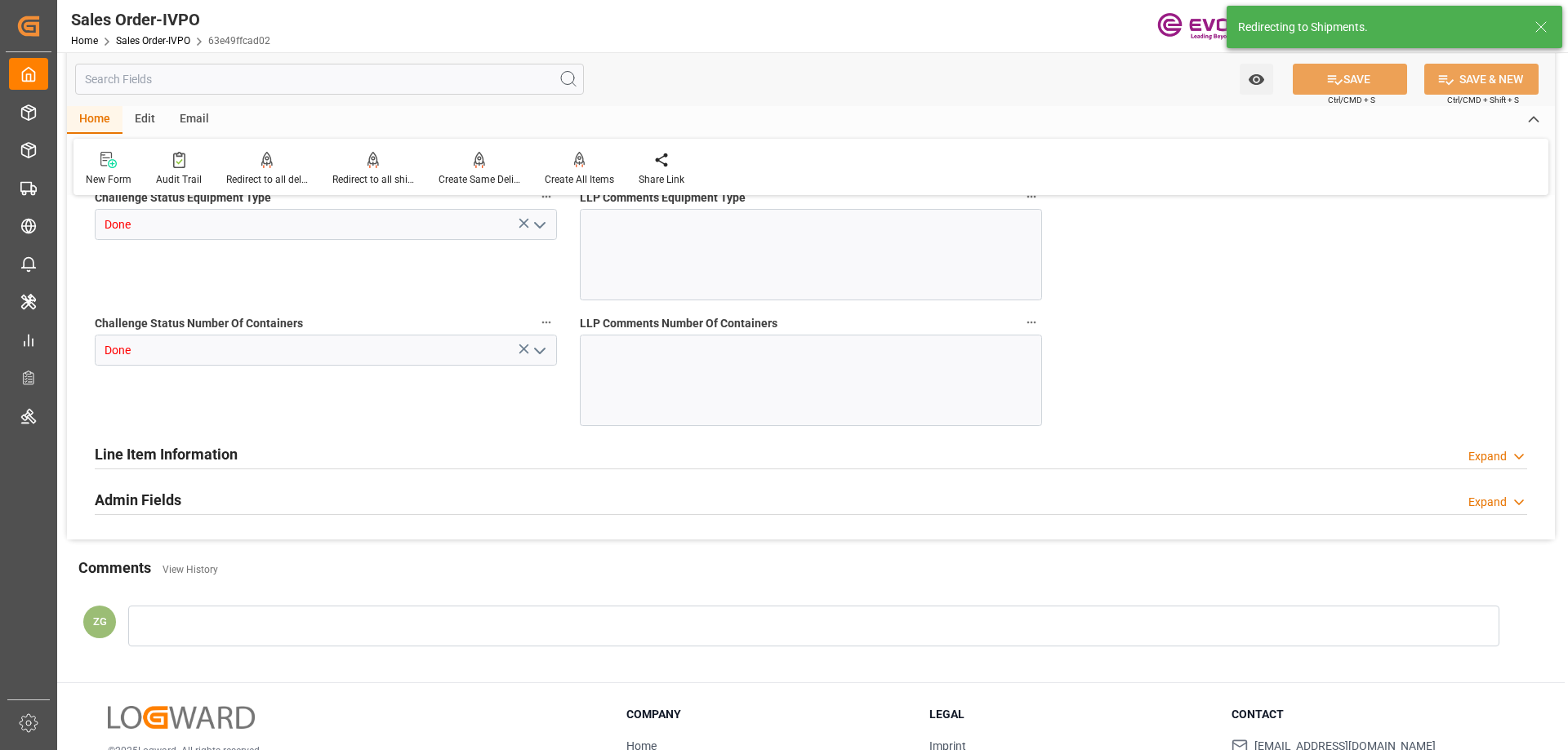
type input "NLRTM"
type input "0"
type input "1"
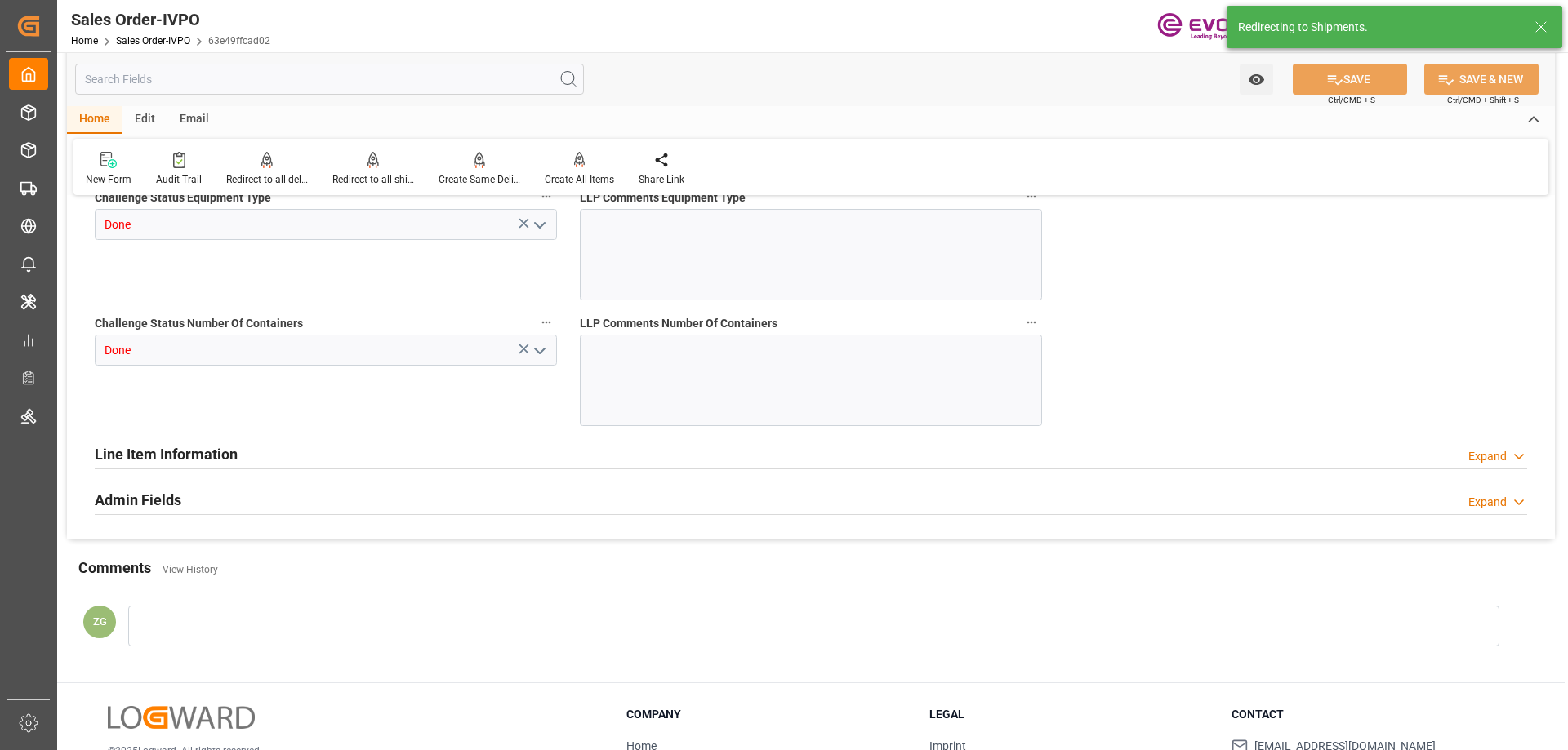
type input "12872.56"
type input "21.5372"
type input "17000"
type input "30"
type input "[DATE] 12:59"
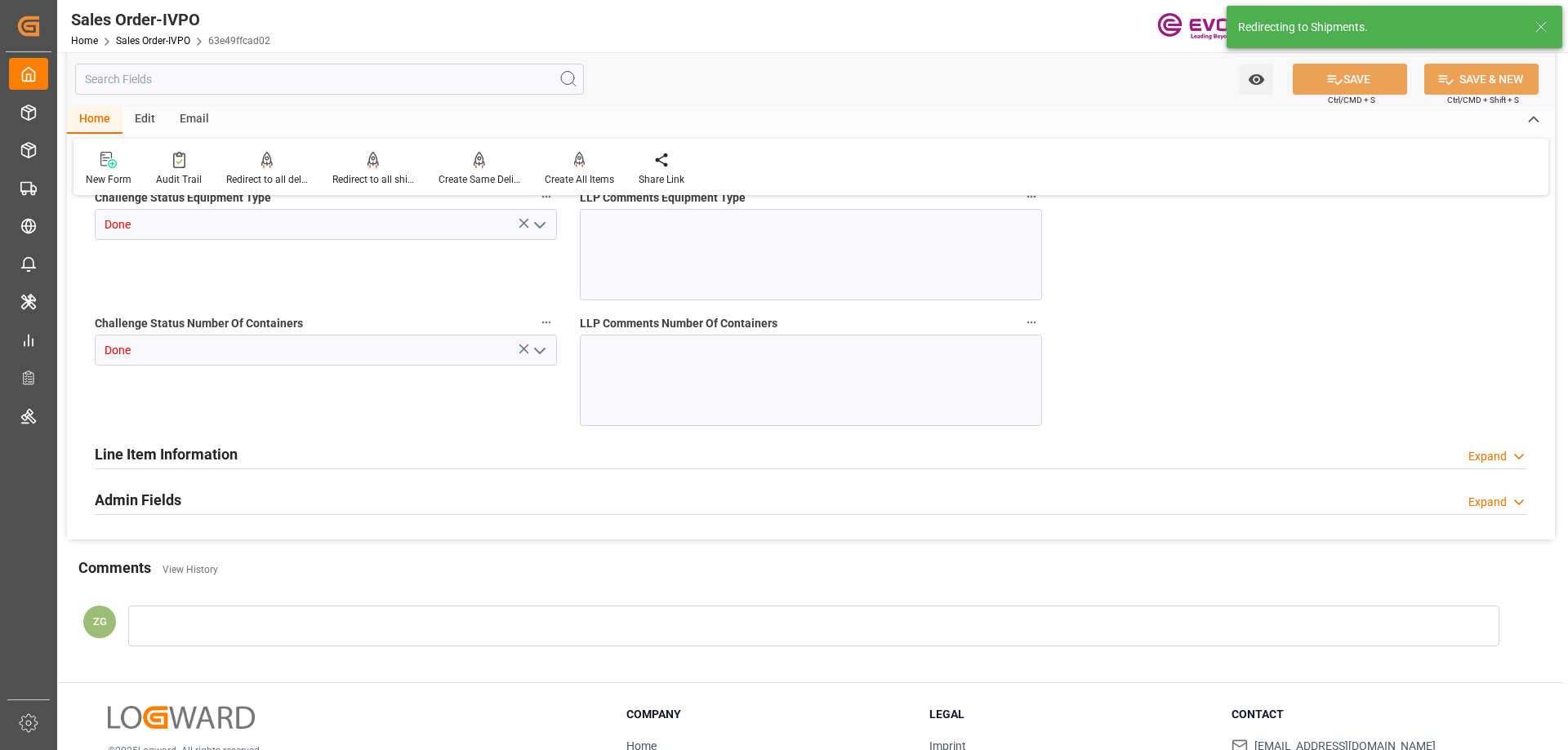
type input "[DATE] 21:04"
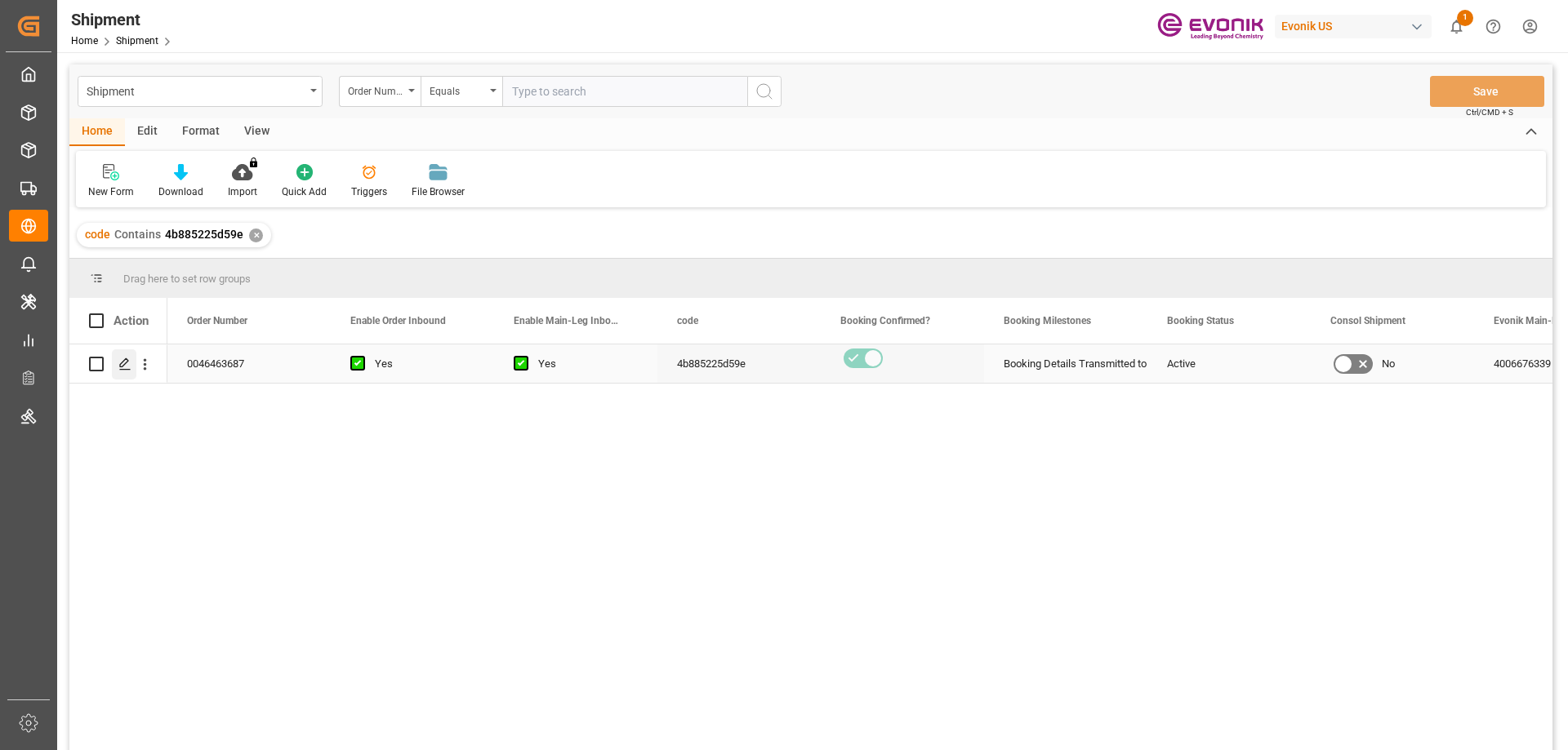
click at [125, 368] on icon "Press SPACE to select this row." at bounding box center [125, 364] width 13 height 13
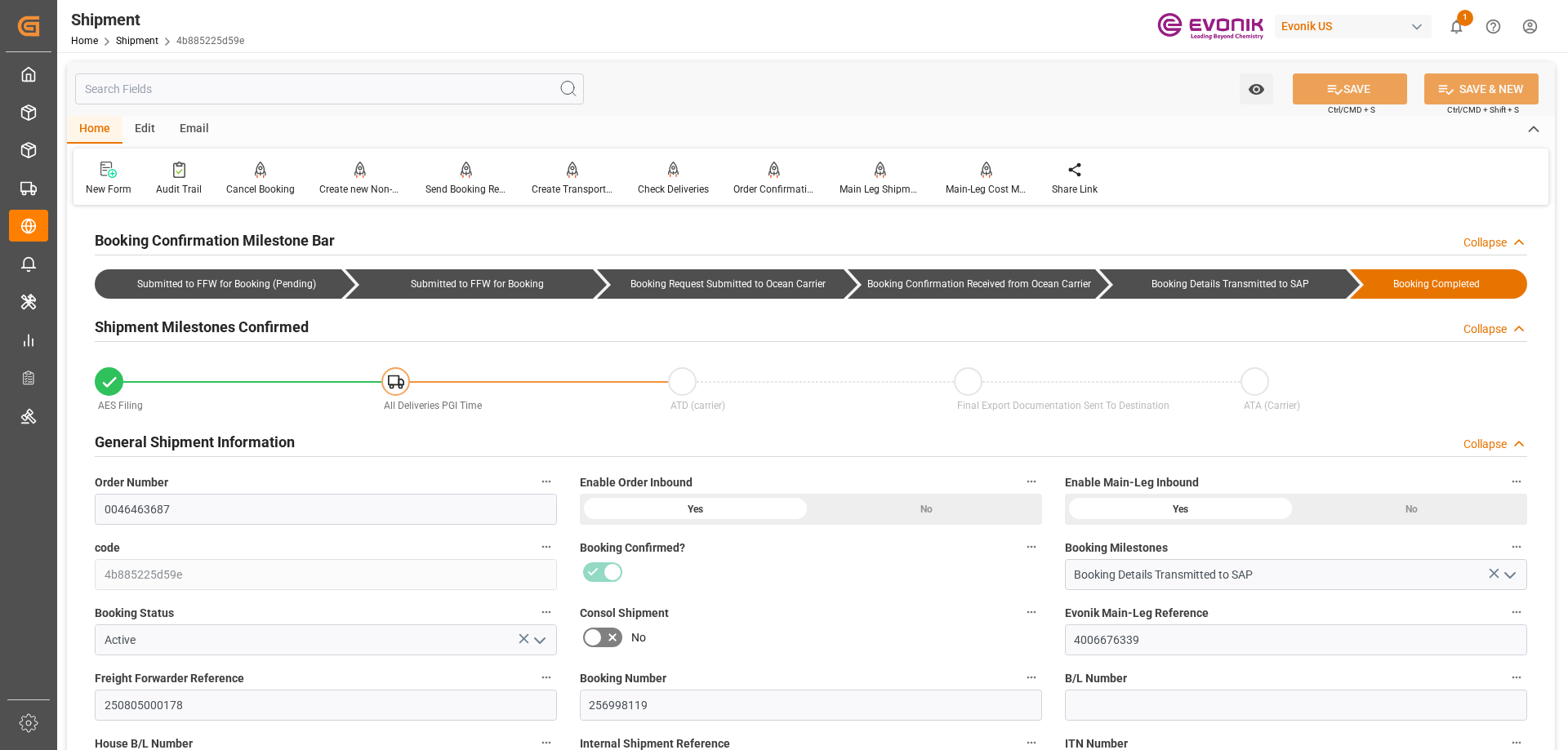
type input "08-22-2025 00:00"
type input "08-31-2025 00:00"
type input "08-23-2025 17:00"
type input "08-27-2025 17:00"
type input "08-19-2025 00:00"
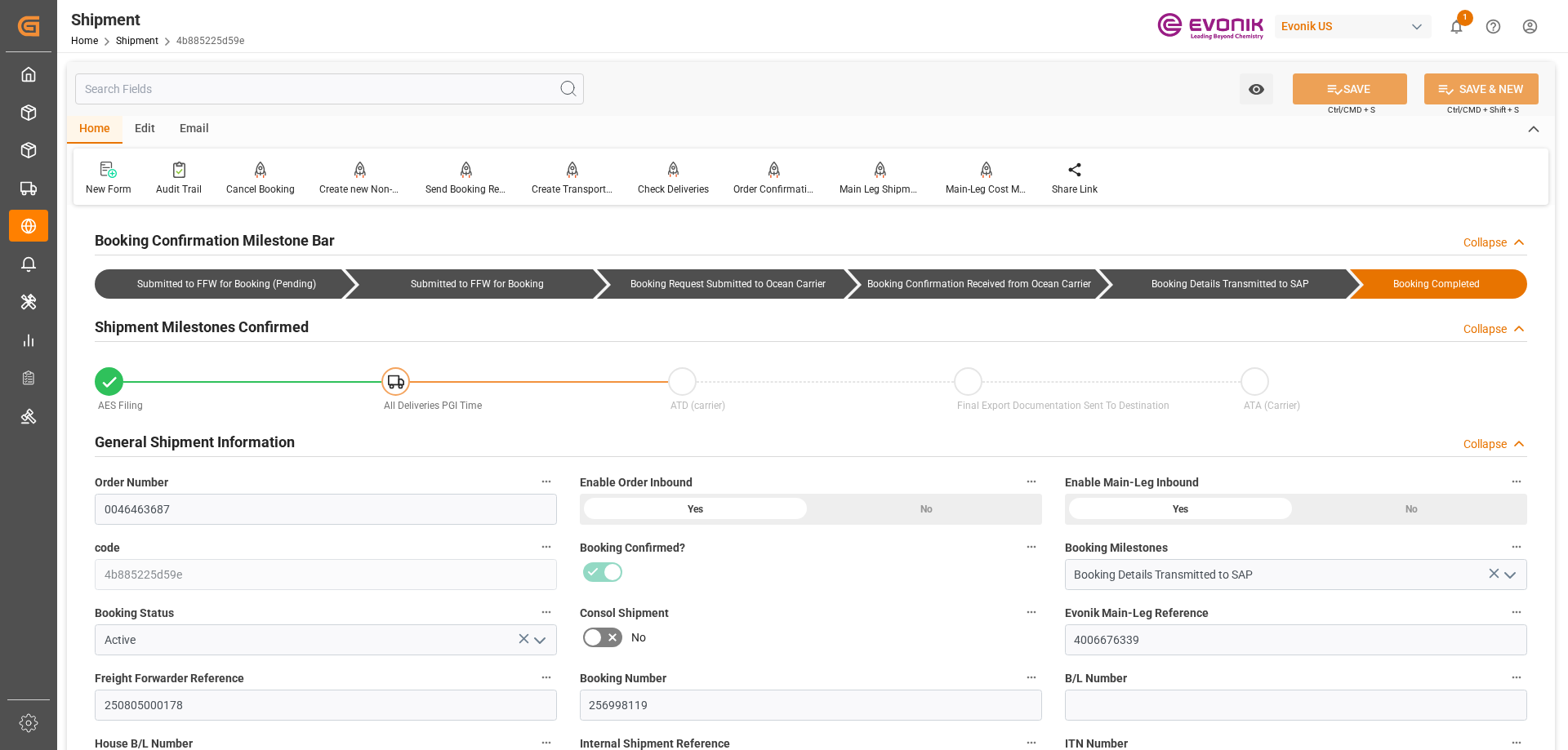
type input "08-23-2025 17:00"
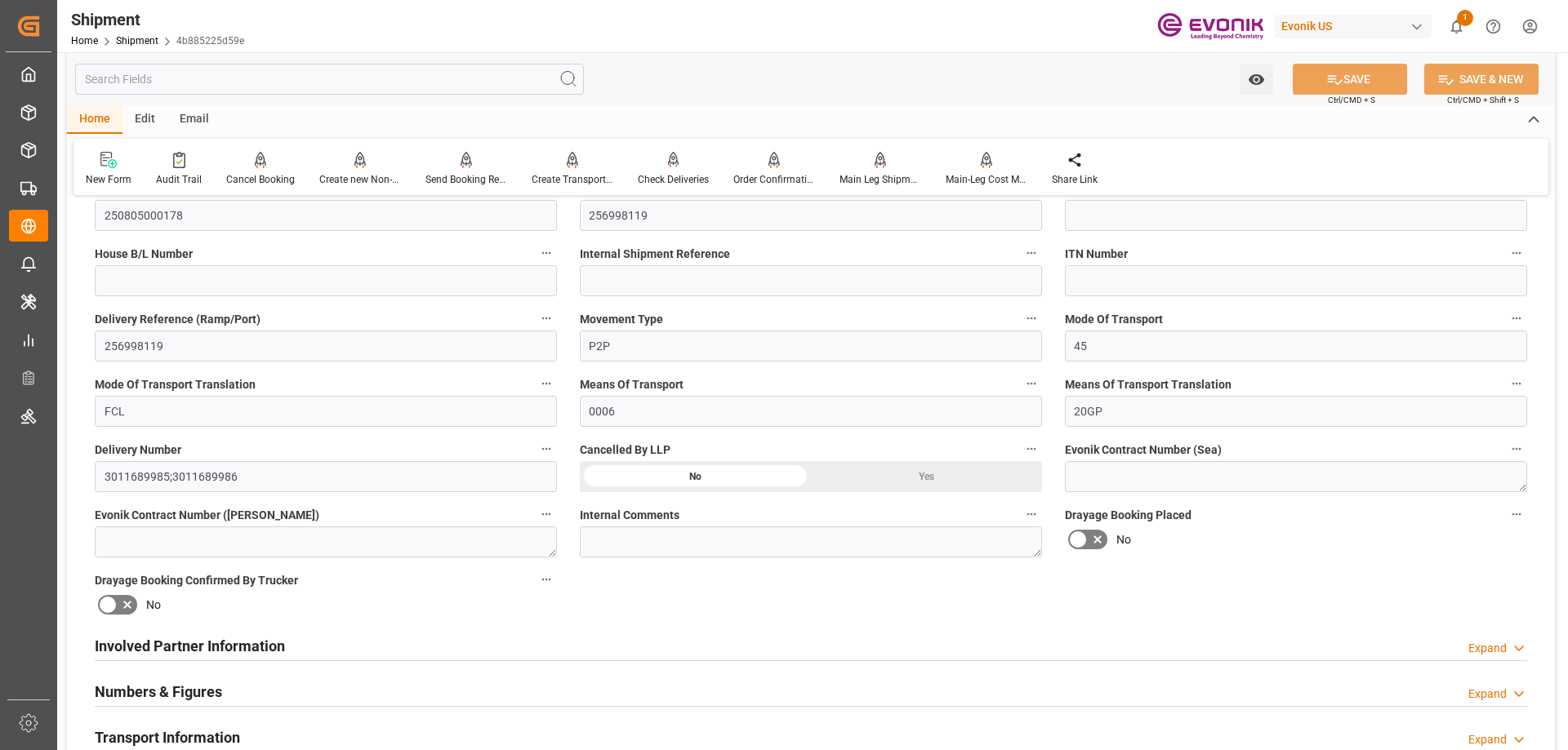
scroll to position [653, 0]
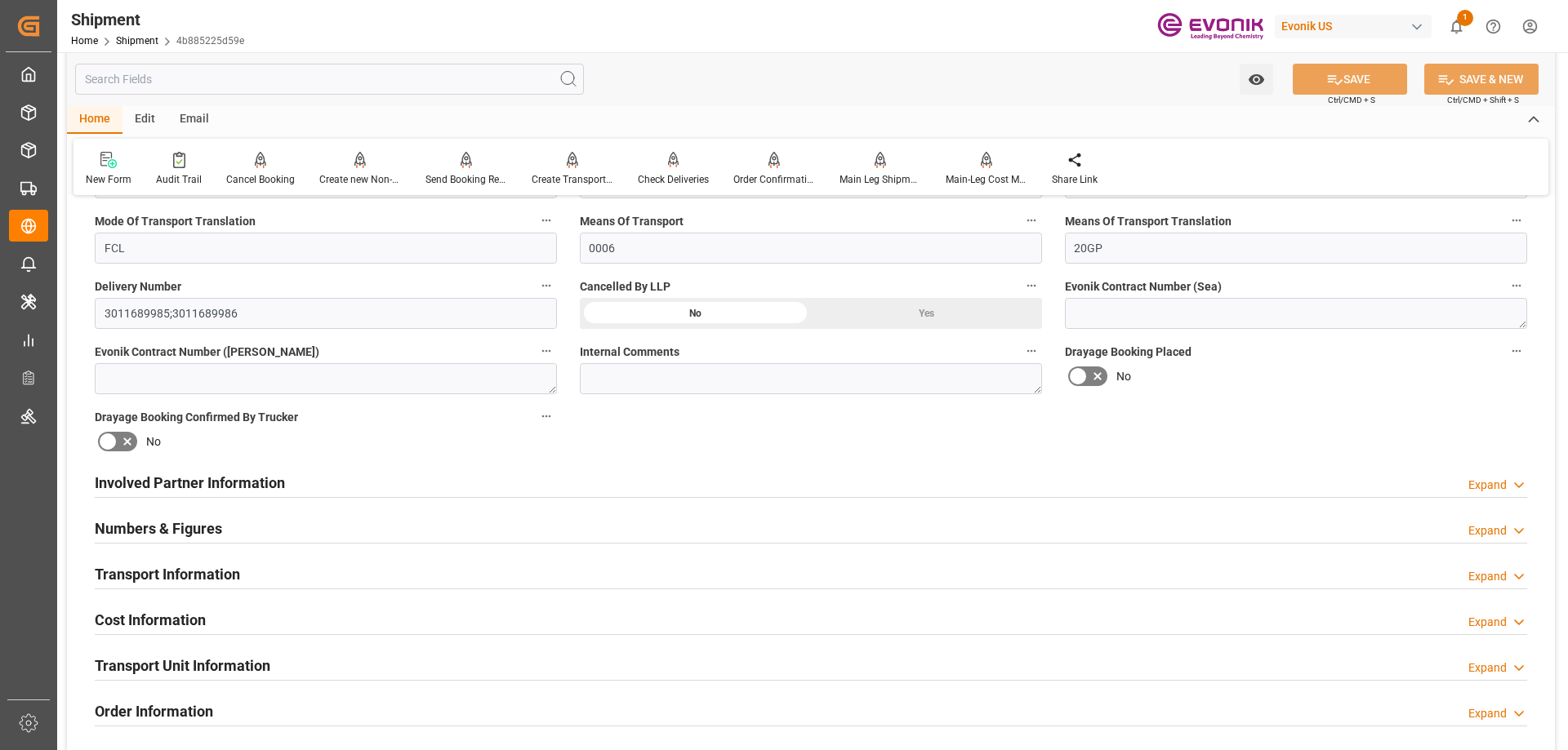
click at [224, 481] on h2 "Involved Partner Information" at bounding box center [190, 483] width 191 height 22
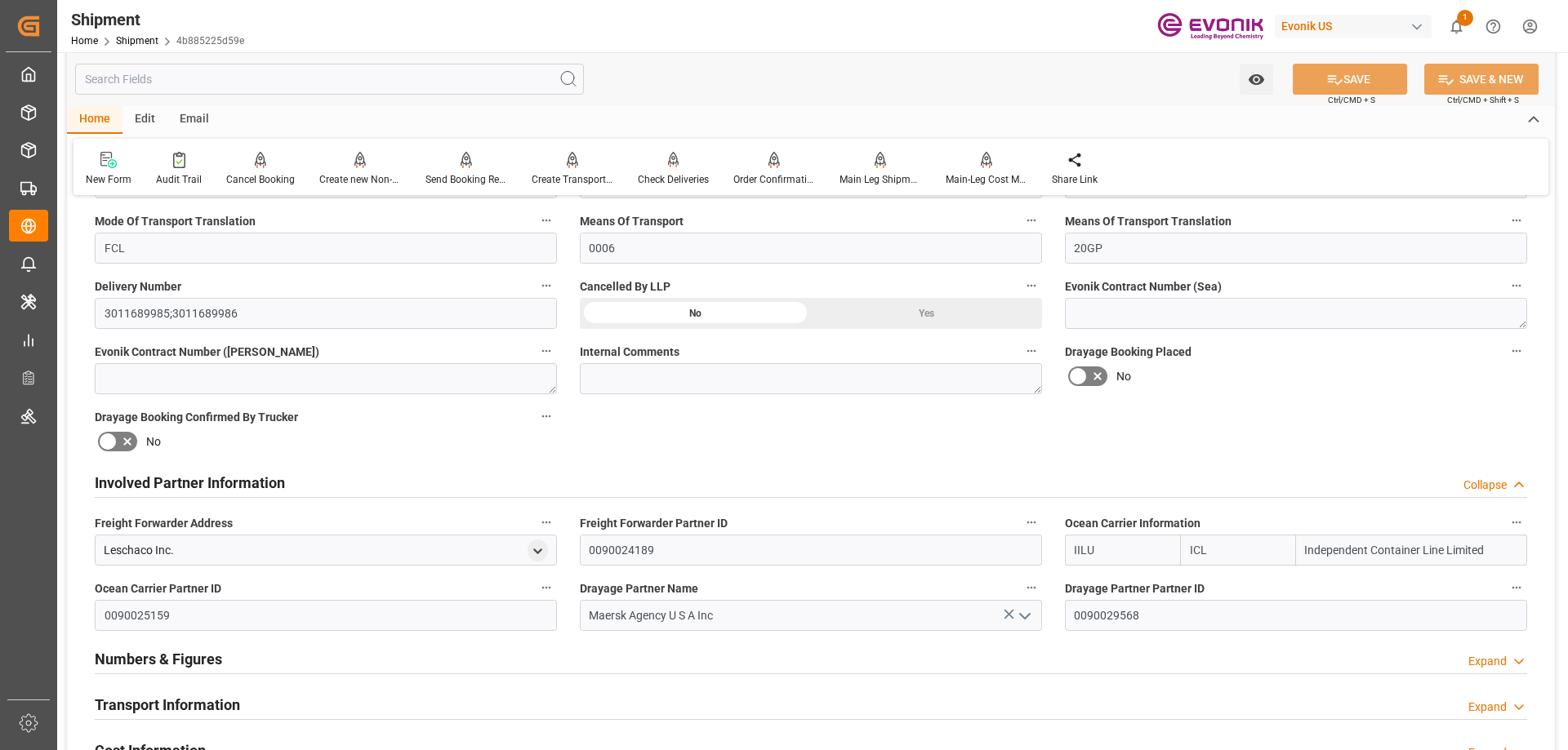
scroll to position [735, 0]
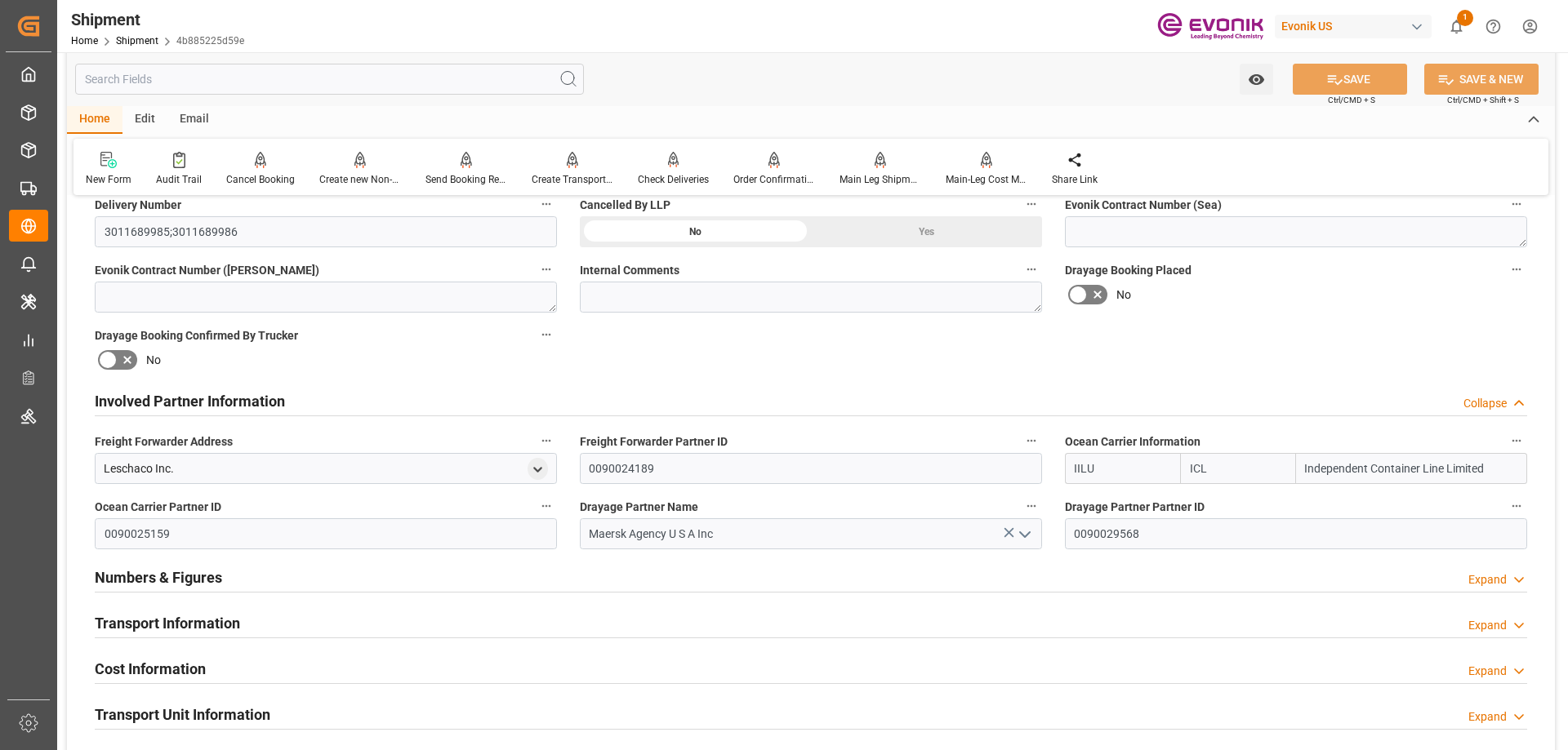
click at [177, 616] on h2 "Transport Information" at bounding box center [168, 623] width 146 height 22
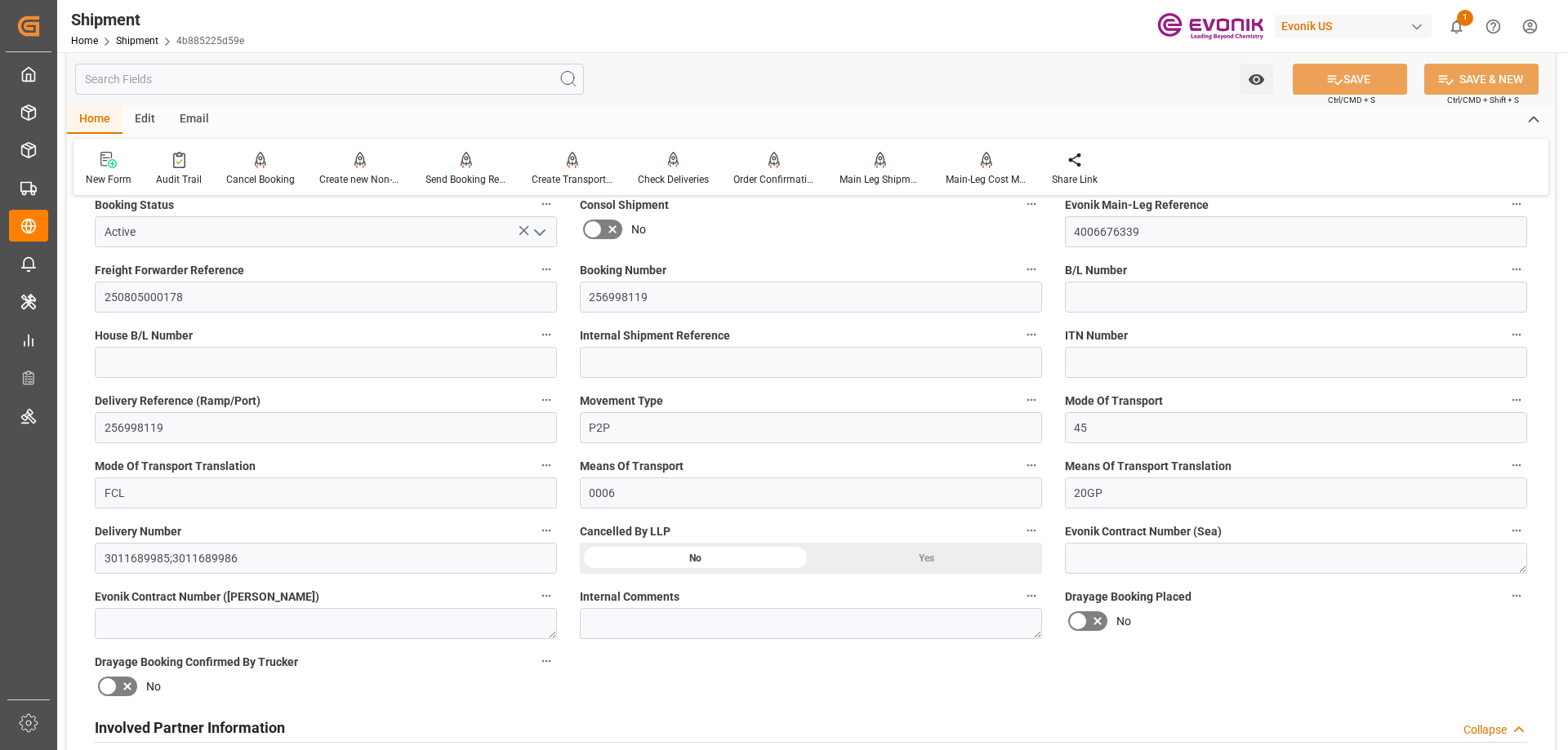
scroll to position [0, 0]
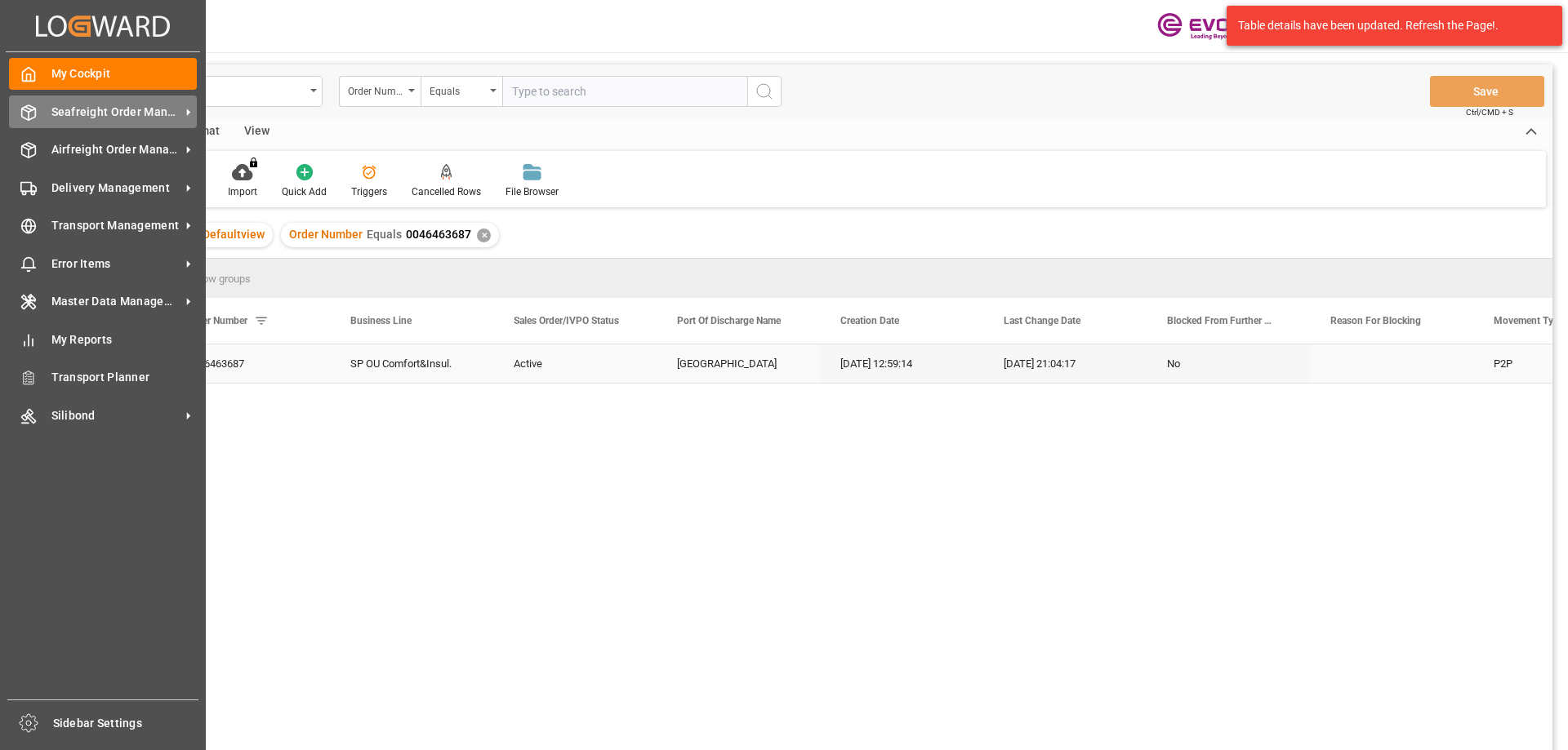
click at [132, 104] on span "Seafreight Order Management" at bounding box center [116, 112] width 129 height 17
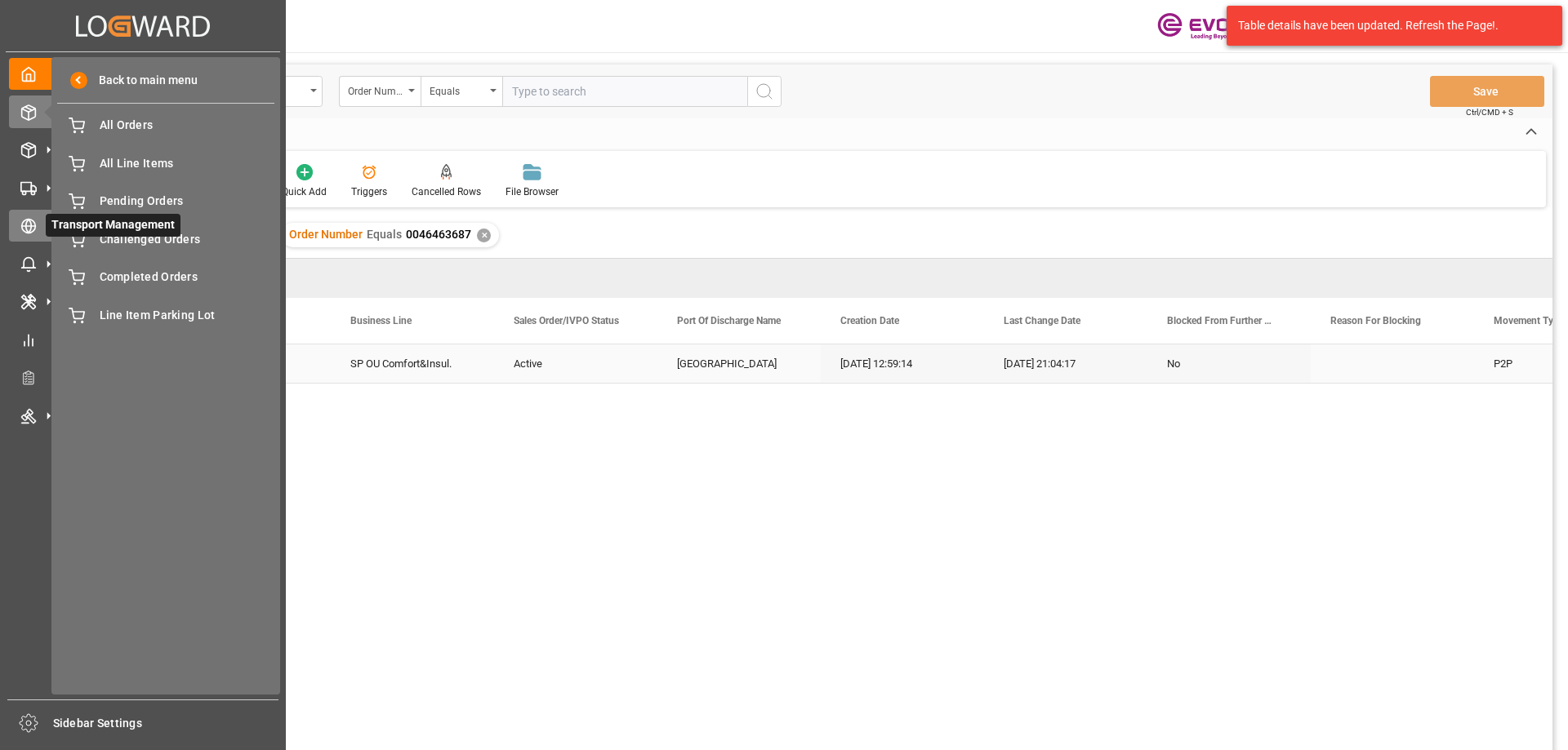
click at [46, 222] on span "Transport Management" at bounding box center [113, 225] width 135 height 23
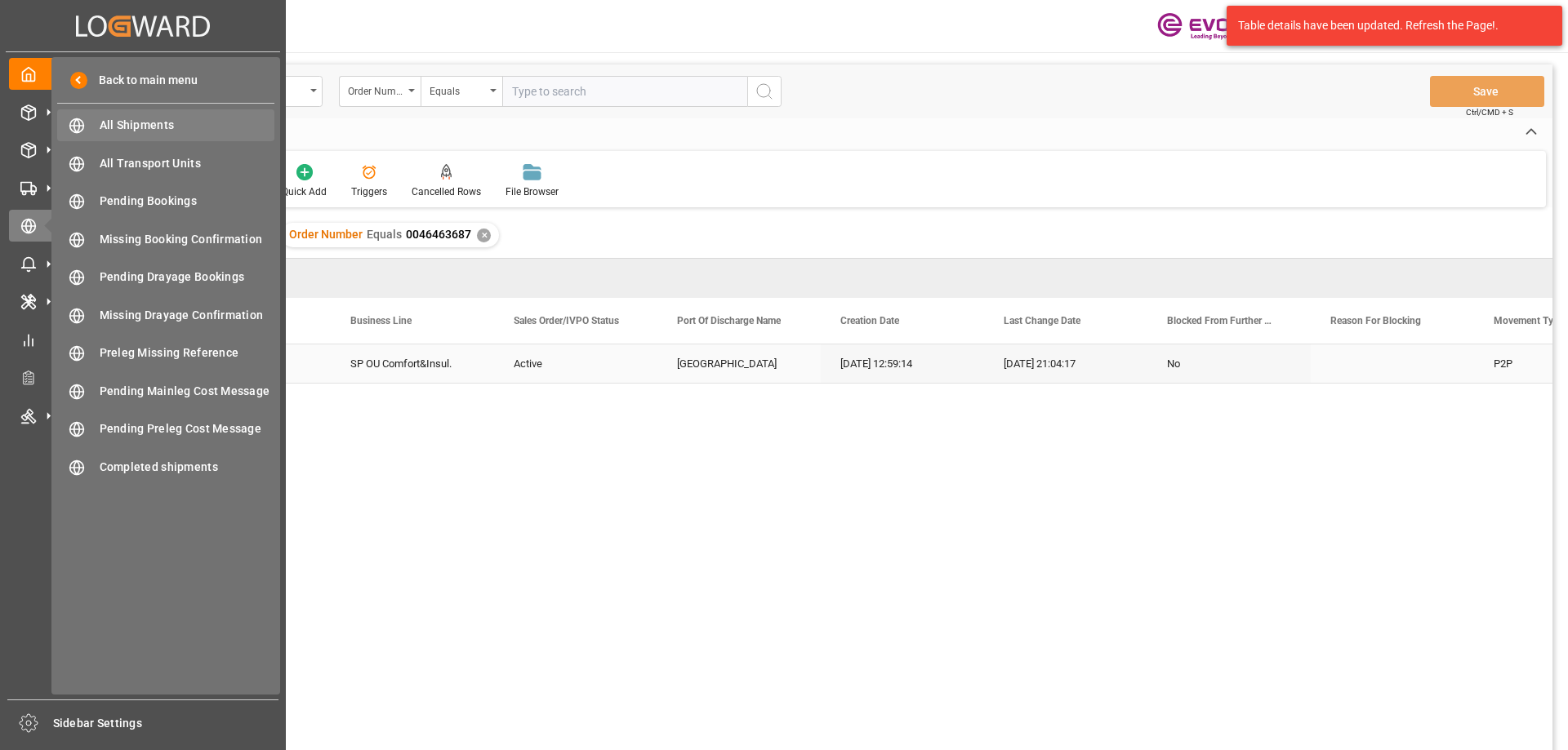
click at [146, 133] on span "All Shipments" at bounding box center [188, 125] width 176 height 17
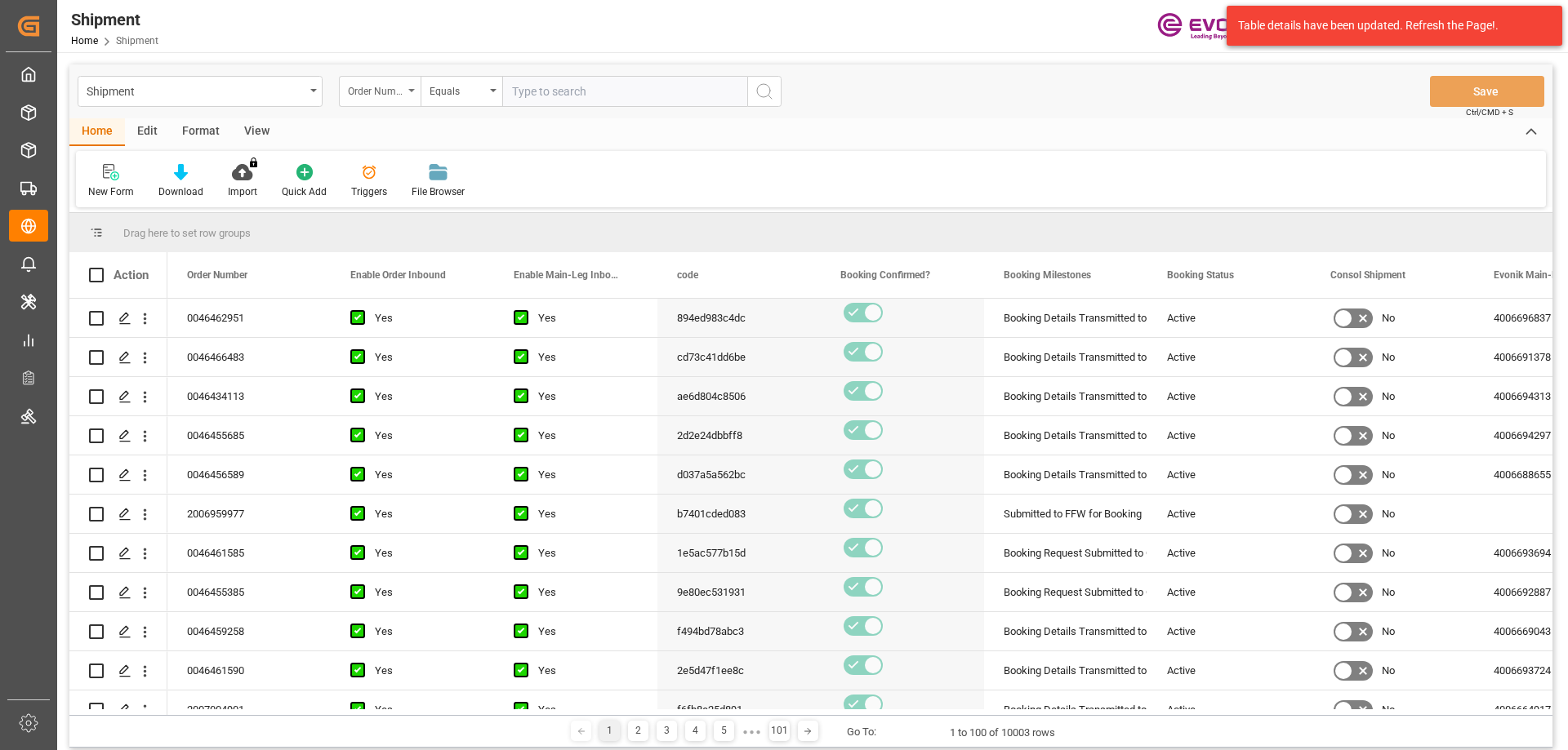
click at [394, 88] on div "Order Number" at bounding box center [376, 89] width 56 height 19
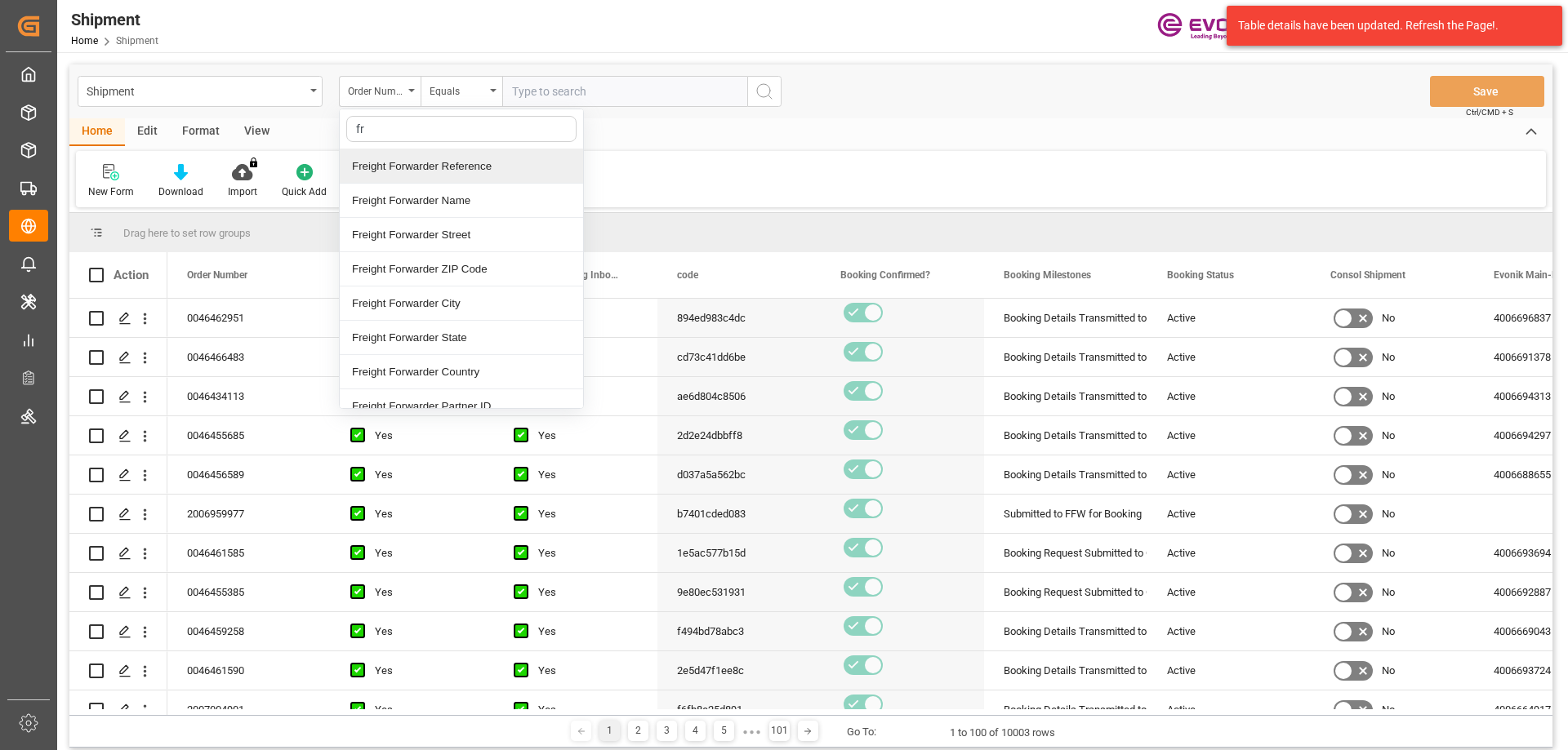
type input "fre"
click at [412, 164] on div "Freight Forwarder Reference" at bounding box center [461, 167] width 244 height 34
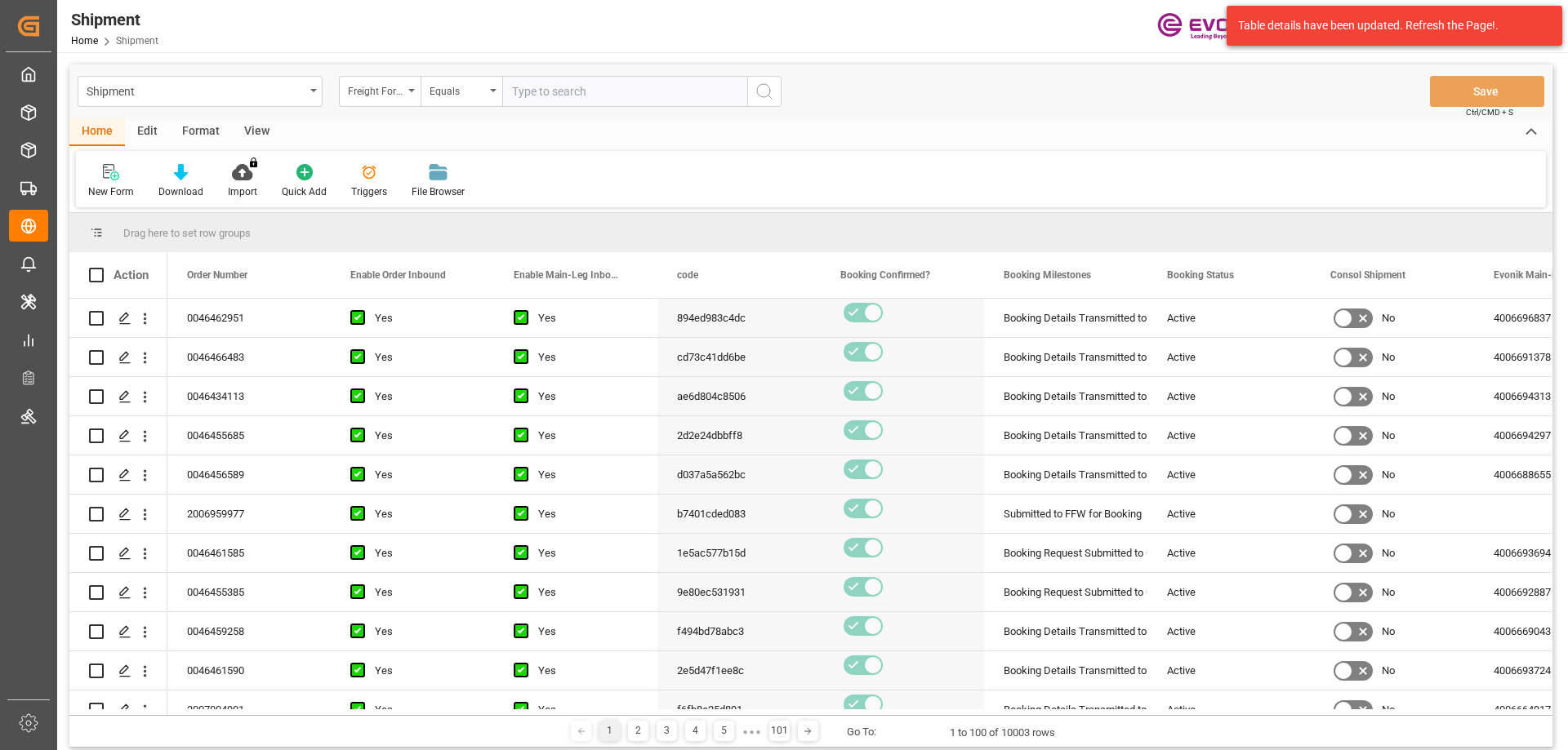
click at [552, 95] on input "text" at bounding box center [624, 91] width 245 height 31
paste input "250805010026"
type input "250805010026"
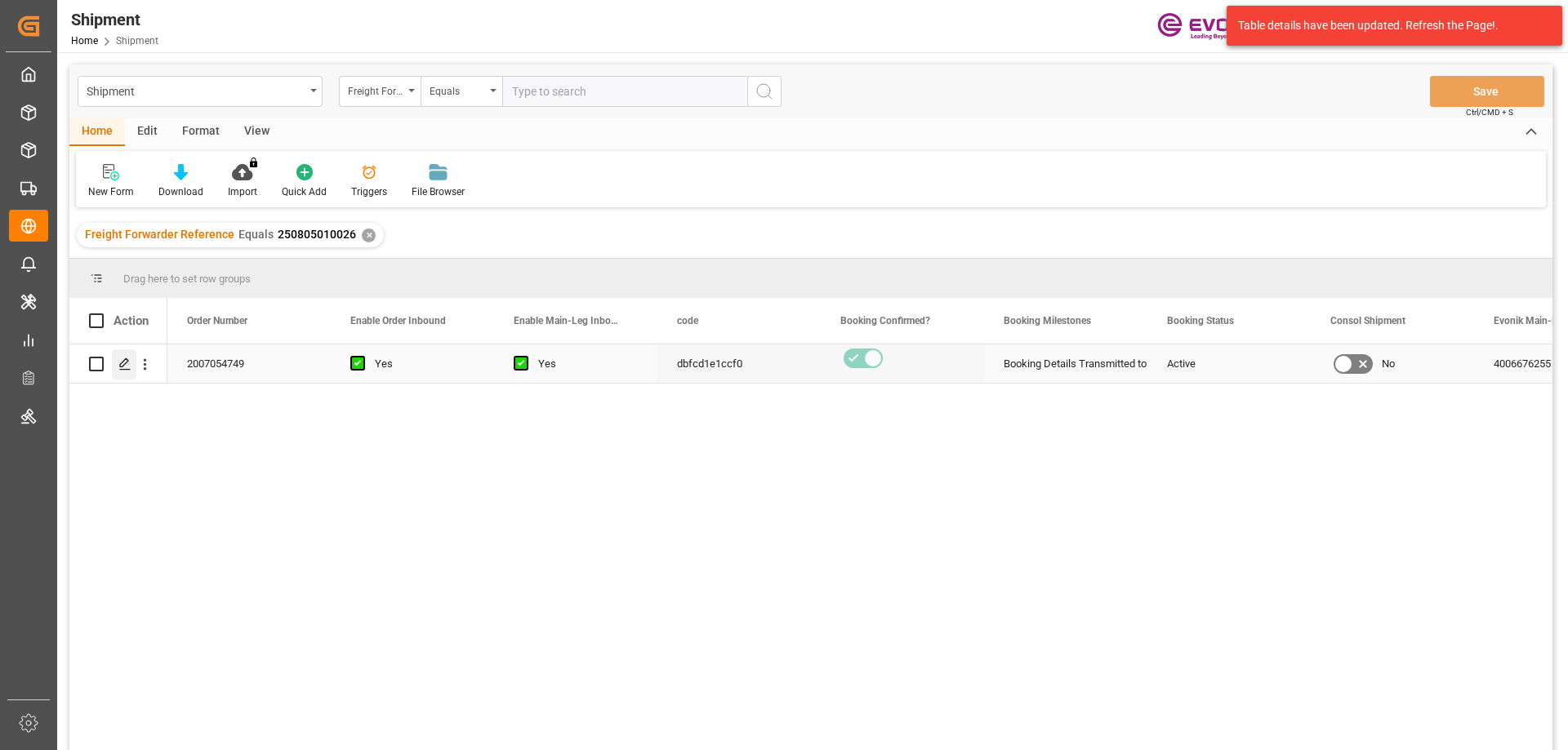
click at [129, 361] on icon "Press SPACE to select this row." at bounding box center [125, 364] width 13 height 13
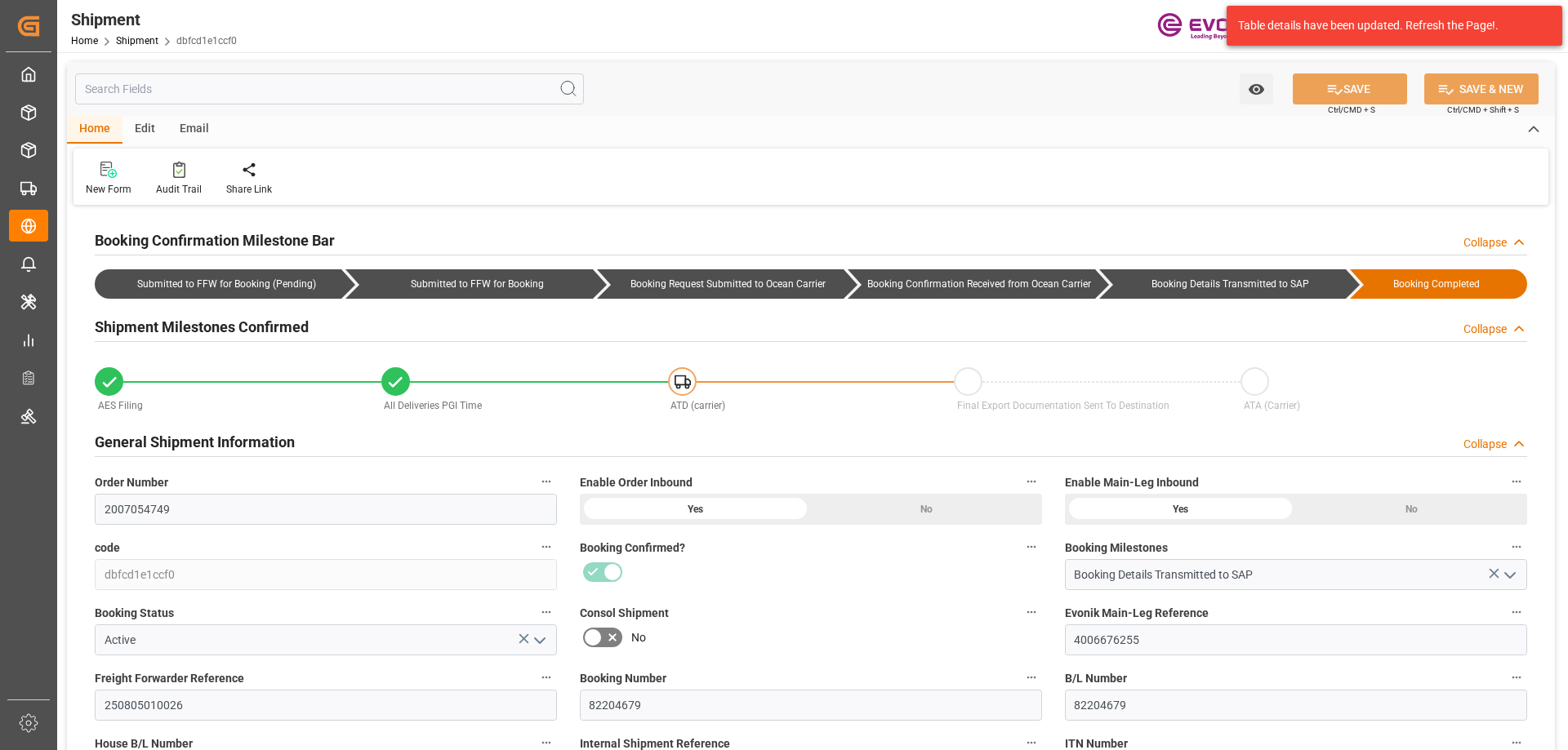
type input "AC Containerline"
type input "Leschaco Inc."
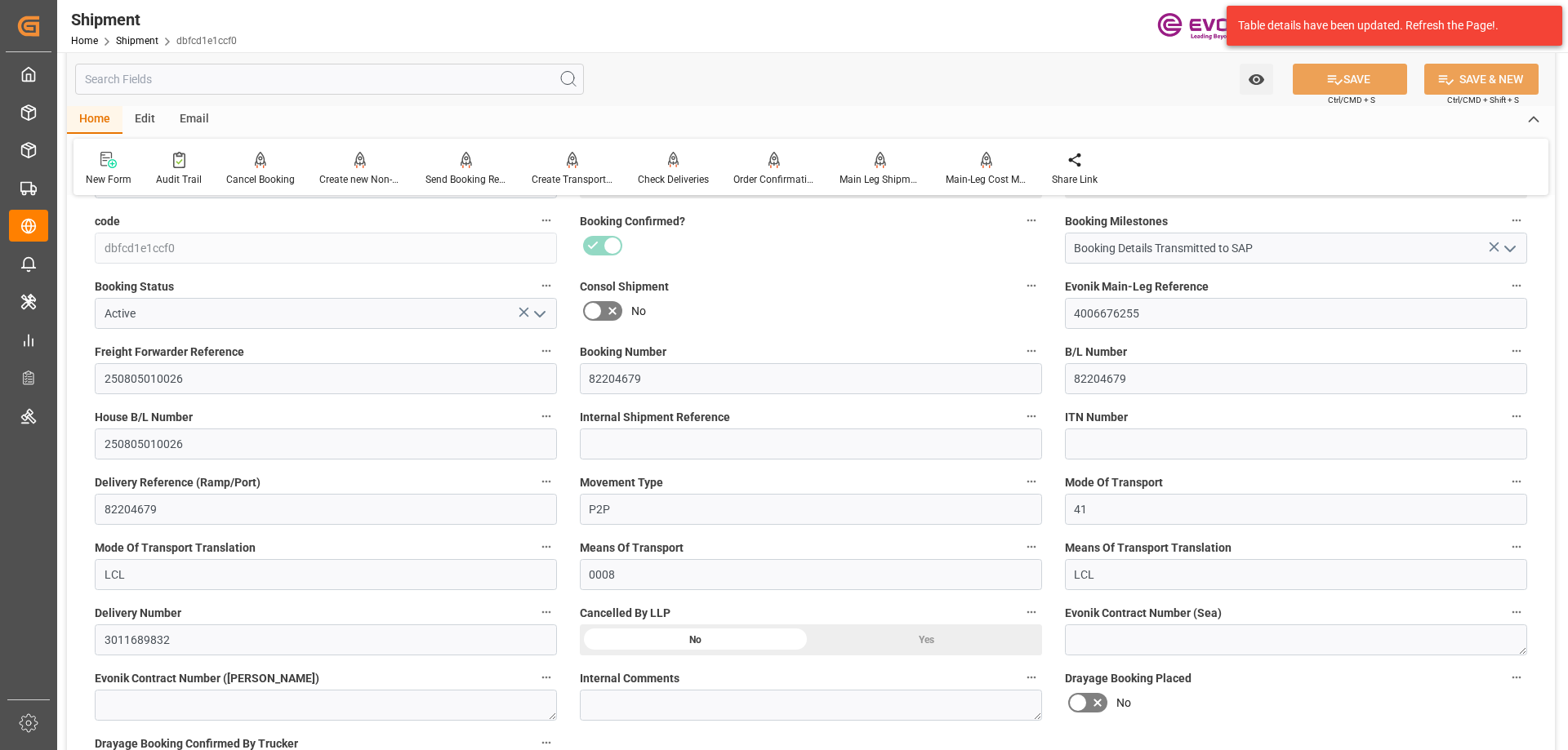
scroll to position [817, 0]
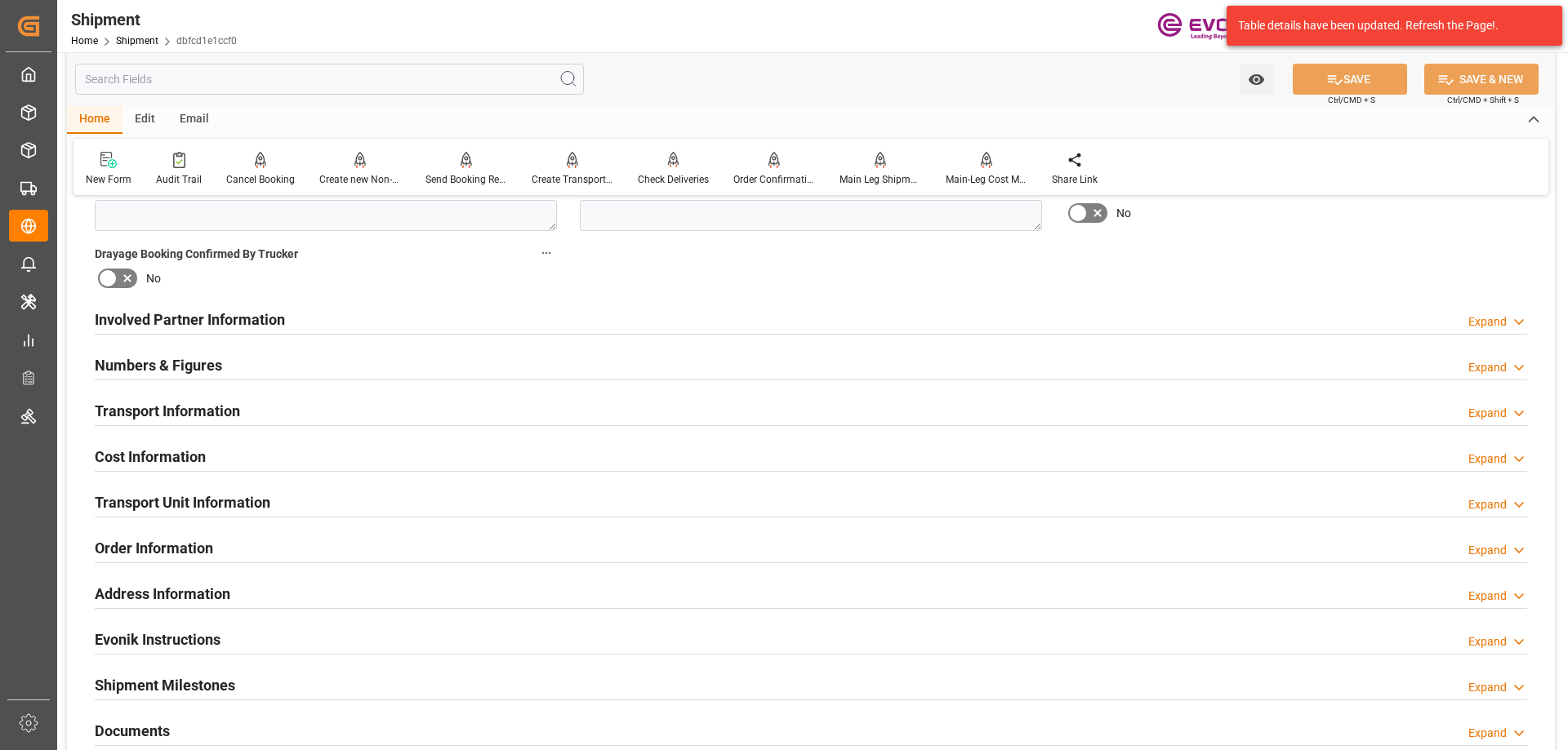
click at [224, 322] on h2 "Involved Partner Information" at bounding box center [190, 320] width 191 height 22
